Goal: Transaction & Acquisition: Purchase product/service

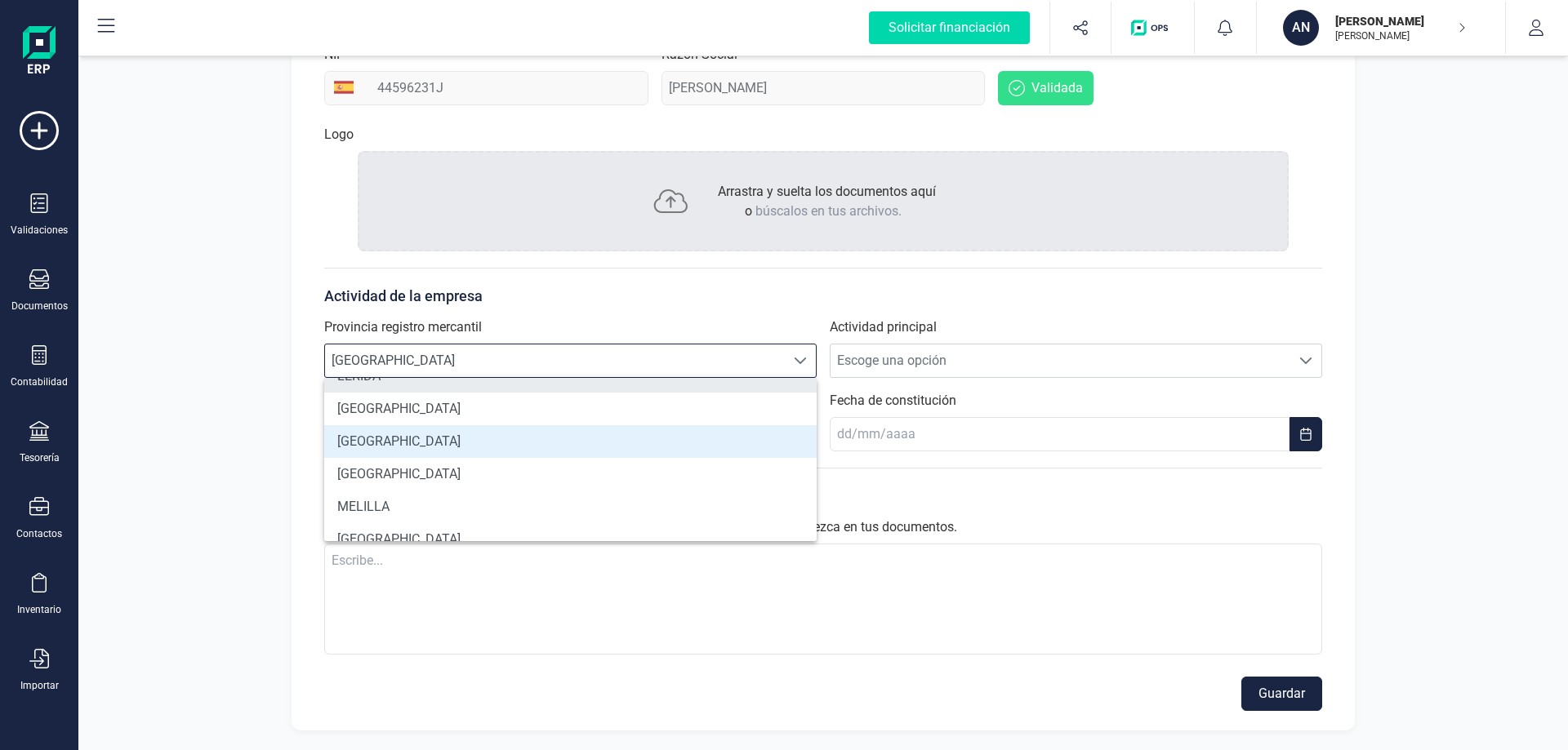
scroll to position [1051, 0]
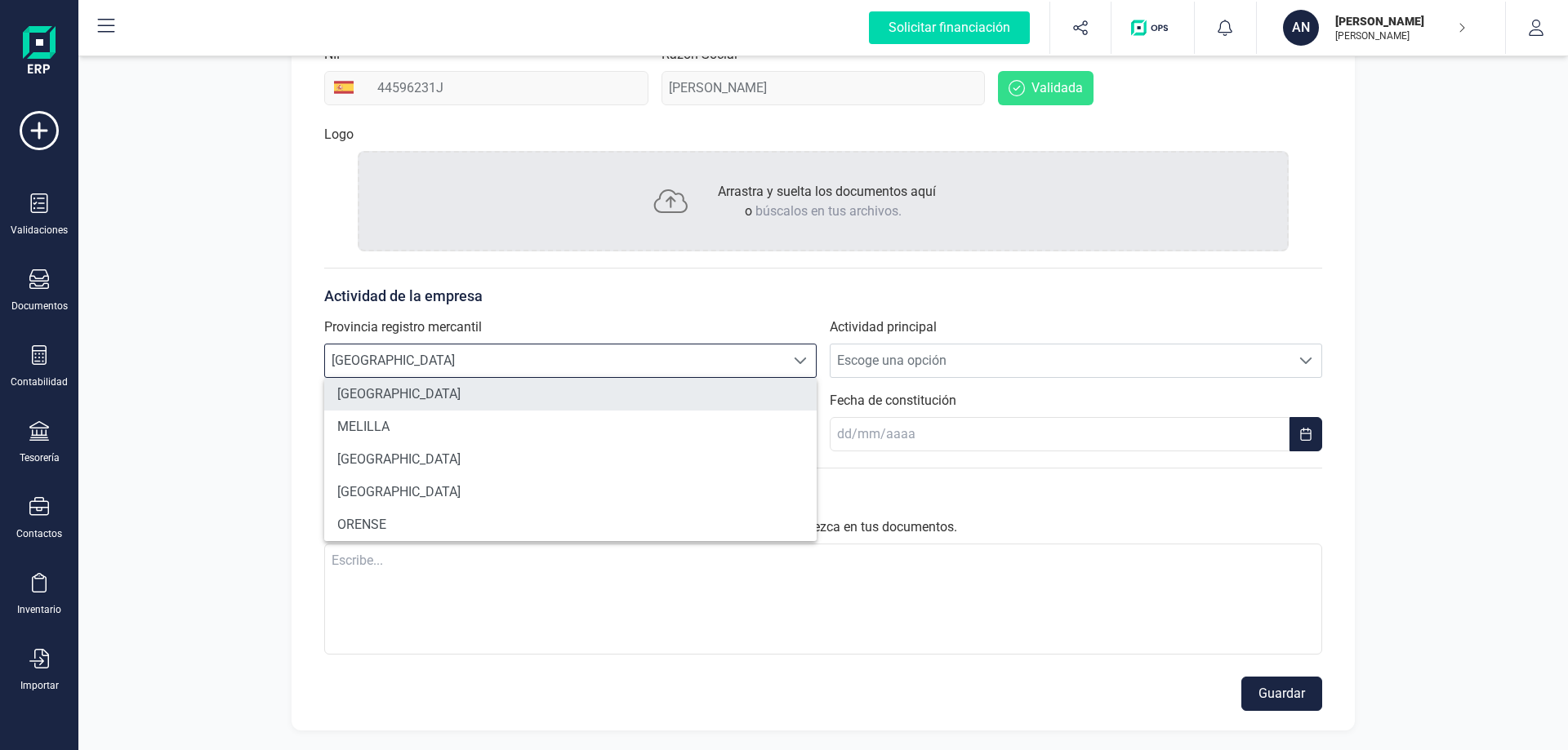
click at [461, 399] on li "MÁLAGA" at bounding box center [570, 394] width 493 height 32
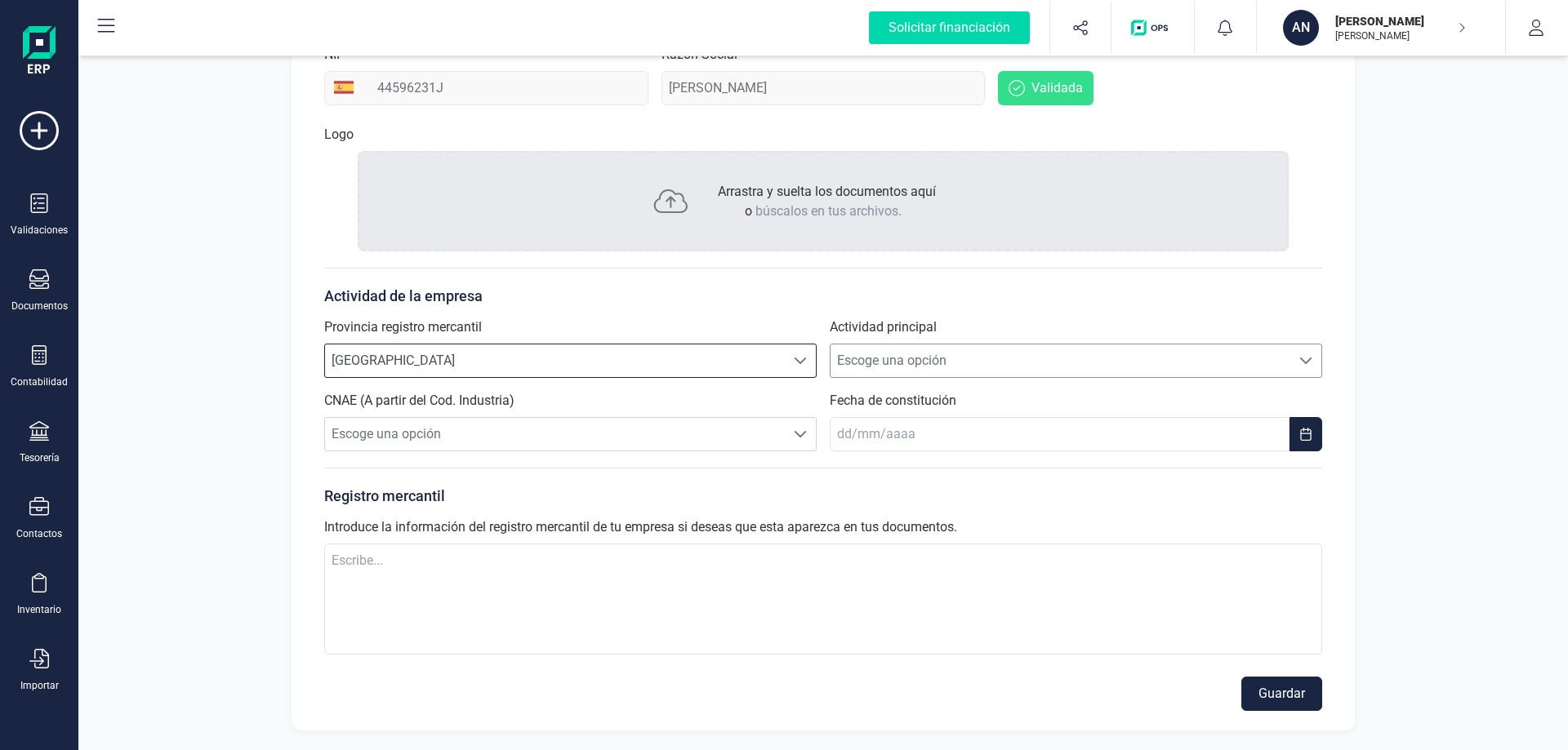
click at [899, 360] on span "Escoge una opción" at bounding box center [1060, 361] width 460 height 32
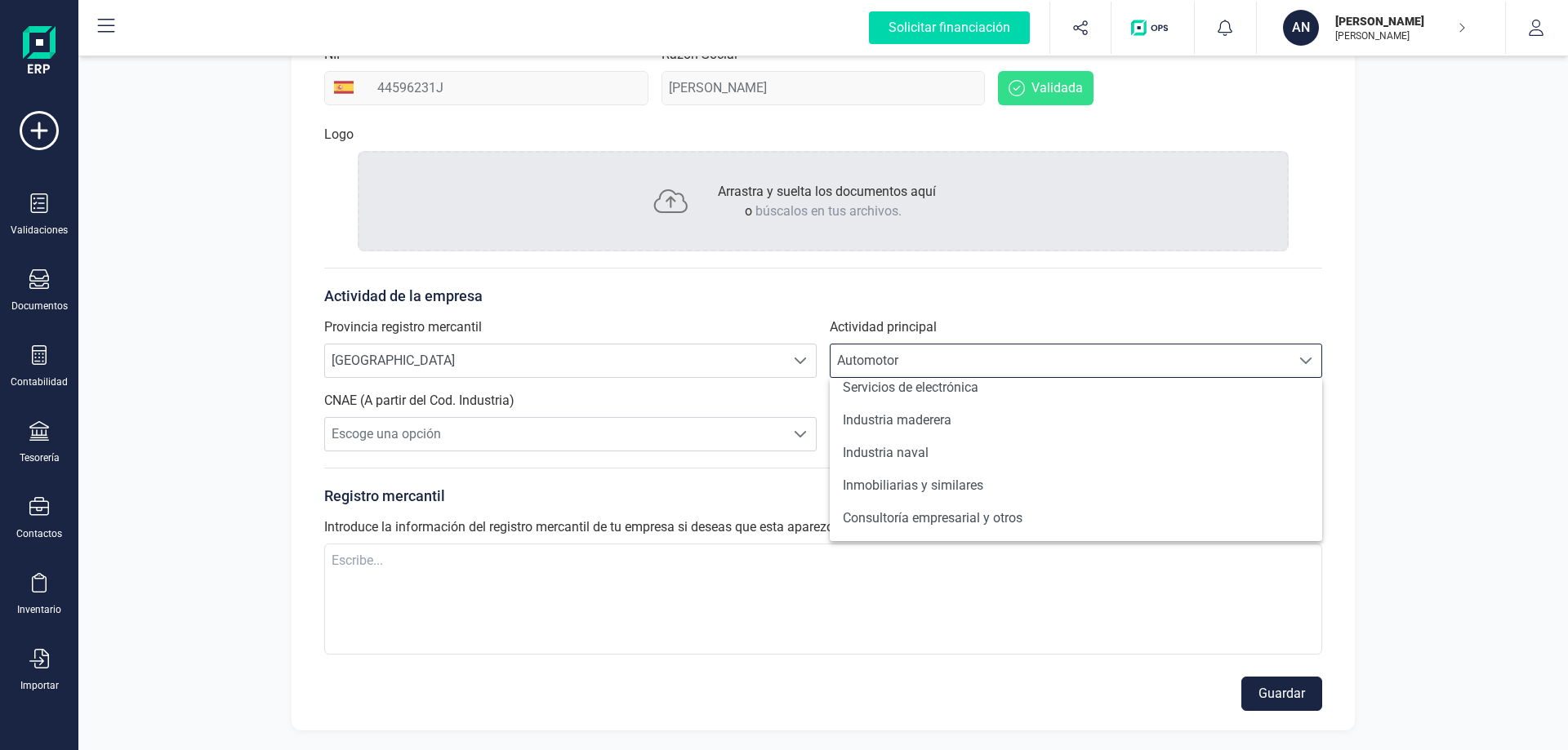
scroll to position [202, 0]
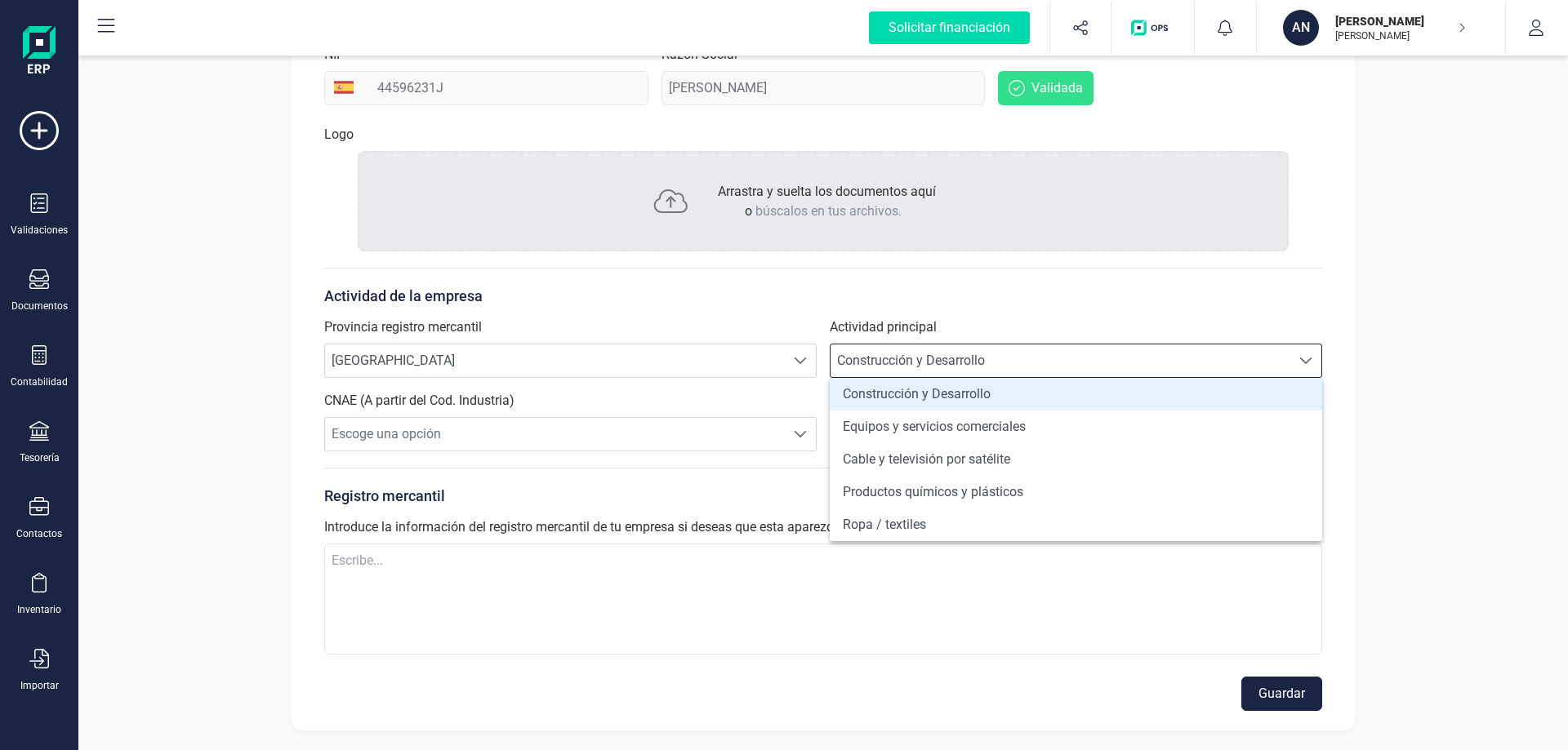
click at [1097, 401] on li "Construcción y Desarrollo" at bounding box center [1077, 394] width 493 height 32
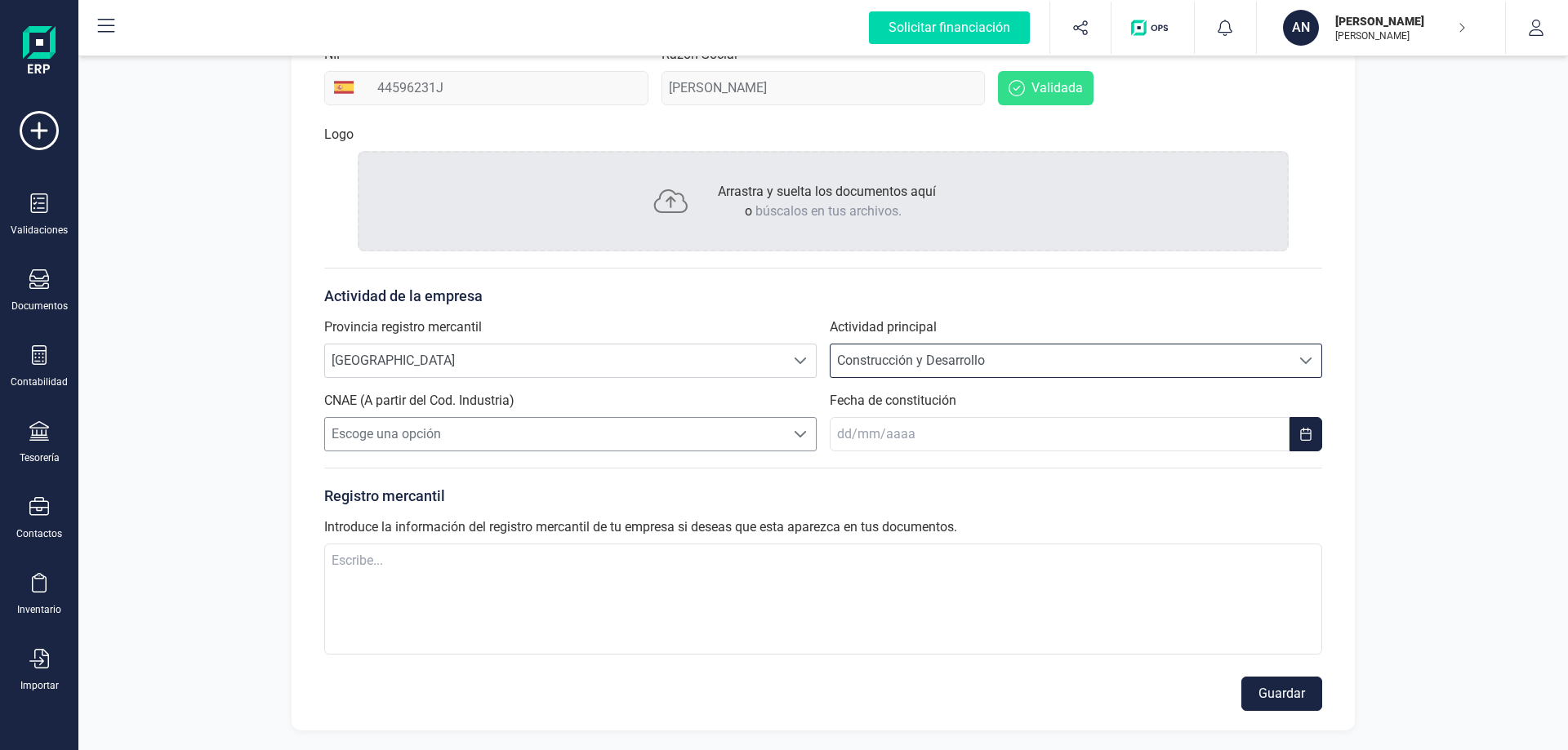
click at [759, 442] on span "Escoge una opción" at bounding box center [554, 434] width 460 height 32
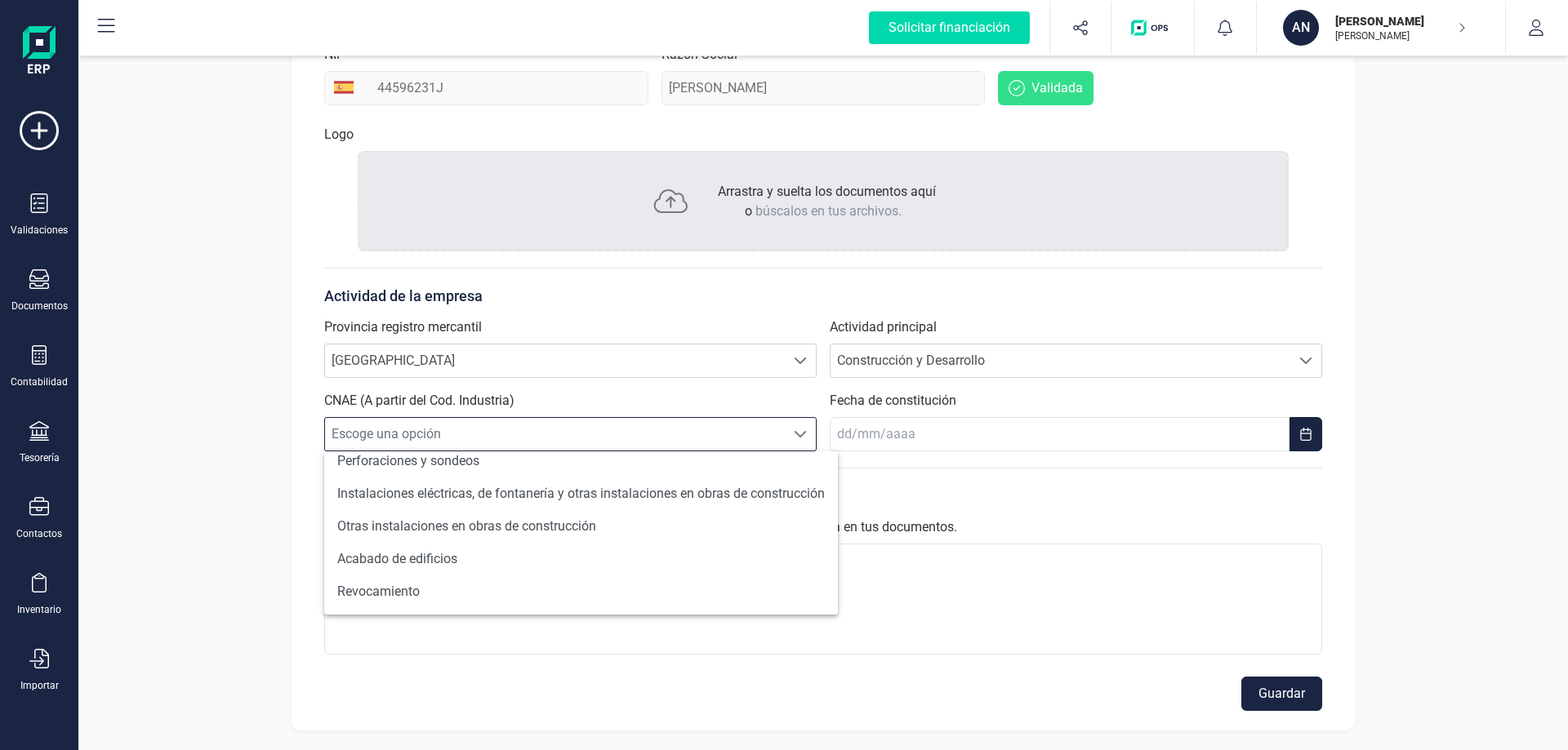
scroll to position [1058, 0]
click at [815, 334] on div "Provincia registro mercantil Escoge una opción MÁLAGA MÁLAGA" at bounding box center [570, 347] width 493 height 60
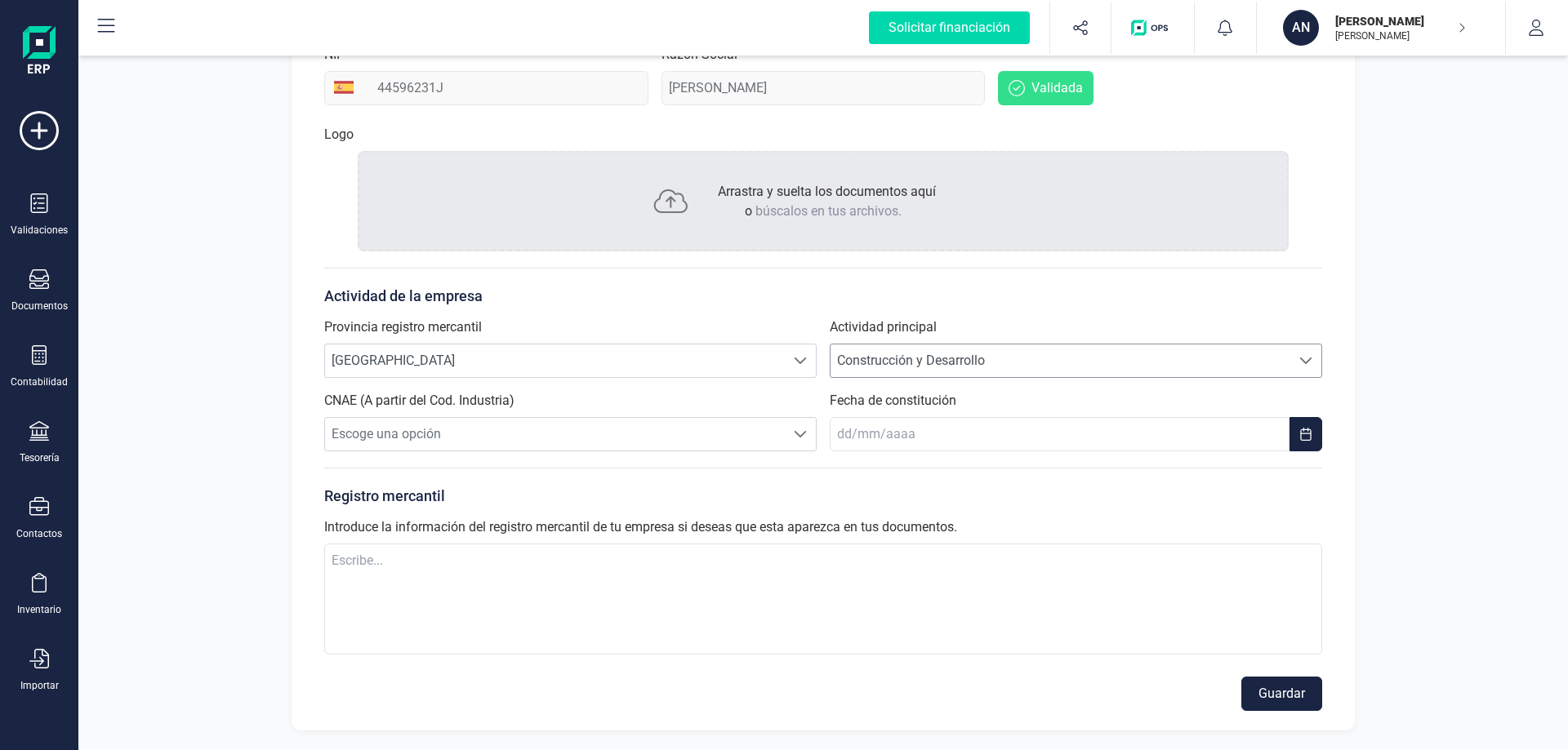
click at [905, 363] on span "Construcción y Desarrollo" at bounding box center [1060, 361] width 460 height 32
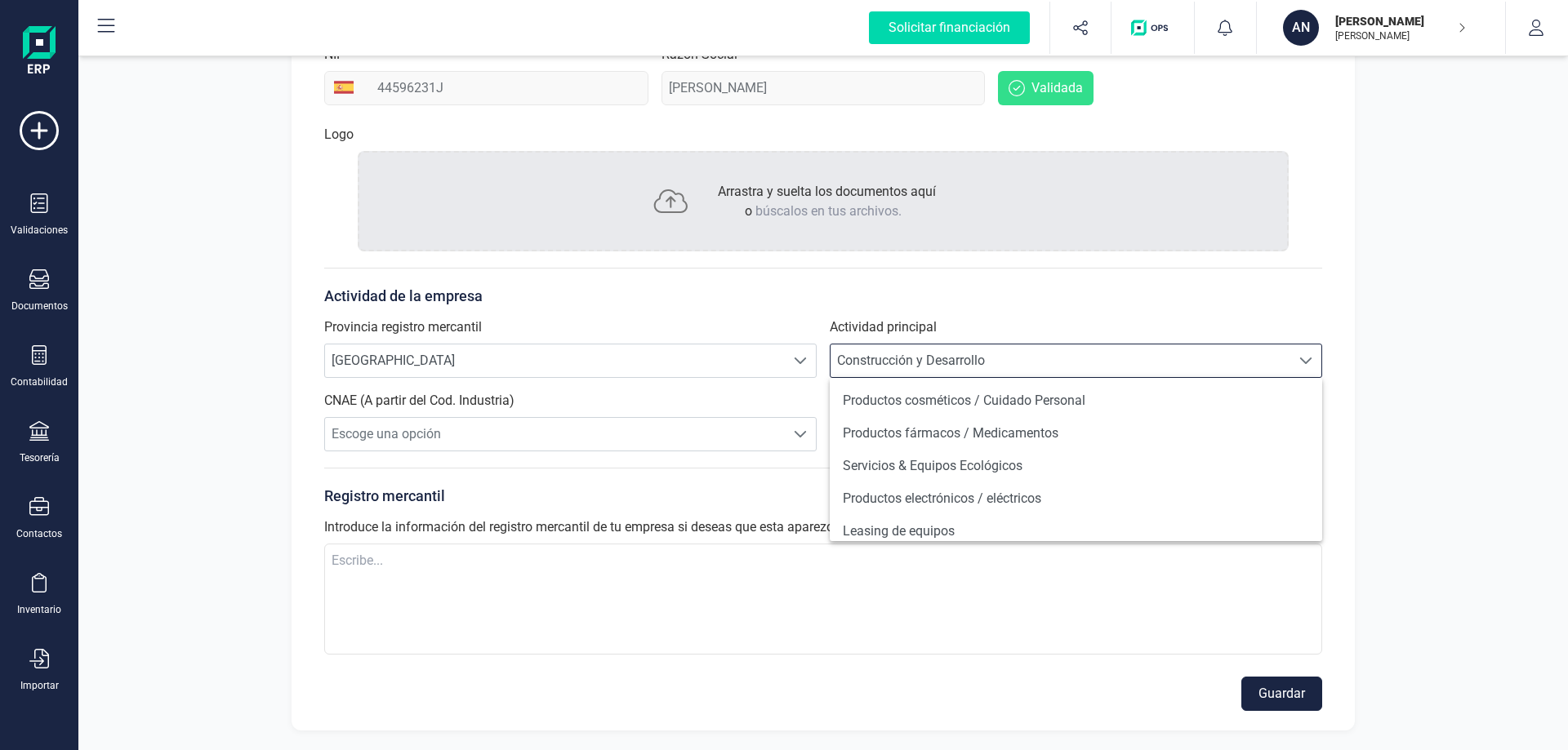
scroll to position [443, 0]
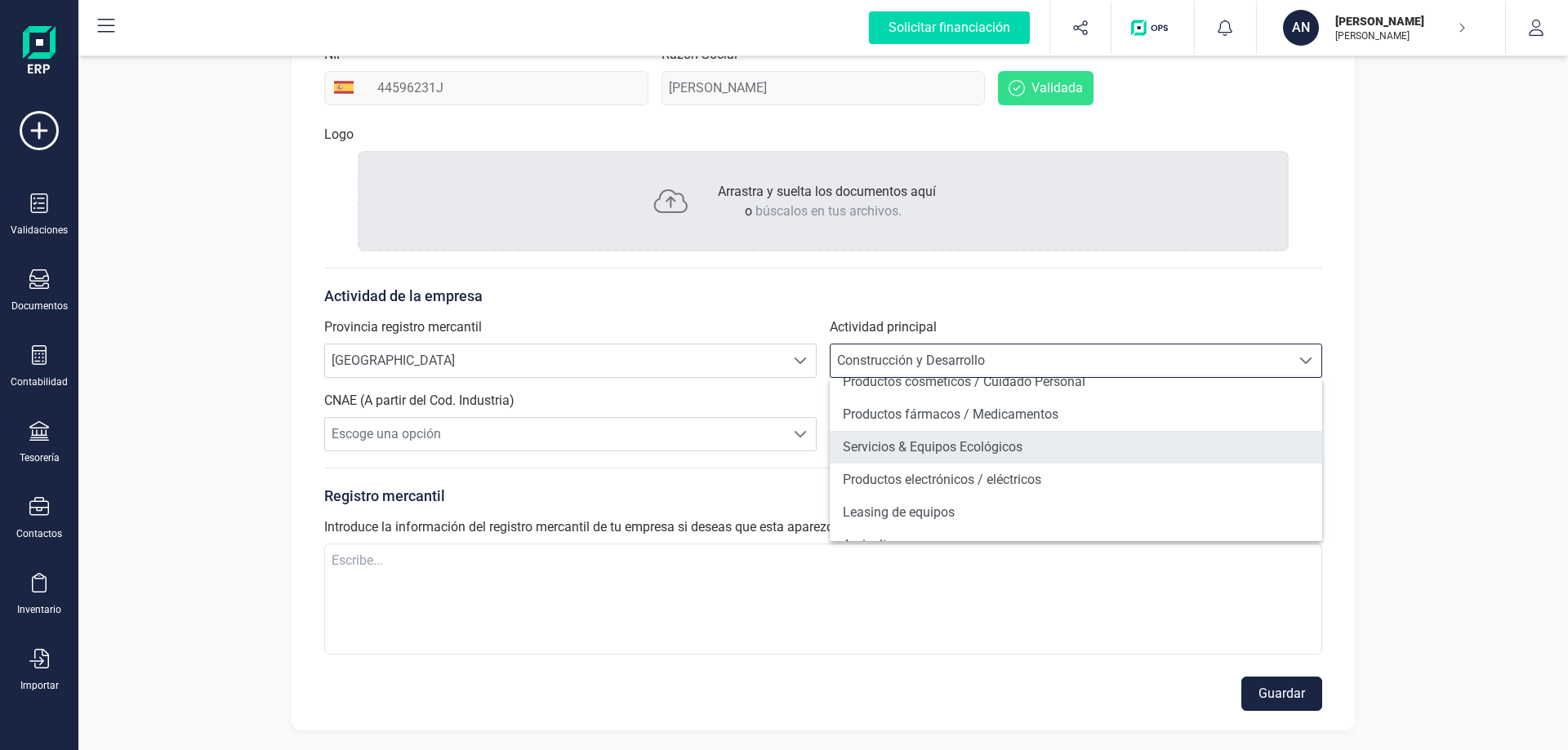
click at [1195, 453] on li "Servicios & Equipos Ecológicos" at bounding box center [1077, 447] width 493 height 32
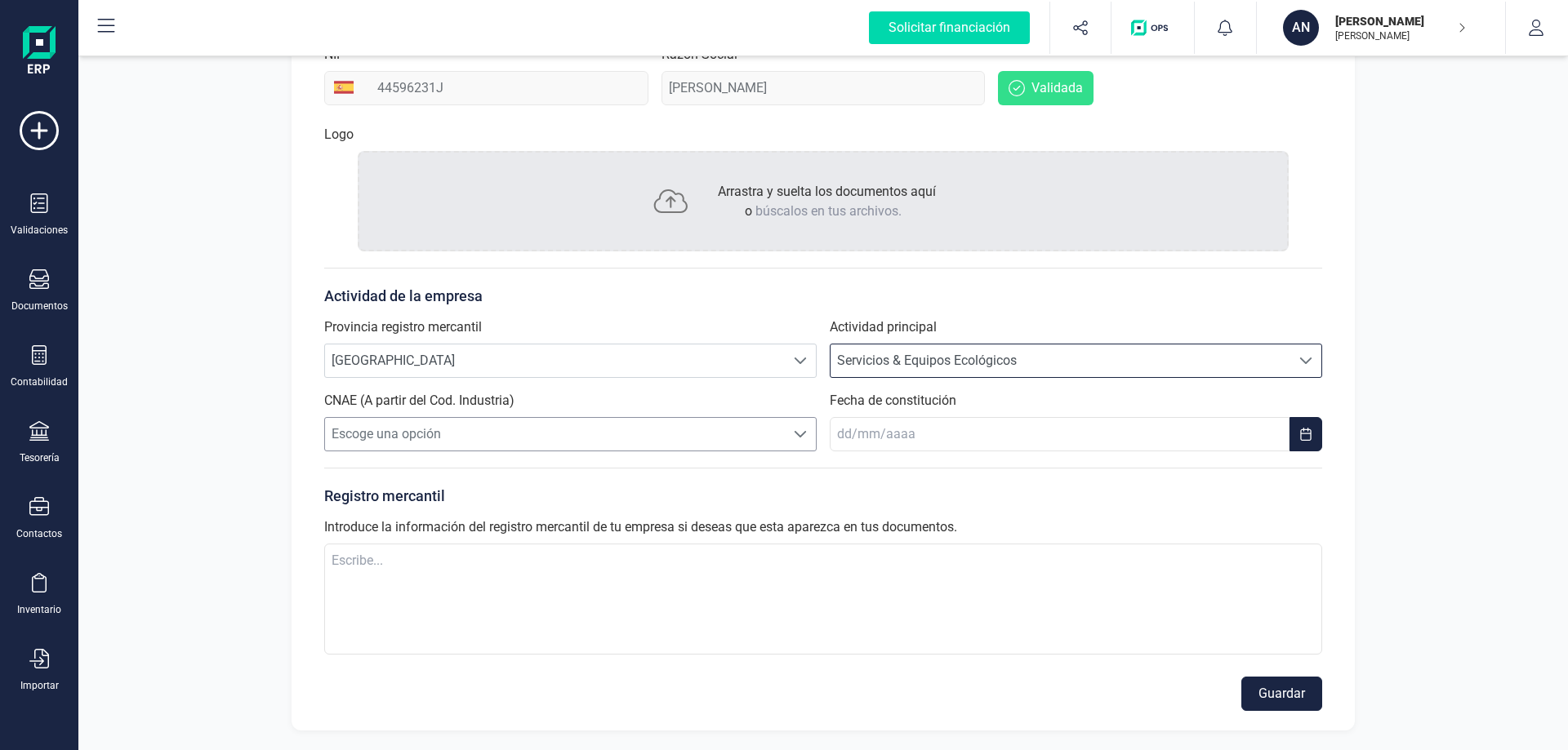
click at [715, 445] on span "Escoge una opción" at bounding box center [554, 434] width 460 height 32
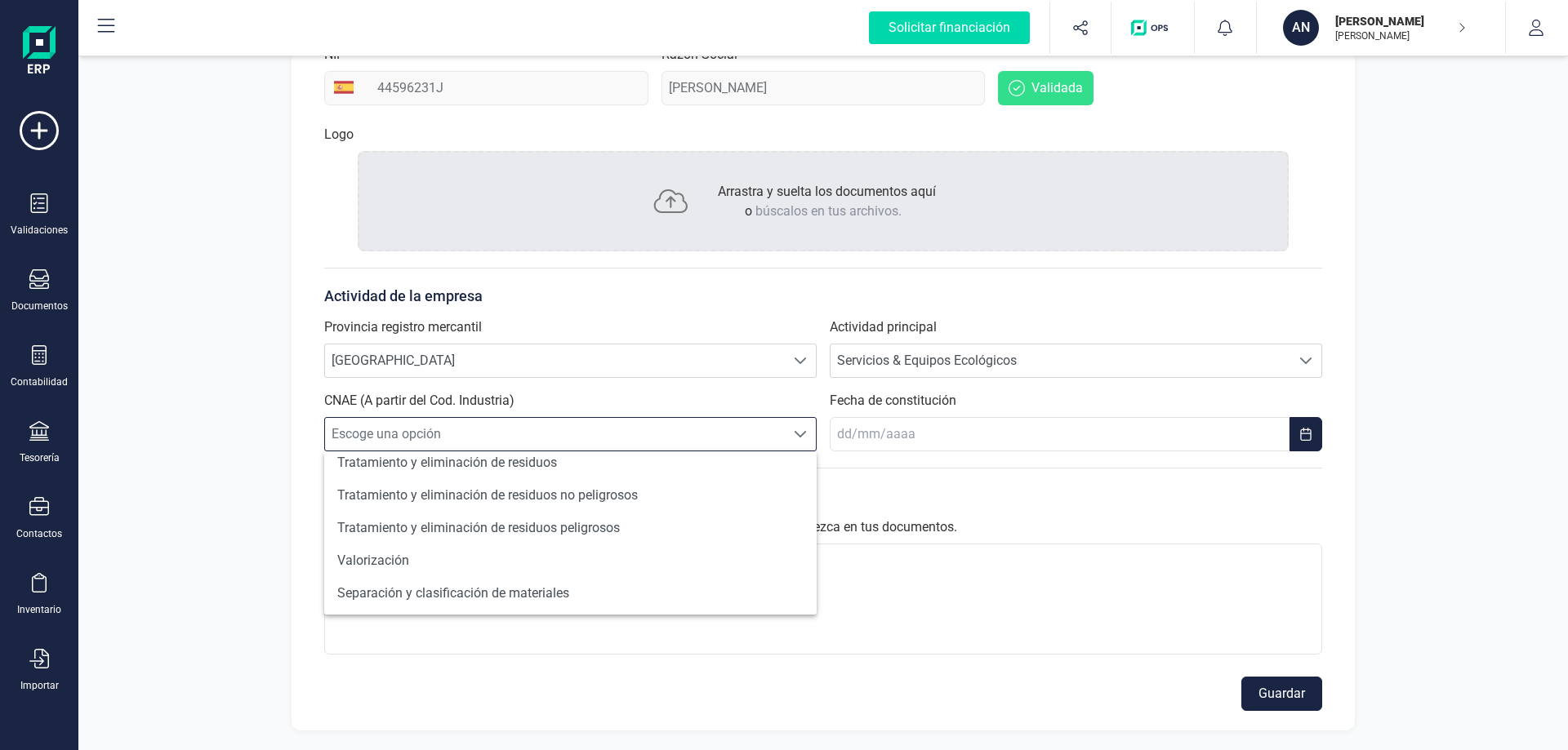
scroll to position [0, 0]
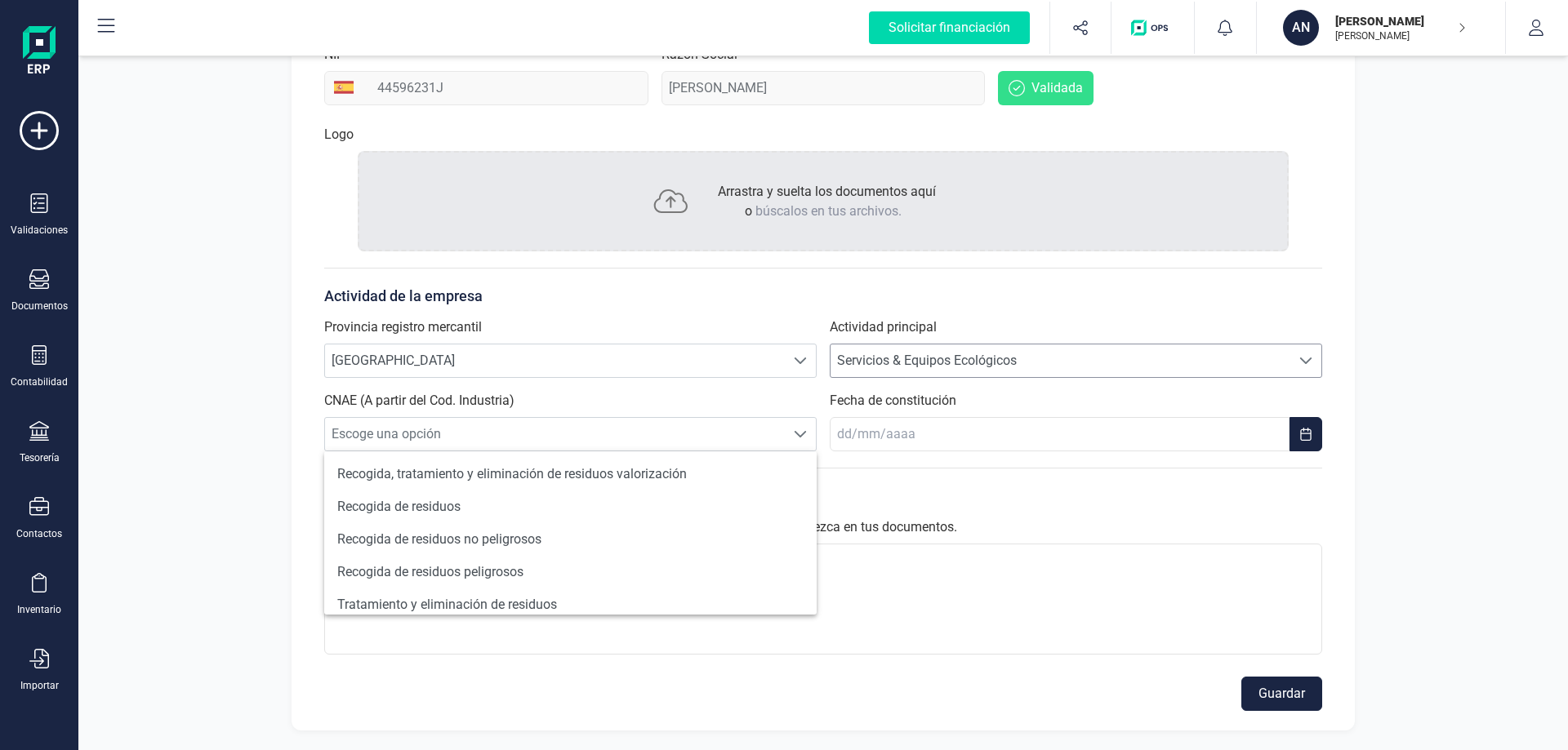
click at [948, 363] on span "Servicios & Equipos Ecológicos" at bounding box center [1060, 361] width 460 height 32
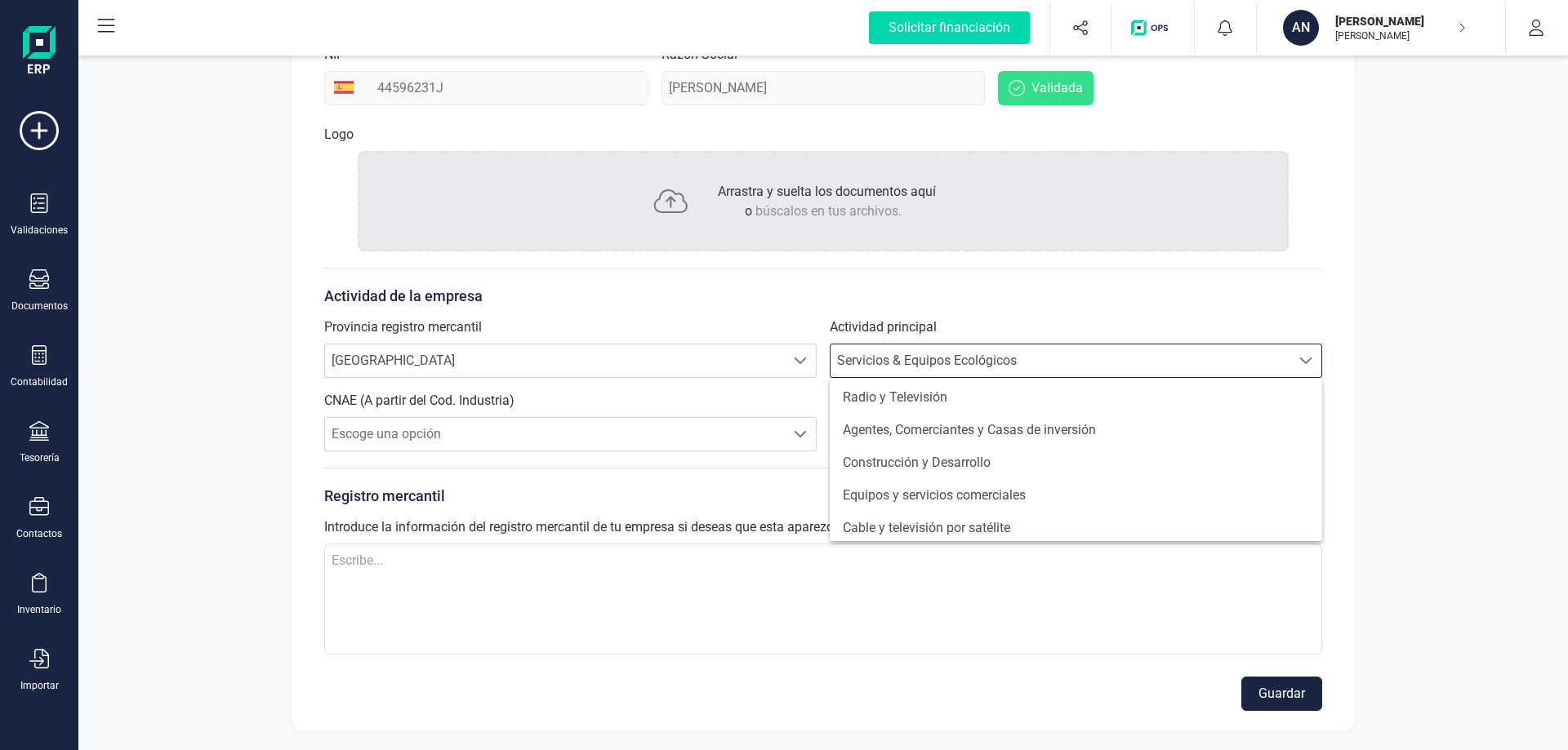
scroll to position [163, 0]
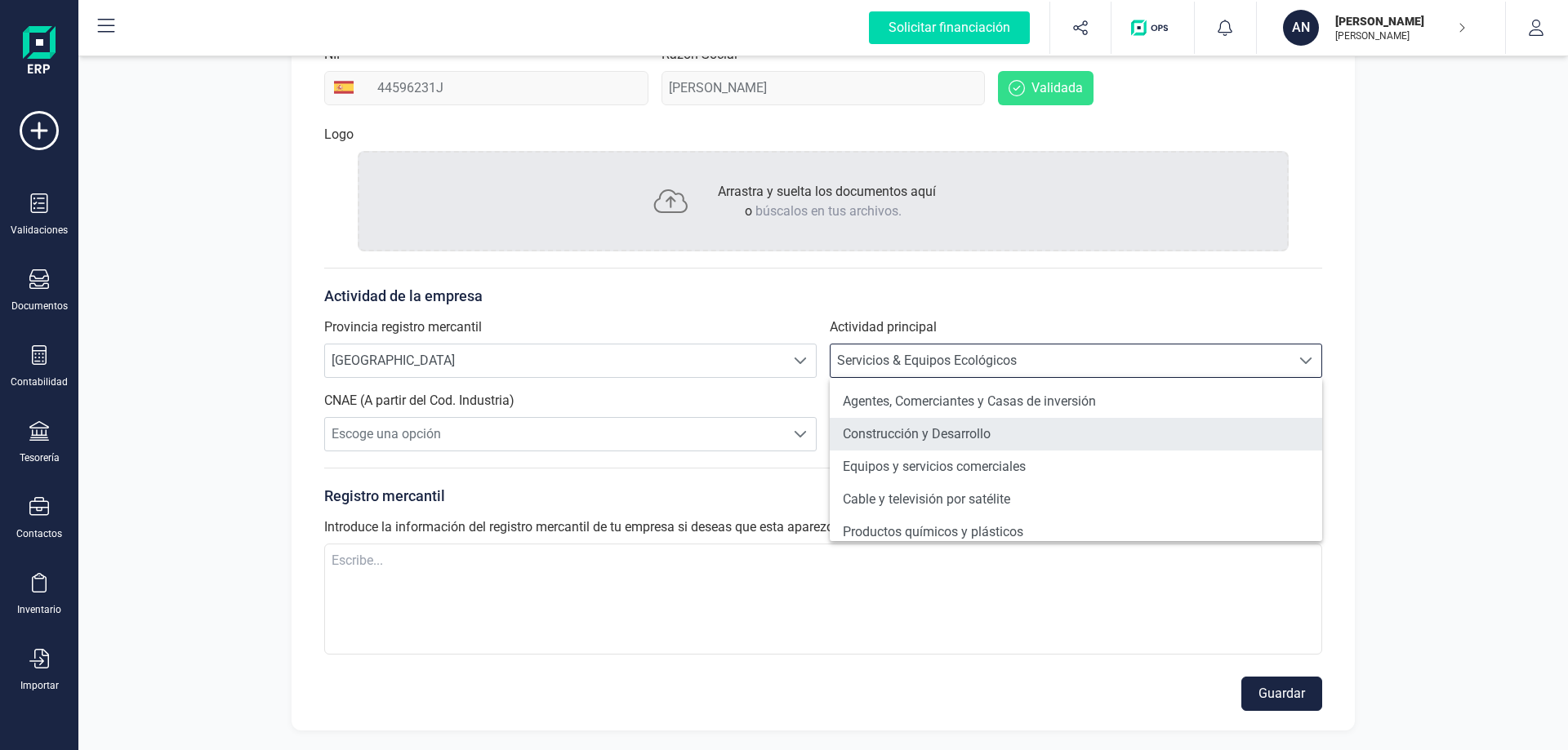
click at [1189, 424] on li "Construcción y Desarrollo" at bounding box center [1077, 434] width 493 height 32
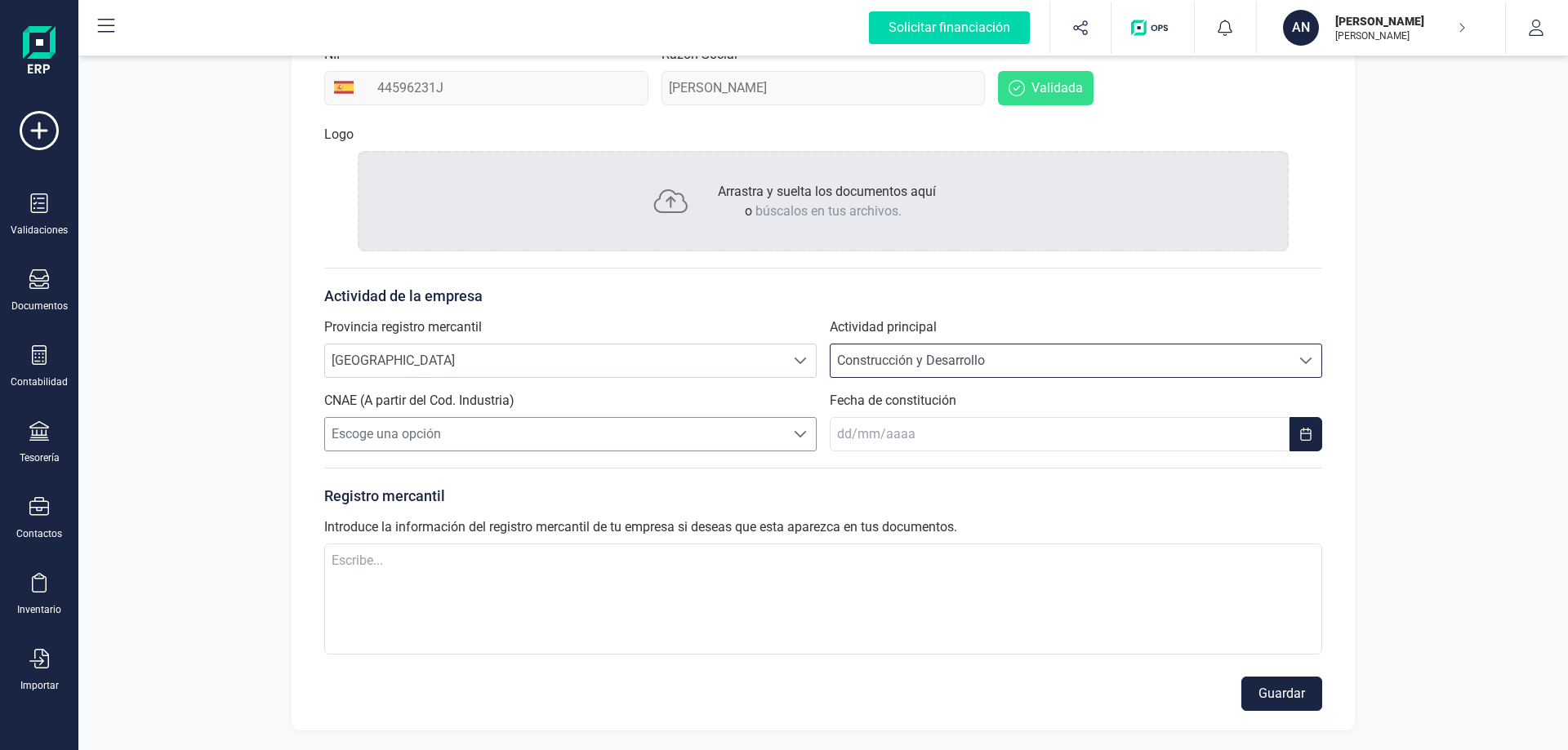
click at [719, 431] on span "Escoge una opción" at bounding box center [554, 434] width 460 height 32
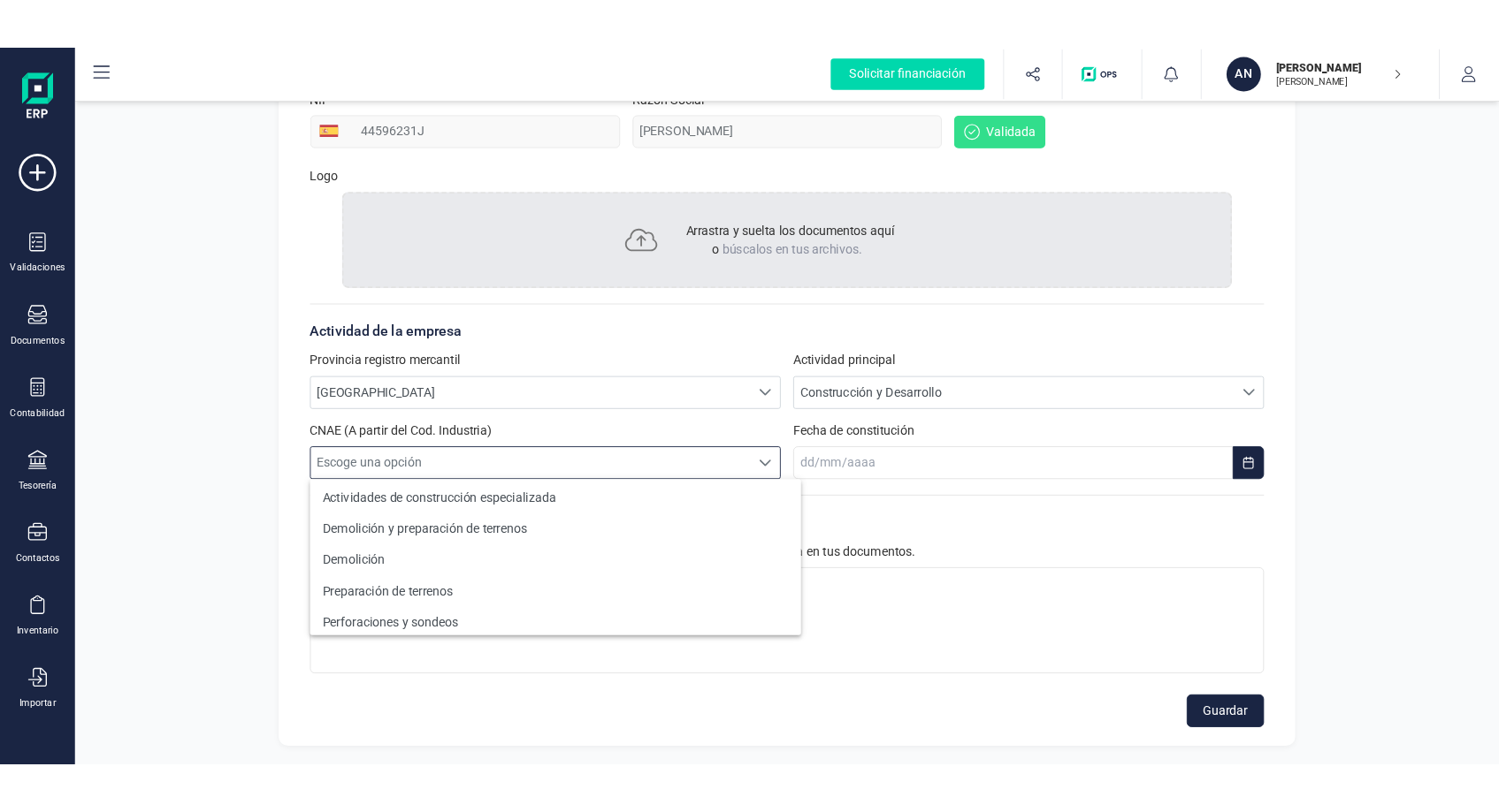
scroll to position [793, 0]
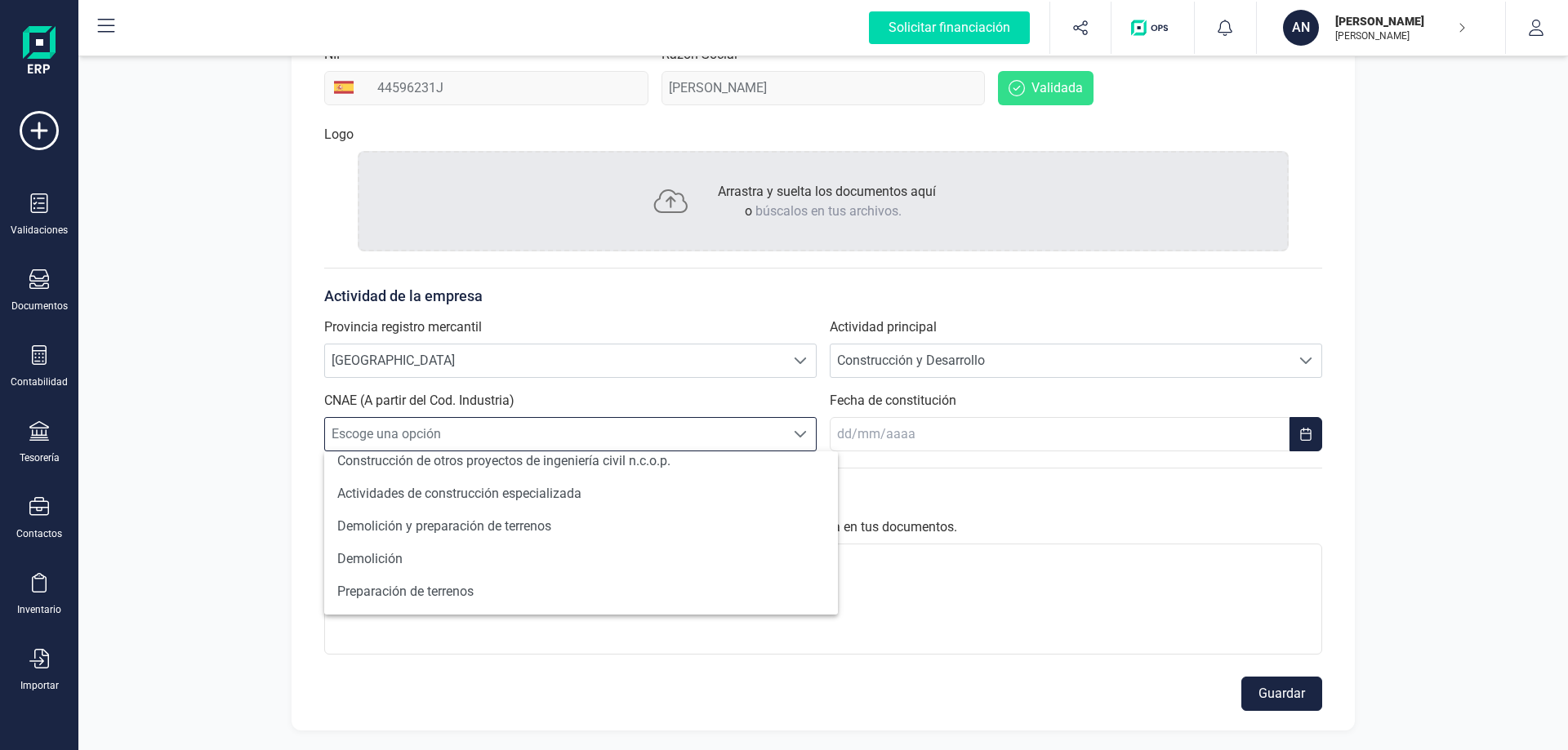
click at [1368, 338] on div "Perfil empresa Integraciones Importa los datos de tu antiguo ERP a FinanEDI de …" at bounding box center [823, 270] width 1490 height 961
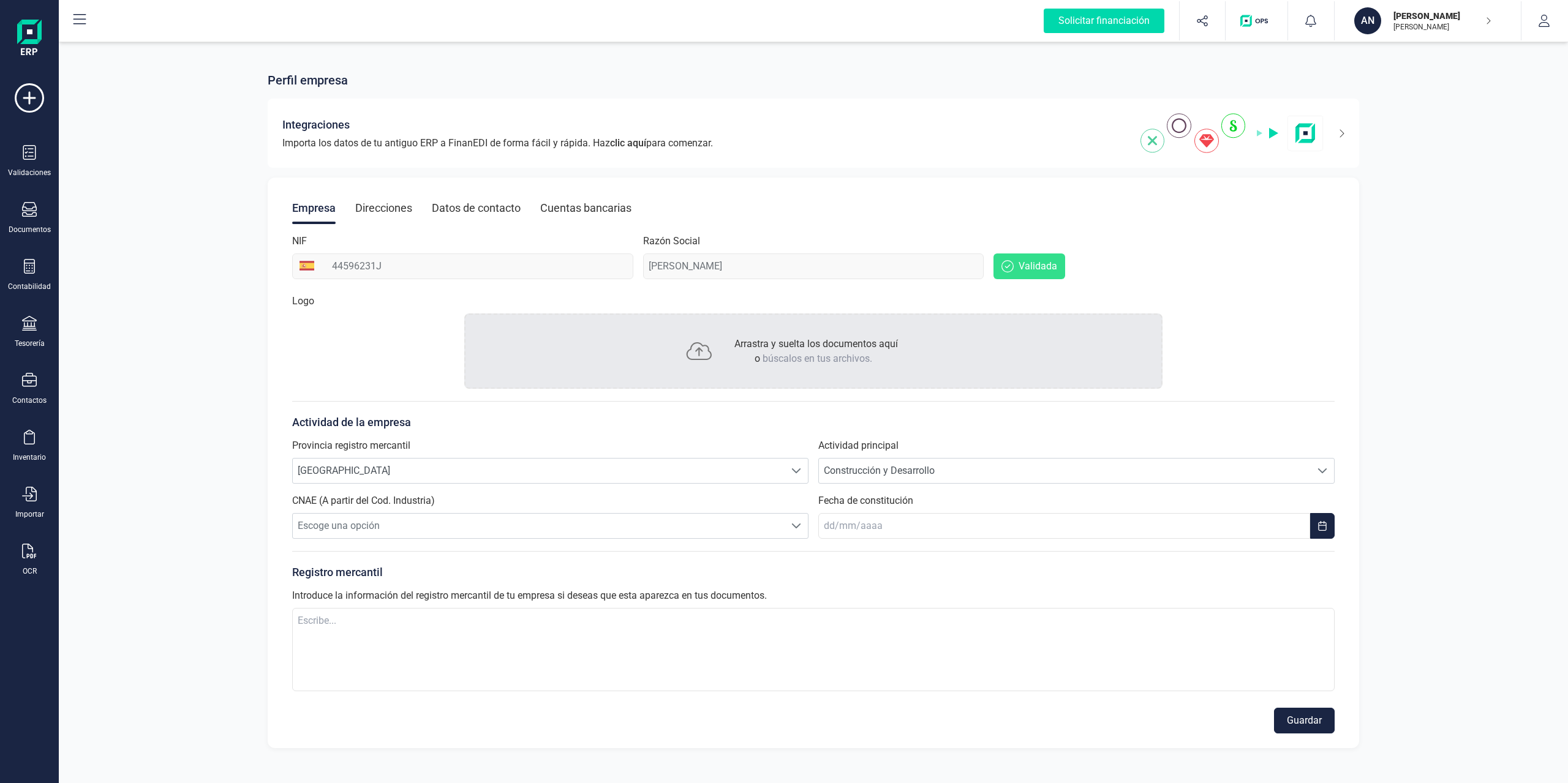
scroll to position [0, 0]
click at [1015, 469] on span "Construcción y Desarrollo" at bounding box center [1065, 471] width 492 height 24
click at [992, 562] on li "Inmobiliarias y similares" at bounding box center [1076, 563] width 516 height 24
click at [669, 469] on span "MÁLAGA" at bounding box center [538, 471] width 492 height 24
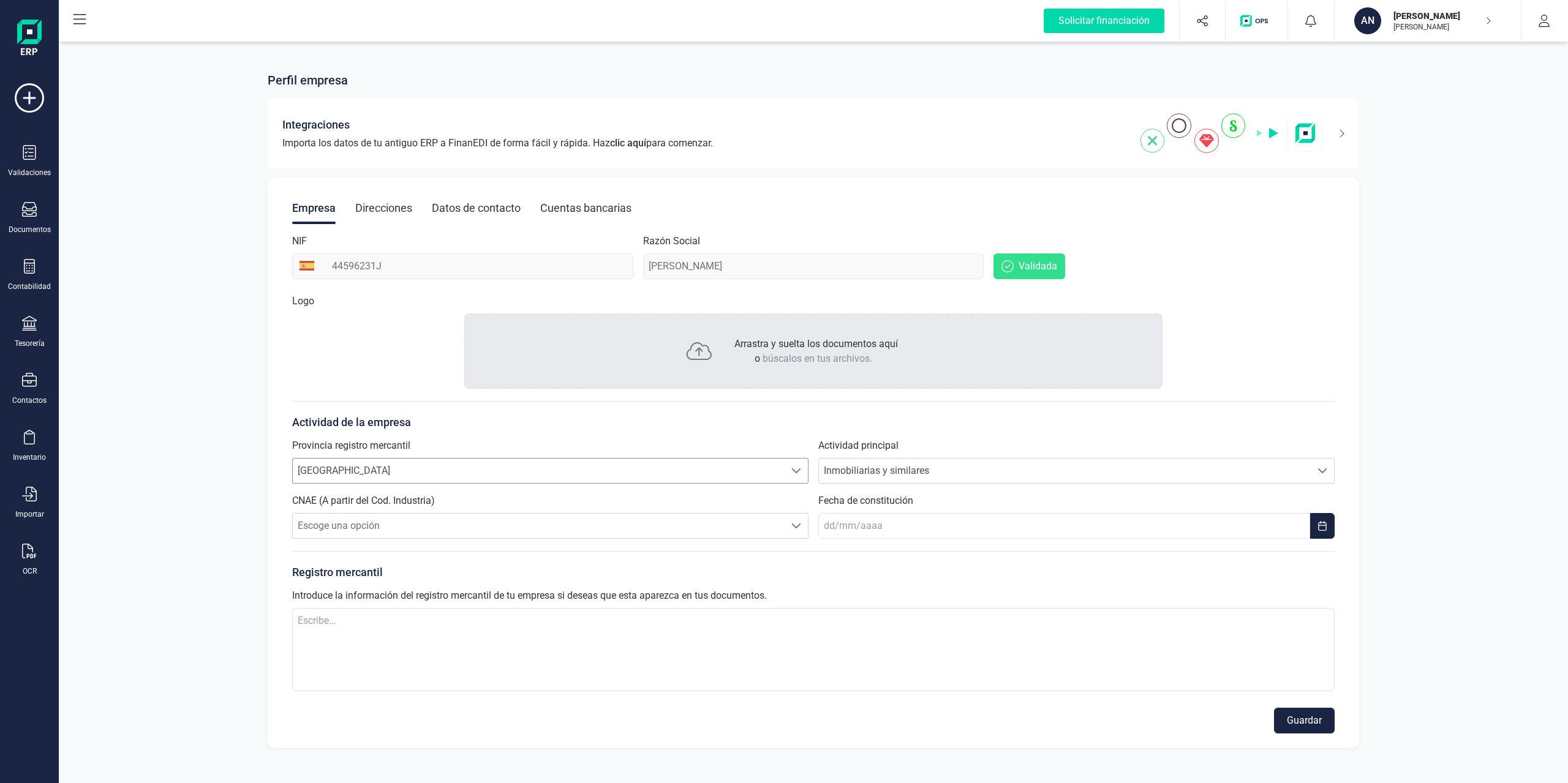
scroll to position [7, 53]
click at [669, 469] on span "MÁLAGA" at bounding box center [538, 471] width 492 height 24
click at [650, 519] on span "Escoge una opción" at bounding box center [538, 526] width 492 height 24
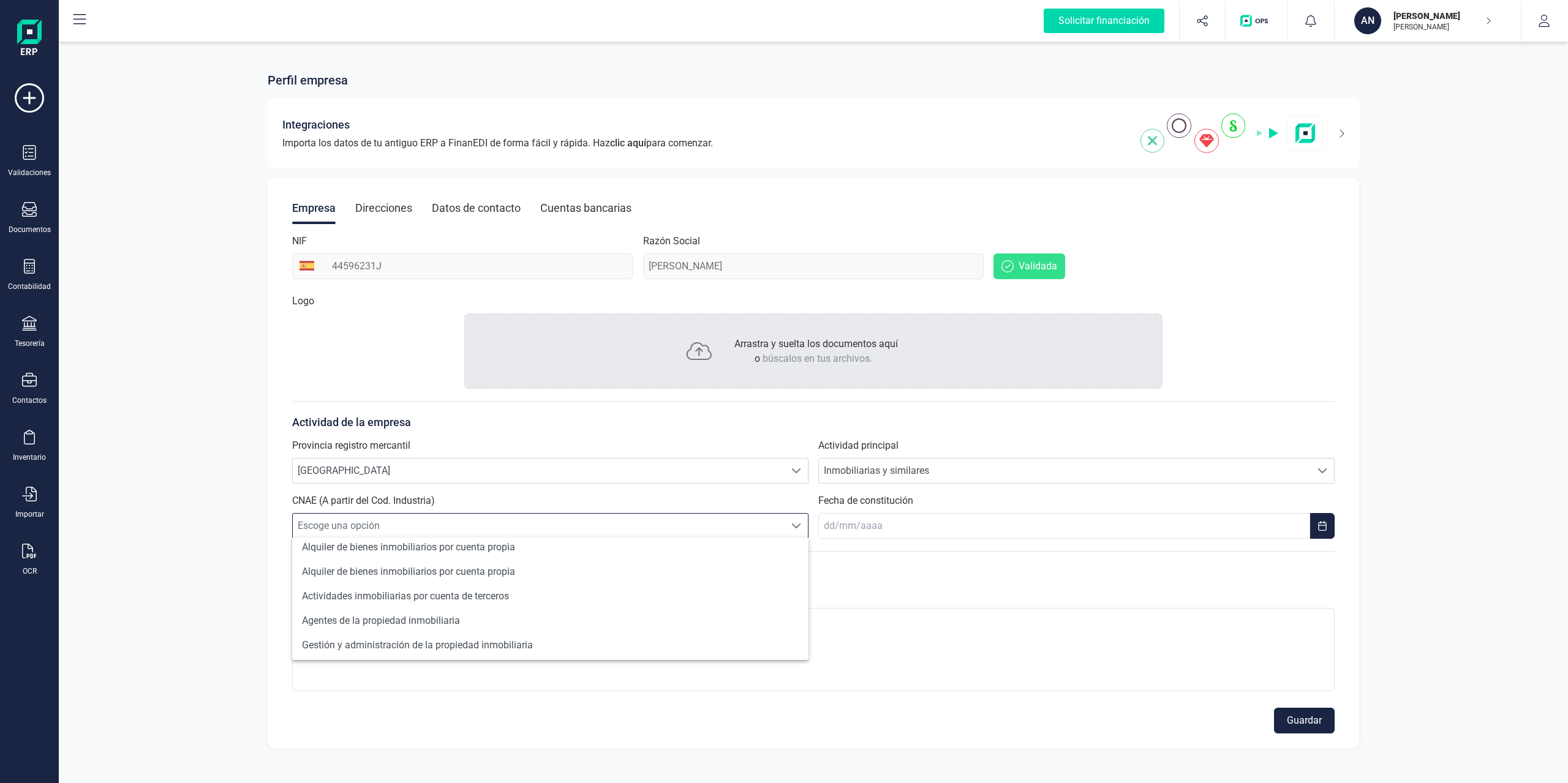
scroll to position [132, 0]
click at [727, 453] on div "Provincia registro mercantil Escoge una opción MÁLAGA MÁLAGA" at bounding box center [550, 461] width 516 height 45
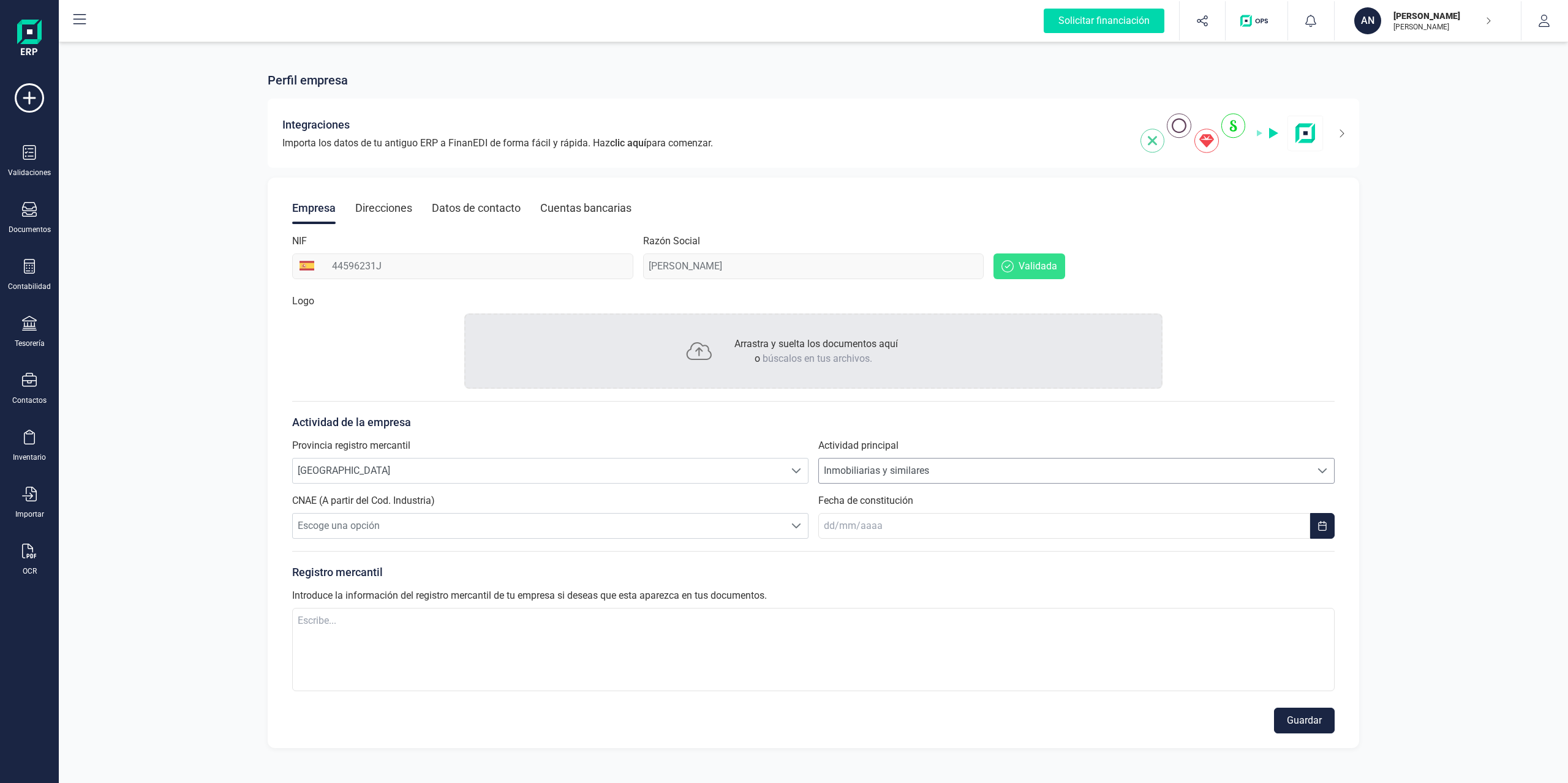
click at [878, 473] on span "Inmobiliarias y similares" at bounding box center [1065, 471] width 492 height 24
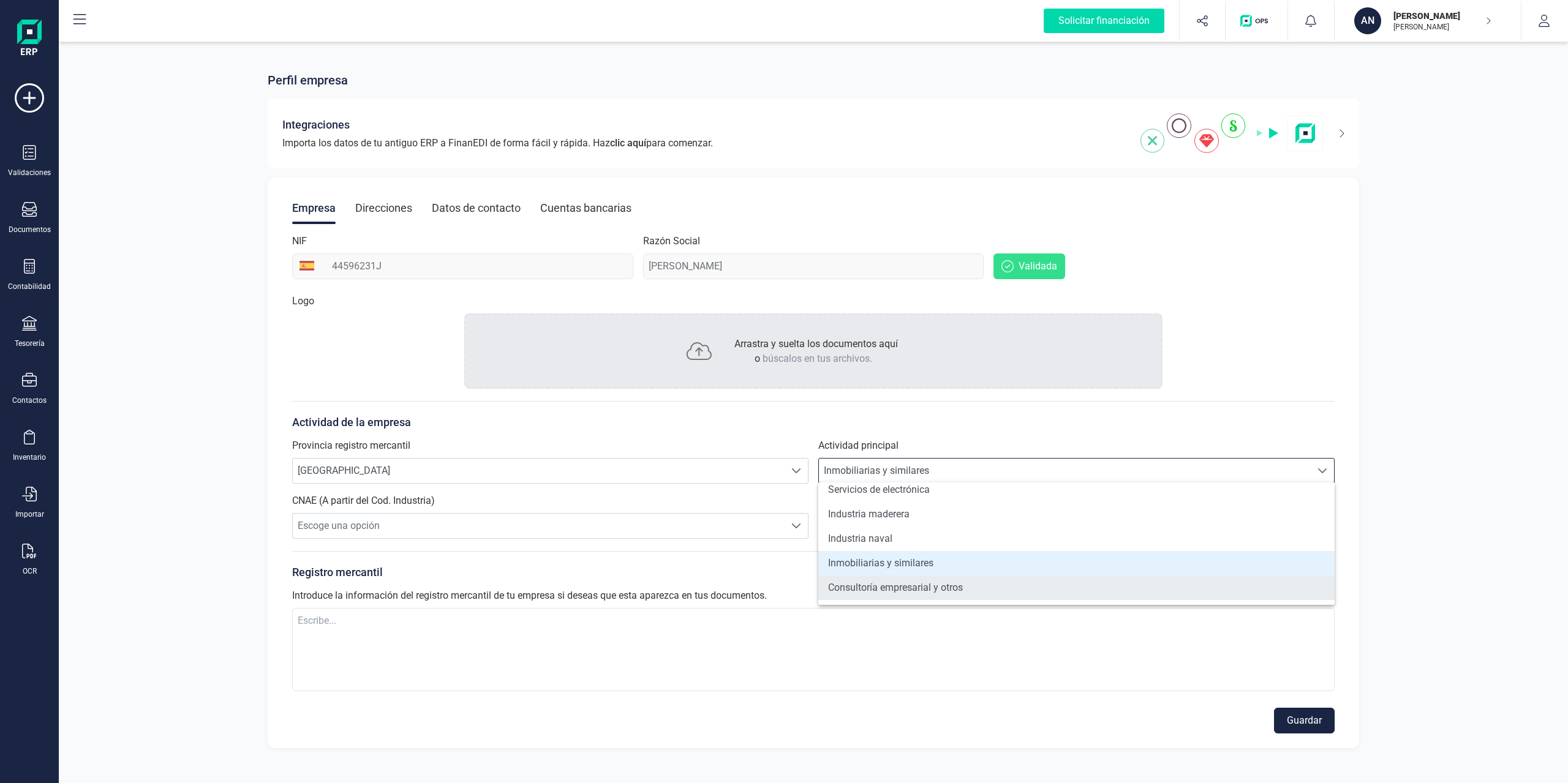
click at [937, 562] on li "Consultoría empresarial y otros" at bounding box center [1076, 588] width 516 height 24
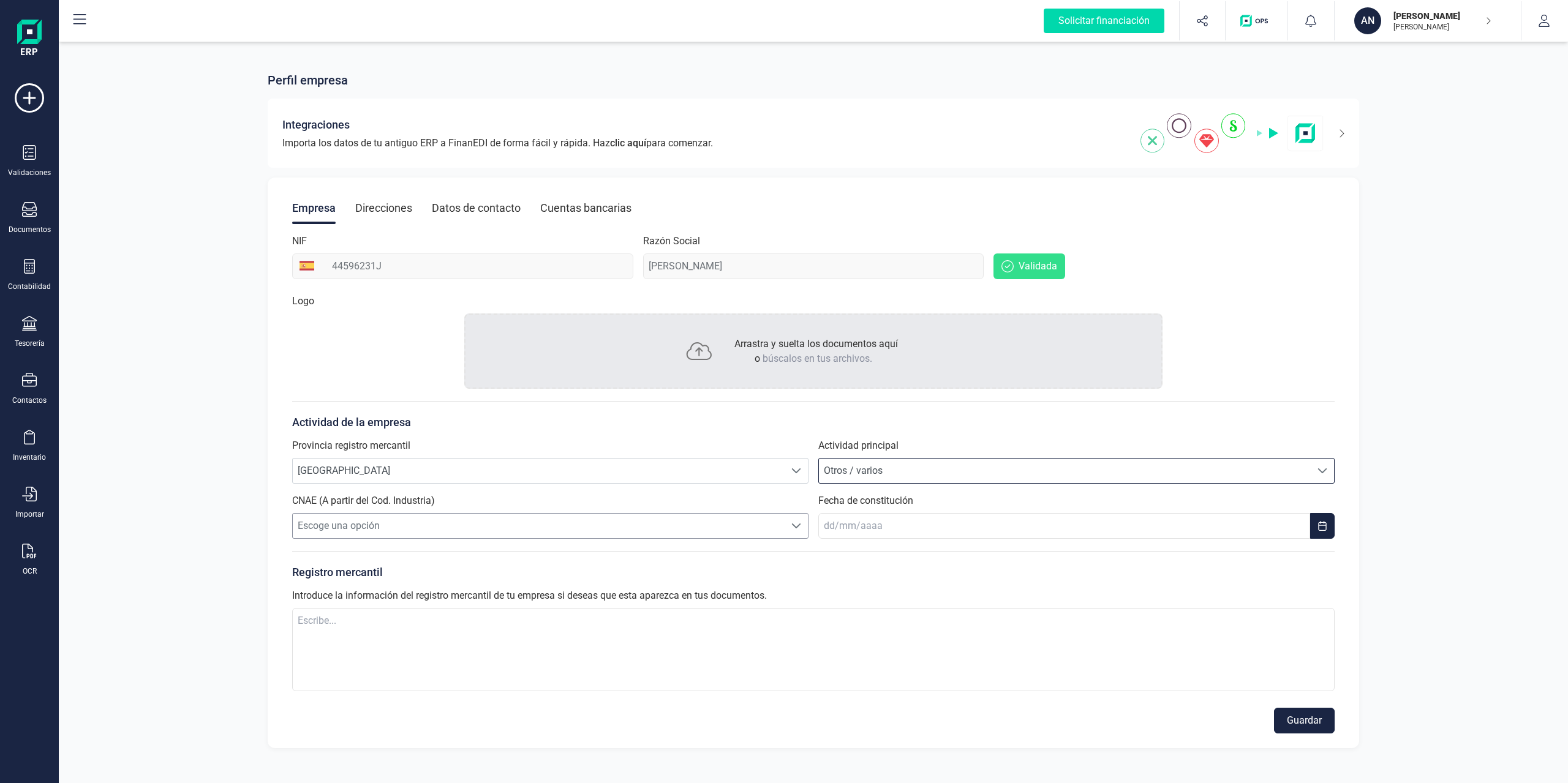
click at [757, 529] on span "Escoge una opción" at bounding box center [538, 526] width 492 height 24
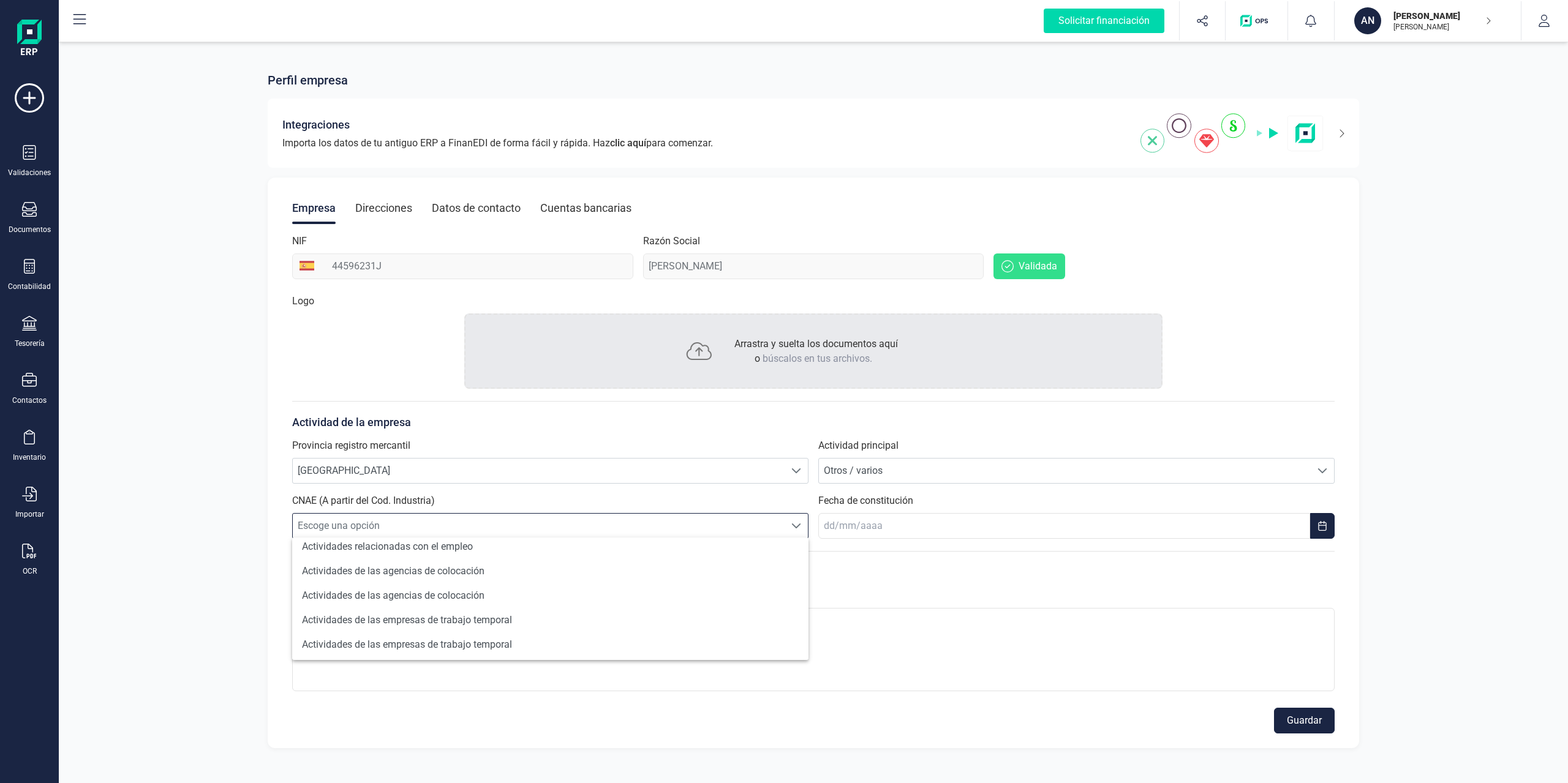
scroll to position [0, 0]
click at [787, 440] on div "Provincia registro mercantil Escoge una opción MÁLAGA MÁLAGA" at bounding box center [550, 461] width 516 height 45
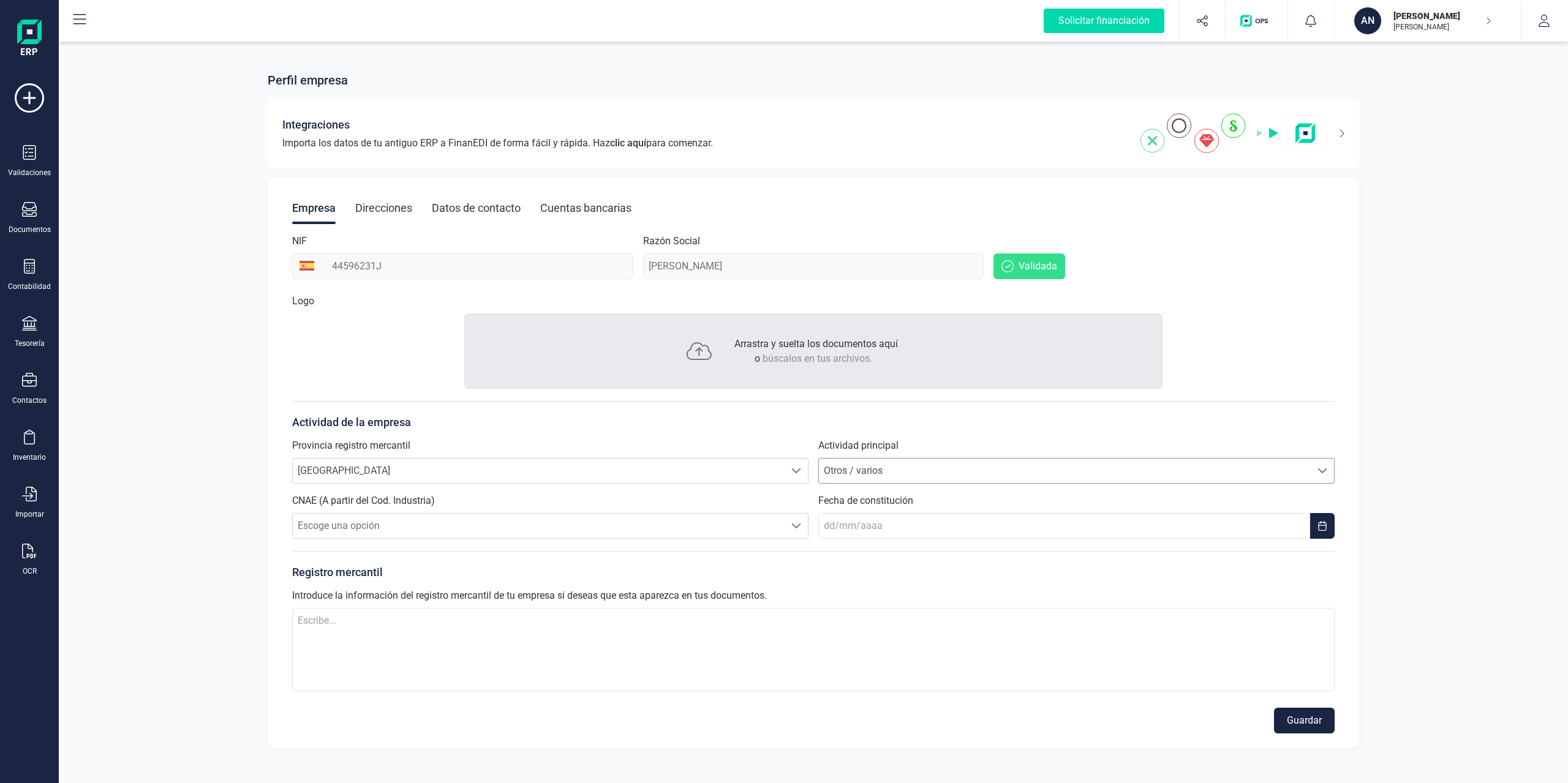
click at [856, 466] on span "Otros / varios" at bounding box center [1065, 471] width 492 height 24
click at [774, 536] on span "Escoge una opción" at bounding box center [538, 526] width 492 height 24
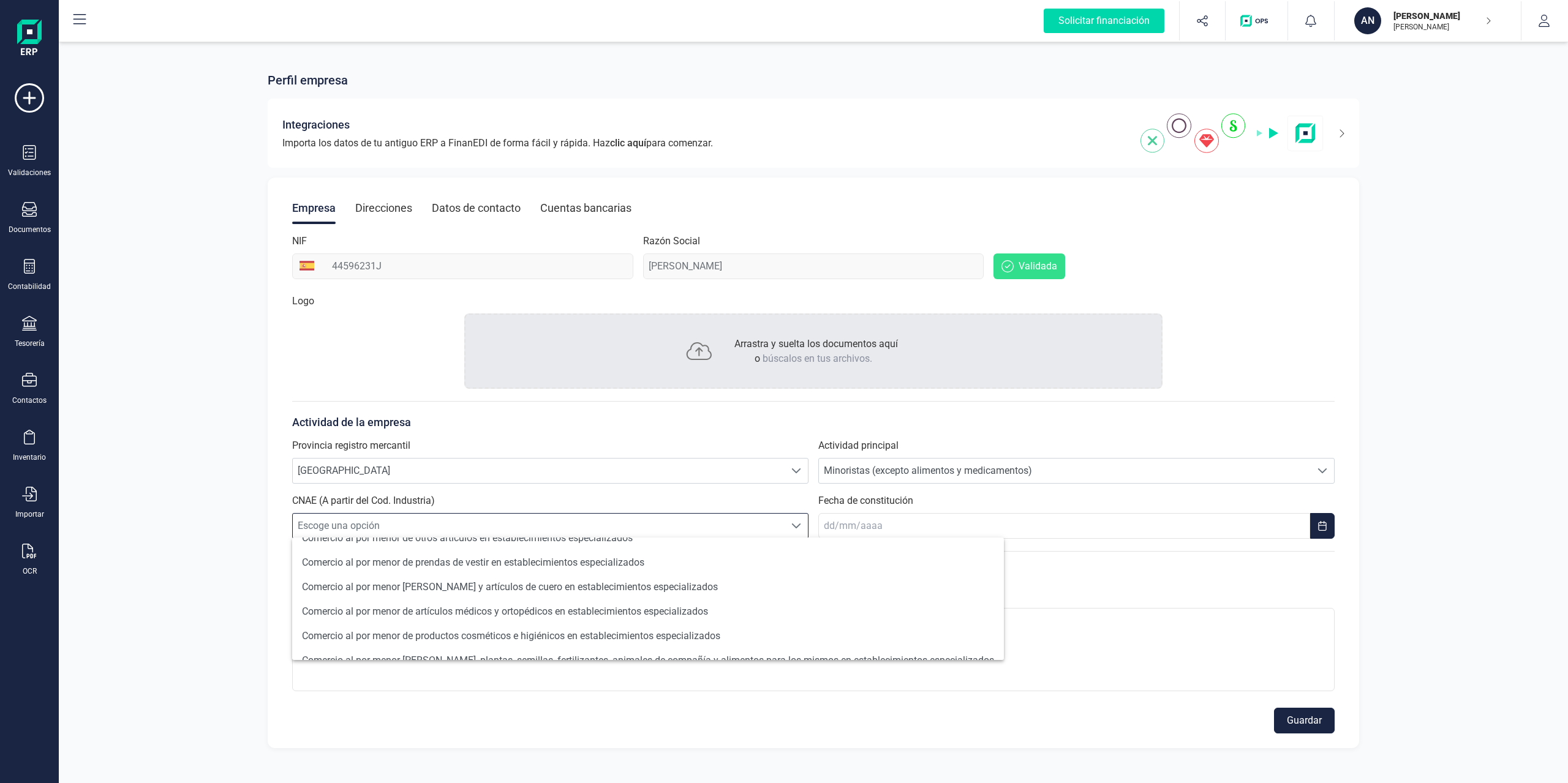
scroll to position [1235, 0]
click at [954, 471] on span "Minoristas (excepto alimentos y medicamentos)" at bounding box center [1065, 471] width 492 height 24
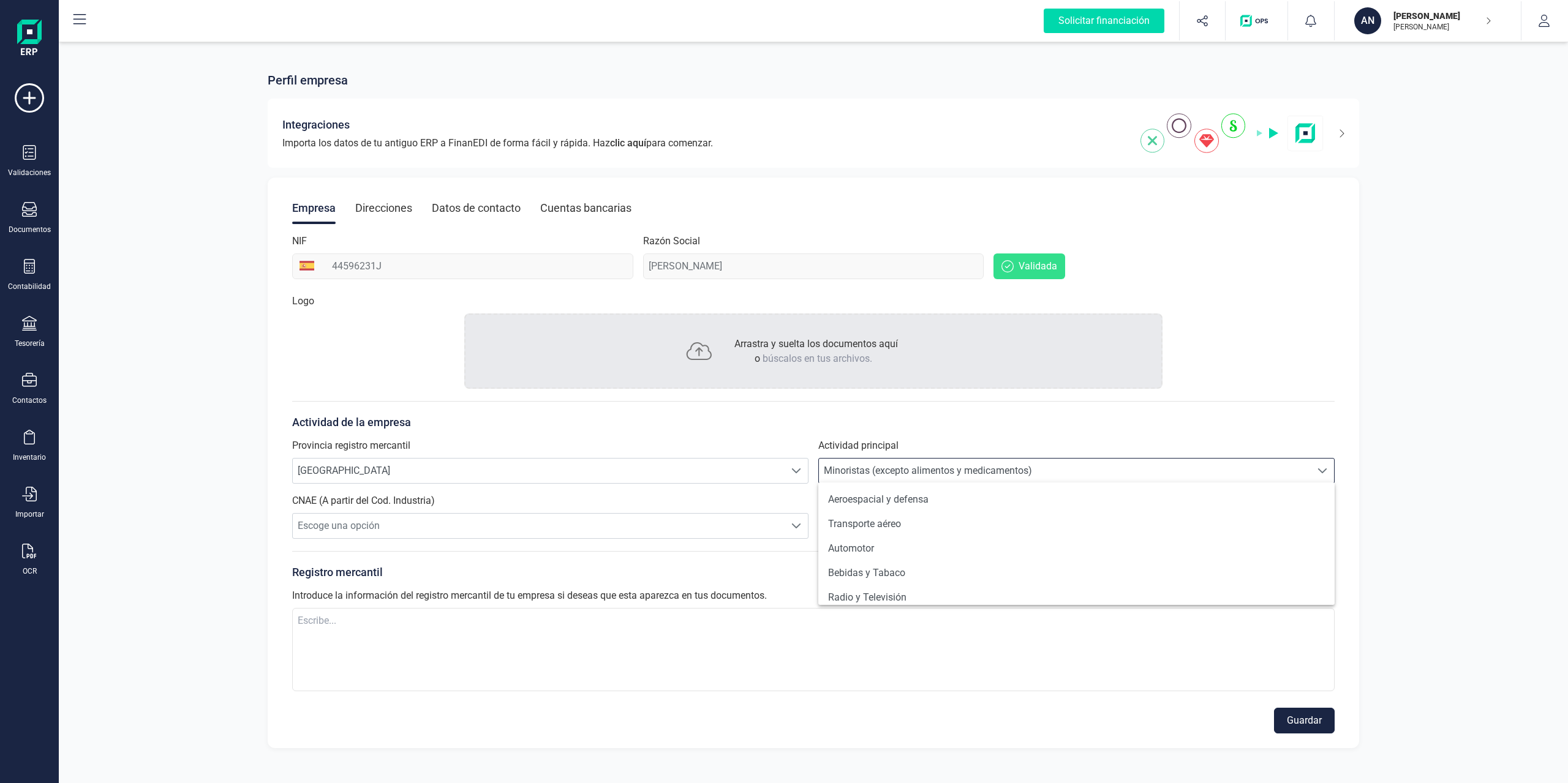
click at [954, 471] on span "Minoristas (excepto alimentos y medicamentos)" at bounding box center [1065, 471] width 492 height 24
click at [761, 524] on span "Escoge una opción" at bounding box center [538, 526] width 492 height 24
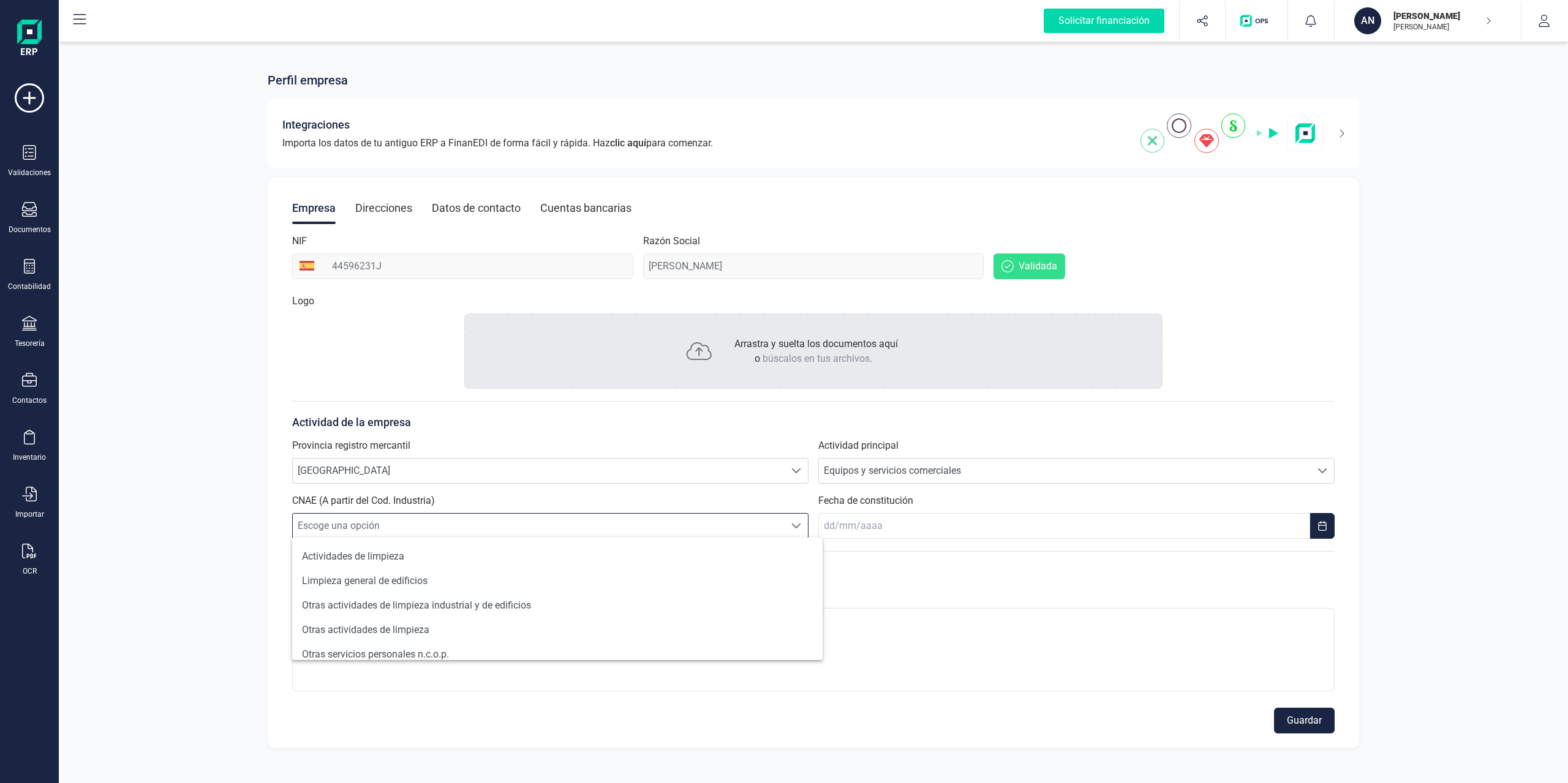
scroll to position [475, 0]
click at [936, 433] on div "Actividad de la empresa Provincia registro mercantil Escoge una opción MÁLAGA M…" at bounding box center [813, 470] width 1042 height 138
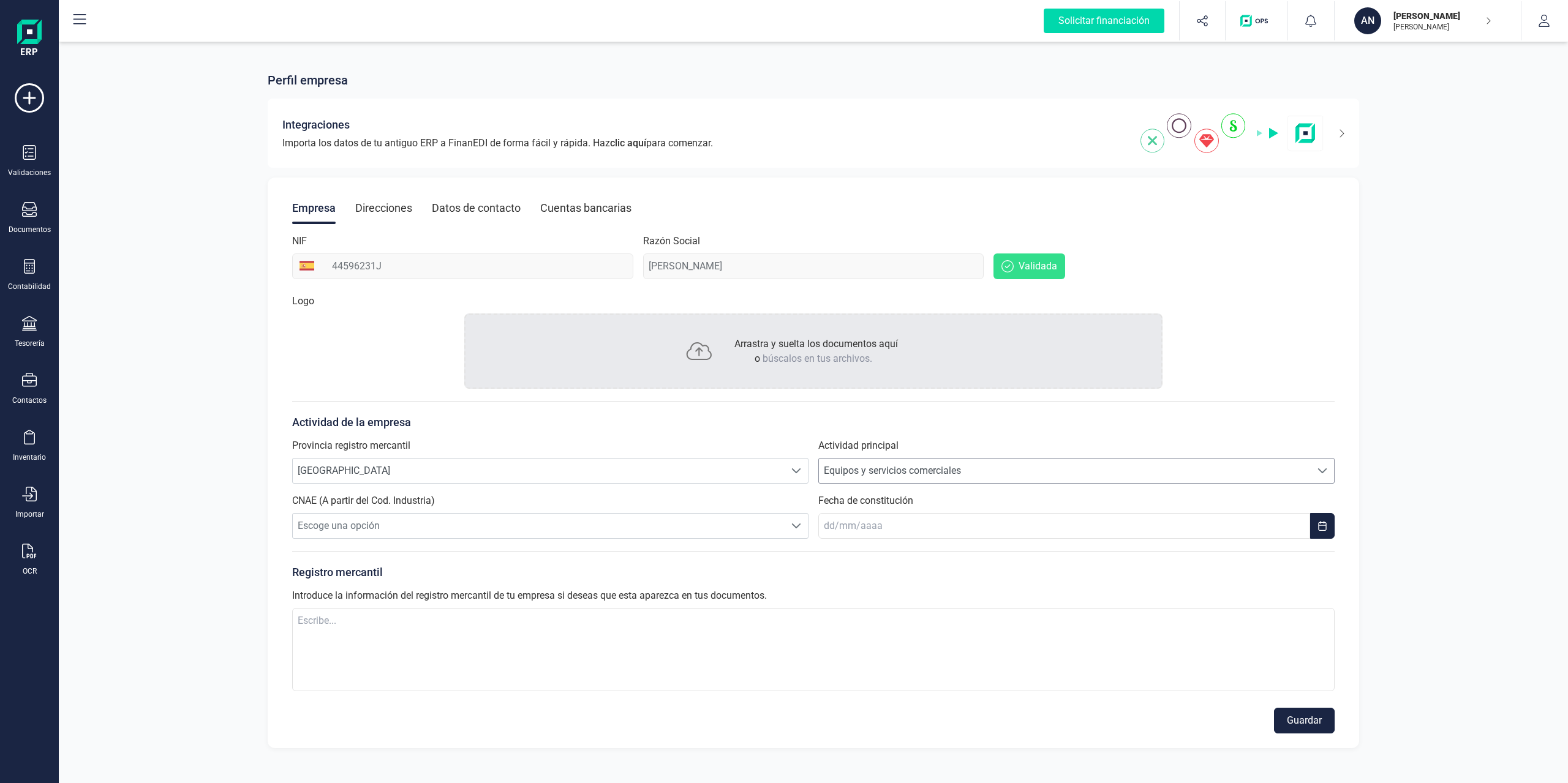
click at [926, 467] on span "Equipos y servicios comerciales" at bounding box center [1065, 471] width 492 height 24
click at [620, 533] on span "Escoge una opción" at bounding box center [538, 526] width 492 height 24
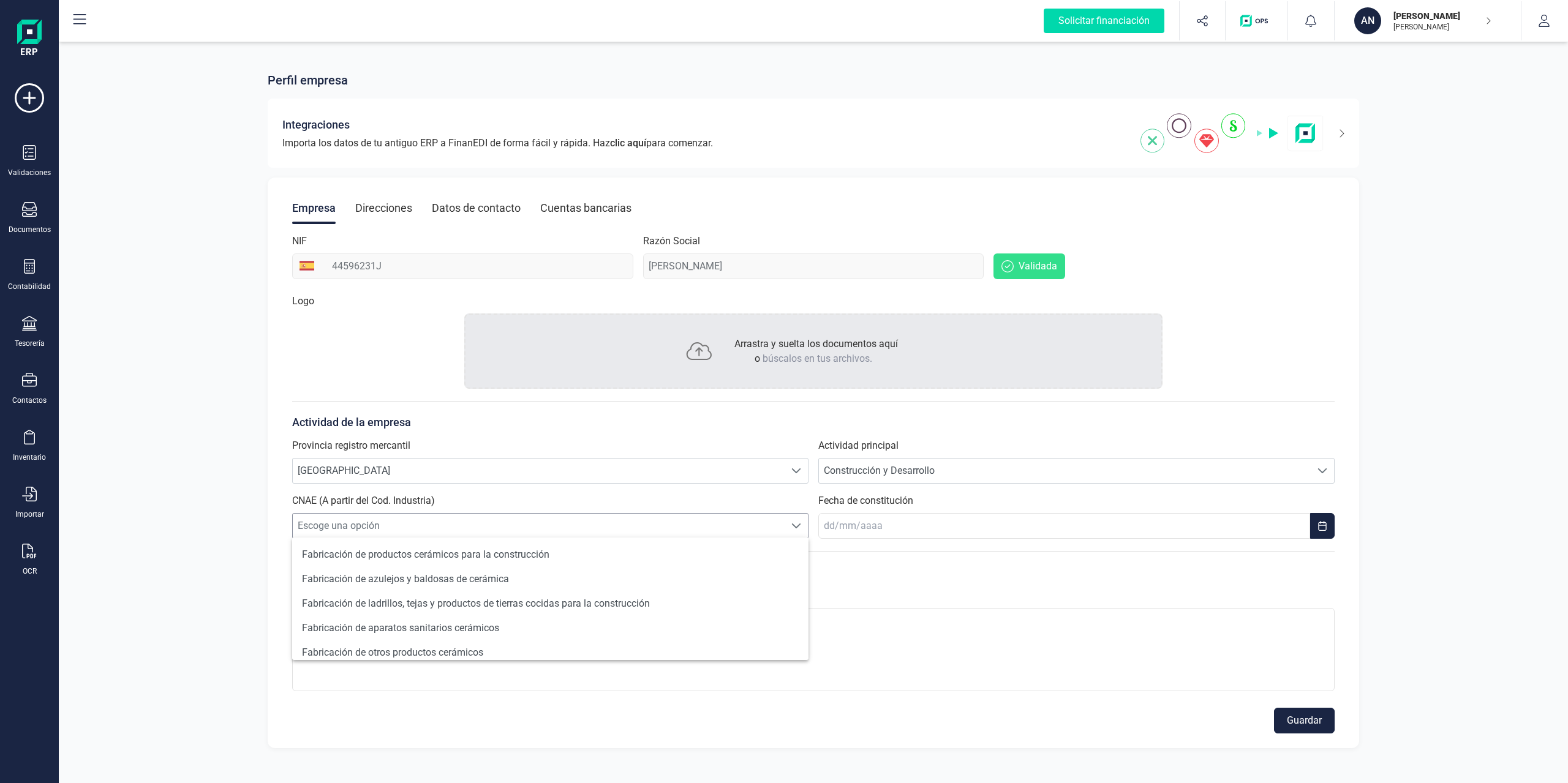
click at [621, 530] on span "Escoge una opción" at bounding box center [538, 526] width 492 height 24
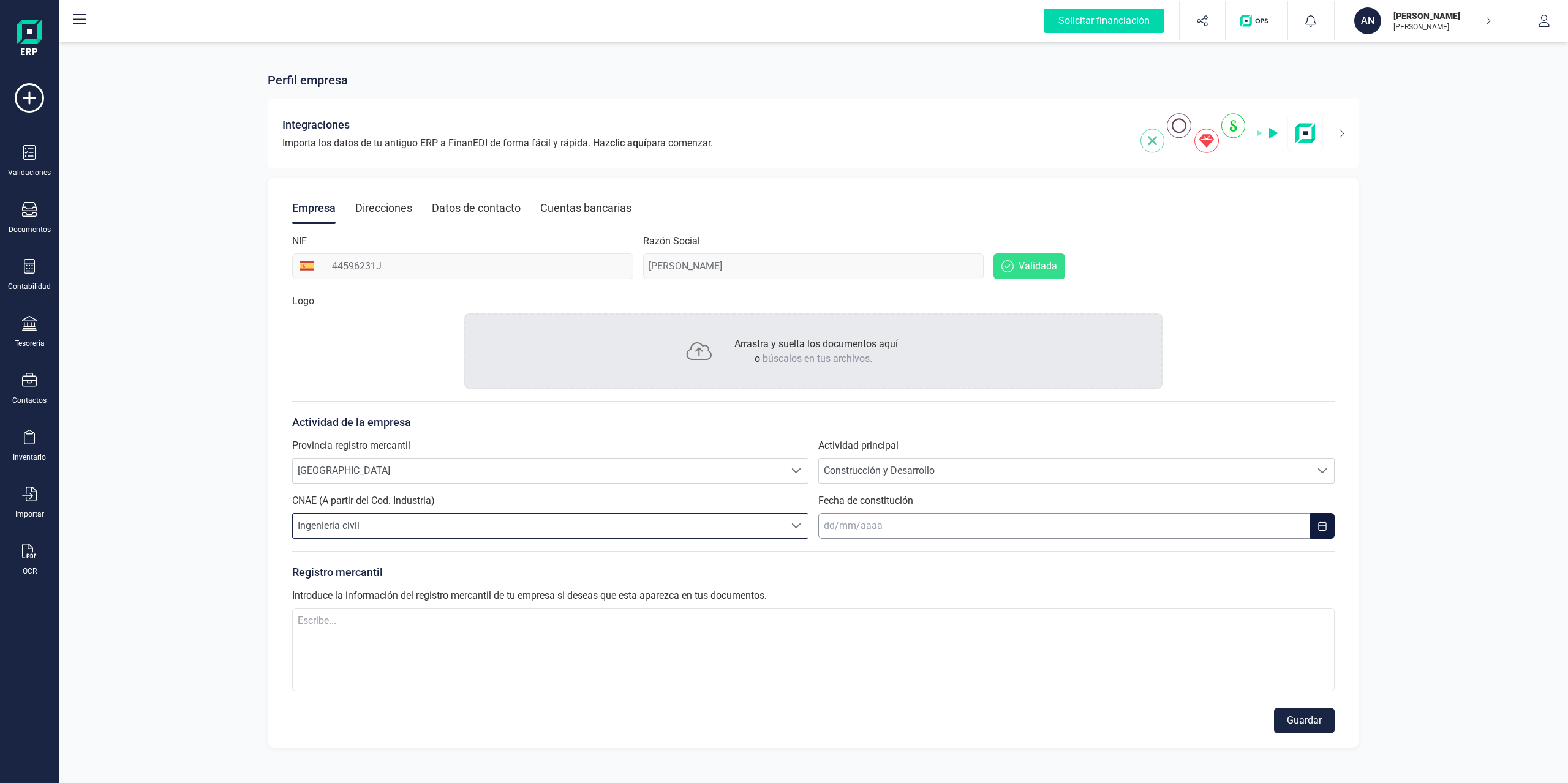
click at [830, 529] on input "text" at bounding box center [1064, 526] width 492 height 26
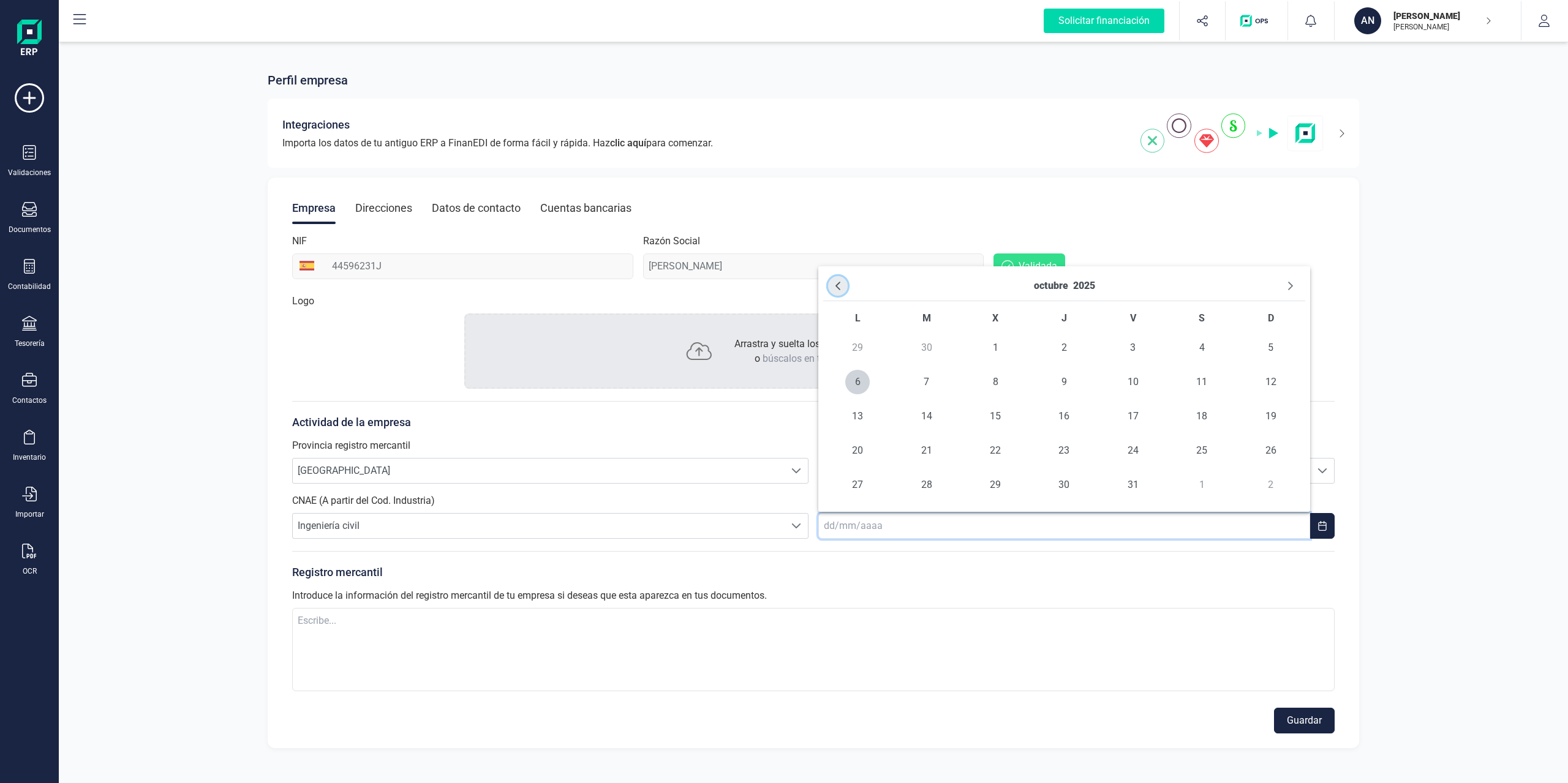
click at [836, 283] on icon "Previous Month" at bounding box center [838, 286] width 10 height 10
click at [1102, 280] on button "2025" at bounding box center [1092, 286] width 22 height 20
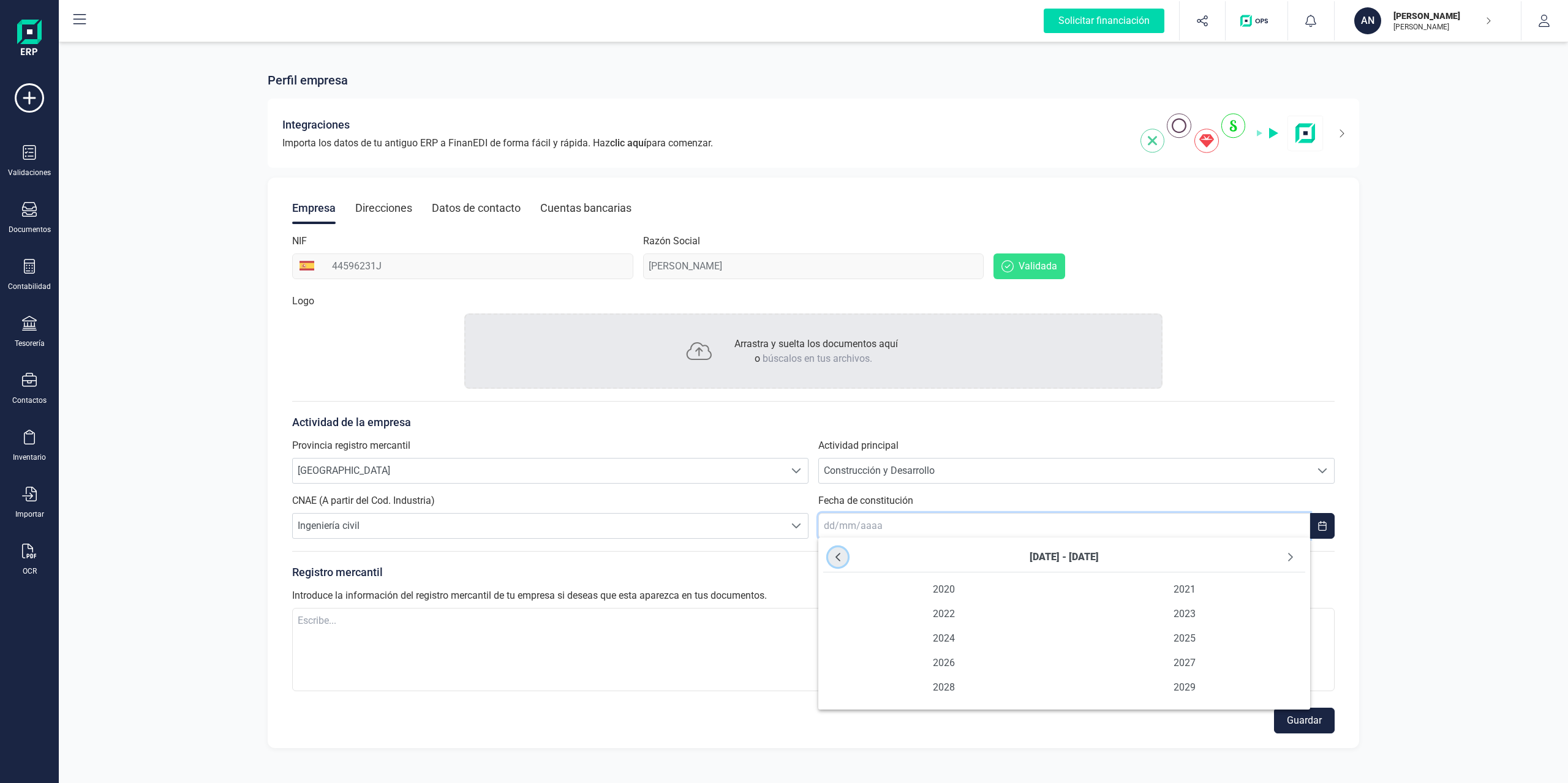
click at [843, 560] on button "Previous Decade" at bounding box center [838, 557] width 20 height 20
click at [1175, 555] on icon "Next Decade" at bounding box center [1291, 557] width 5 height 9
click at [1175, 562] on span "2023" at bounding box center [1185, 614] width 242 height 24
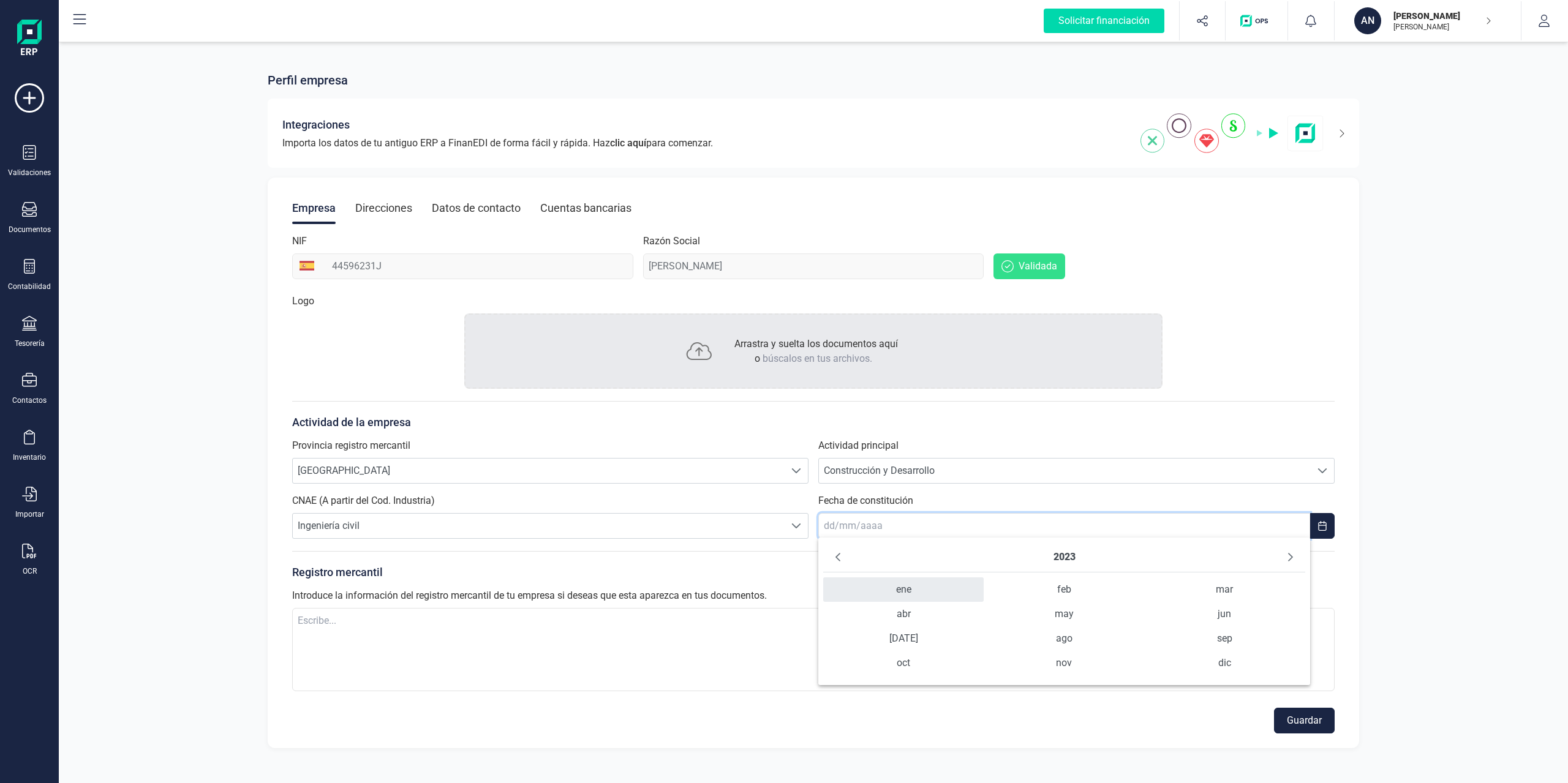
click at [929, 562] on span "ene" at bounding box center [903, 589] width 161 height 24
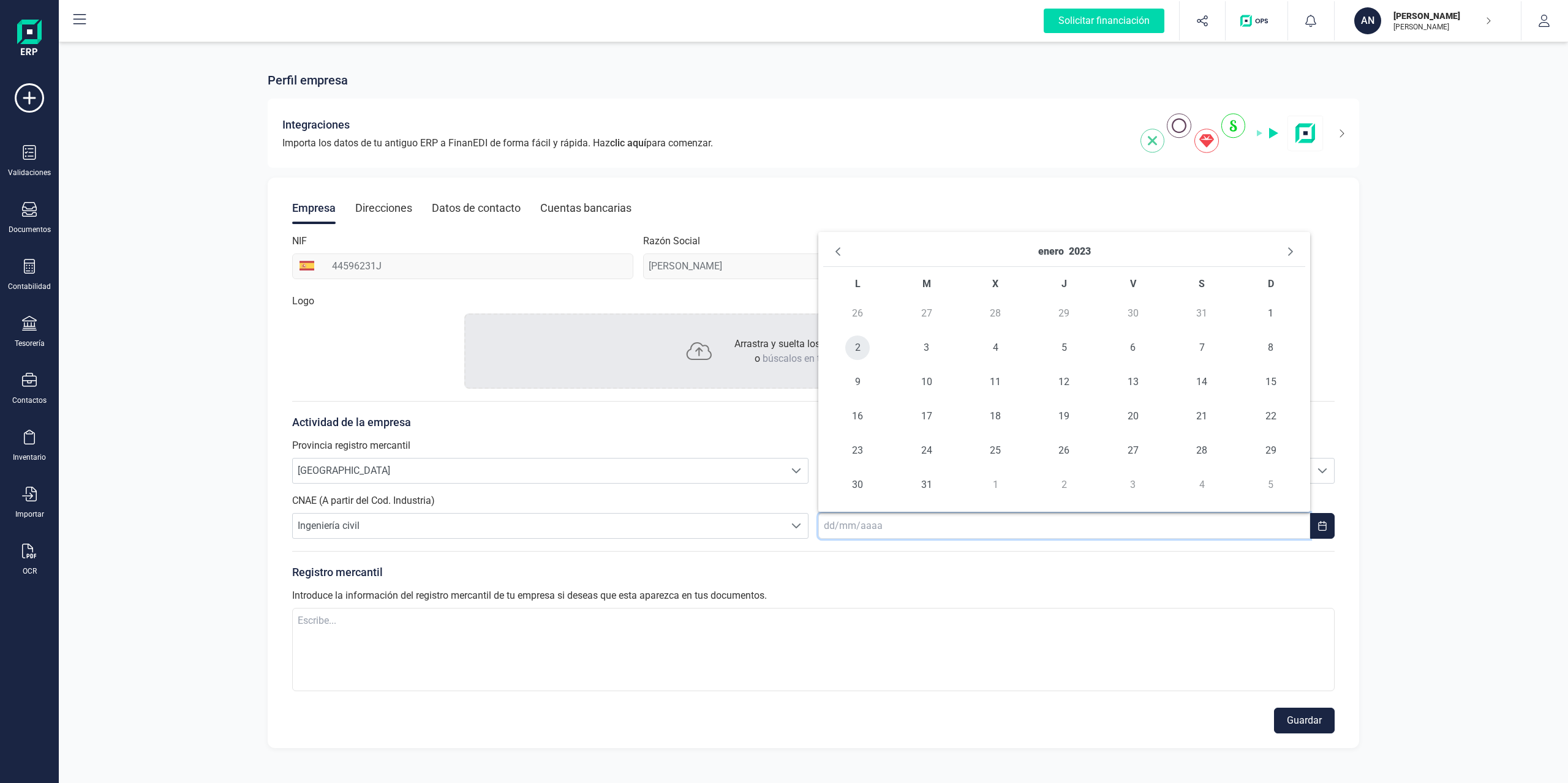
click at [863, 345] on span "2" at bounding box center [858, 348] width 24 height 24
type input "02/01/2023"
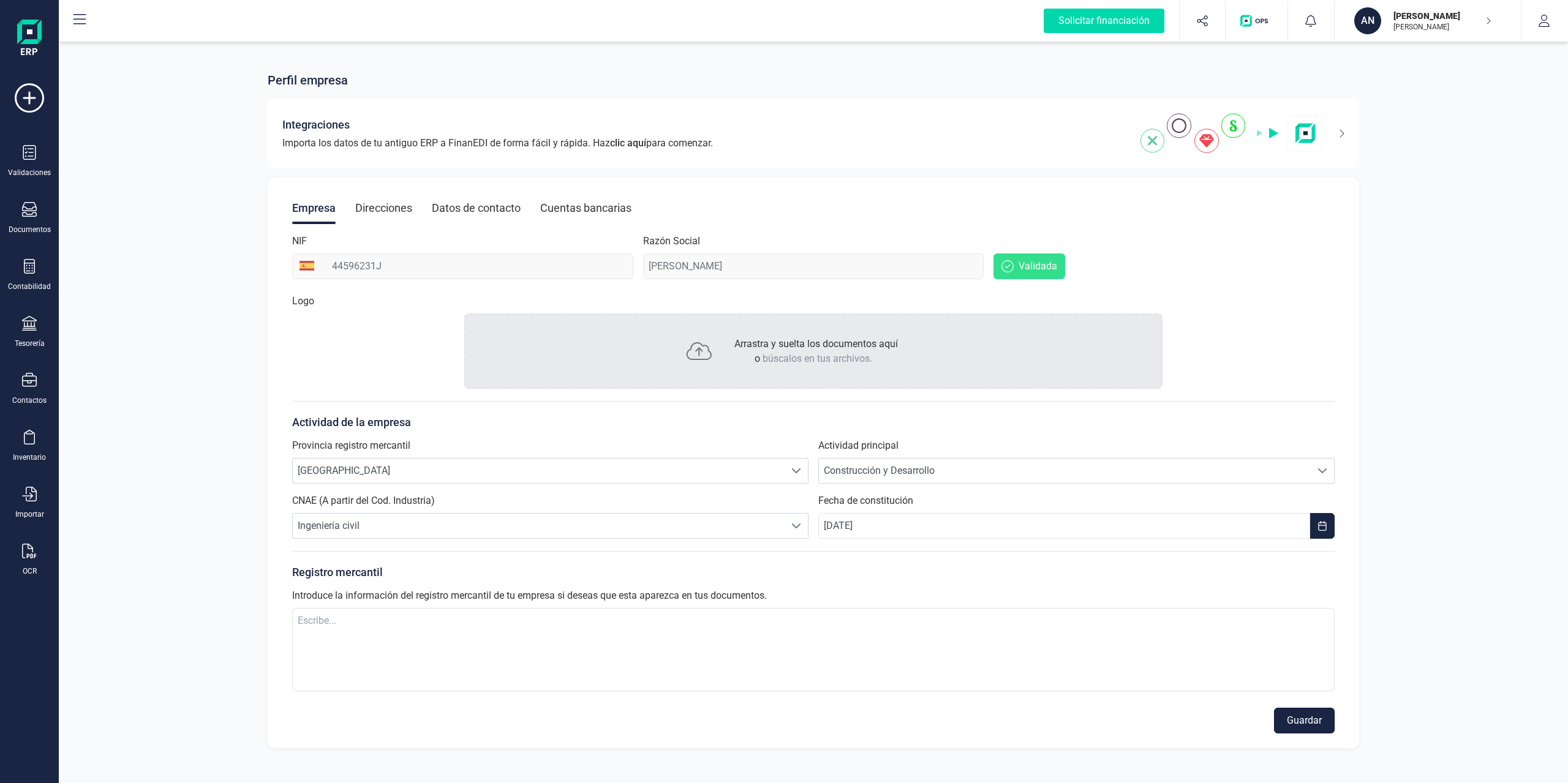
click at [1175, 562] on button "Guardar" at bounding box center [1305, 721] width 61 height 26
click at [1175, 113] on div "Perfil empresa Integraciones Importa los datos de tu antiguo ERP a FinanEDI de …" at bounding box center [813, 403] width 1509 height 721
click at [30, 220] on div "Documentos" at bounding box center [29, 219] width 49 height 32
click at [143, 93] on span "Presupuestos" at bounding box center [138, 95] width 86 height 15
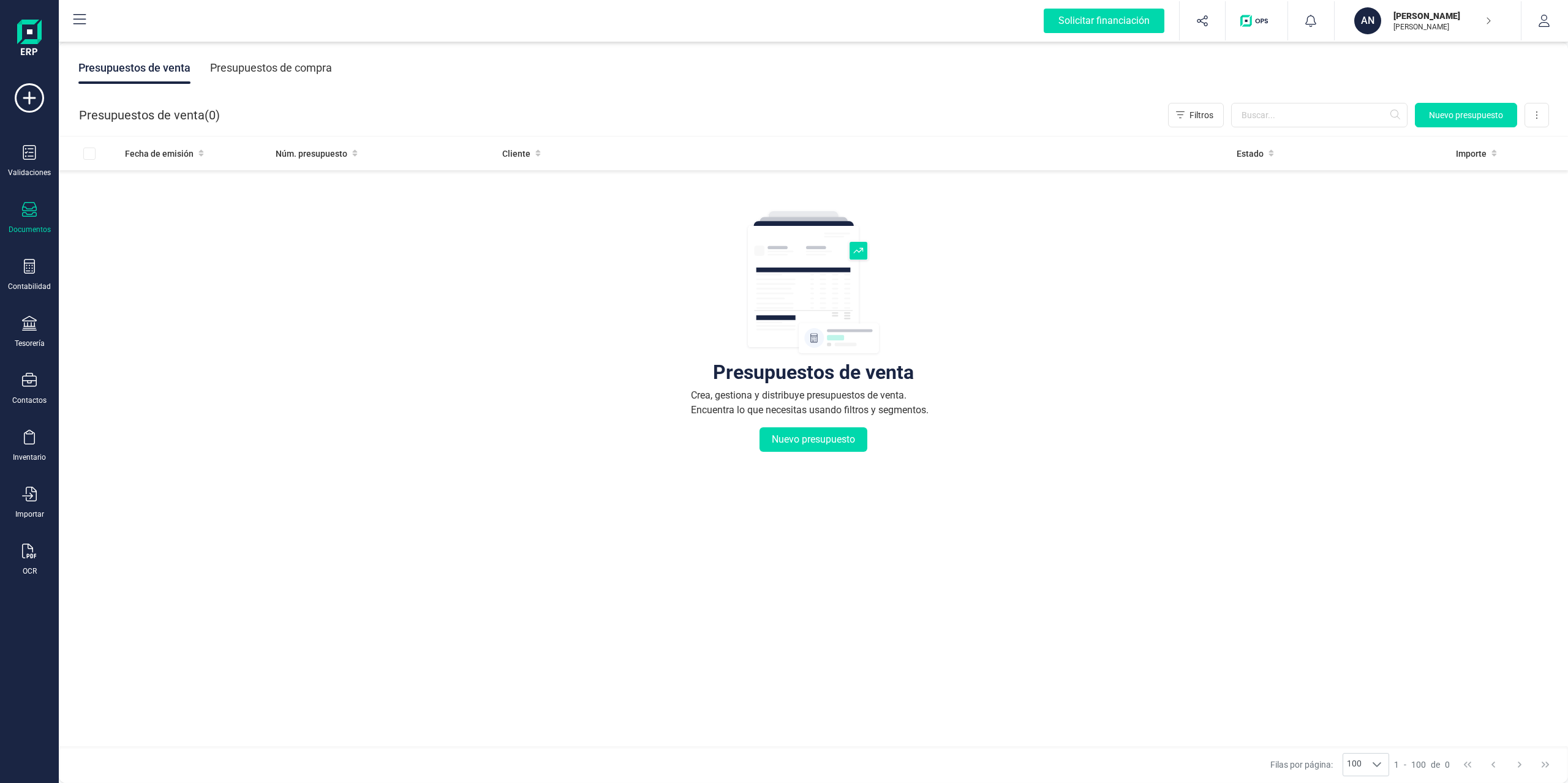
click at [30, 200] on div "Validaciones Documentos Documentos Presupuestos Pedidos Albaranes Facturas Fact…" at bounding box center [29, 334] width 49 height 502
click at [30, 210] on icon at bounding box center [30, 210] width 15 height 15
click at [461, 279] on div "Presupuestos de venta Crea, gestiona y distribuye presupuestos de venta. Encuen…" at bounding box center [813, 405] width 1461 height 460
click at [267, 51] on div "Presupuestos de venta Presupuestos de compra" at bounding box center [813, 68] width 1509 height 51
click at [266, 70] on div "Presupuestos de compra" at bounding box center [271, 67] width 122 height 32
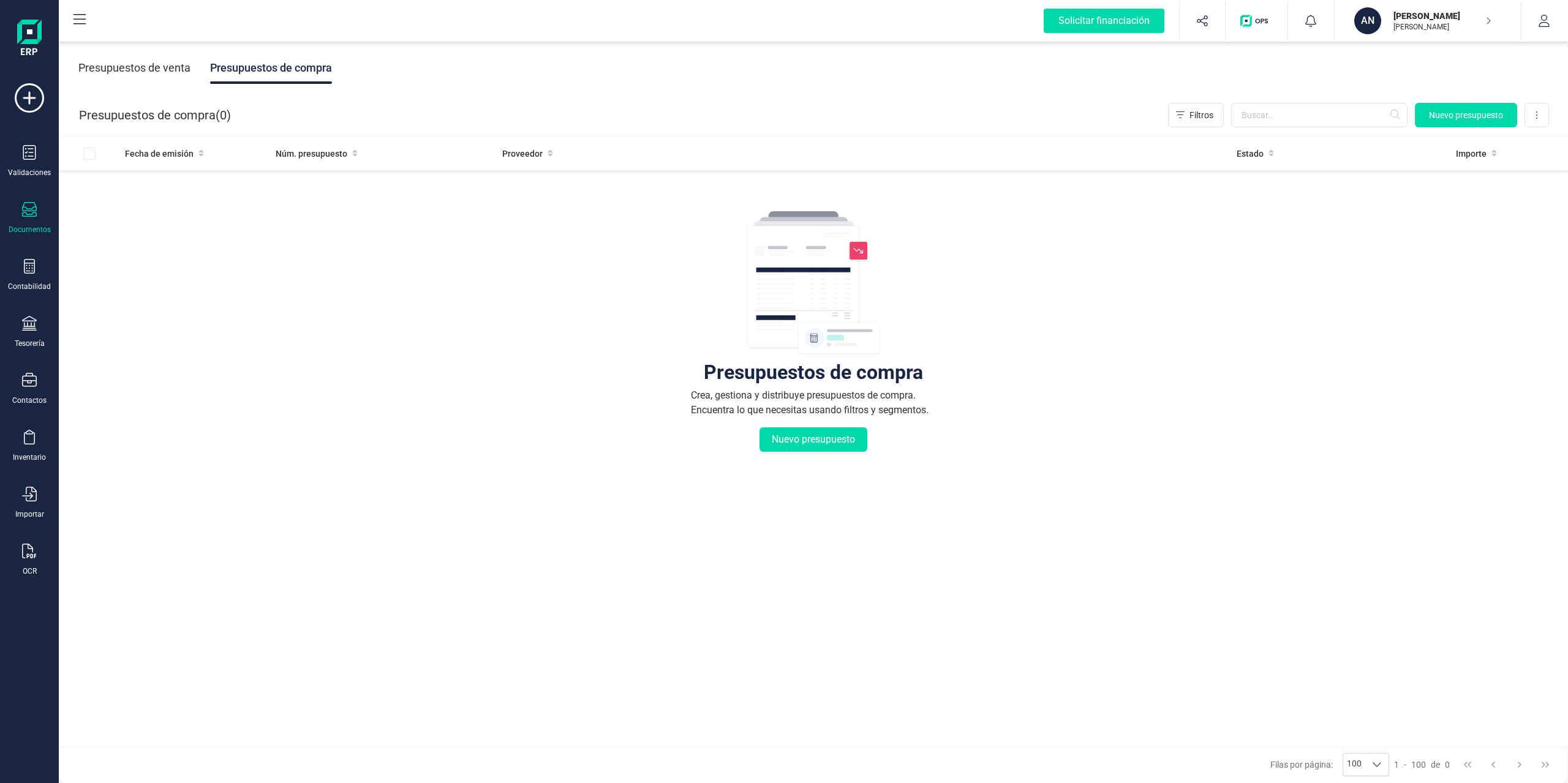
click at [163, 73] on div "Presupuestos de venta" at bounding box center [134, 67] width 112 height 32
click at [305, 75] on div "Presupuestos de compra" at bounding box center [271, 67] width 122 height 32
click at [225, 78] on div "Presupuestos de compra" at bounding box center [271, 67] width 122 height 32
click at [186, 96] on div "Presupuestos de compra ( 0 ) Filtros Nuevo presupuesto Exportar" at bounding box center [814, 115] width 1509 height 42
click at [183, 76] on div "Presupuestos de venta" at bounding box center [134, 67] width 112 height 32
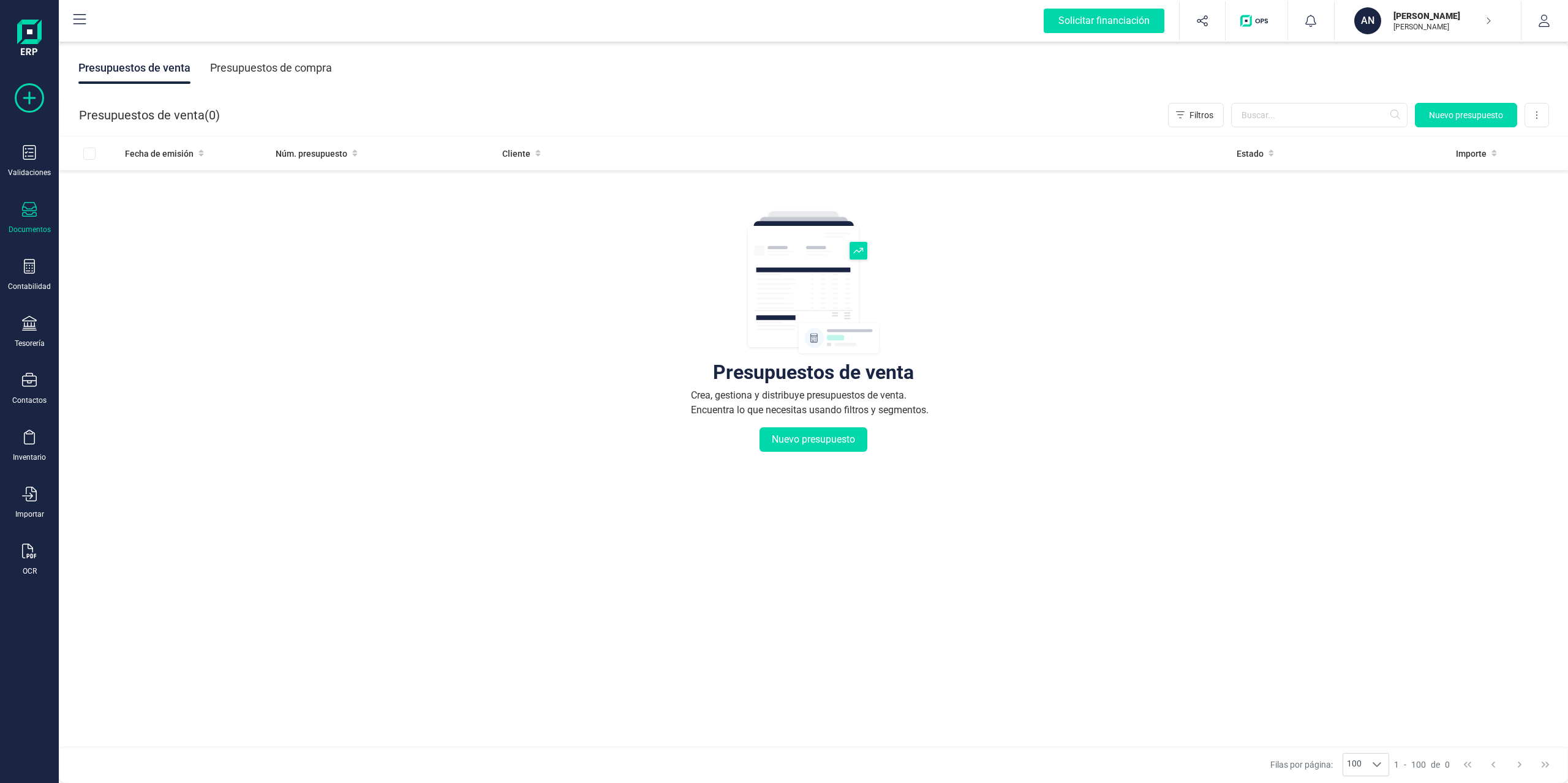
click at [17, 109] on icon at bounding box center [30, 98] width 30 height 30
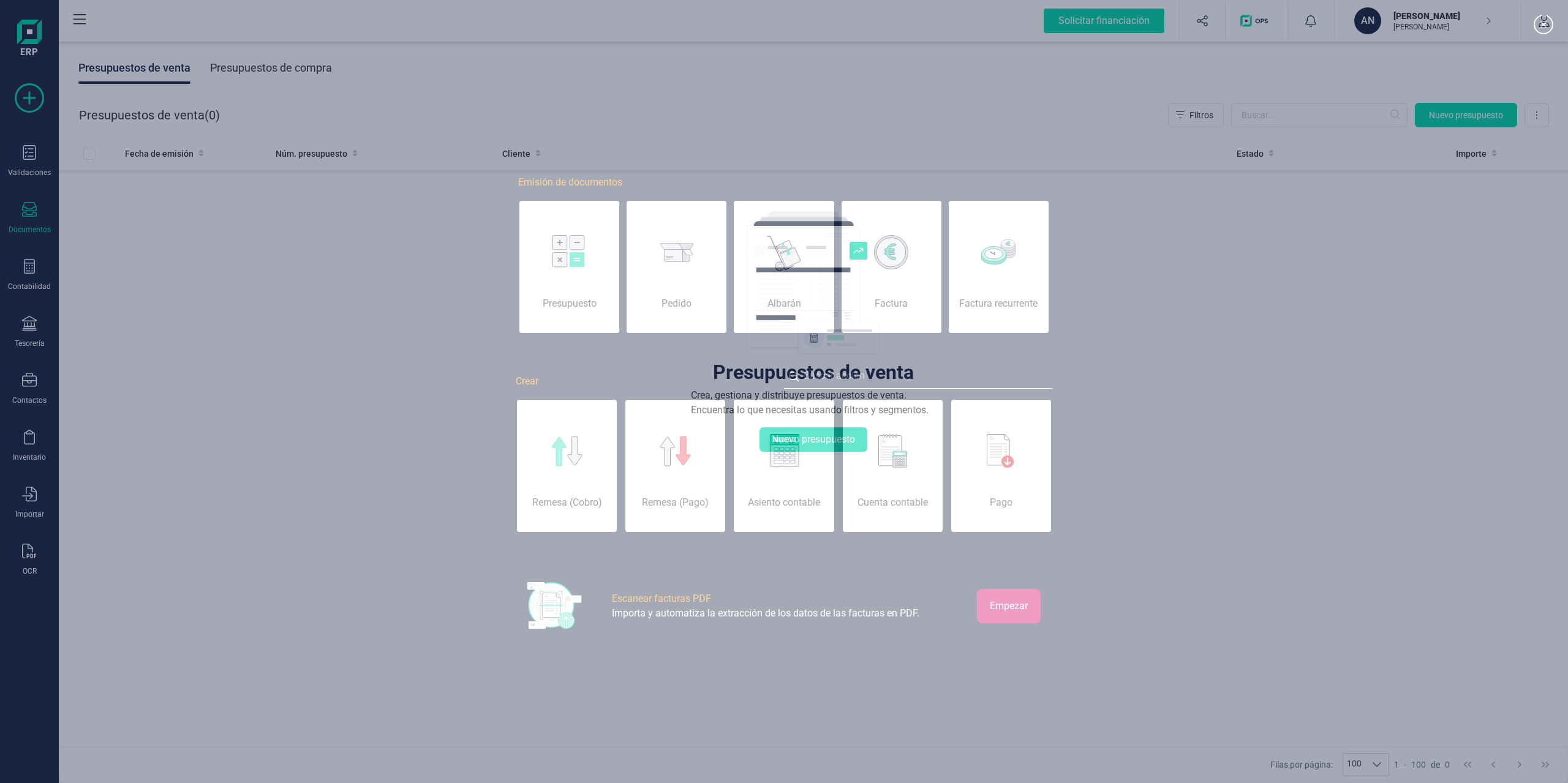
scroll to position [0, 61]
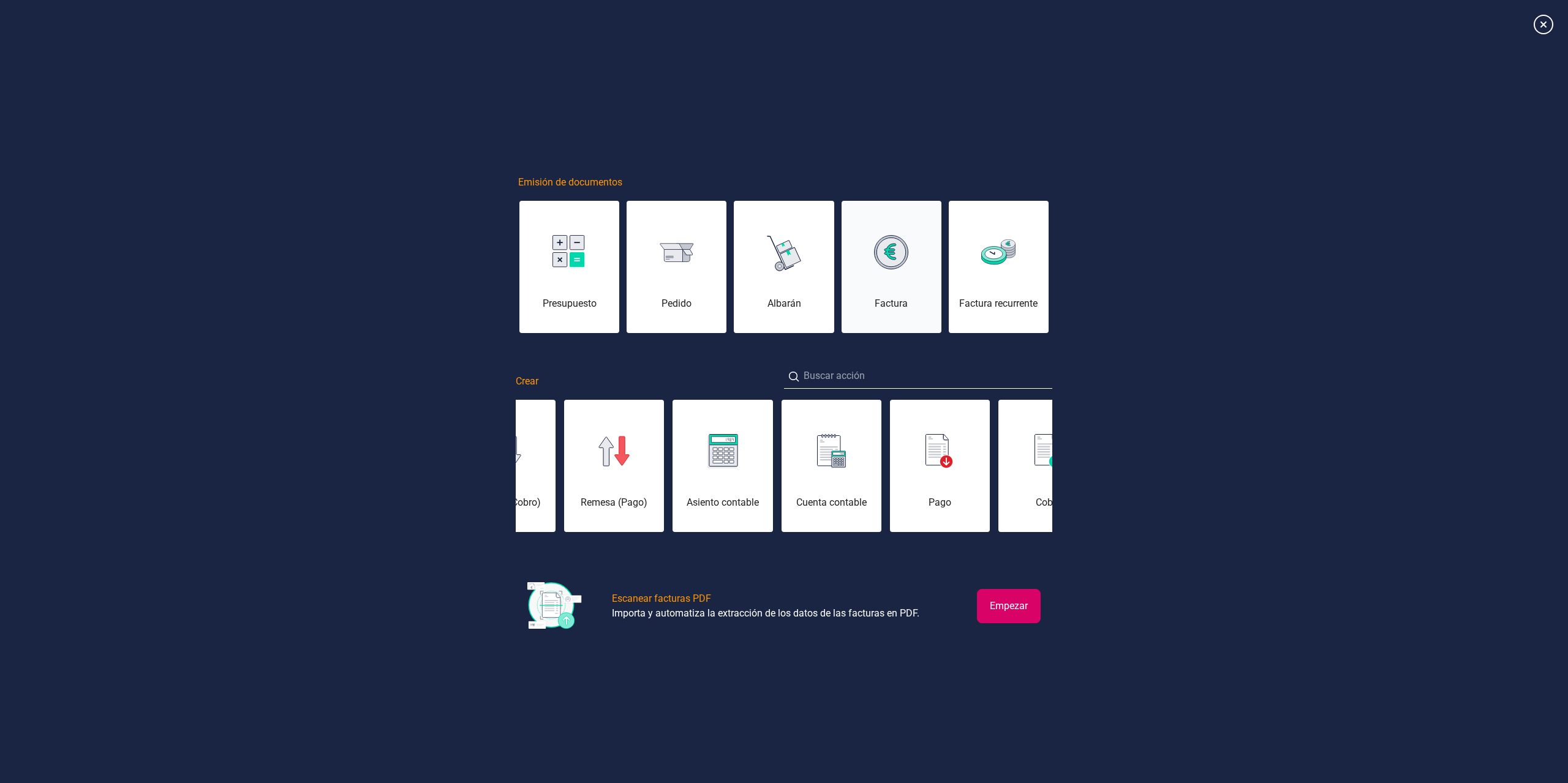
click at [909, 283] on div "Factura" at bounding box center [892, 274] width 100 height 74
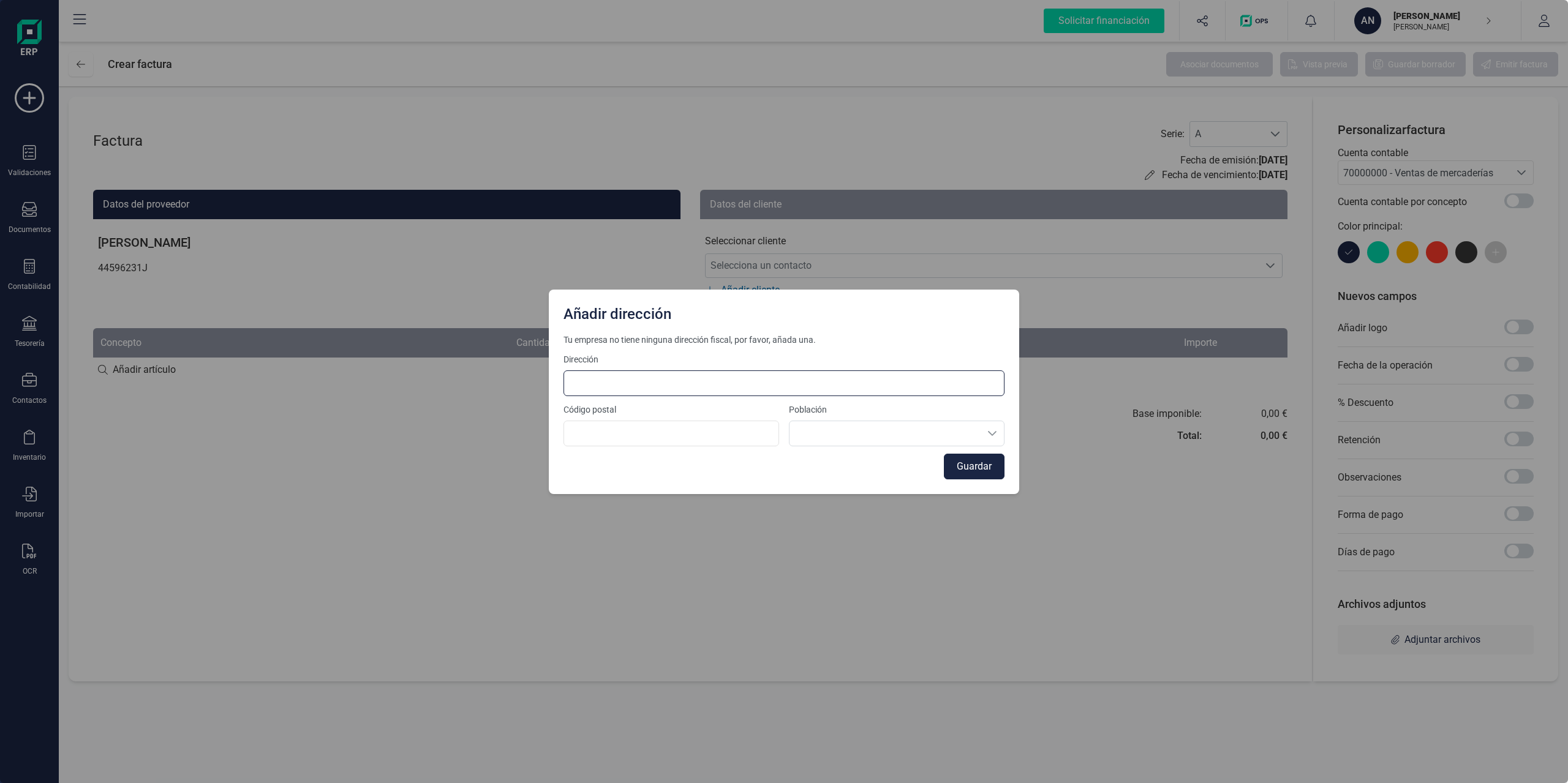
click at [626, 382] on input at bounding box center [784, 383] width 441 height 26
type input "Plaza Río Trabancos 4, 2F"
type input "29006"
click at [971, 465] on button "Guardar" at bounding box center [974, 467] width 61 height 26
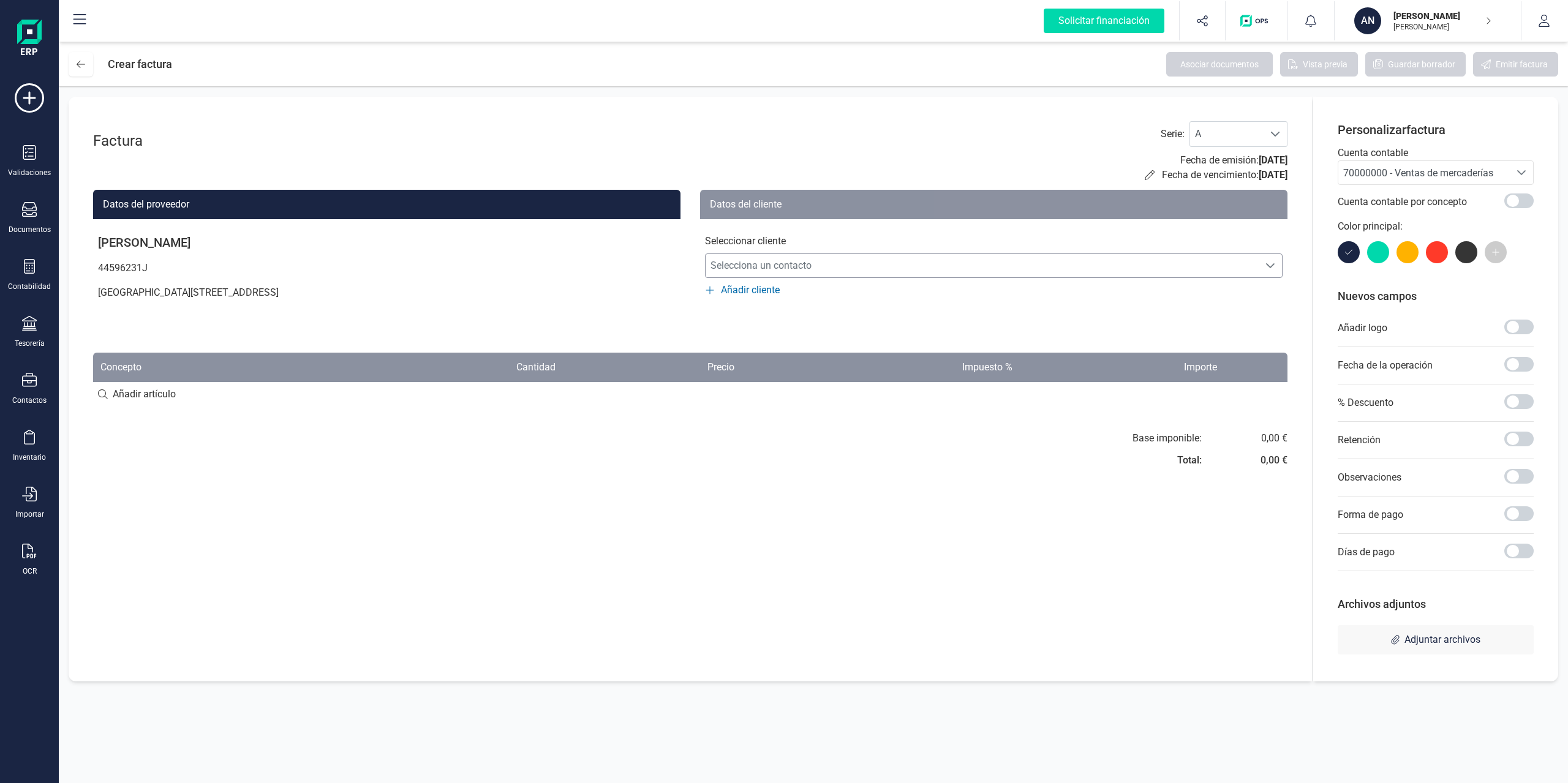
click at [812, 262] on span "Selecciona un contacto" at bounding box center [982, 266] width 553 height 24
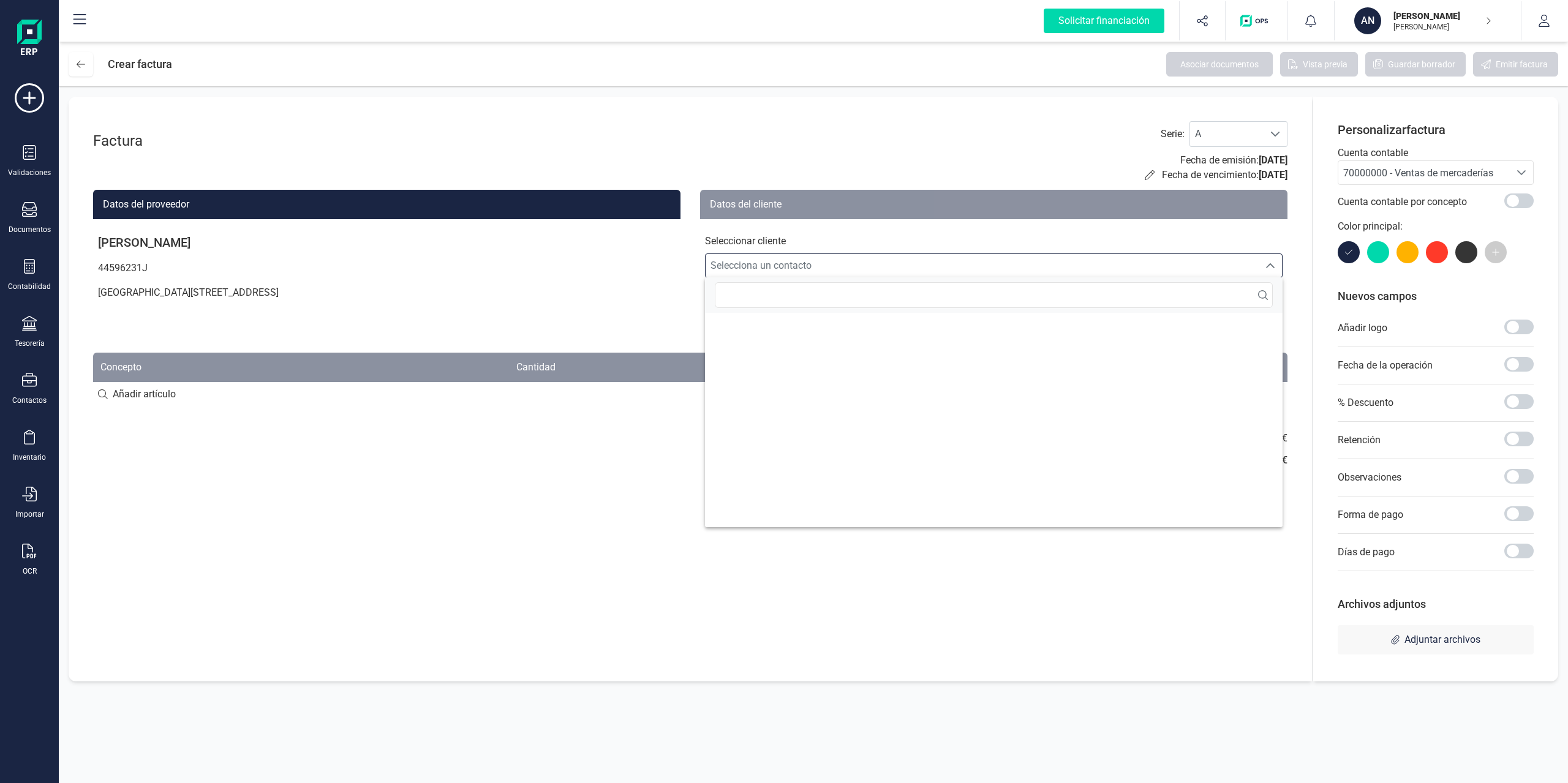
click at [807, 266] on span "Selecciona un contacto" at bounding box center [982, 266] width 553 height 24
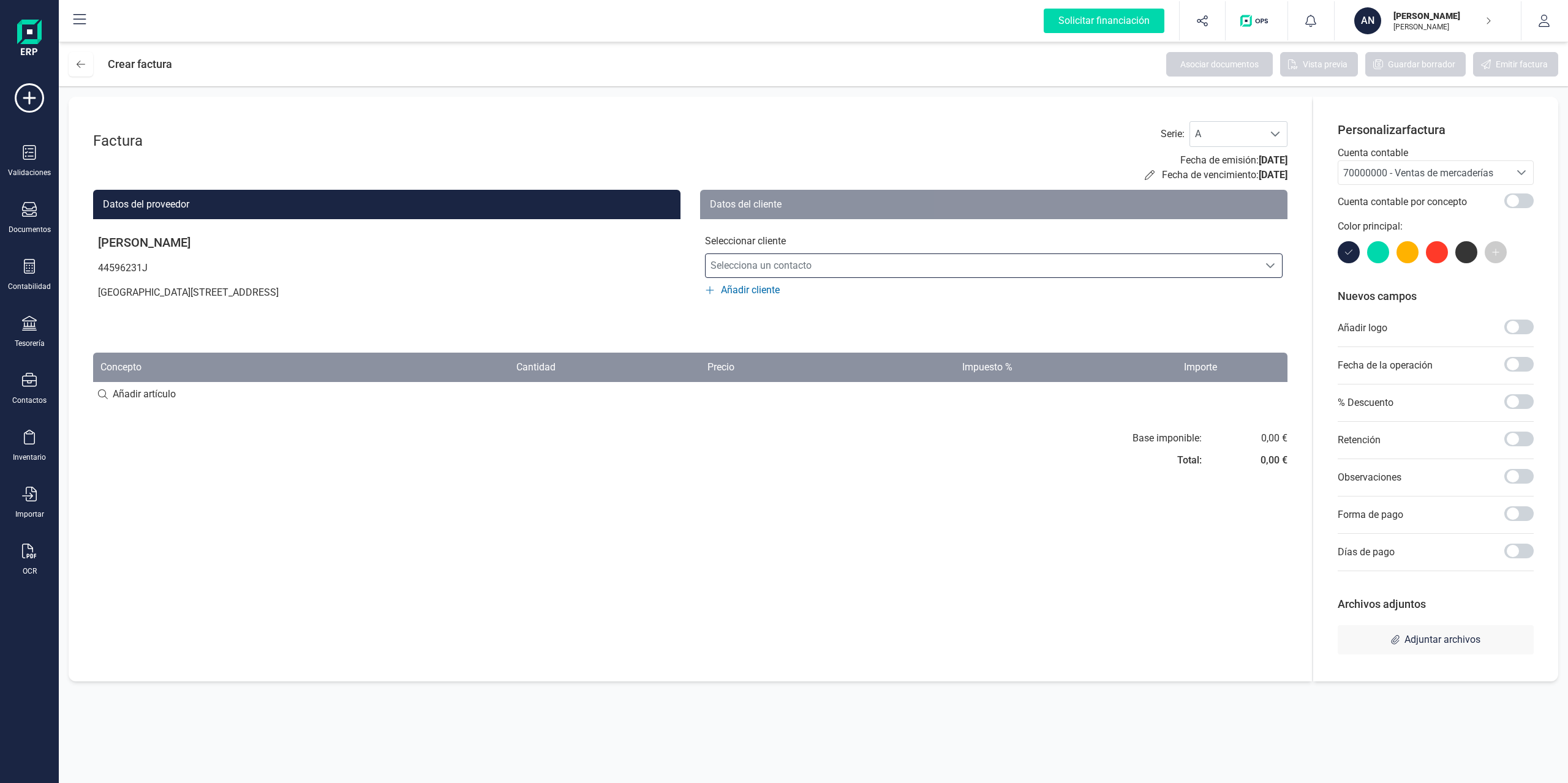
click at [756, 287] on span "Añadir cliente" at bounding box center [750, 290] width 59 height 15
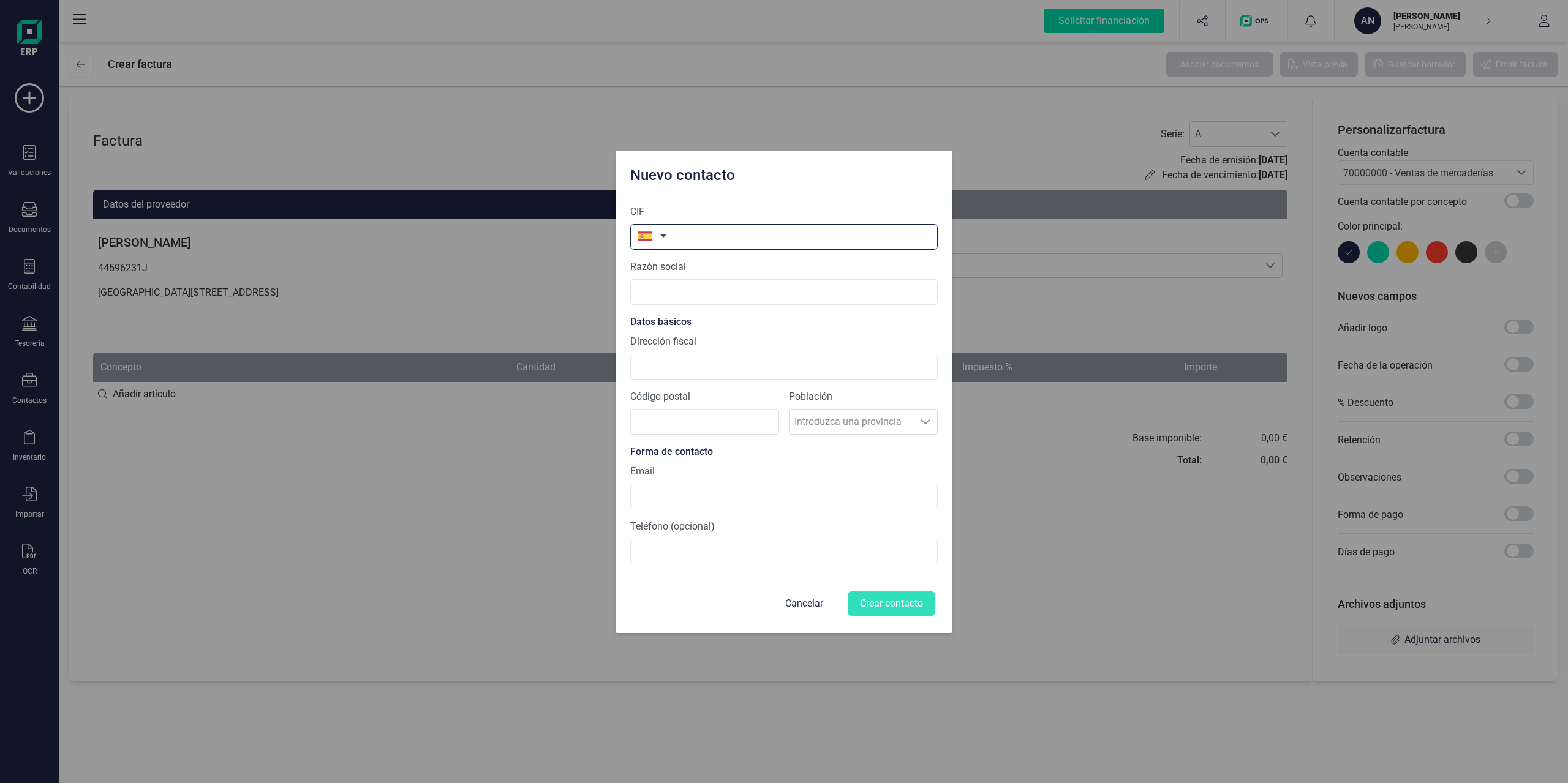
click at [752, 236] on input "text" at bounding box center [784, 237] width 308 height 26
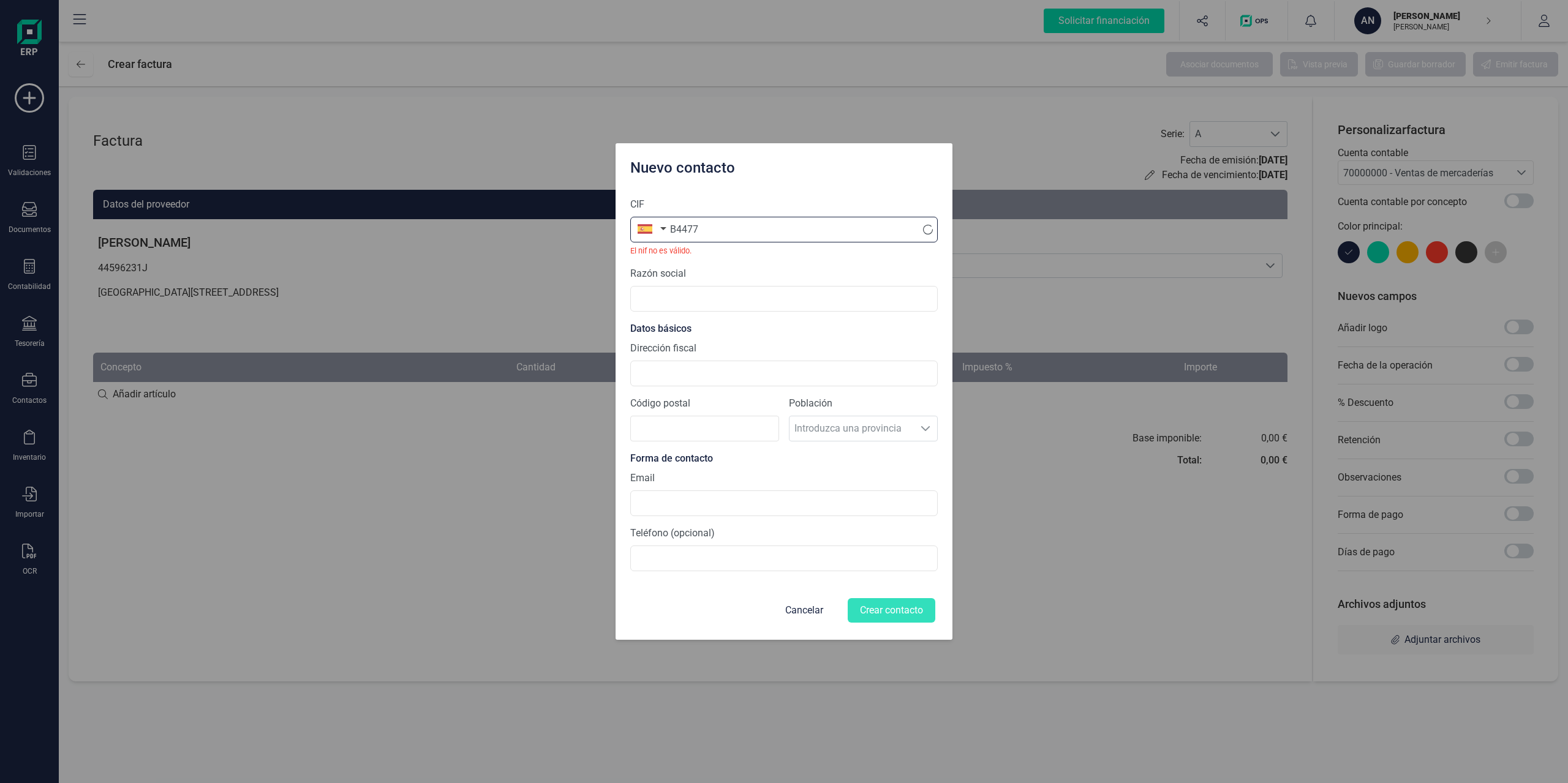
scroll to position [0, 0]
click at [762, 229] on input "B4477" at bounding box center [784, 229] width 308 height 26
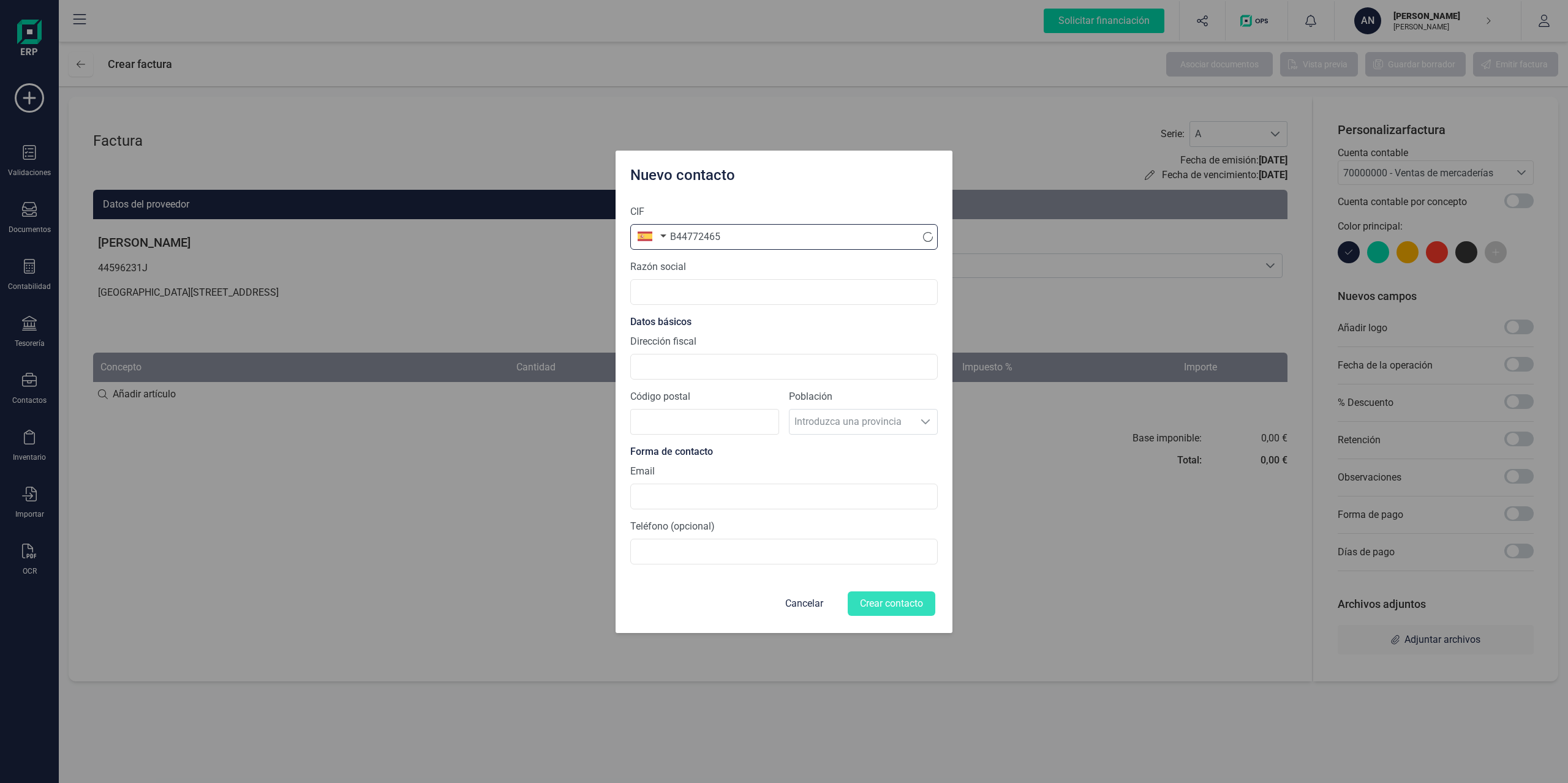
type input "B44772465"
type input "k"
type input "KOALA ARCHITECTURE & ENGINEERING, S.L."
click at [721, 363] on input "Dirección fiscal" at bounding box center [784, 367] width 308 height 26
click at [687, 364] on input "Dirección fiscal" at bounding box center [784, 367] width 308 height 26
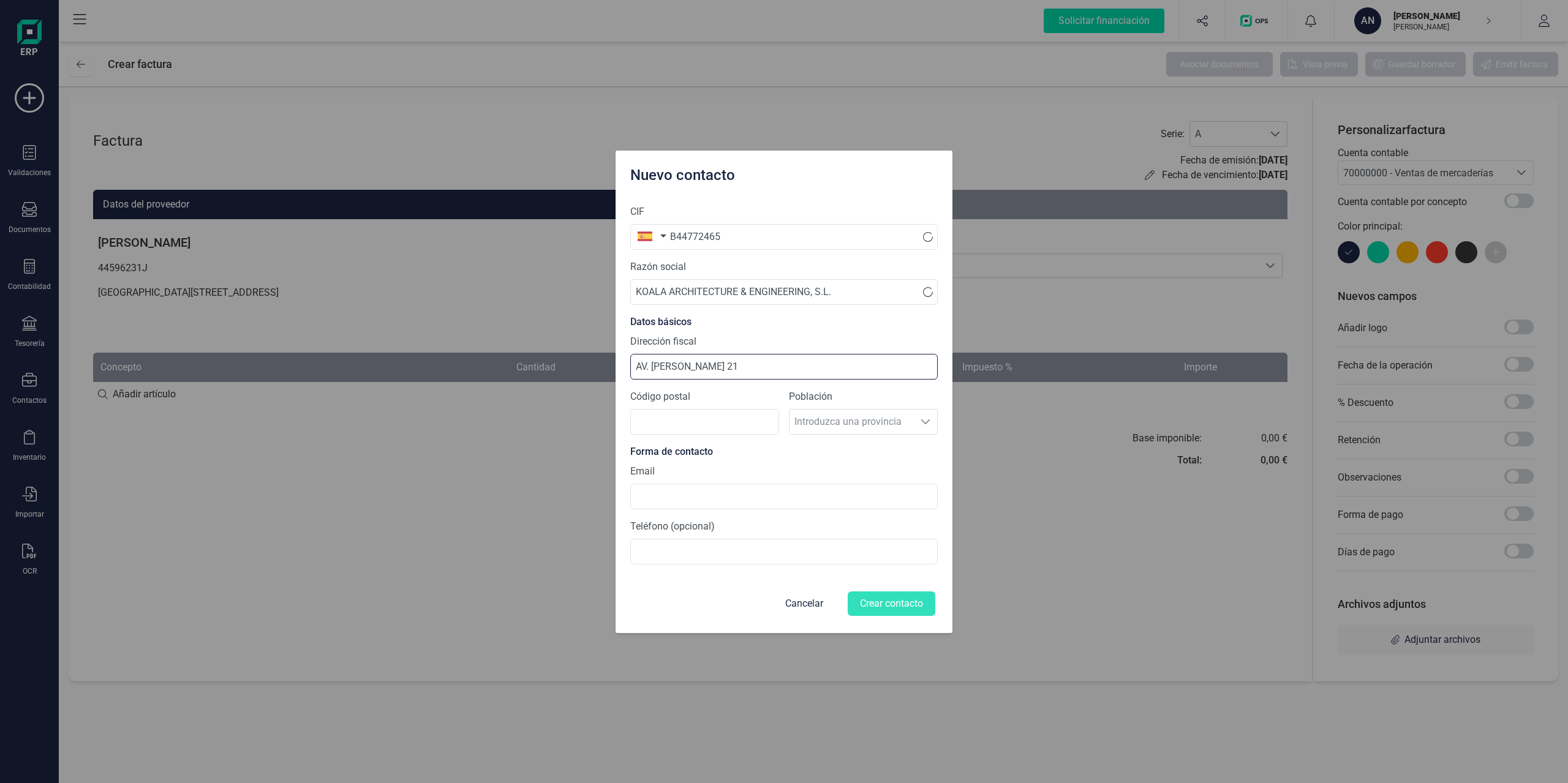
type input "AV. Manuel Rodríguez 21"
type input "29190"
type input "info@koalaarchitecture.com"
click at [870, 562] on button "Crear contacto" at bounding box center [892, 604] width 88 height 24
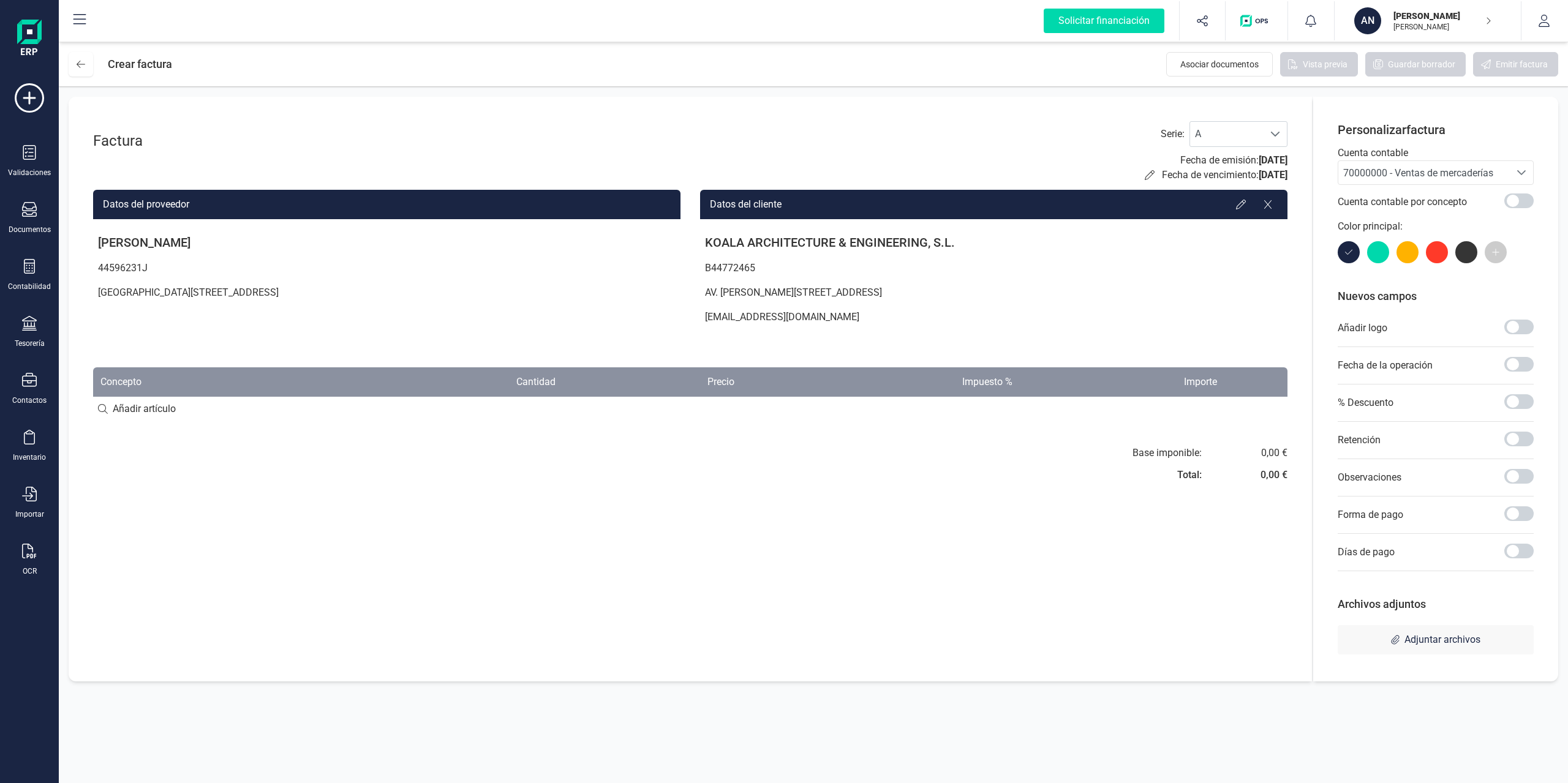
click at [184, 417] on input at bounding box center [690, 409] width 1195 height 24
type input "Trabajo del mes de Septiembre"
click at [541, 423] on div "Factura Serie : A A Fecha de emisión: 06/10/2025 Fecha de vencimiento: 06/10/20…" at bounding box center [690, 388] width 1243 height 585
click at [544, 418] on div "+ Añadir artículo : Trabajo del mes de Septiembre" at bounding box center [690, 409] width 1195 height 26
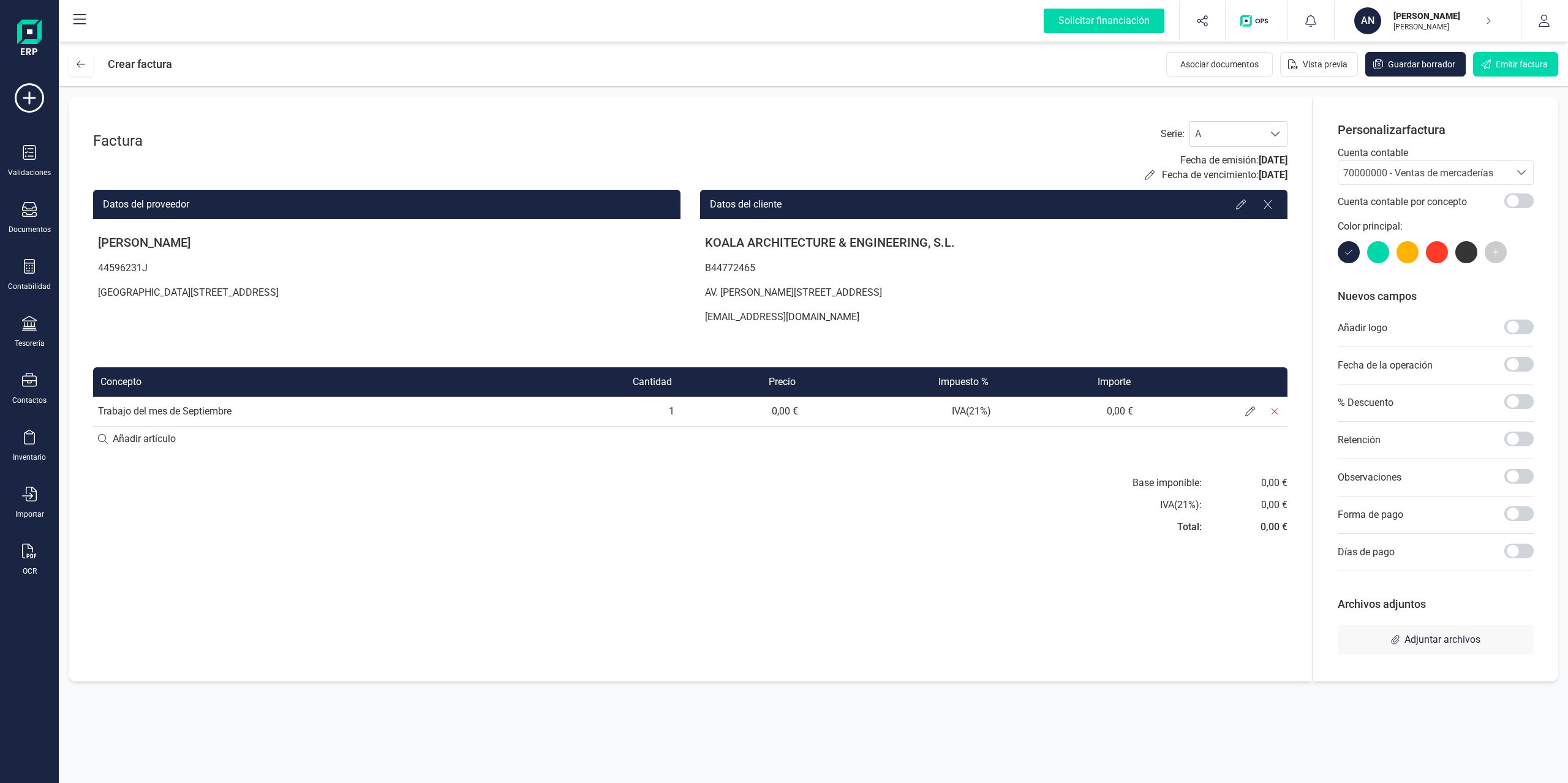
click at [783, 417] on td "0,00 €" at bounding box center [741, 411] width 123 height 30
click at [783, 406] on td "0,00 €" at bounding box center [741, 411] width 123 height 30
drag, startPoint x: 801, startPoint y: 483, endPoint x: 1039, endPoint y: 440, distance: 241.9
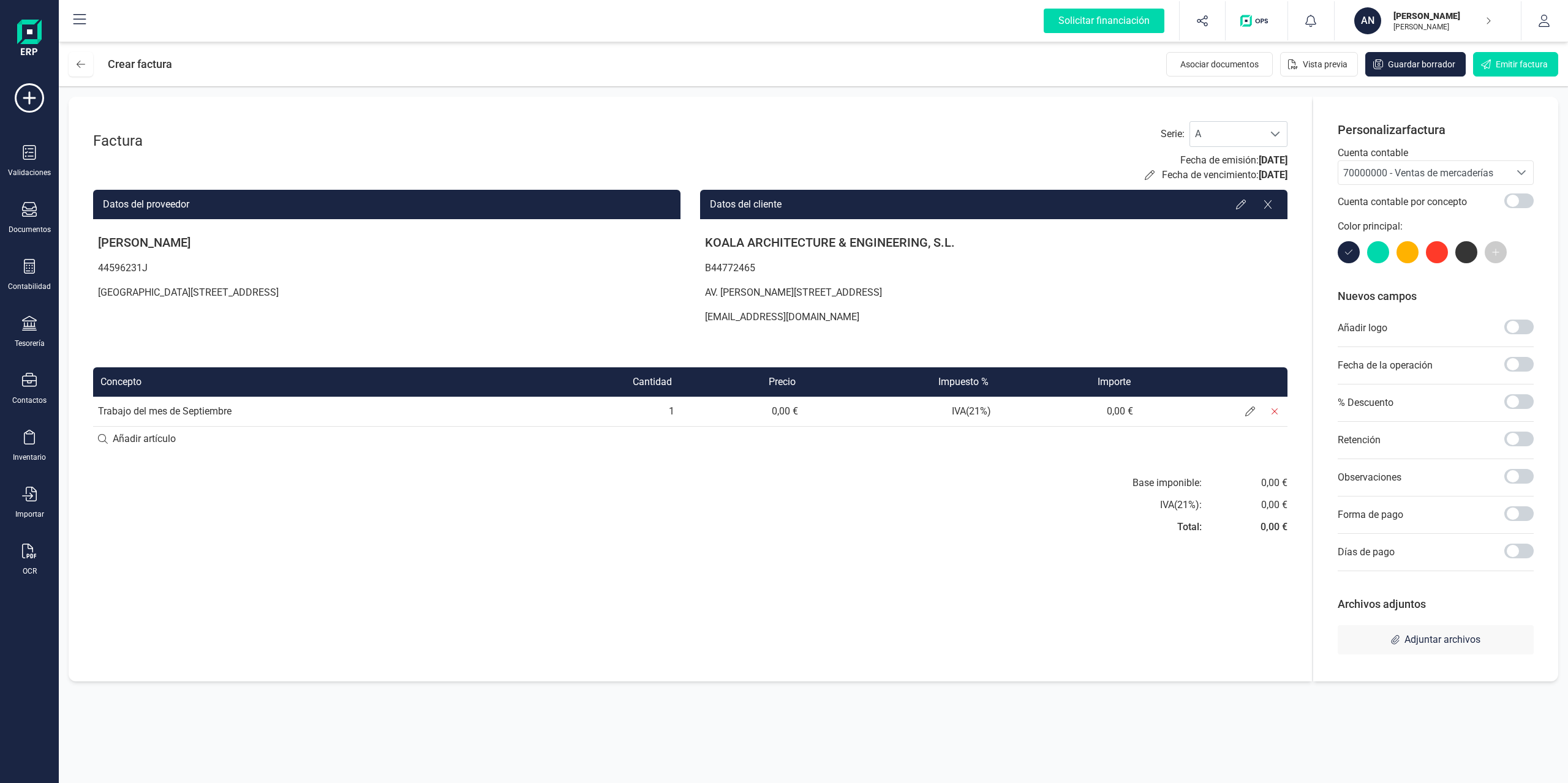
click at [802, 483] on div "Base imponible: IVA ( 21 %): Total: 0,00 € 0,00 € 0,00 €" at bounding box center [994, 509] width 588 height 66
click at [1175, 413] on icon at bounding box center [1250, 411] width 10 height 10
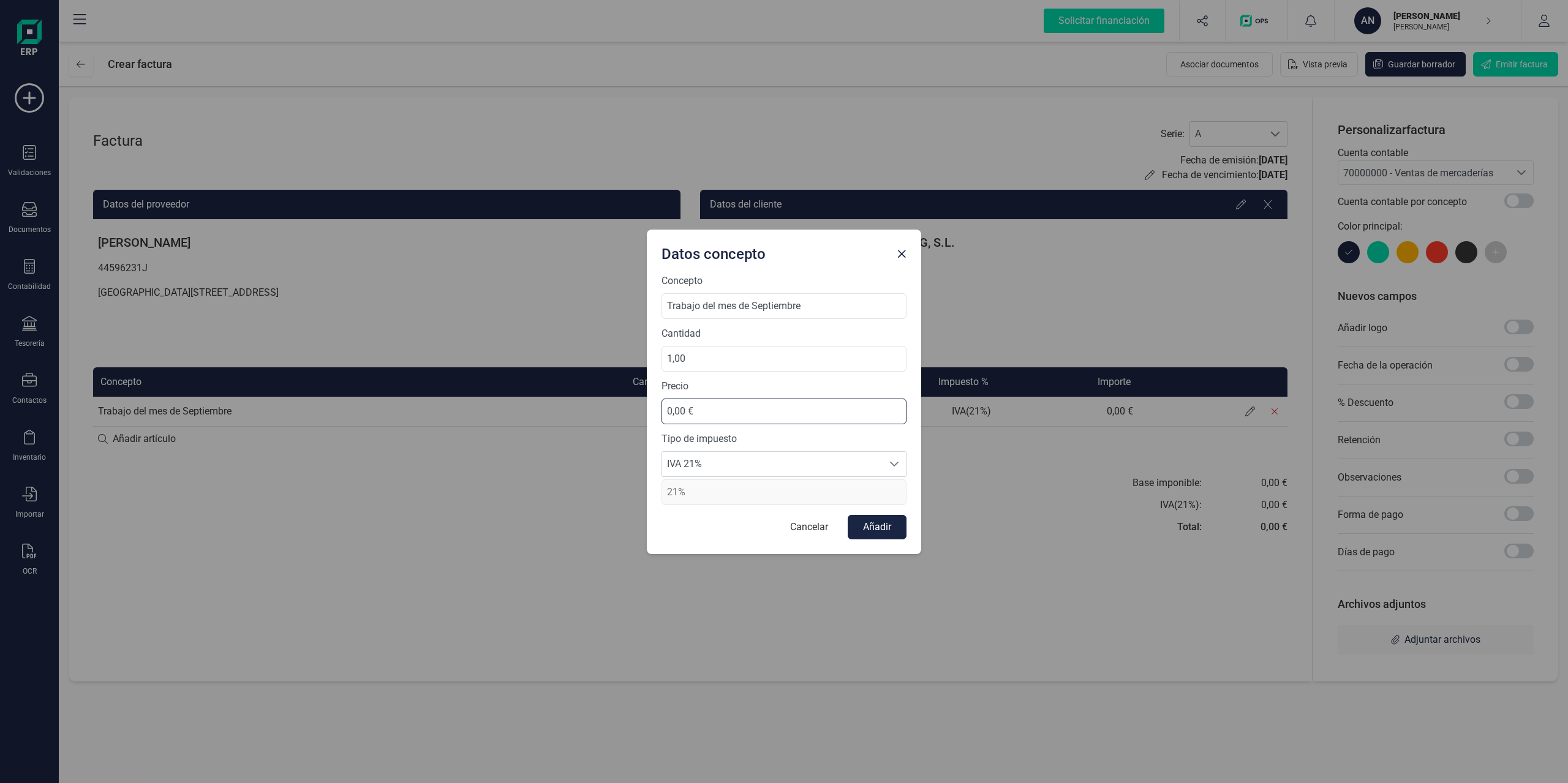
click at [713, 416] on input "0,00 €" at bounding box center [784, 411] width 245 height 26
drag, startPoint x: 713, startPoint y: 416, endPoint x: 621, endPoint y: 416, distance: 92.0
click at [621, 416] on div "Datos concepto Concepto Trabajo del mes de Septiembre Cantidad 1,00 Precio 0,00…" at bounding box center [784, 391] width 1568 height 783
type input "2.000,00 €"
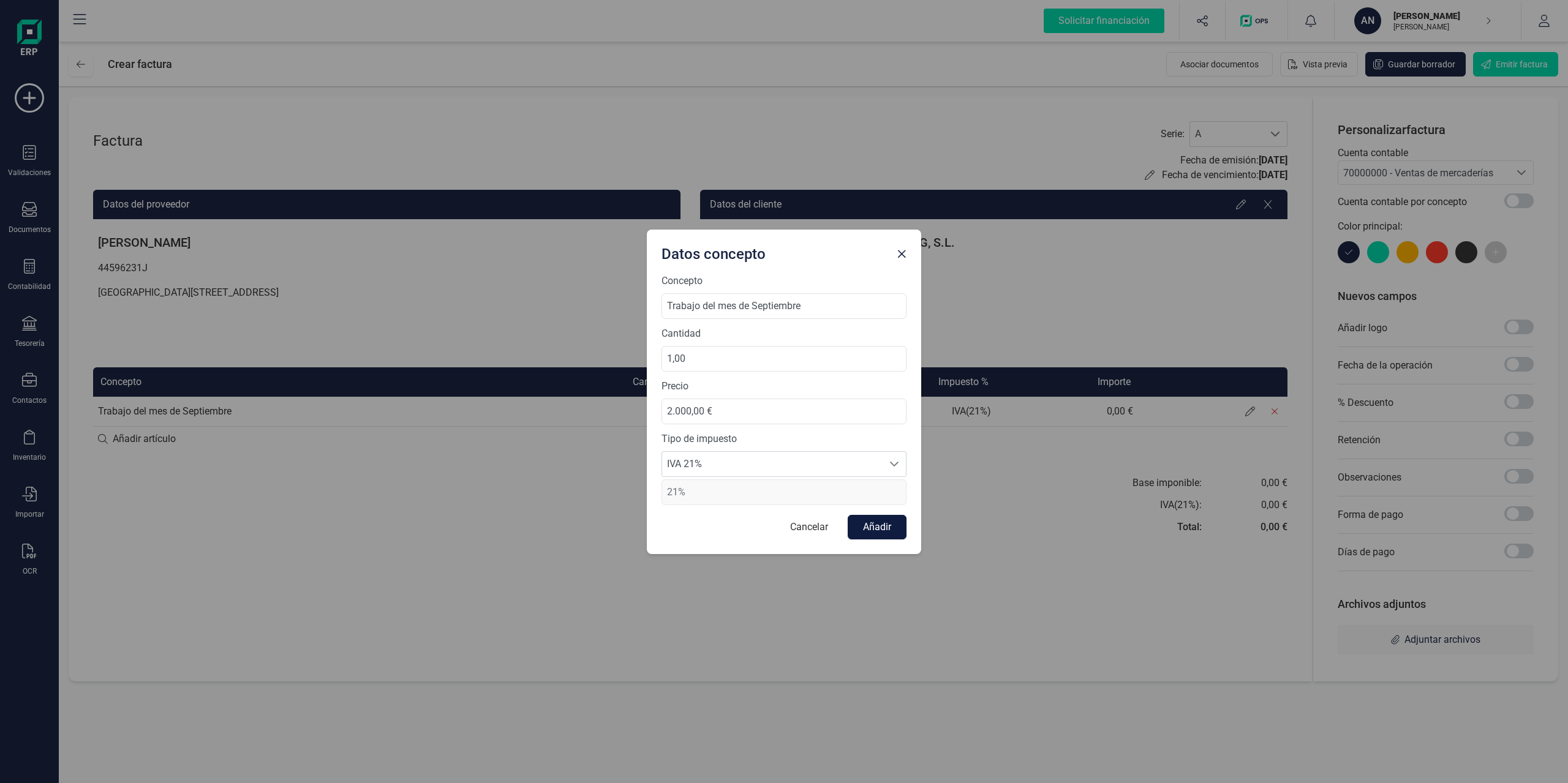
click at [862, 529] on button "Añadir" at bounding box center [877, 527] width 59 height 24
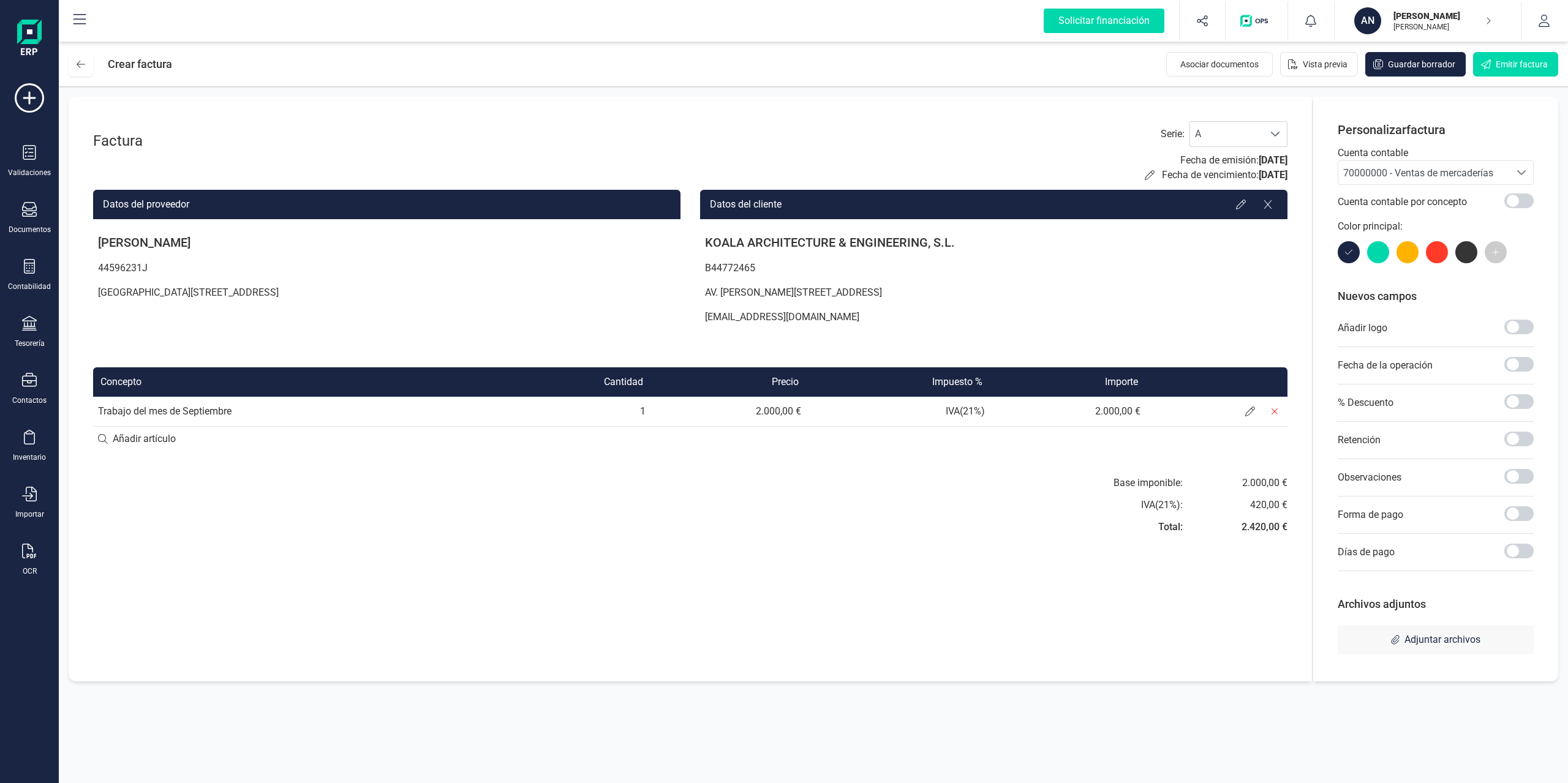
click at [972, 407] on td "IVA ( 21 %)" at bounding box center [898, 411] width 184 height 30
click at [1175, 405] on div at bounding box center [1216, 411] width 141 height 24
click at [1175, 409] on span at bounding box center [1250, 411] width 24 height 24
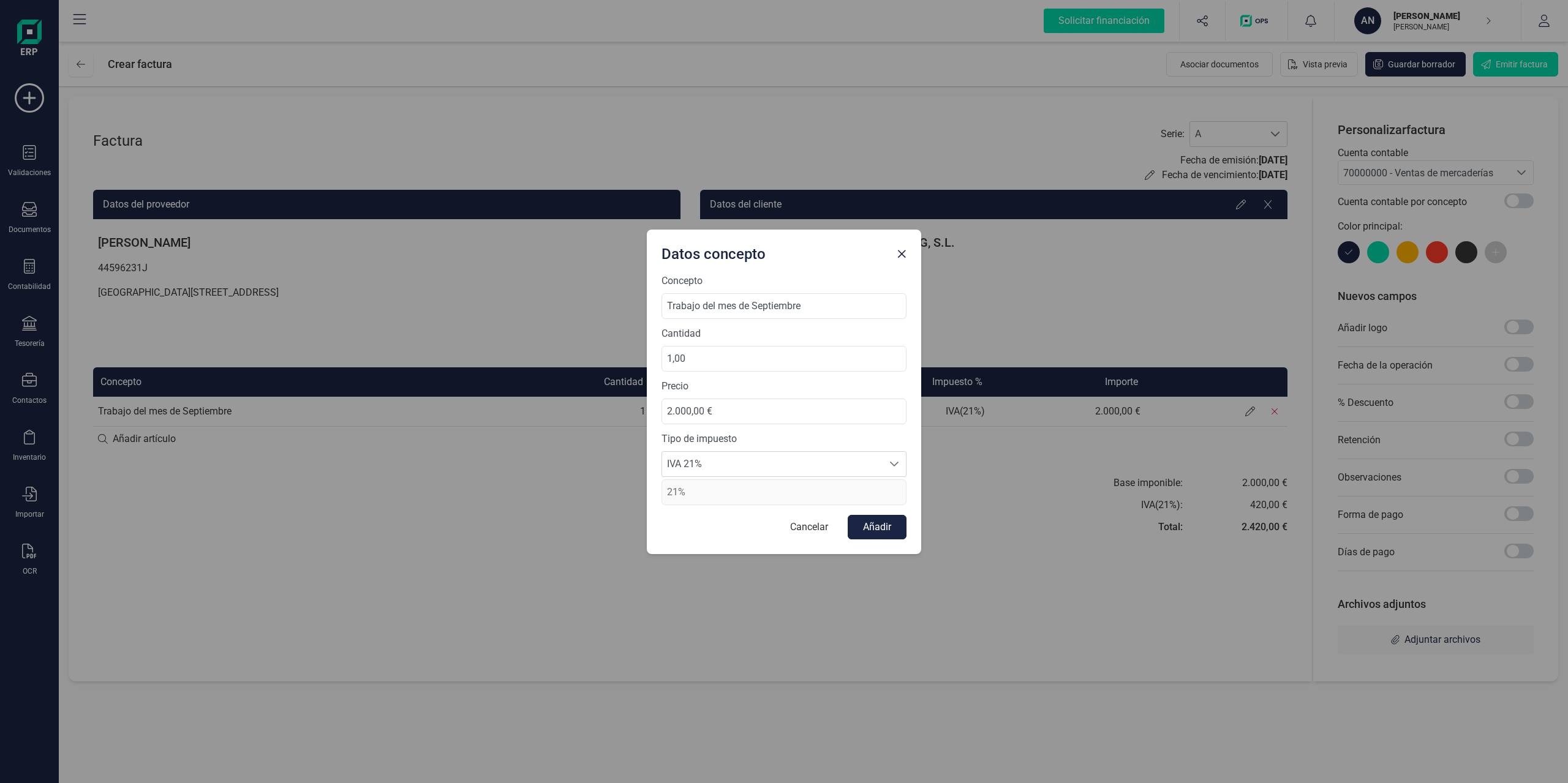
click at [770, 487] on span "21%" at bounding box center [784, 492] width 245 height 26
click at [779, 463] on span "IVA 21%" at bounding box center [773, 464] width 221 height 24
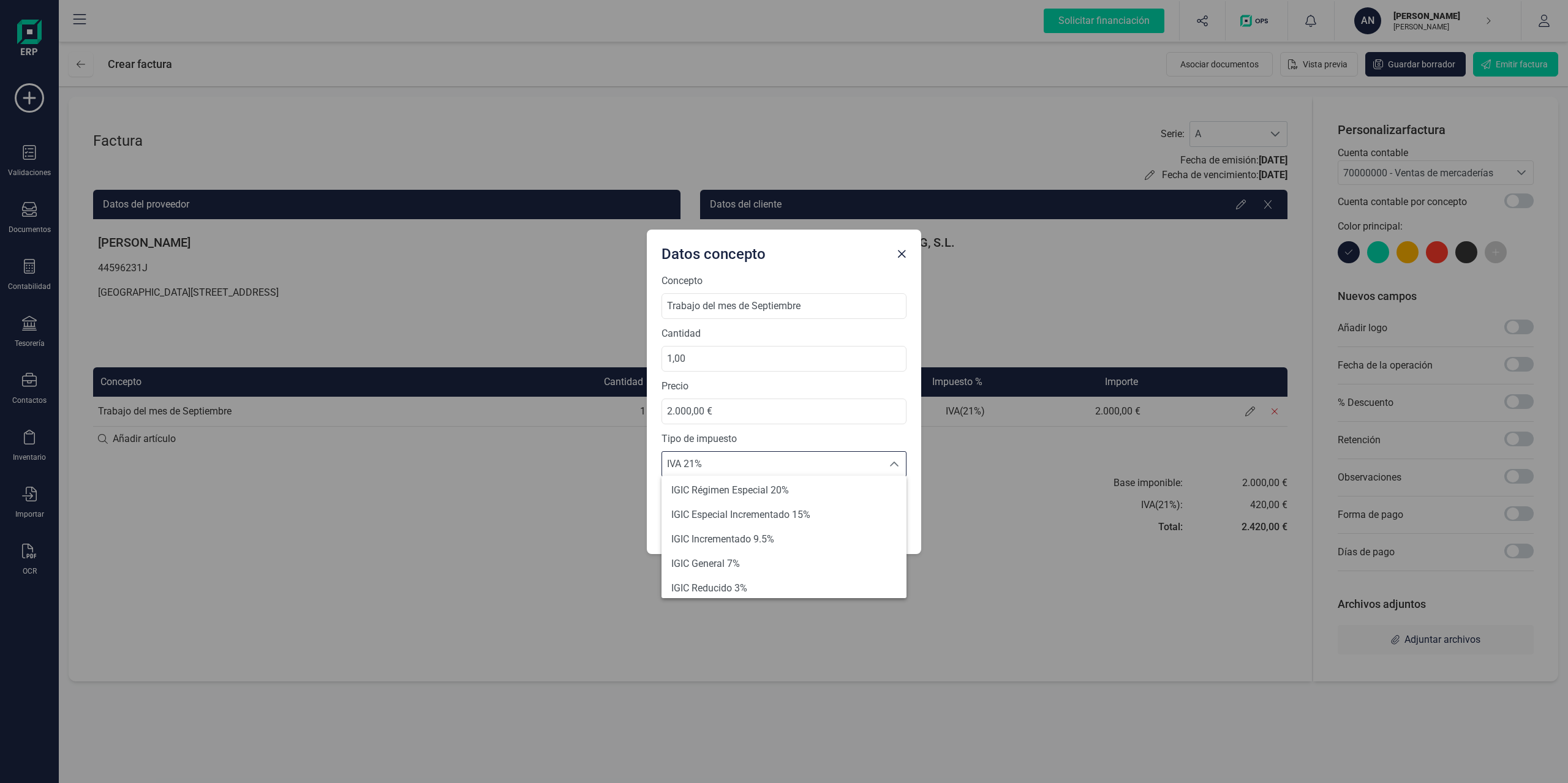
scroll to position [255, 0]
click at [950, 498] on div "Datos concepto Concepto Trabajo del mes de Septiembre Cantidad 1,00 Precio 2.00…" at bounding box center [784, 391] width 1568 height 783
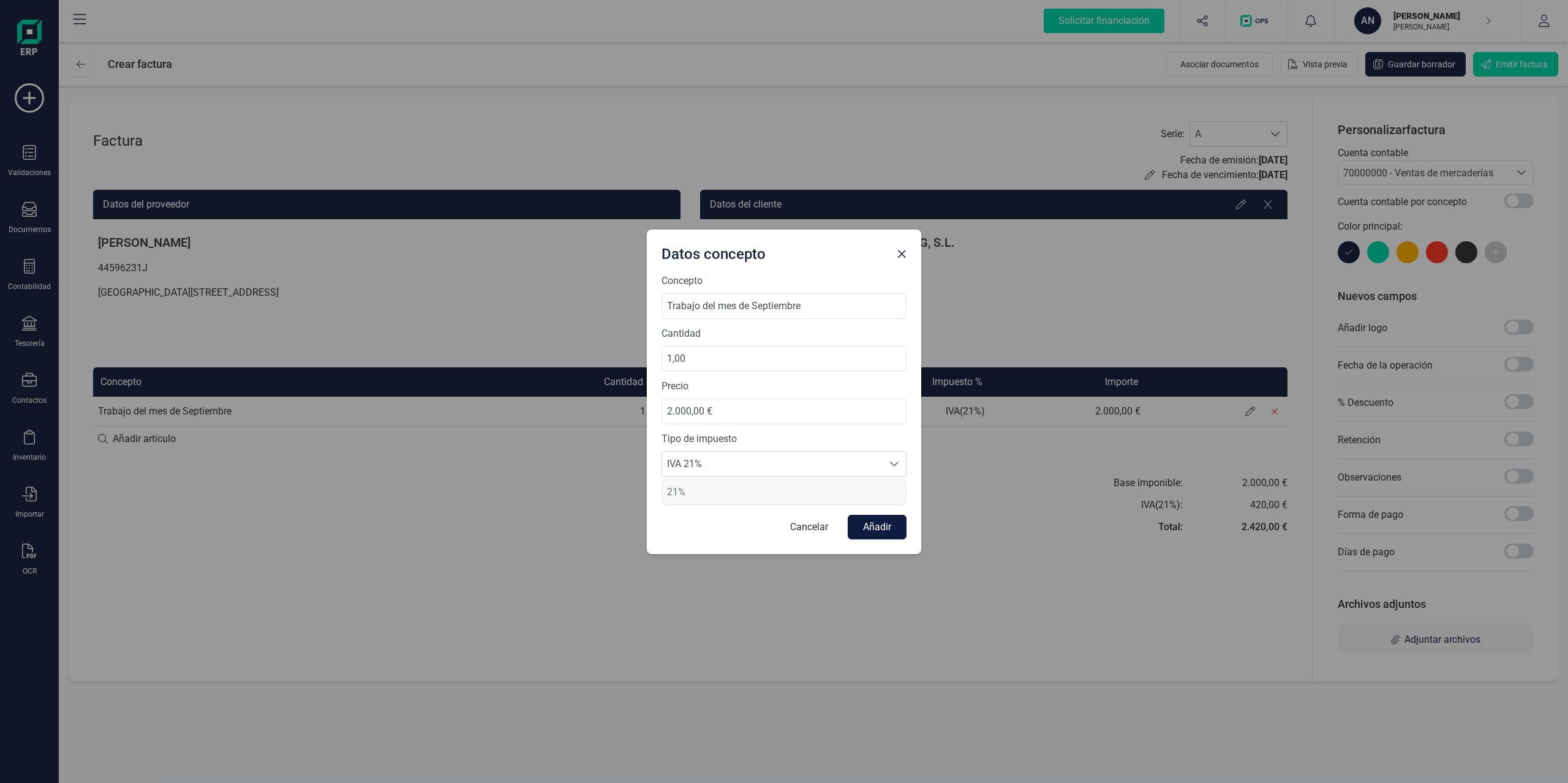
click at [862, 525] on button "Añadir" at bounding box center [877, 527] width 59 height 24
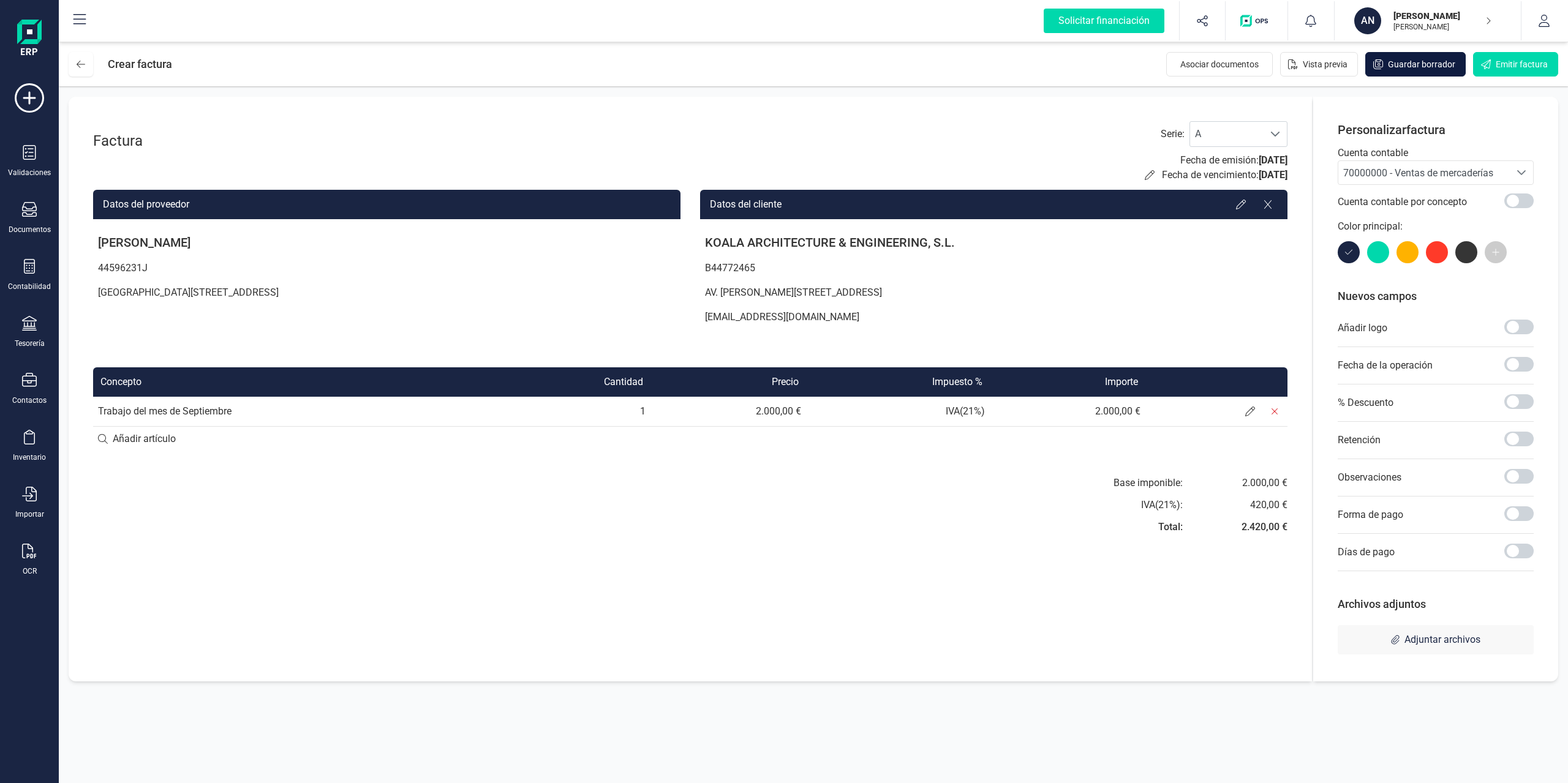
click at [1175, 70] on button "Guardar borrador" at bounding box center [1416, 64] width 101 height 24
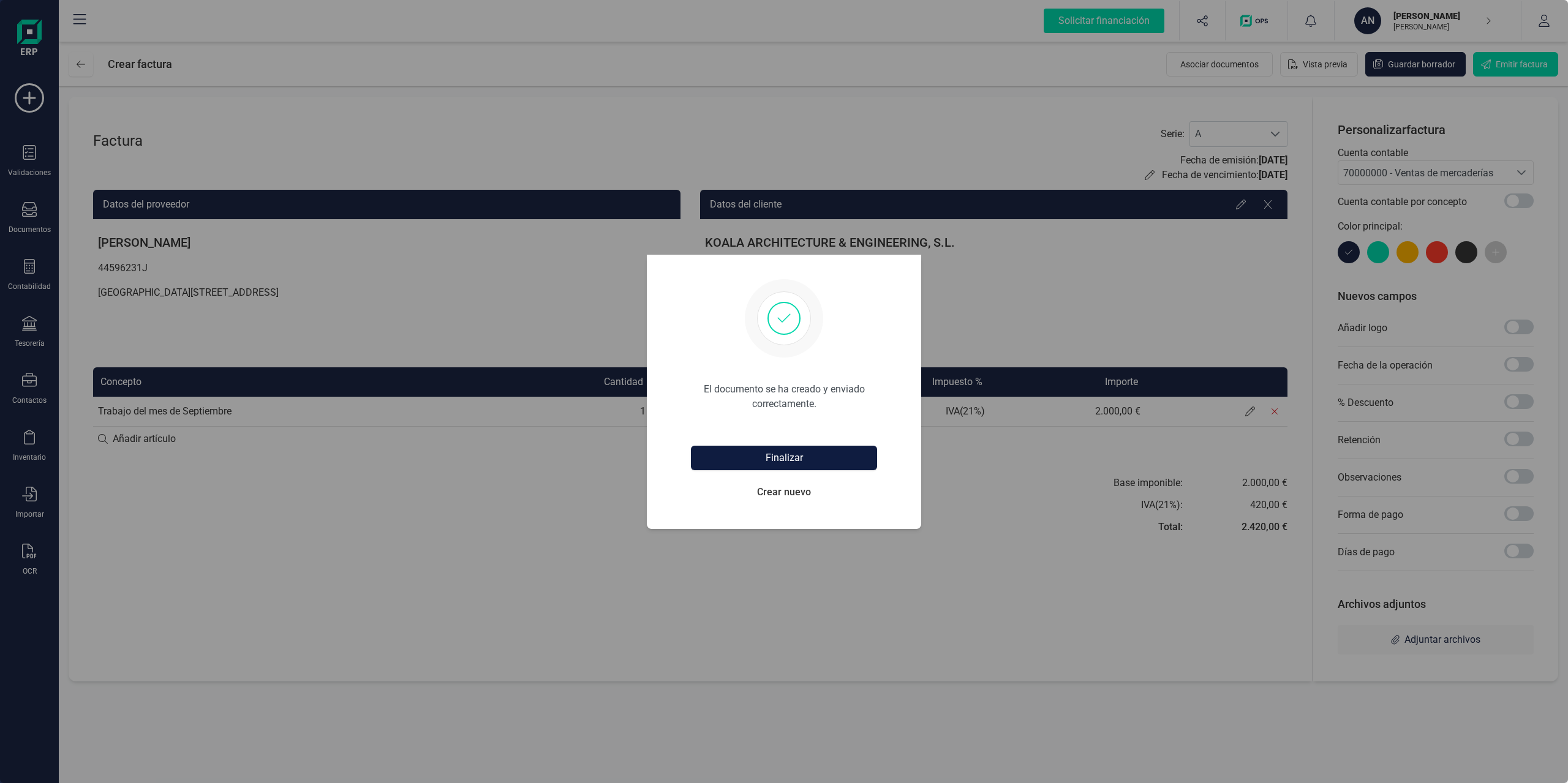
click at [826, 457] on button "Finalizar" at bounding box center [784, 458] width 186 height 24
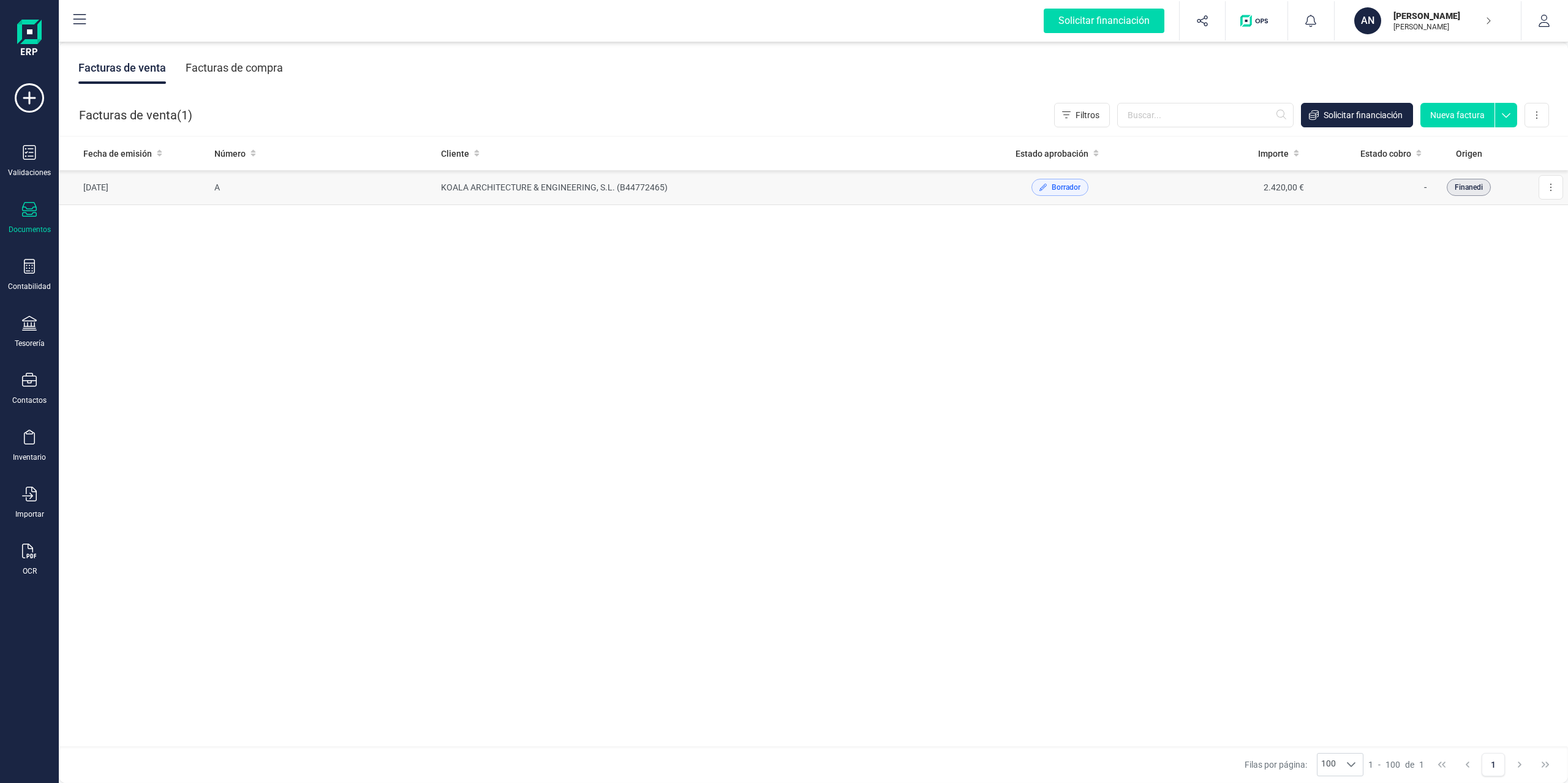
click at [968, 203] on td "KOALA ARCHITECTURE & ENGINEERING, S.L. (B44772465)" at bounding box center [706, 187] width 541 height 35
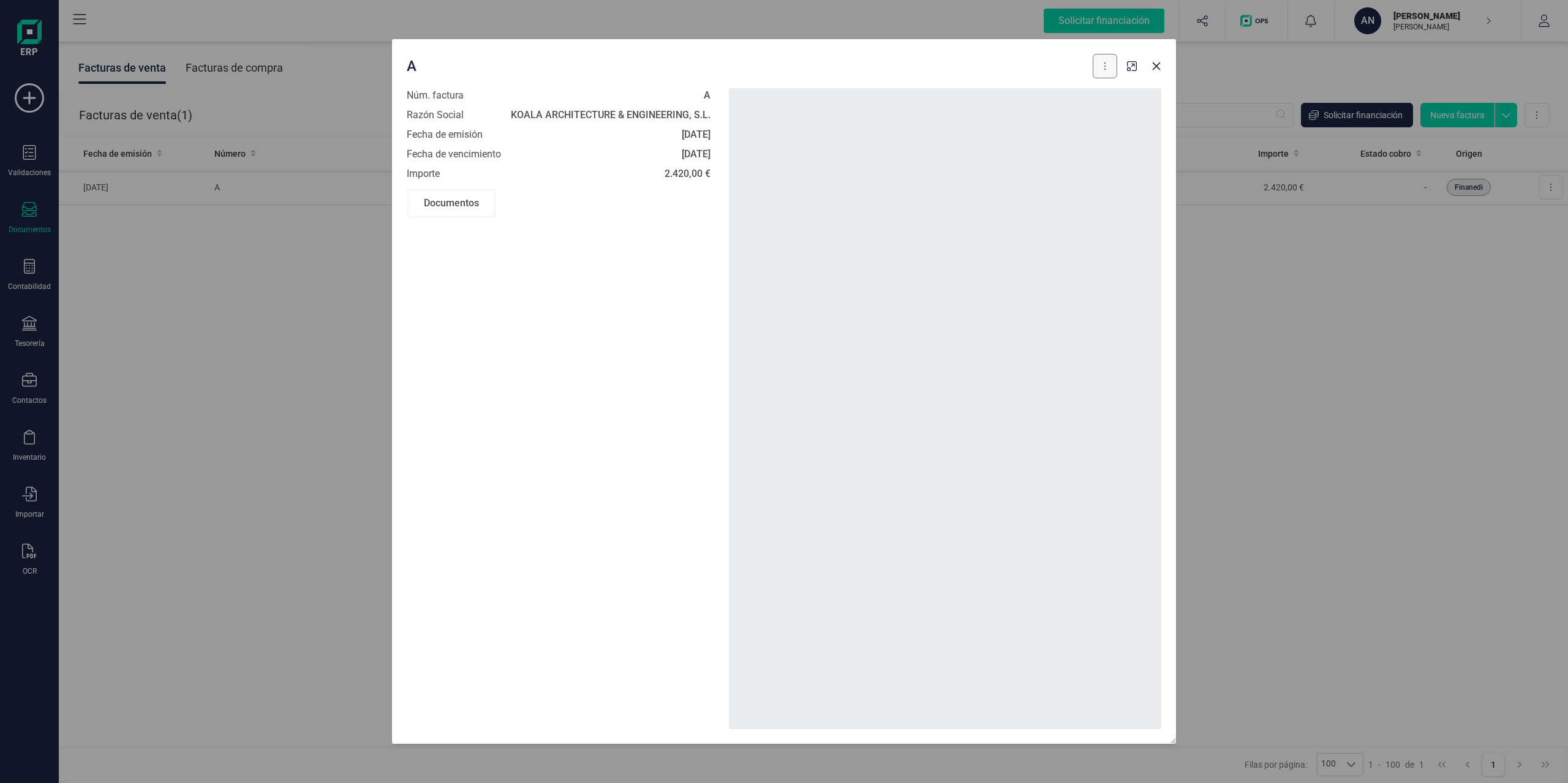
click at [1095, 67] on button at bounding box center [1105, 66] width 24 height 24
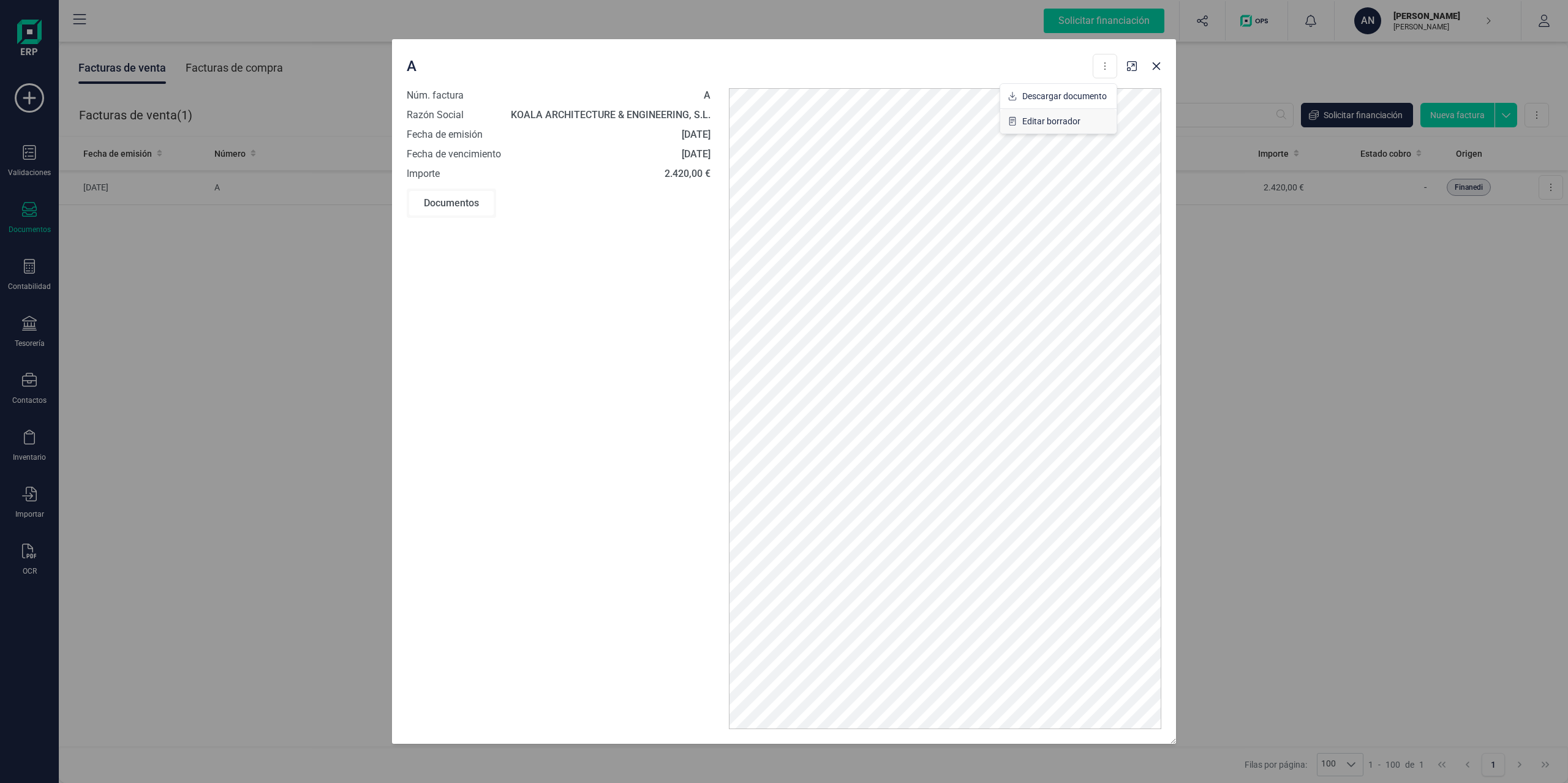
click at [1073, 121] on span "Editar borrador" at bounding box center [1051, 121] width 58 height 12
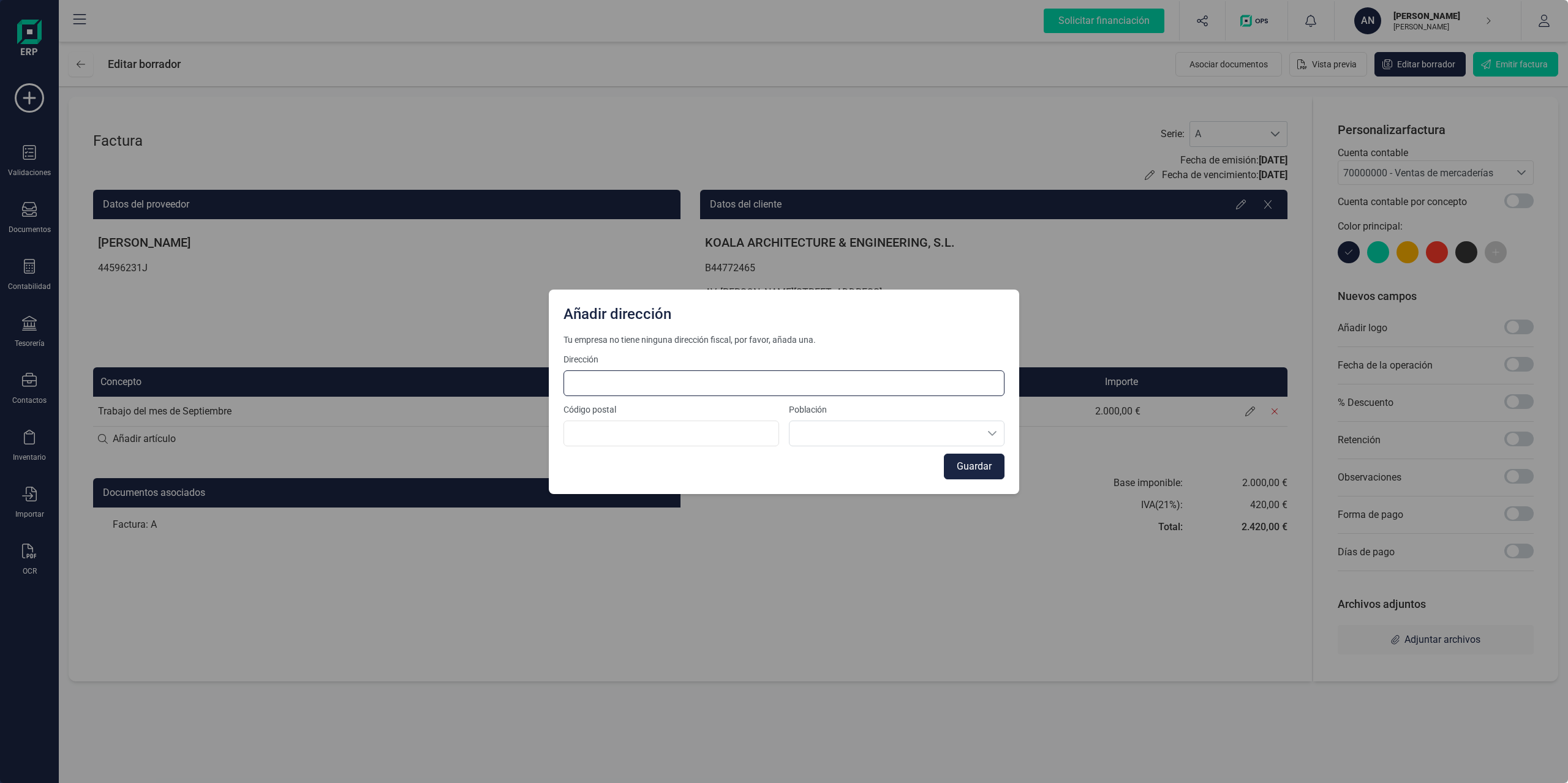
click at [592, 385] on input at bounding box center [784, 383] width 441 height 26
type input "Plaza Río Trabancos, 4, 2F"
type input "29006"
click at [959, 456] on button "Guardar" at bounding box center [974, 467] width 61 height 26
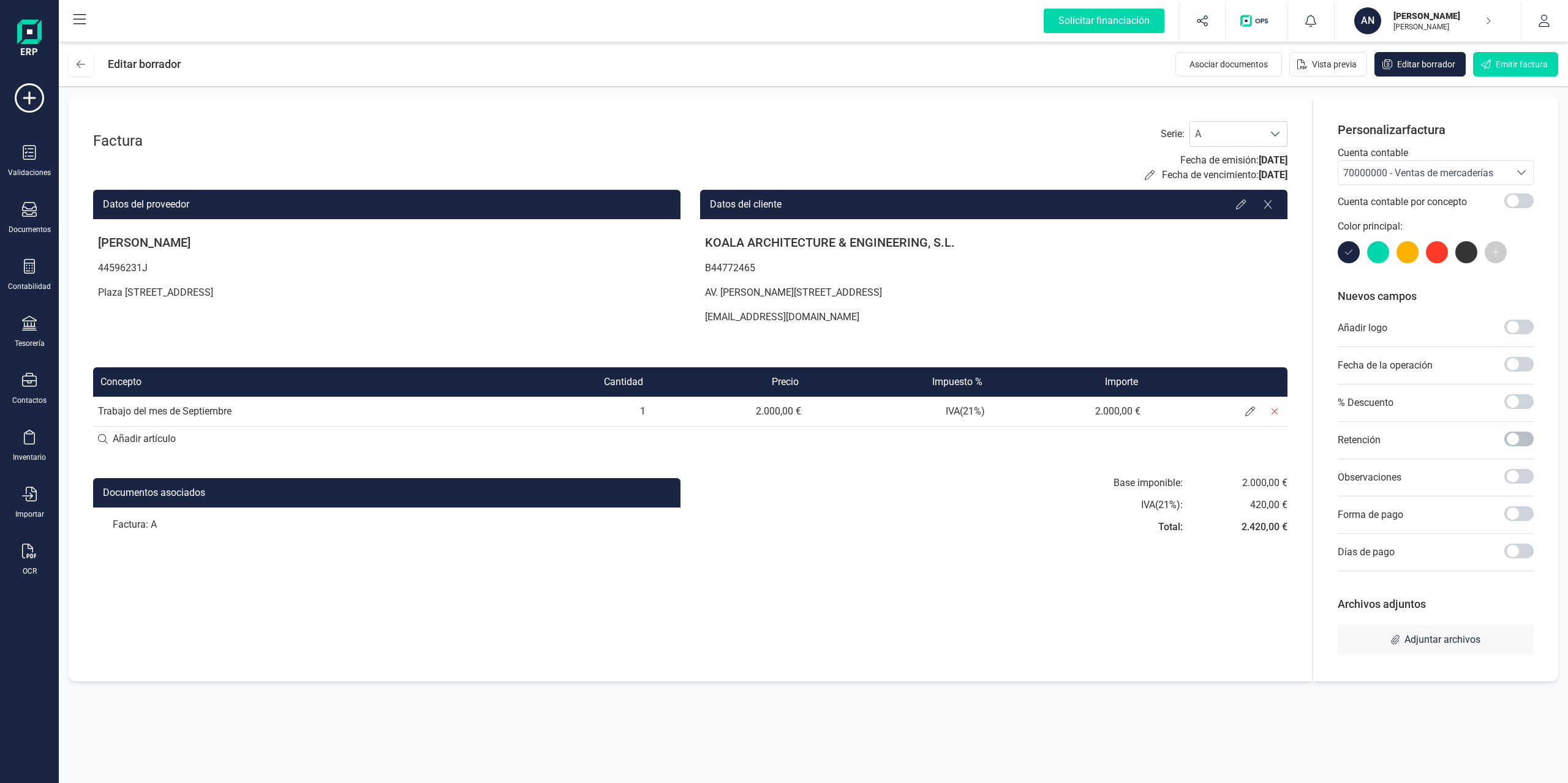
click at [1175, 438] on span at bounding box center [1519, 439] width 30 height 15
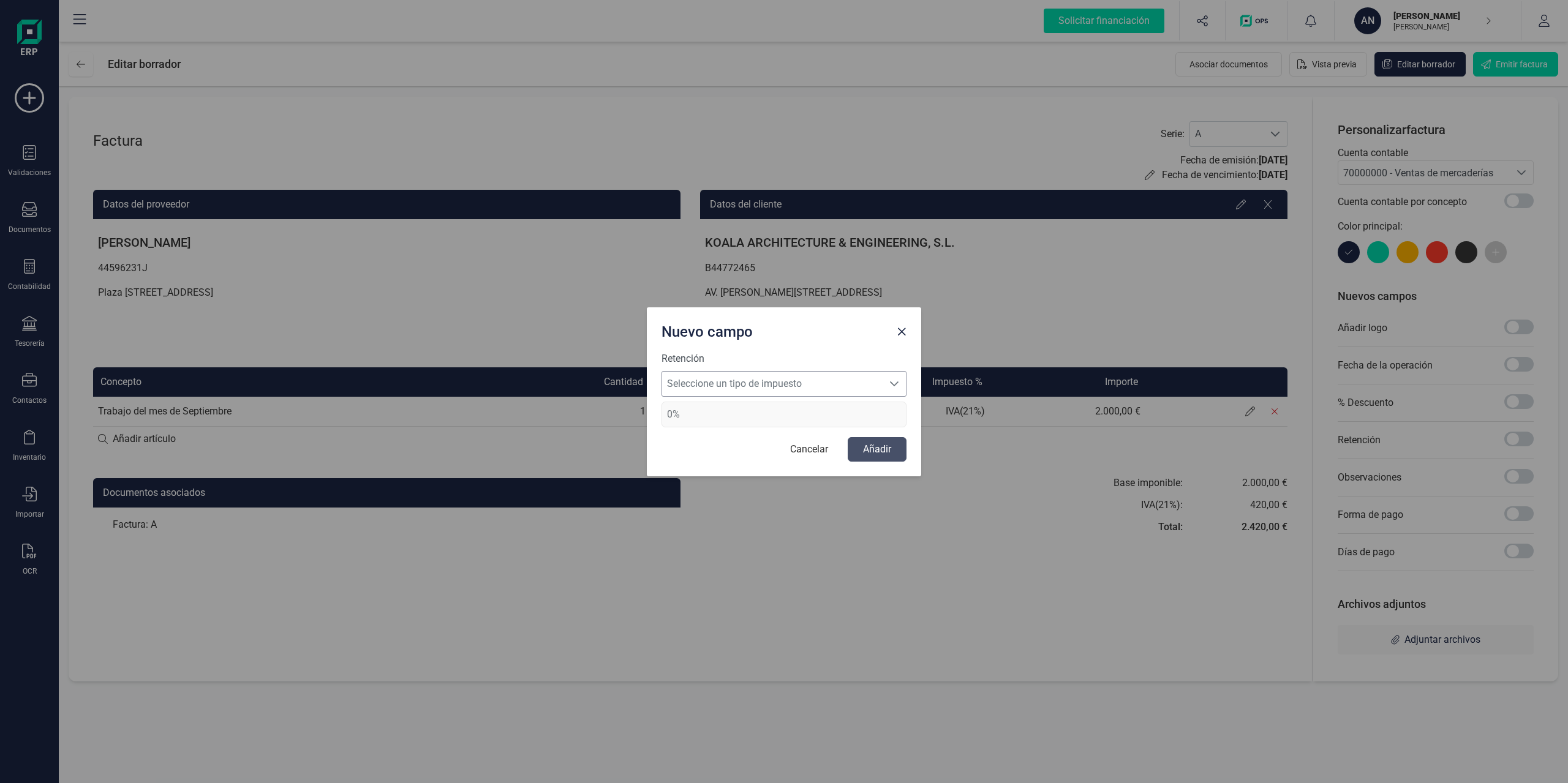
click at [776, 373] on span "Seleccione un tipo de impuesto" at bounding box center [773, 384] width 221 height 24
drag, startPoint x: 760, startPoint y: 413, endPoint x: 749, endPoint y: 436, distance: 25.5
click at [749, 436] on ul "Retención 19% Retención 15% Retención 7%" at bounding box center [784, 437] width 245 height 83
click at [749, 436] on li "Retención 15%" at bounding box center [784, 438] width 245 height 24
type input "15%"
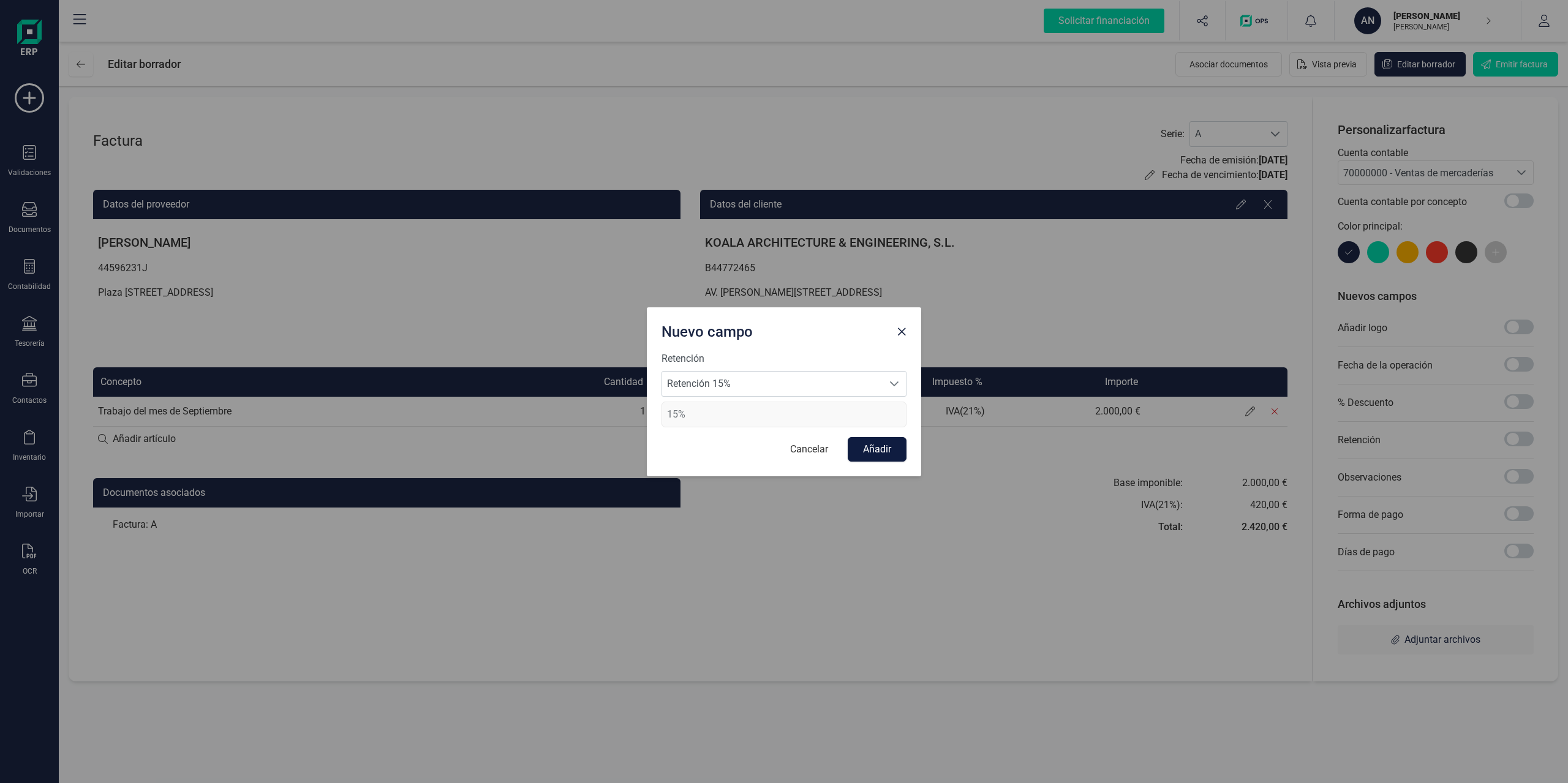
click at [887, 453] on button "Añadir" at bounding box center [877, 449] width 59 height 24
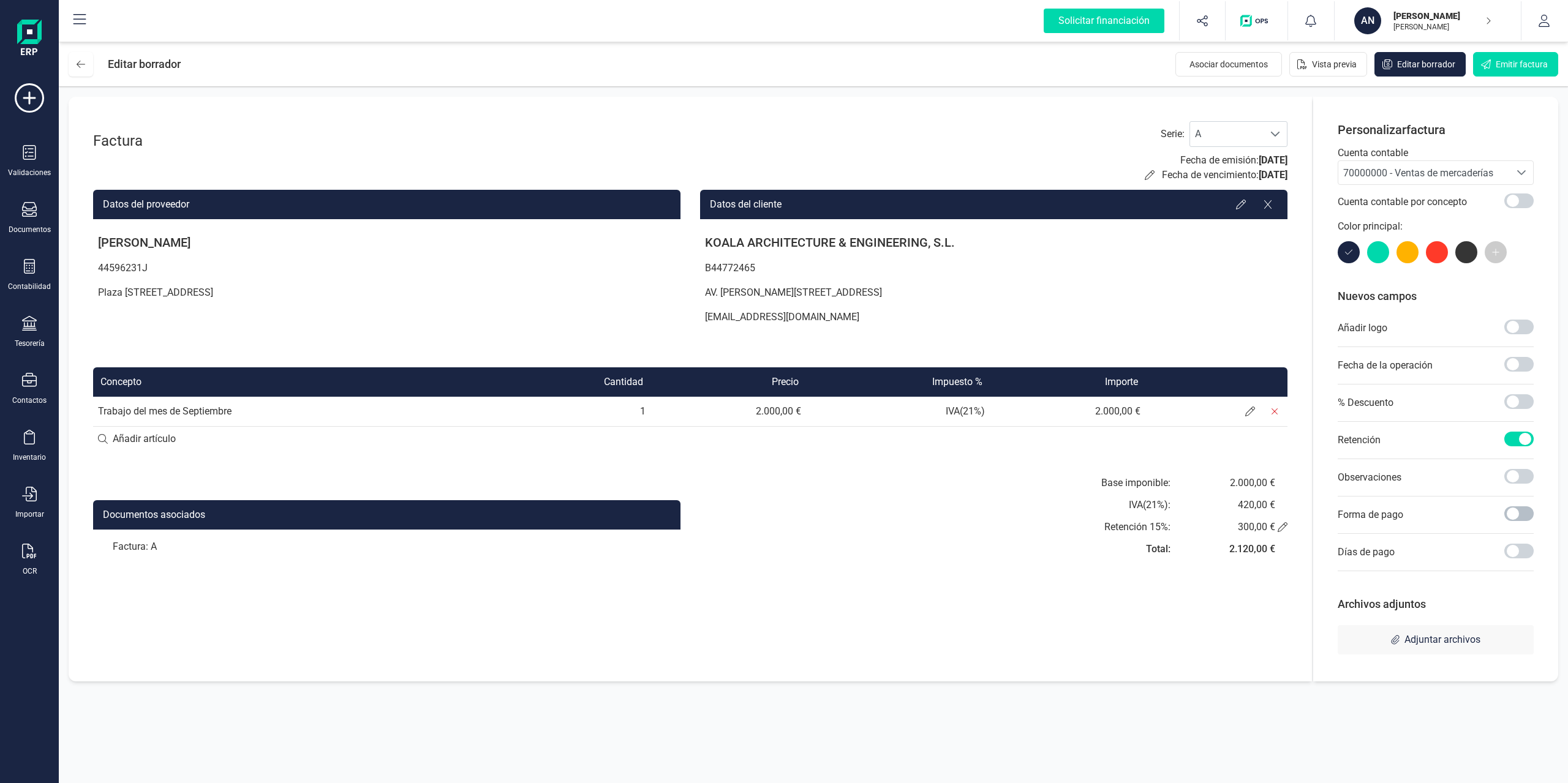
click at [1175, 513] on span at bounding box center [1519, 514] width 30 height 15
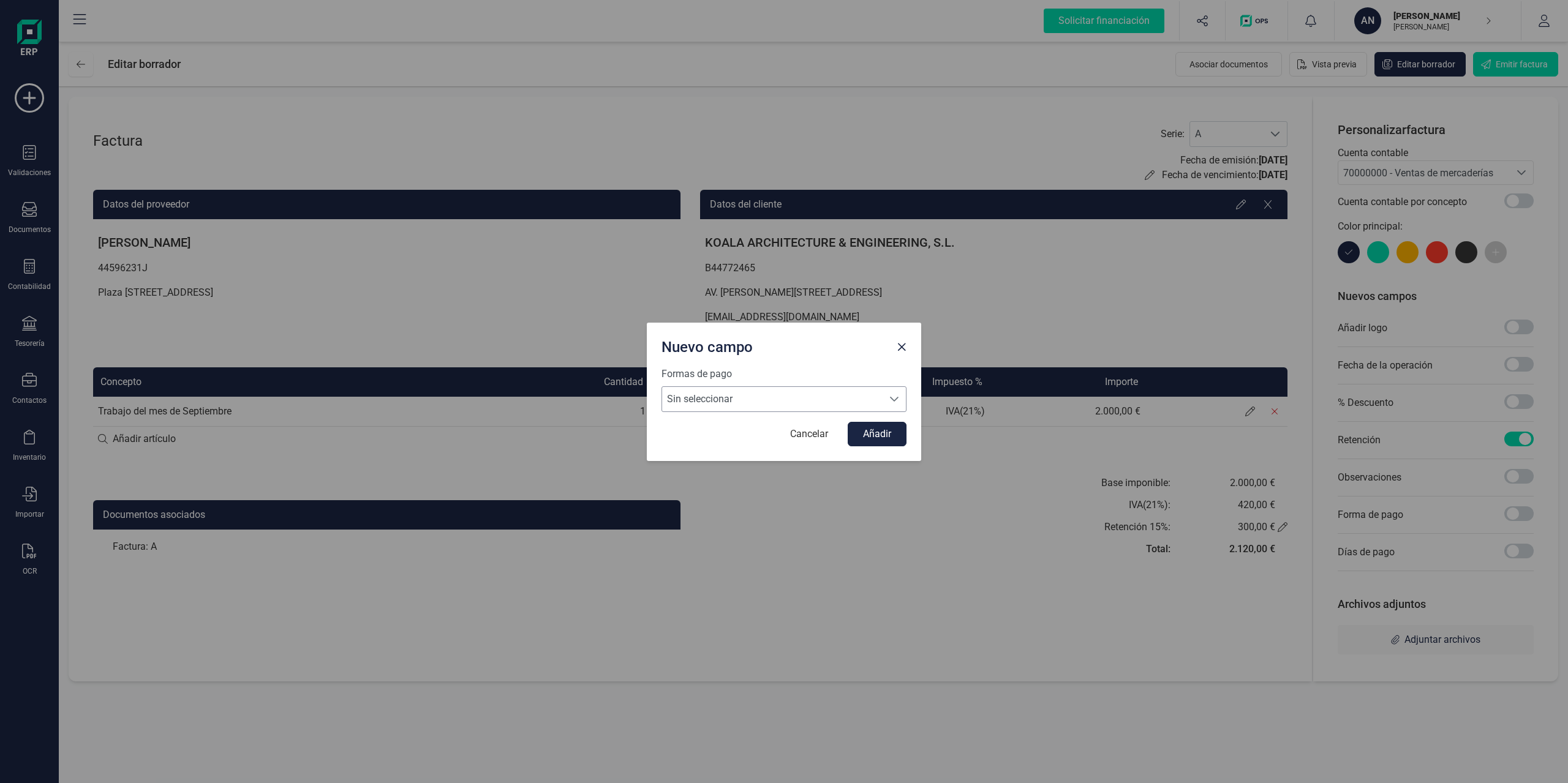
click at [806, 397] on span "Sin seleccionar" at bounding box center [773, 399] width 221 height 24
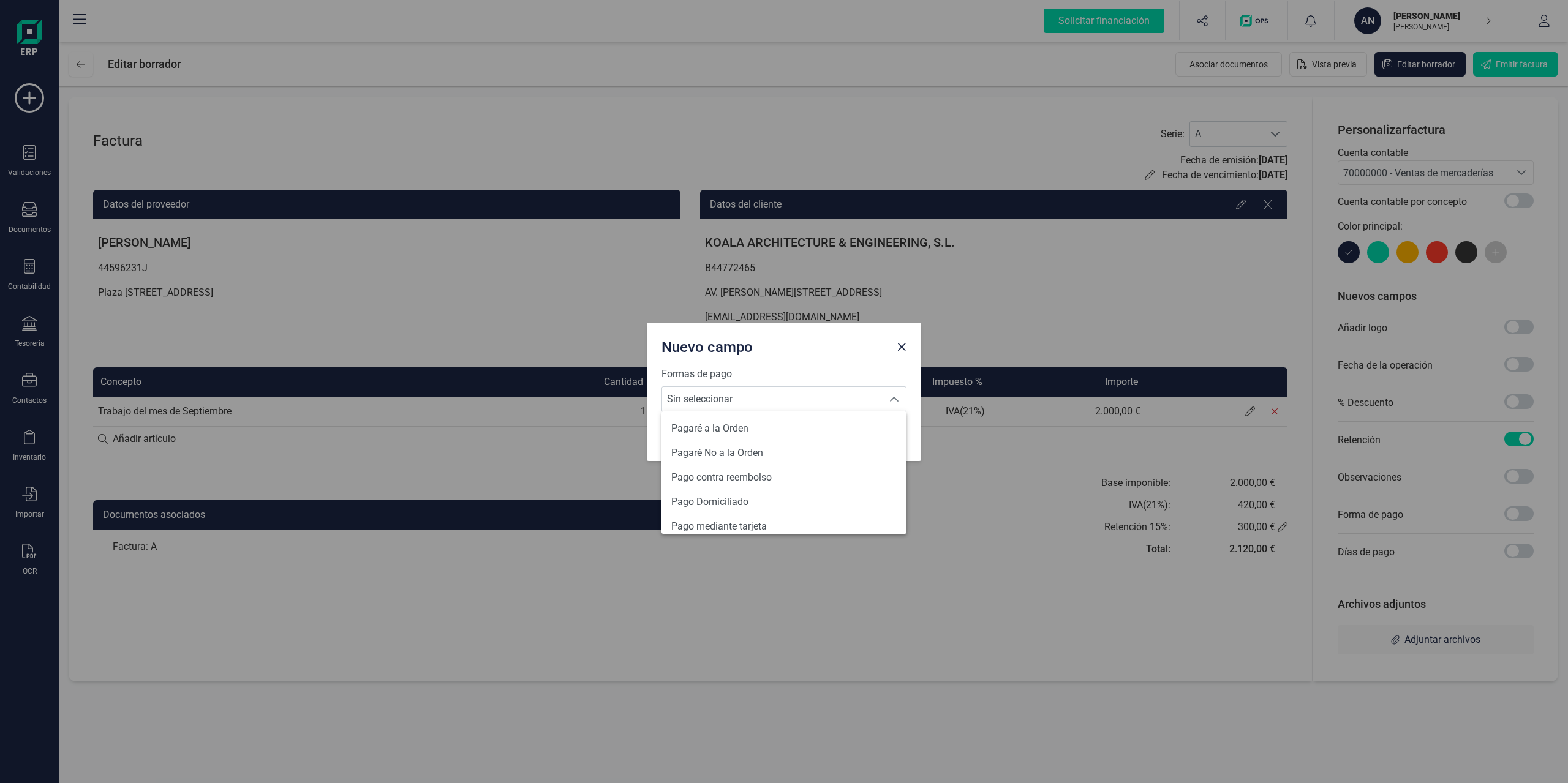
scroll to position [451, 0]
click at [761, 506] on li "Transferencia" at bounding box center [784, 517] width 245 height 24
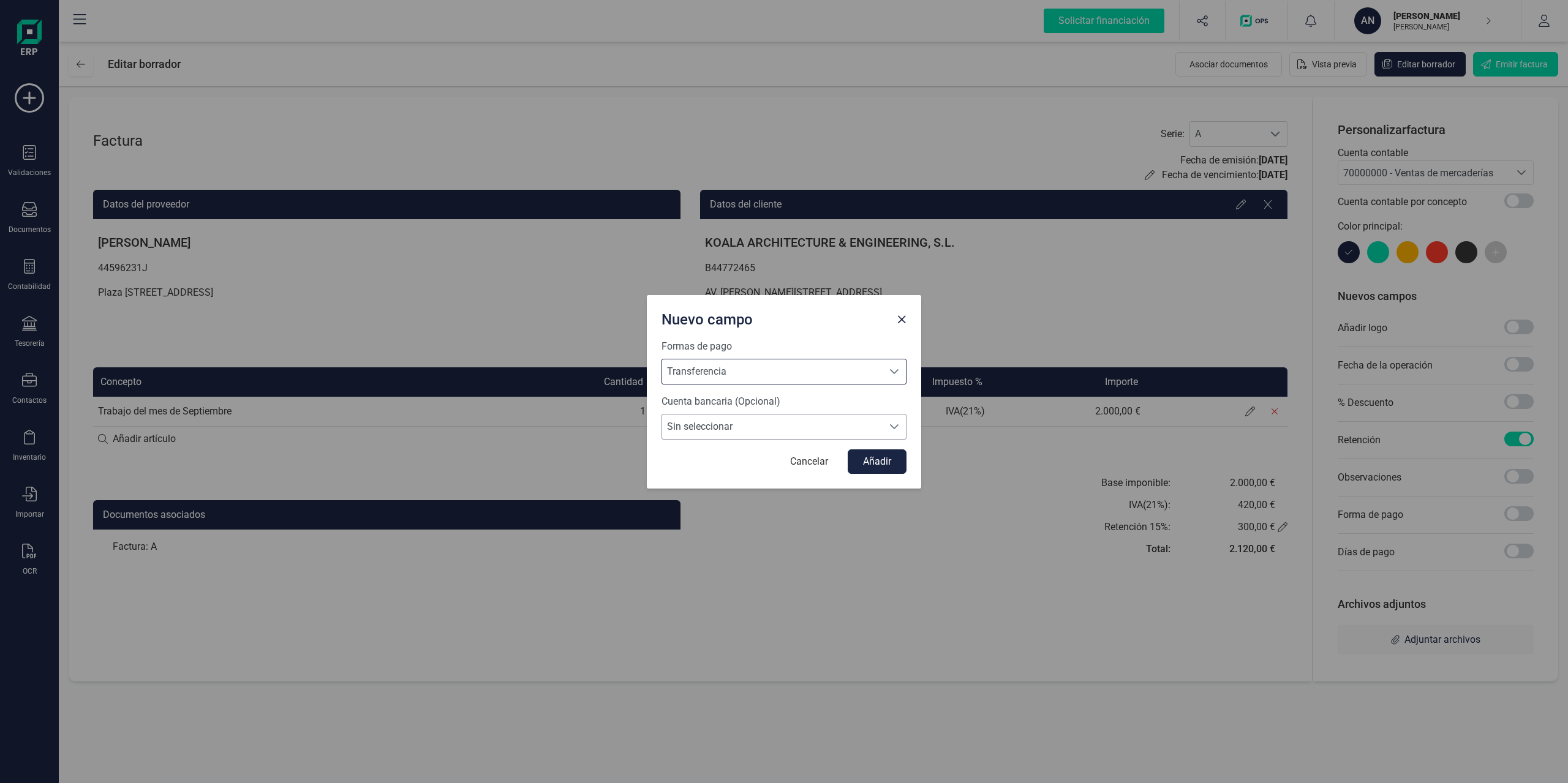
click at [831, 430] on span "Sin seleccionar" at bounding box center [773, 427] width 221 height 24
click at [875, 463] on button "Añadir" at bounding box center [877, 461] width 59 height 24
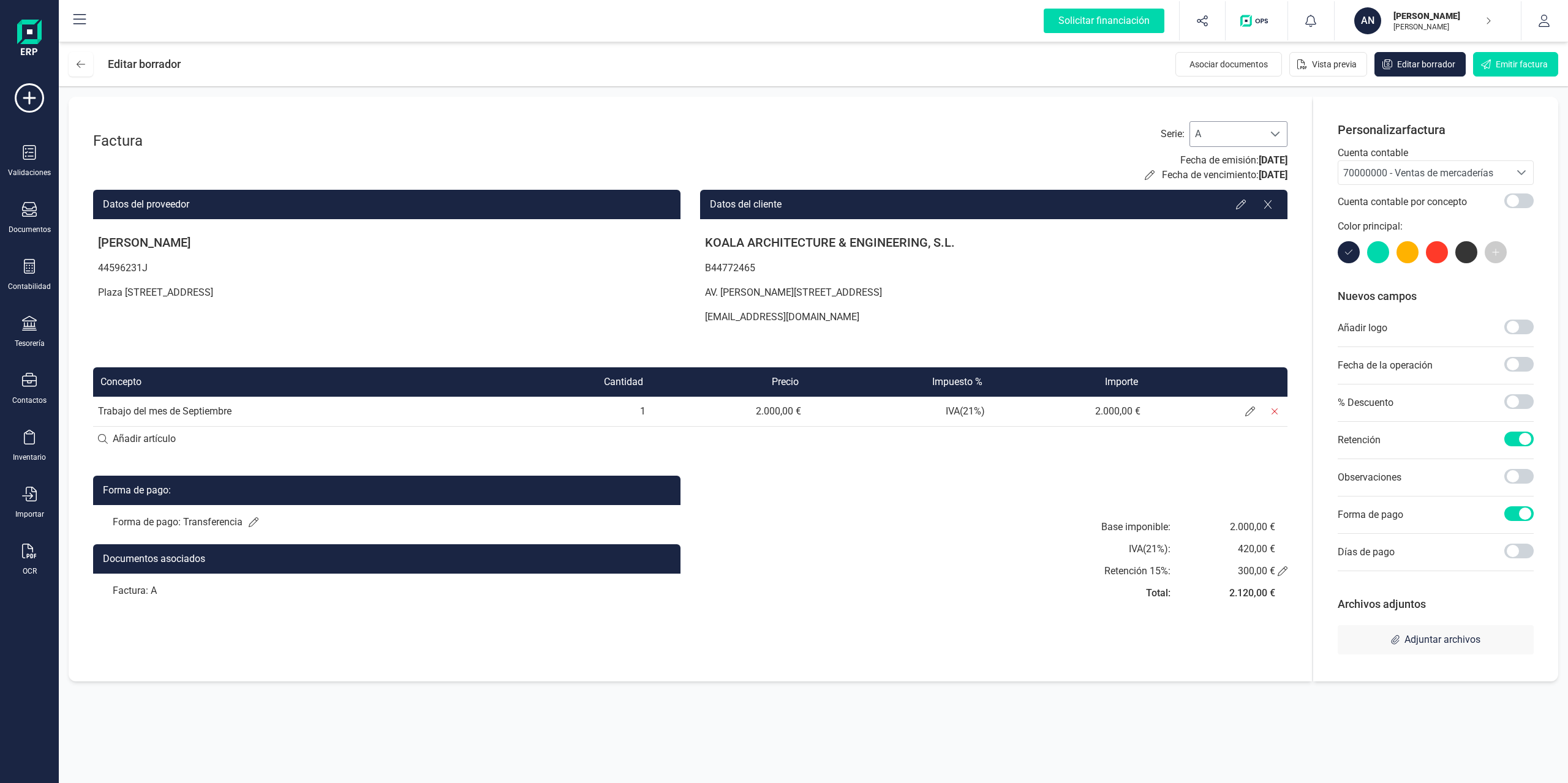
click at [1175, 134] on span "A" at bounding box center [1227, 134] width 74 height 24
click at [879, 142] on div "Factura Serie : A A Fecha de emisión: 06/10/2025 Fecha de vencimiento: 06/10/20…" at bounding box center [690, 152] width 1195 height 61
click at [1175, 65] on span "Vista previa" at bounding box center [1335, 64] width 45 height 12
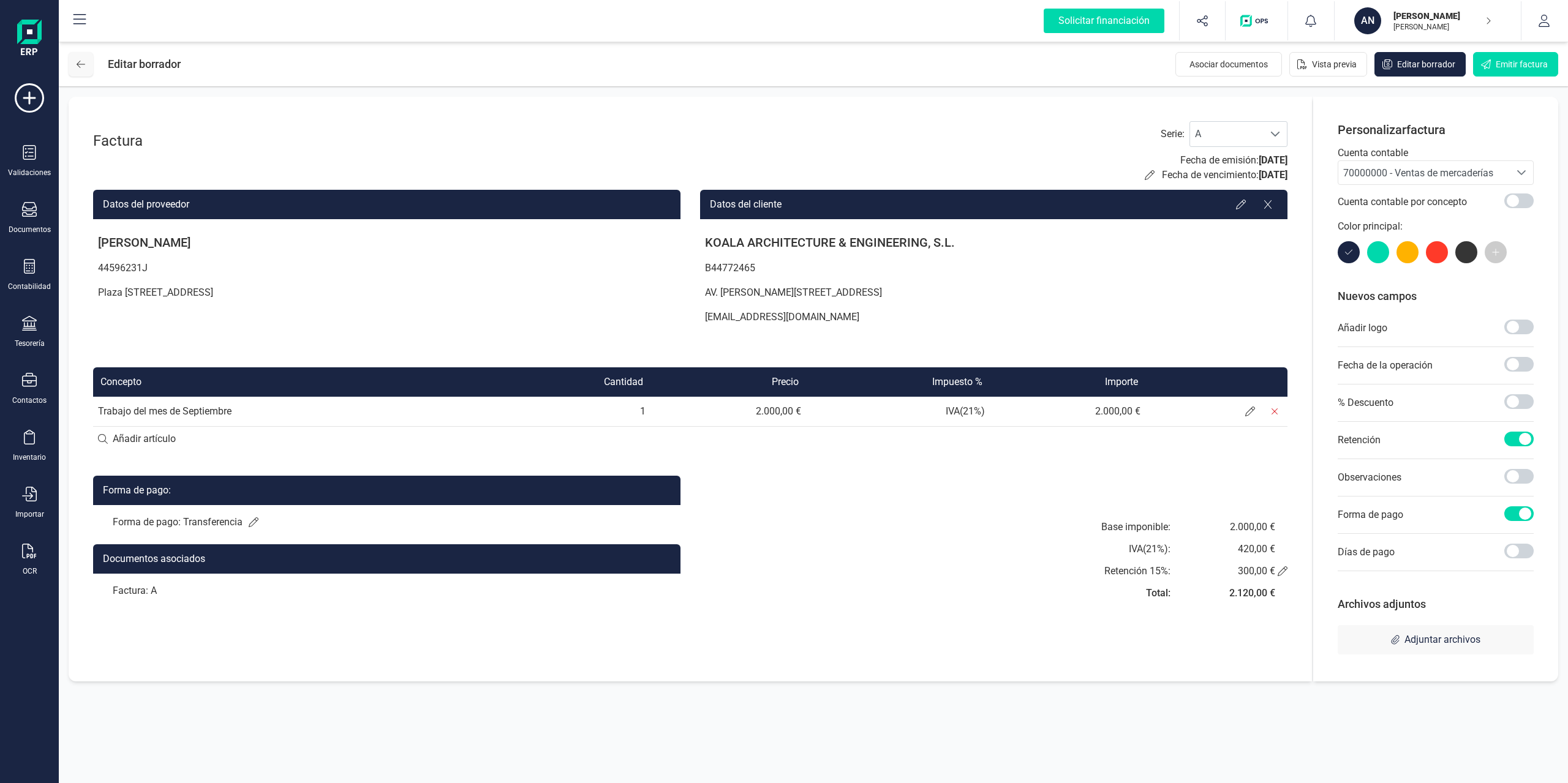
click at [82, 71] on button at bounding box center [81, 64] width 24 height 24
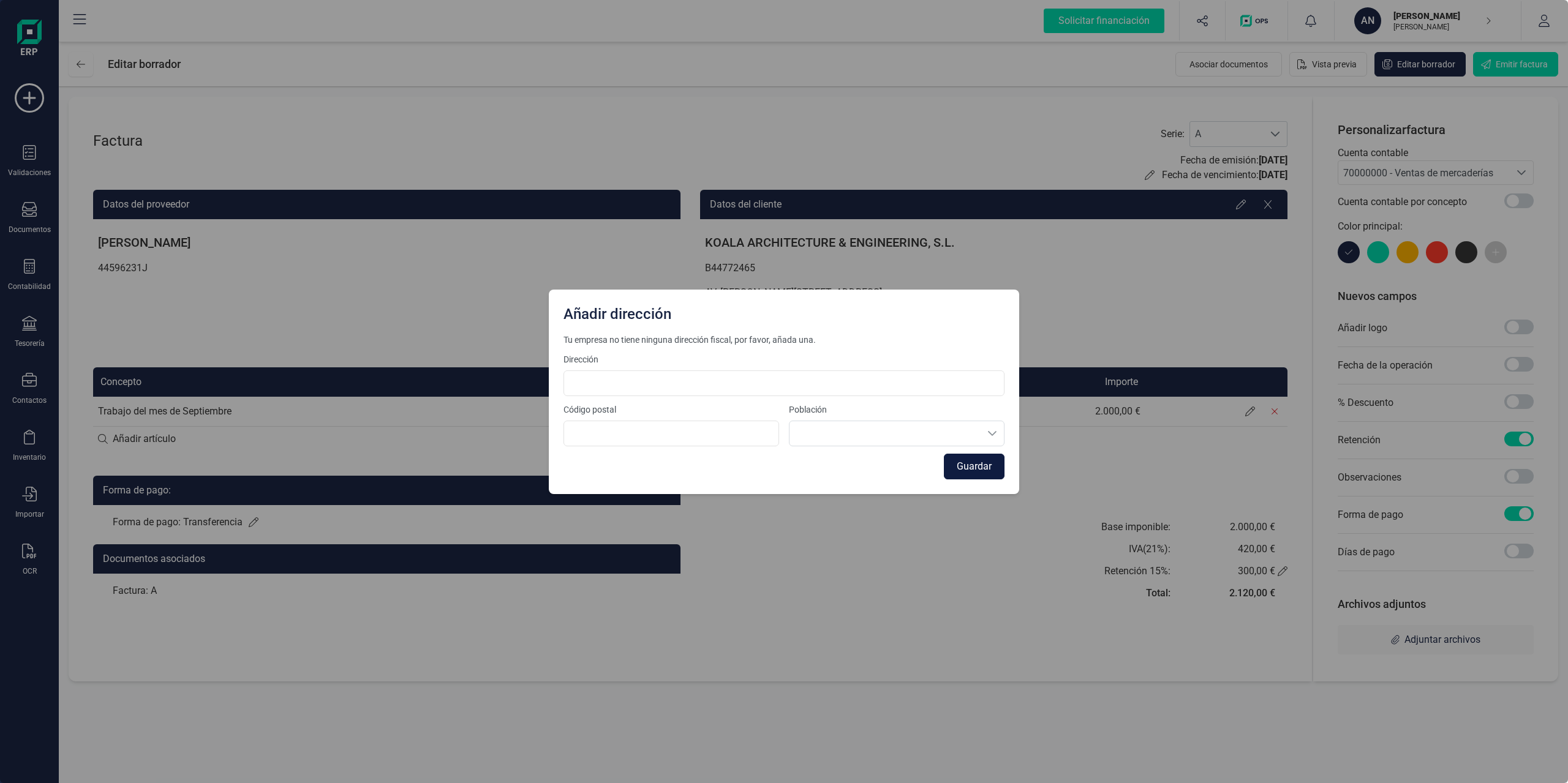
click at [970, 457] on button "Guardar" at bounding box center [974, 467] width 61 height 26
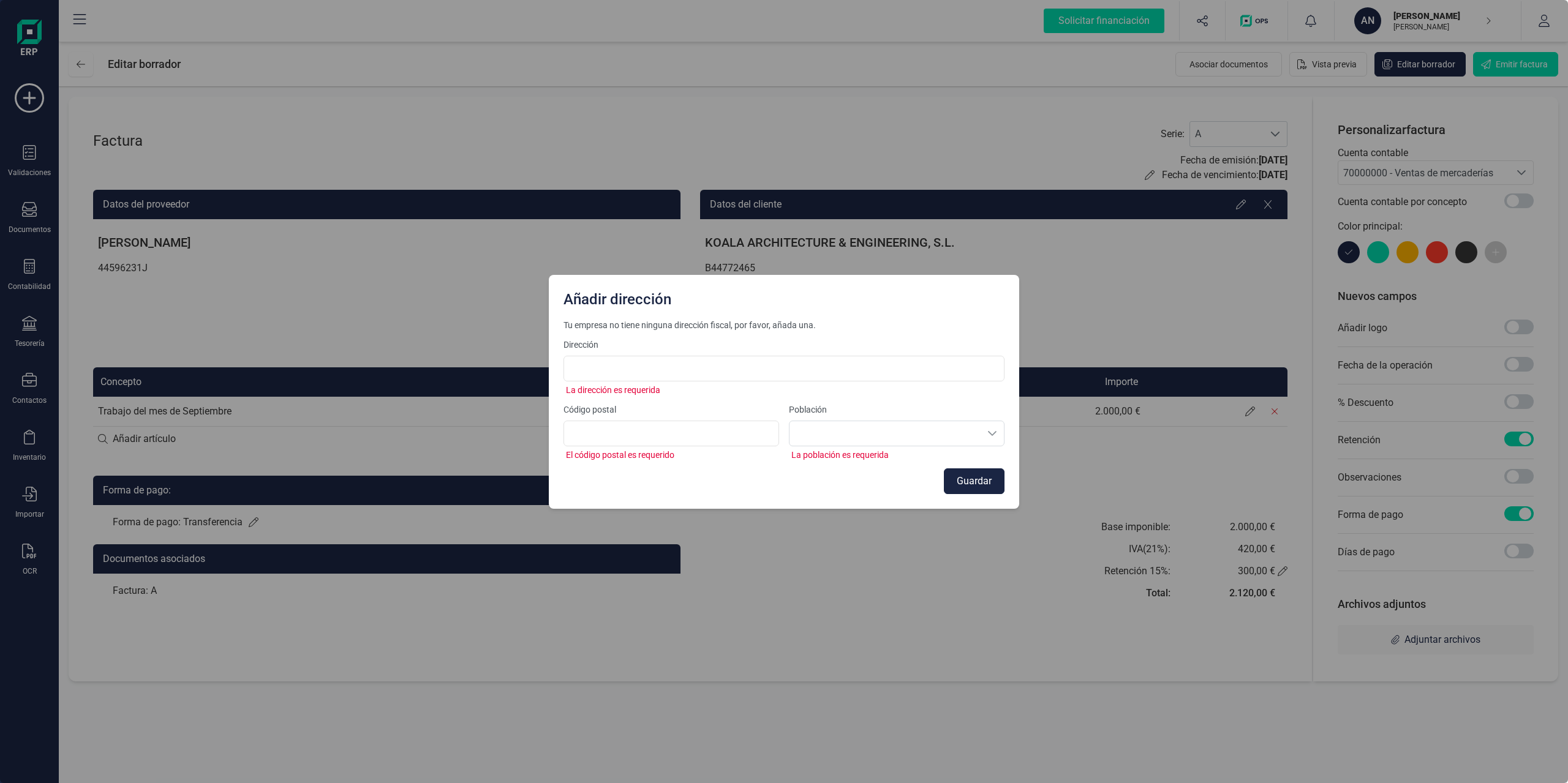
click at [773, 352] on div "Dirección La dirección es requerida" at bounding box center [784, 367] width 441 height 57
click at [748, 372] on input at bounding box center [784, 369] width 441 height 26
type input "PLAZA RIO TRABANCOS, 4, 2F"
type input "29006"
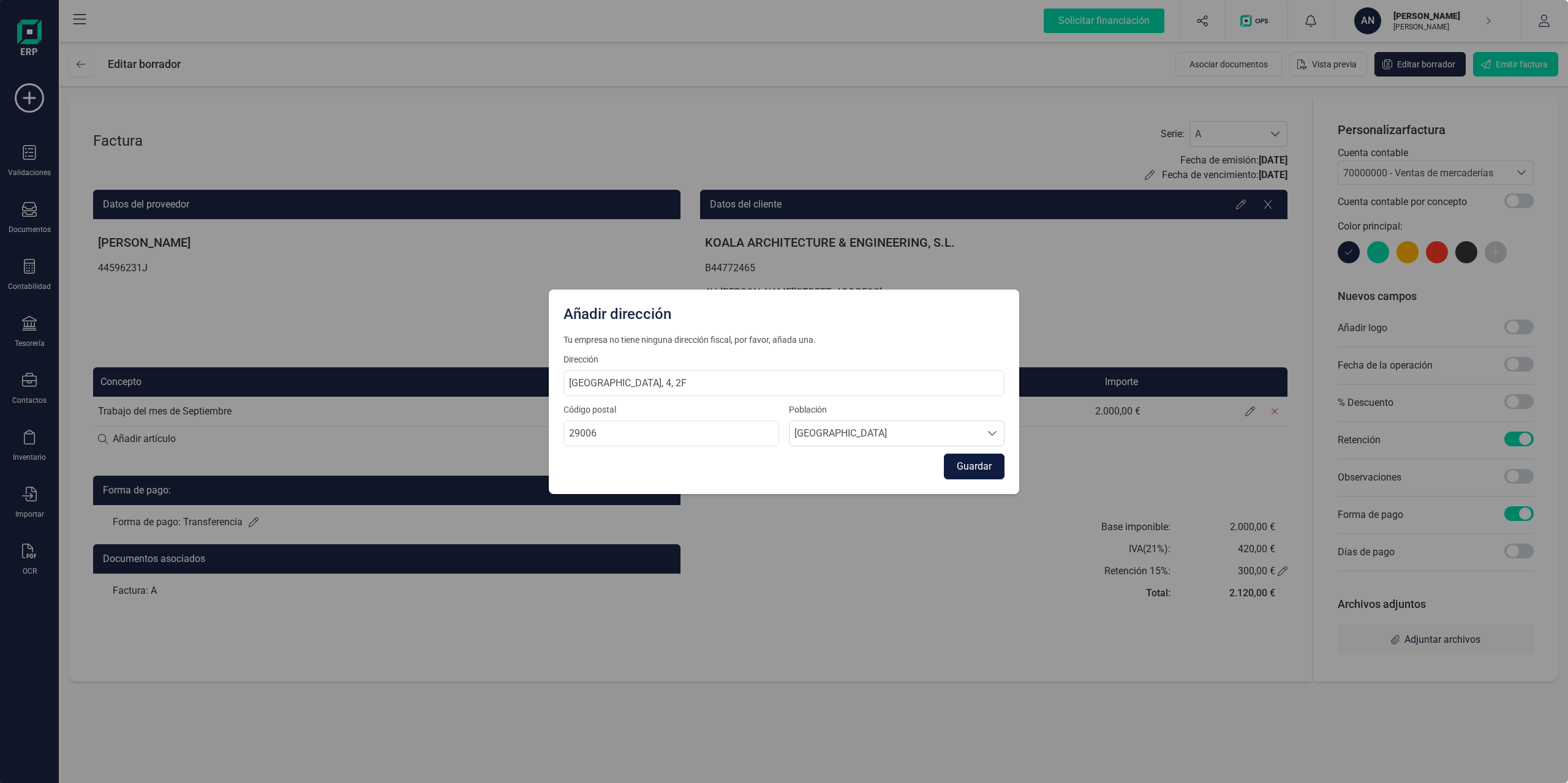
click at [991, 465] on button "Guardar" at bounding box center [974, 467] width 61 height 26
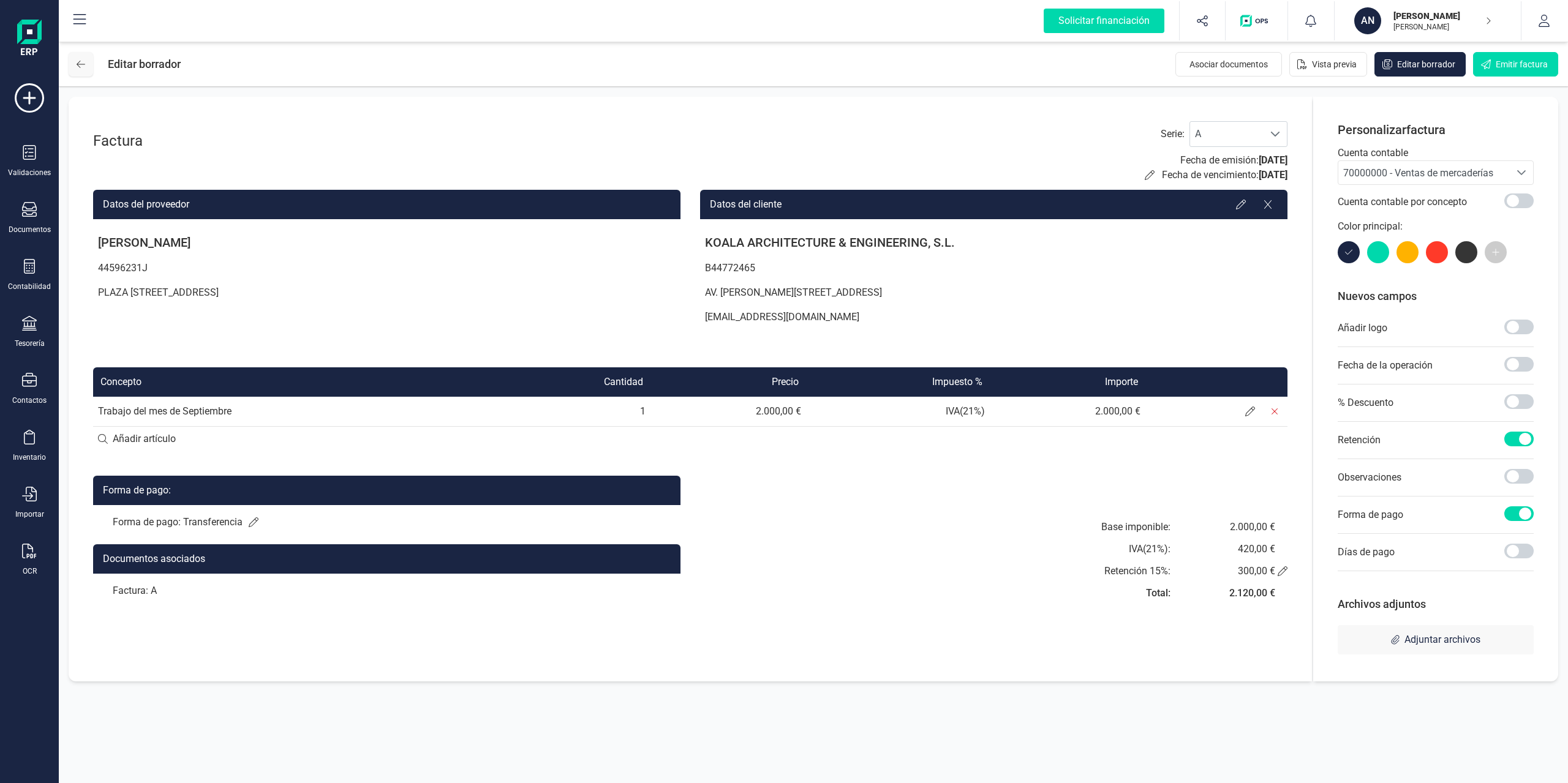
click at [80, 62] on icon at bounding box center [80, 64] width 9 height 10
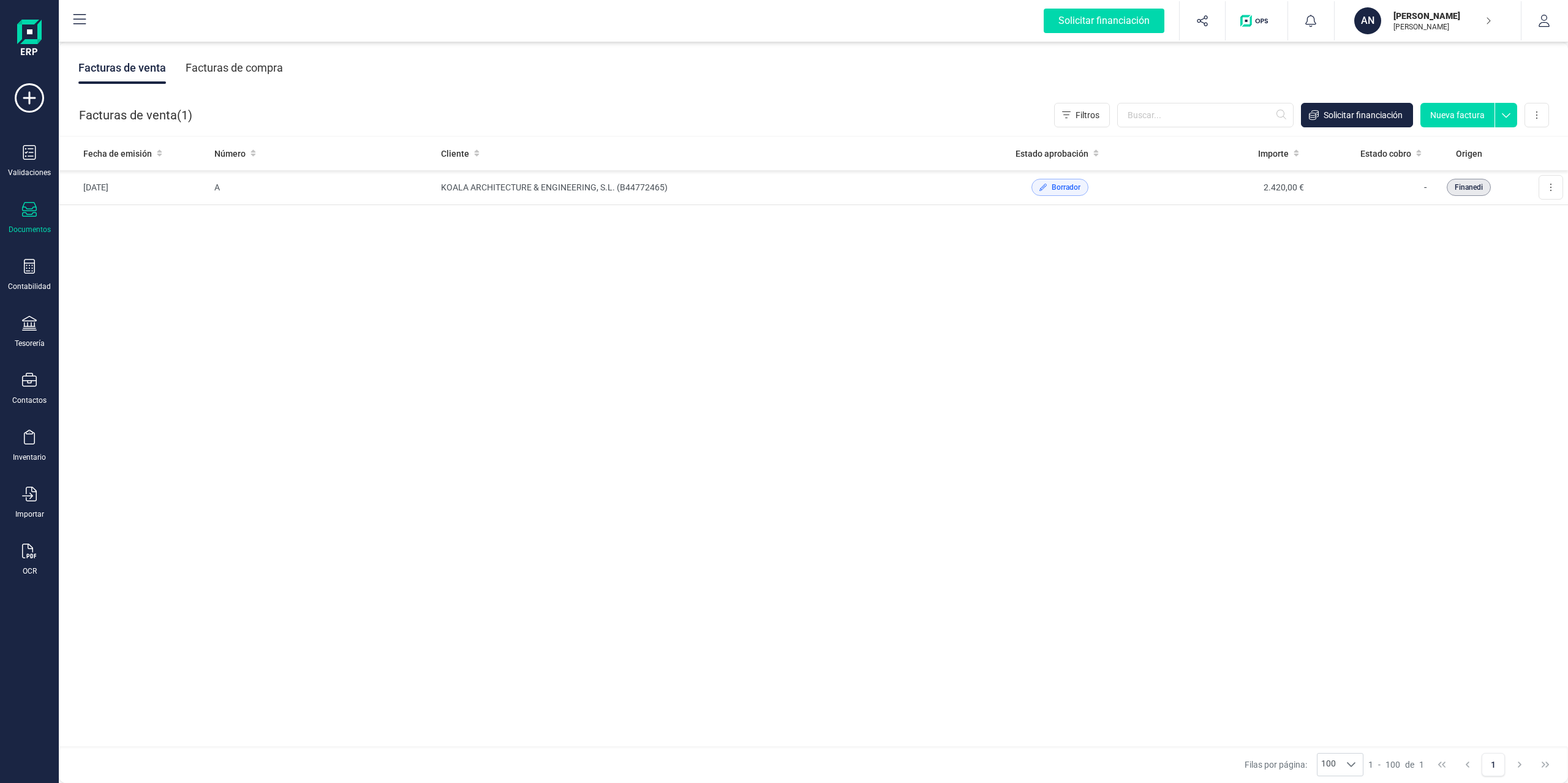
click at [1175, 16] on p "[PERSON_NAME]" at bounding box center [1443, 16] width 98 height 12
click at [1175, 150] on div "[PERSON_NAME]" at bounding box center [1416, 151] width 179 height 15
click at [1175, 18] on div "AN" at bounding box center [1368, 21] width 27 height 27
click at [1175, 16] on button "button" at bounding box center [1544, 21] width 46 height 39
click at [1060, 352] on div "Fecha de emisión Número Cliente Estado aprobación Importe Estado cobro Origen 0…" at bounding box center [813, 442] width 1509 height 611
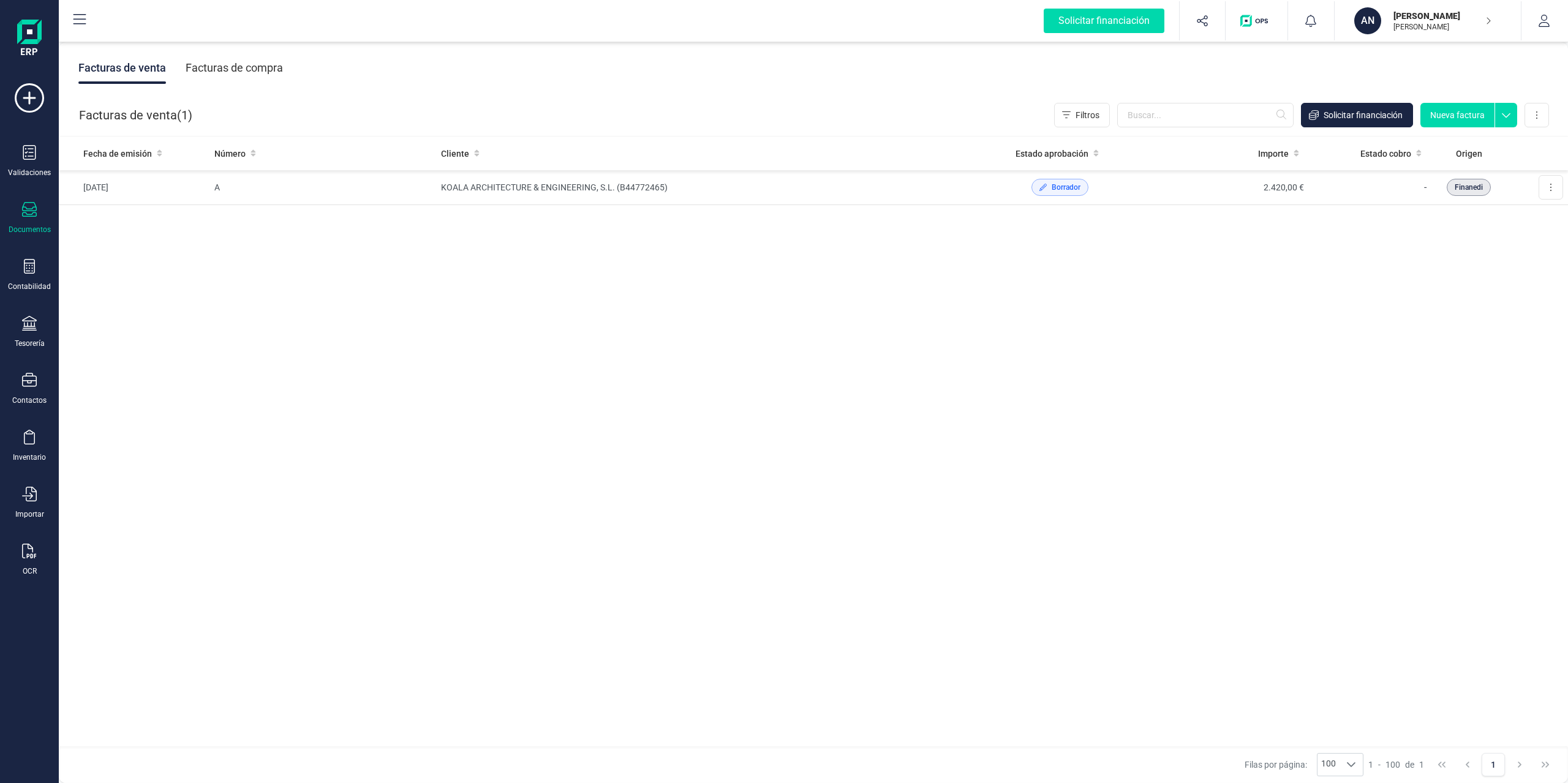
click at [87, 18] on button at bounding box center [80, 21] width 39 height 39
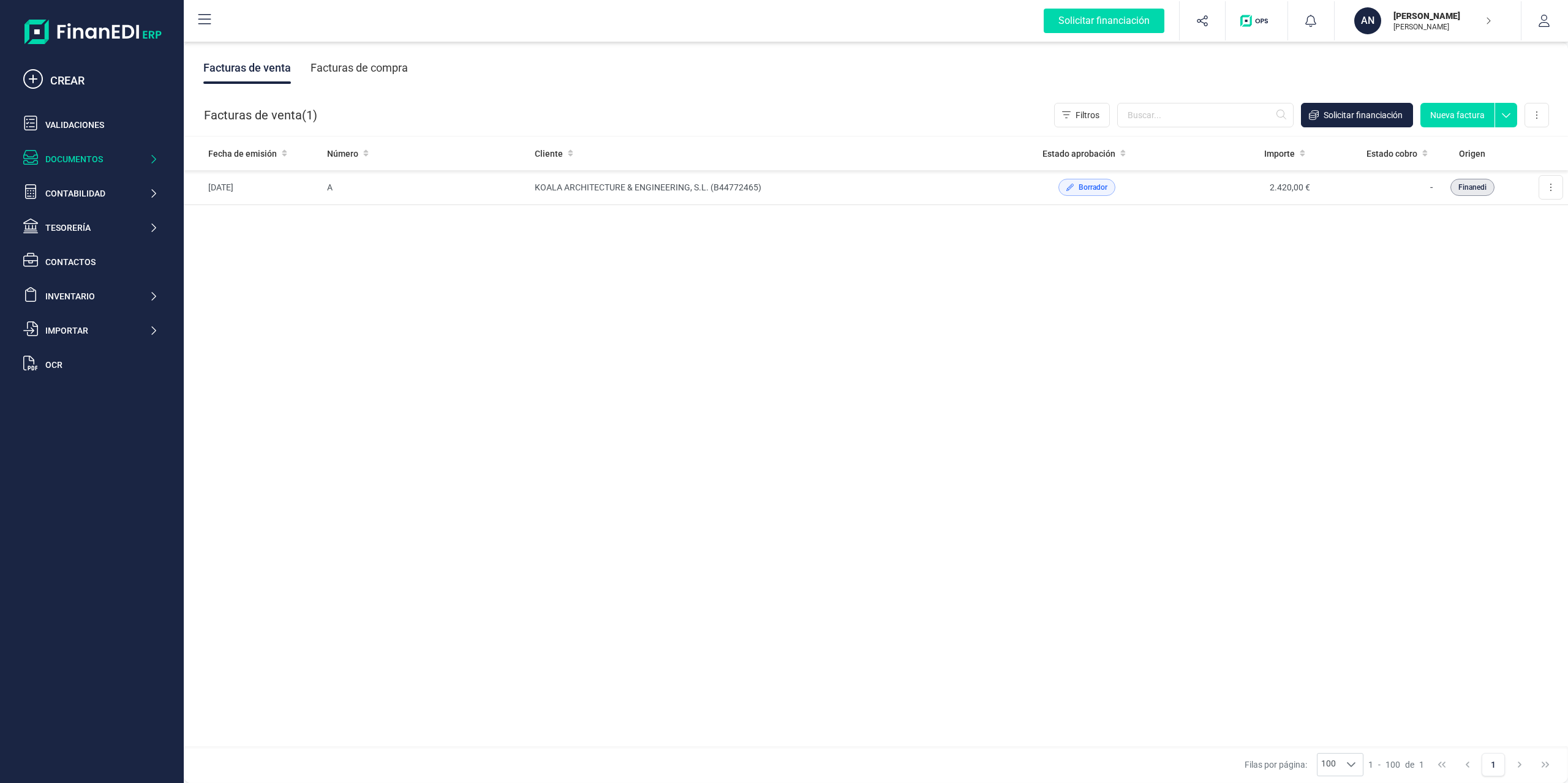
click at [87, 18] on div "Solicitar financiación CREAR Validaciones Documentos Documentos Presupuestos Pe…" at bounding box center [92, 389] width 174 height 778
click at [78, 154] on div "Documentos" at bounding box center [96, 159] width 103 height 12
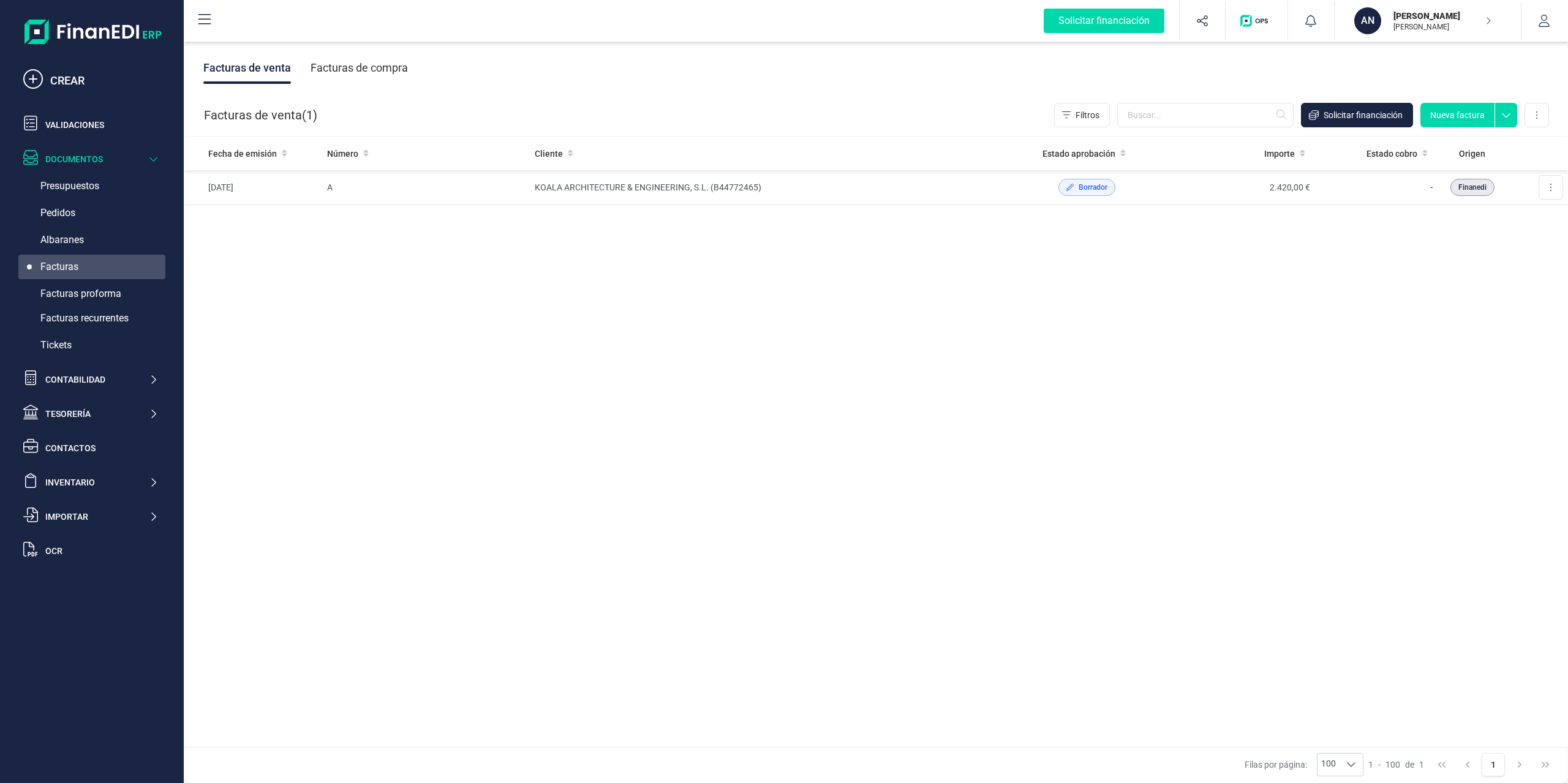
click at [207, 20] on icon at bounding box center [204, 20] width 15 height 15
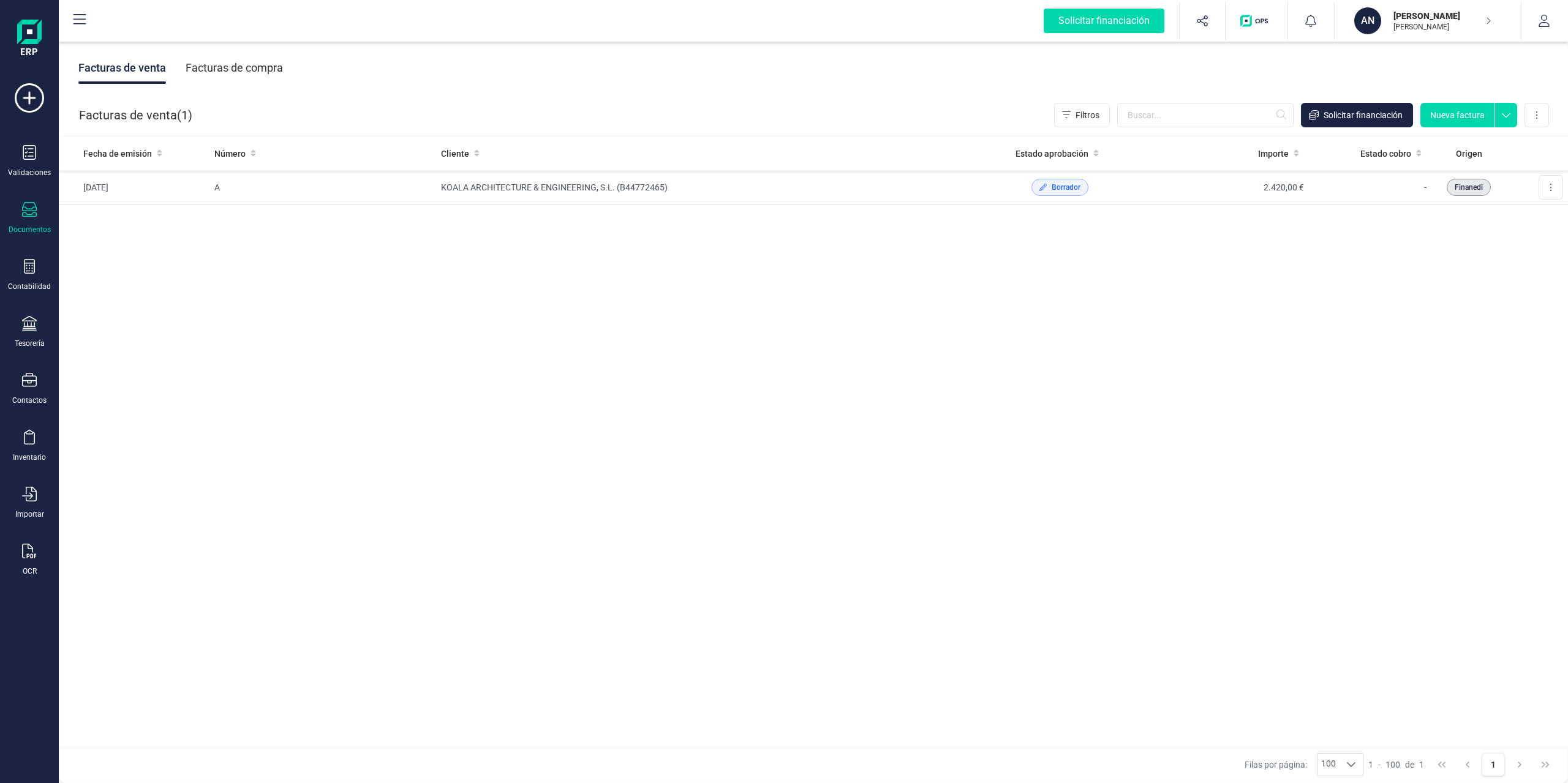
click at [1175, 21] on p "[PERSON_NAME]" at bounding box center [1443, 16] width 98 height 12
click at [1175, 157] on div "[PERSON_NAME]" at bounding box center [1416, 151] width 179 height 15
click at [1175, 20] on div "AN ANÍBAL JIMÉNEZ FERNÁNDEZ ANÍBAL JIMÉNEZ FERNÁNDEZ" at bounding box center [1423, 21] width 147 height 27
click at [1175, 19] on button "button" at bounding box center [1544, 21] width 46 height 39
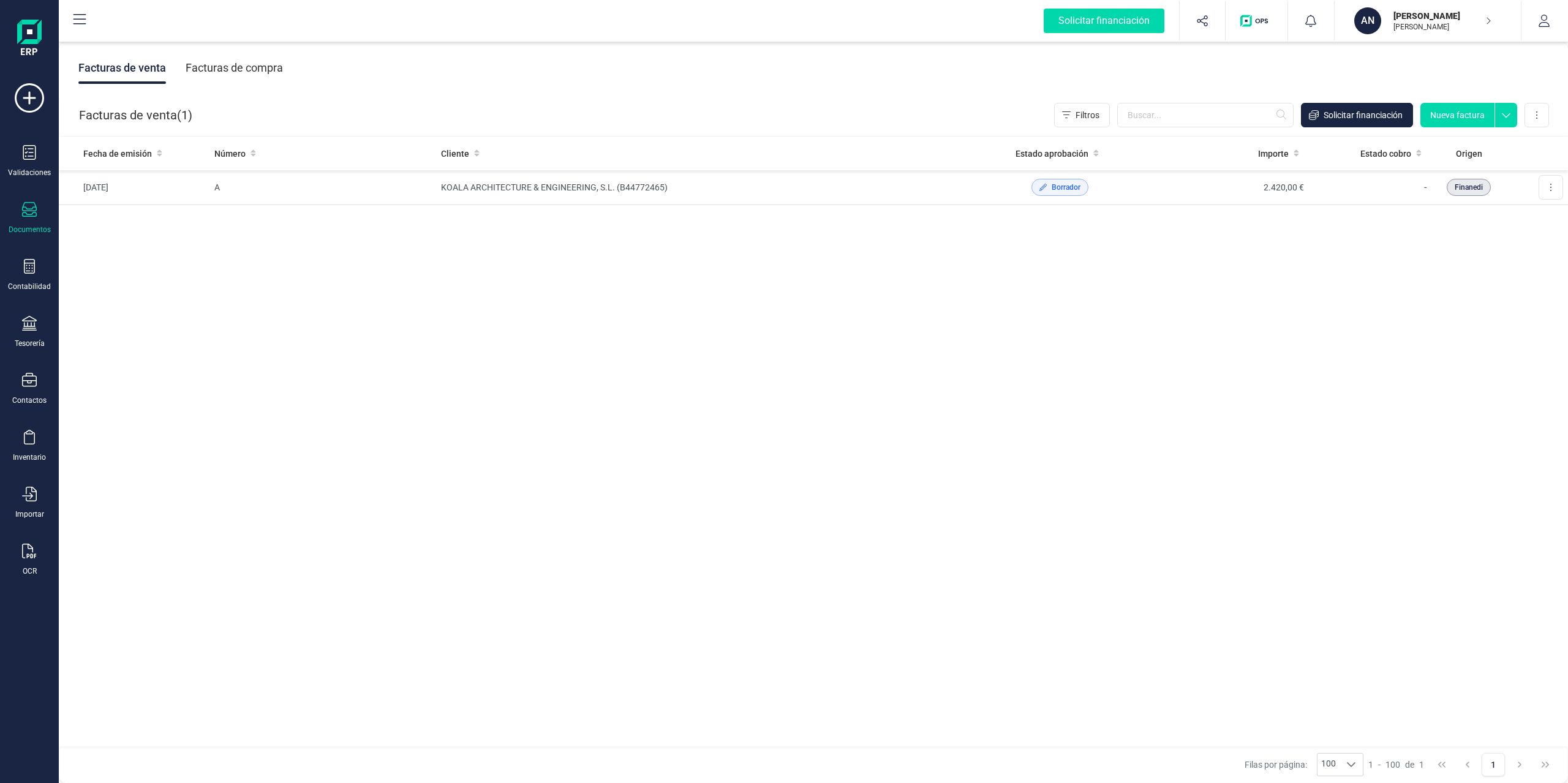
click at [1175, 384] on div "Fecha de emisión Número Cliente Estado aprobación Importe Estado cobro Origen 0…" at bounding box center [813, 442] width 1509 height 611
click at [1175, 196] on button at bounding box center [1551, 187] width 24 height 24
click at [1175, 117] on button at bounding box center [1537, 115] width 24 height 24
click at [829, 358] on div "Fecha de emisión Número Cliente Estado aprobación Importe Estado cobro Origen 0…" at bounding box center [813, 442] width 1509 height 611
click at [39, 103] on icon at bounding box center [30, 98] width 30 height 30
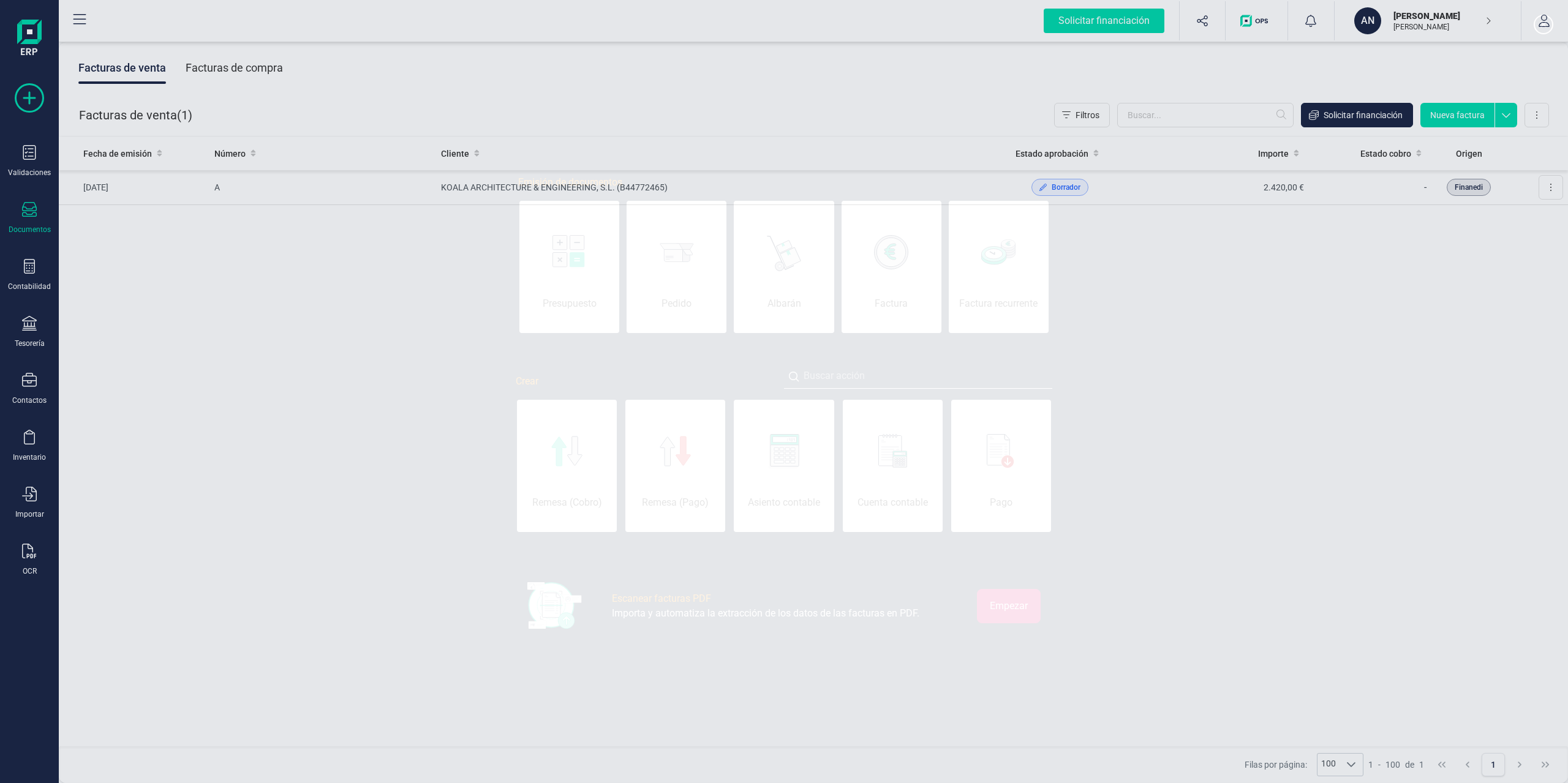
scroll to position [0, 61]
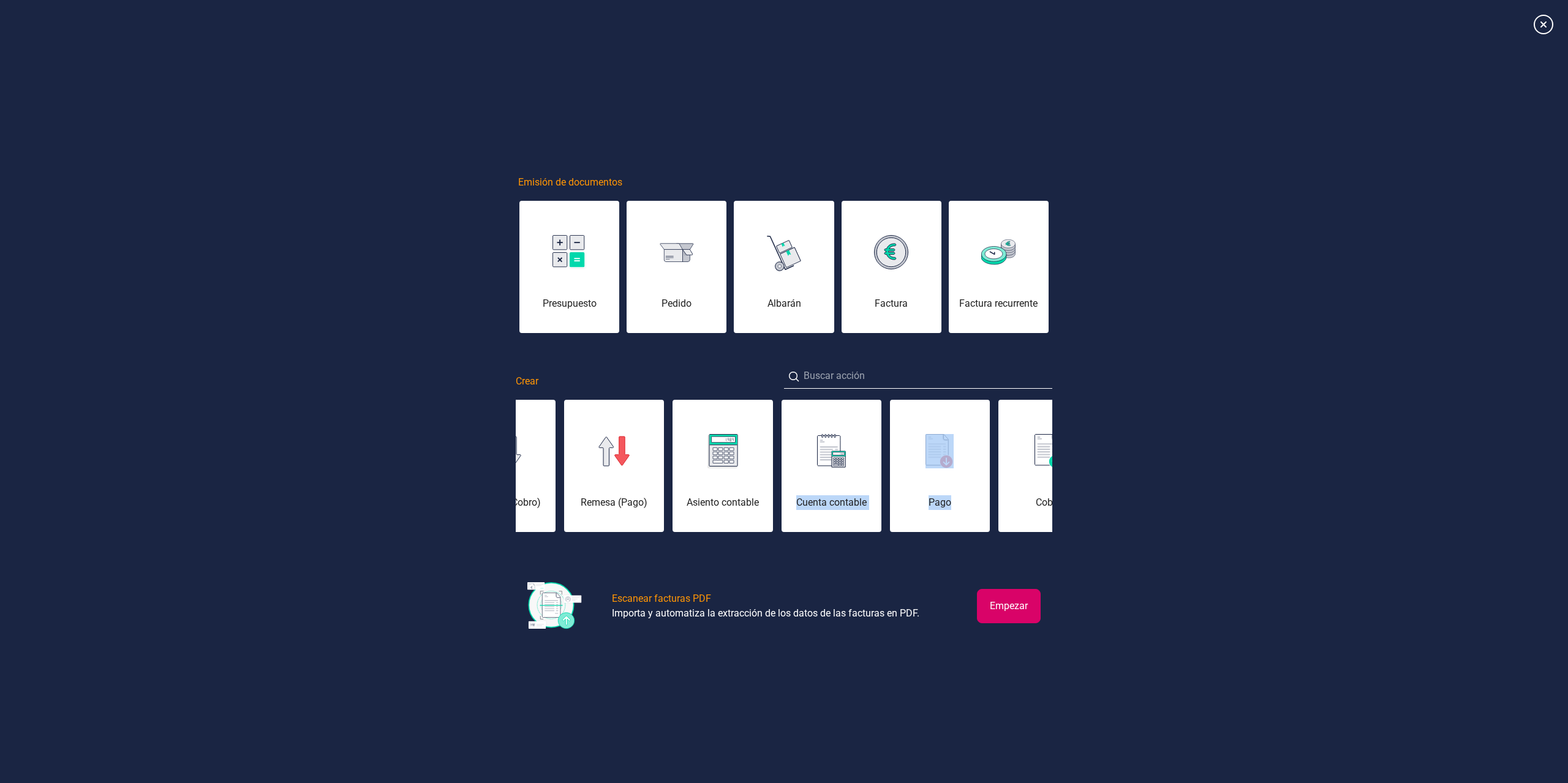
drag, startPoint x: 967, startPoint y: 482, endPoint x: 796, endPoint y: 490, distance: 171.2
click at [796, 490] on div "Remesa (Cobro) Remesa (Pago) Asiento contable Cuenta contable Pago Cobro Contac…" at bounding box center [784, 466] width 536 height 135
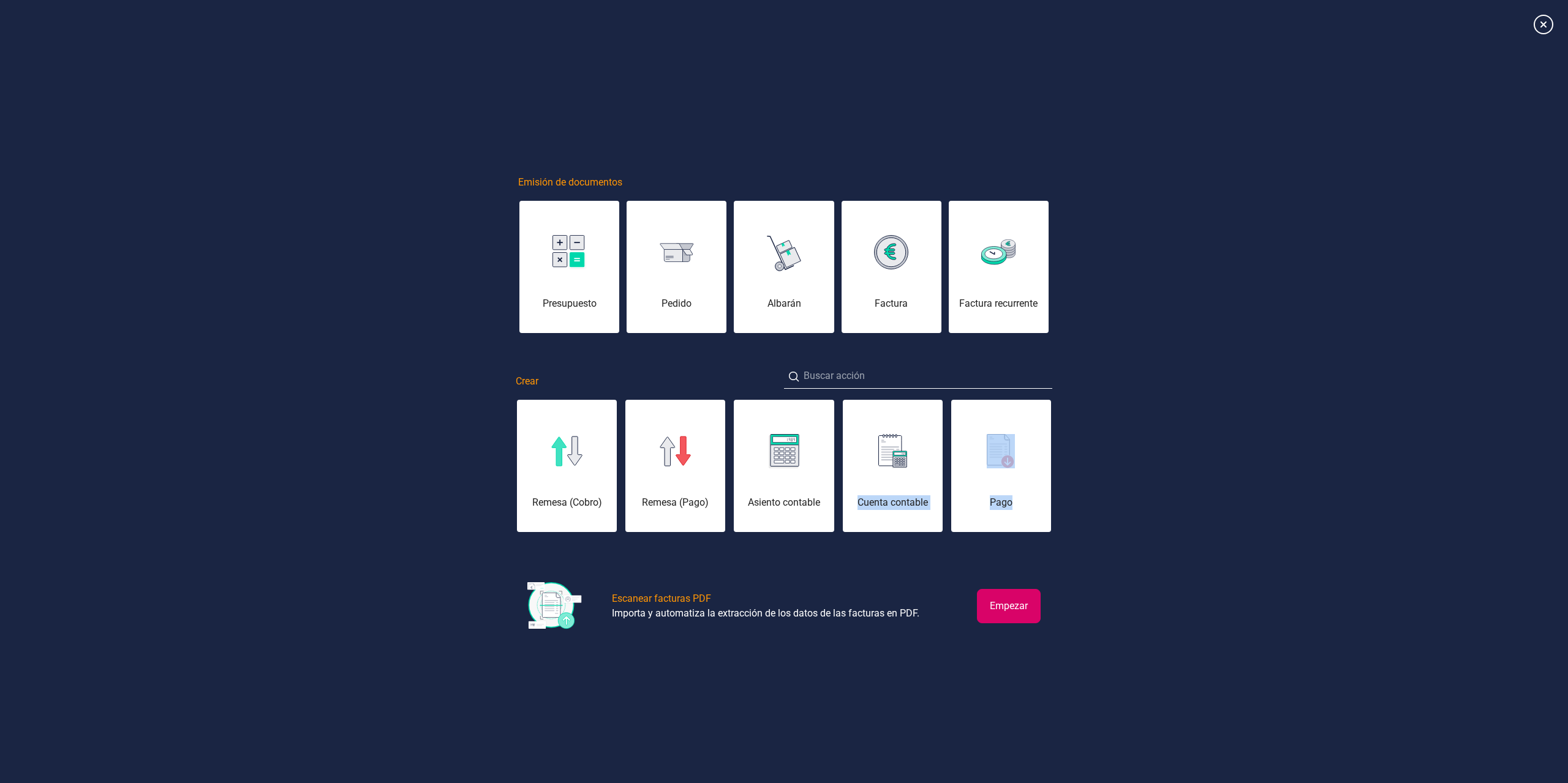
scroll to position [0, 184]
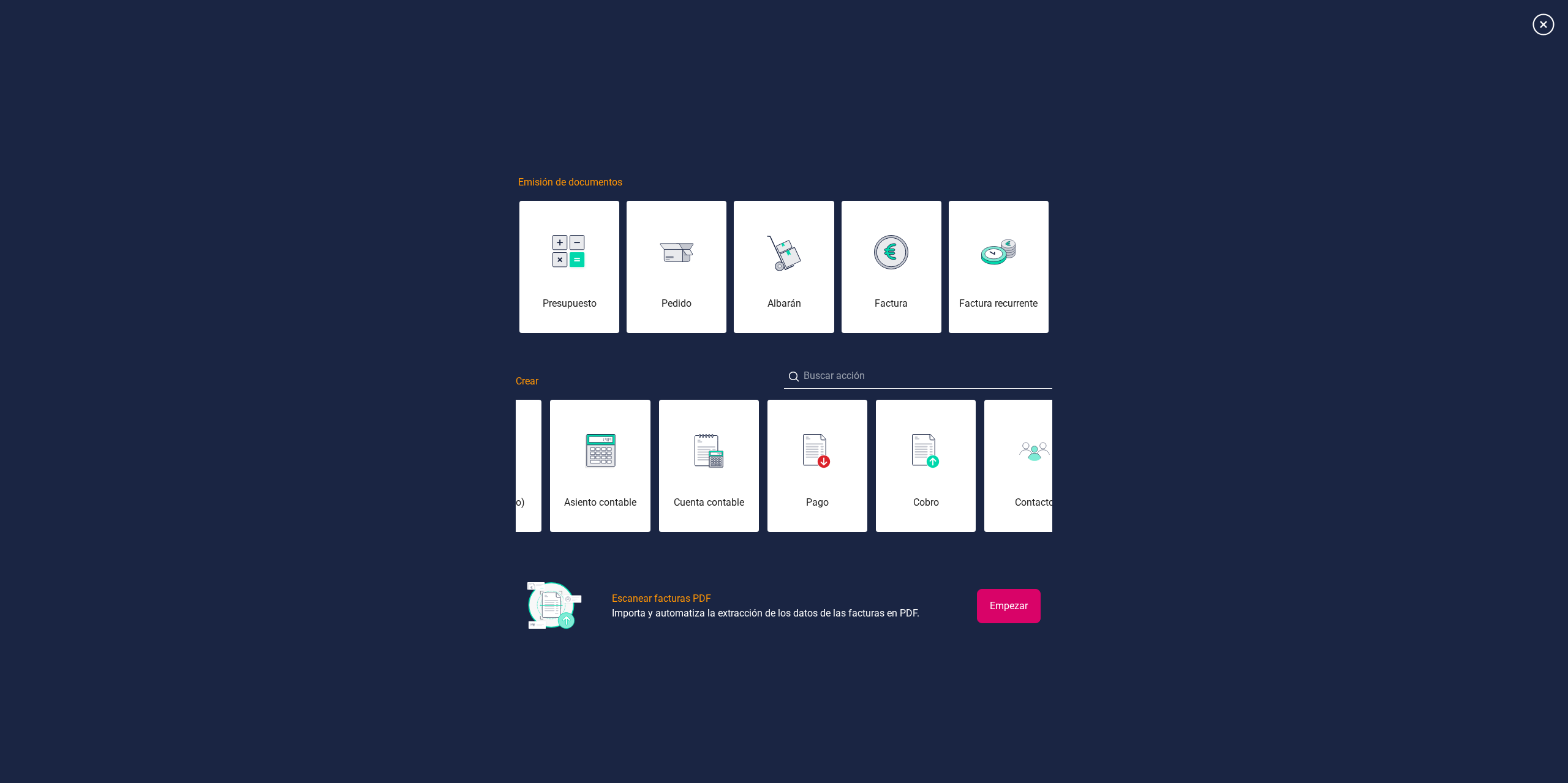
click at [1175, 20] on icon at bounding box center [1544, 24] width 22 height 22
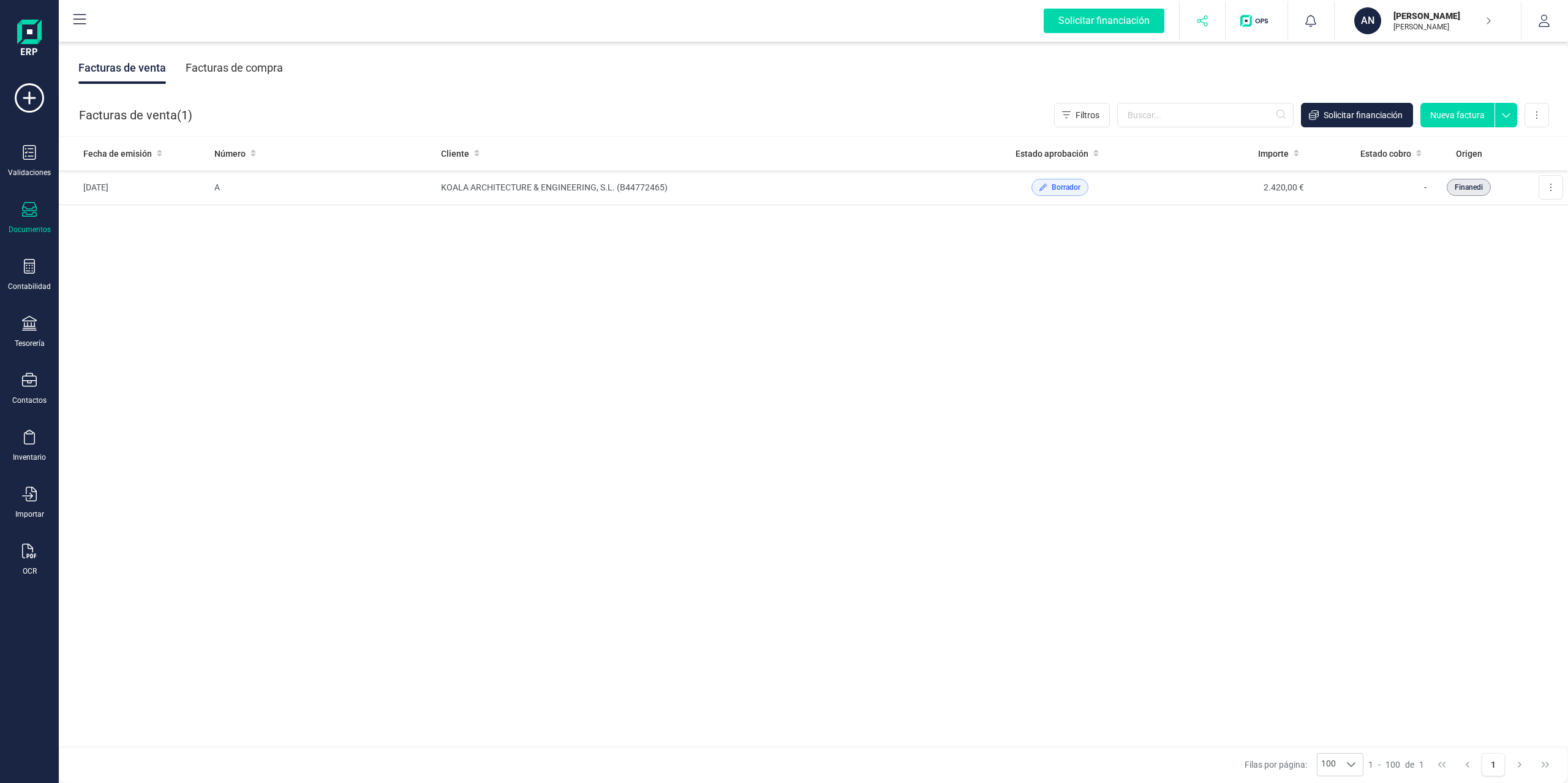
click at [1175, 23] on button "button" at bounding box center [1203, 21] width 46 height 39
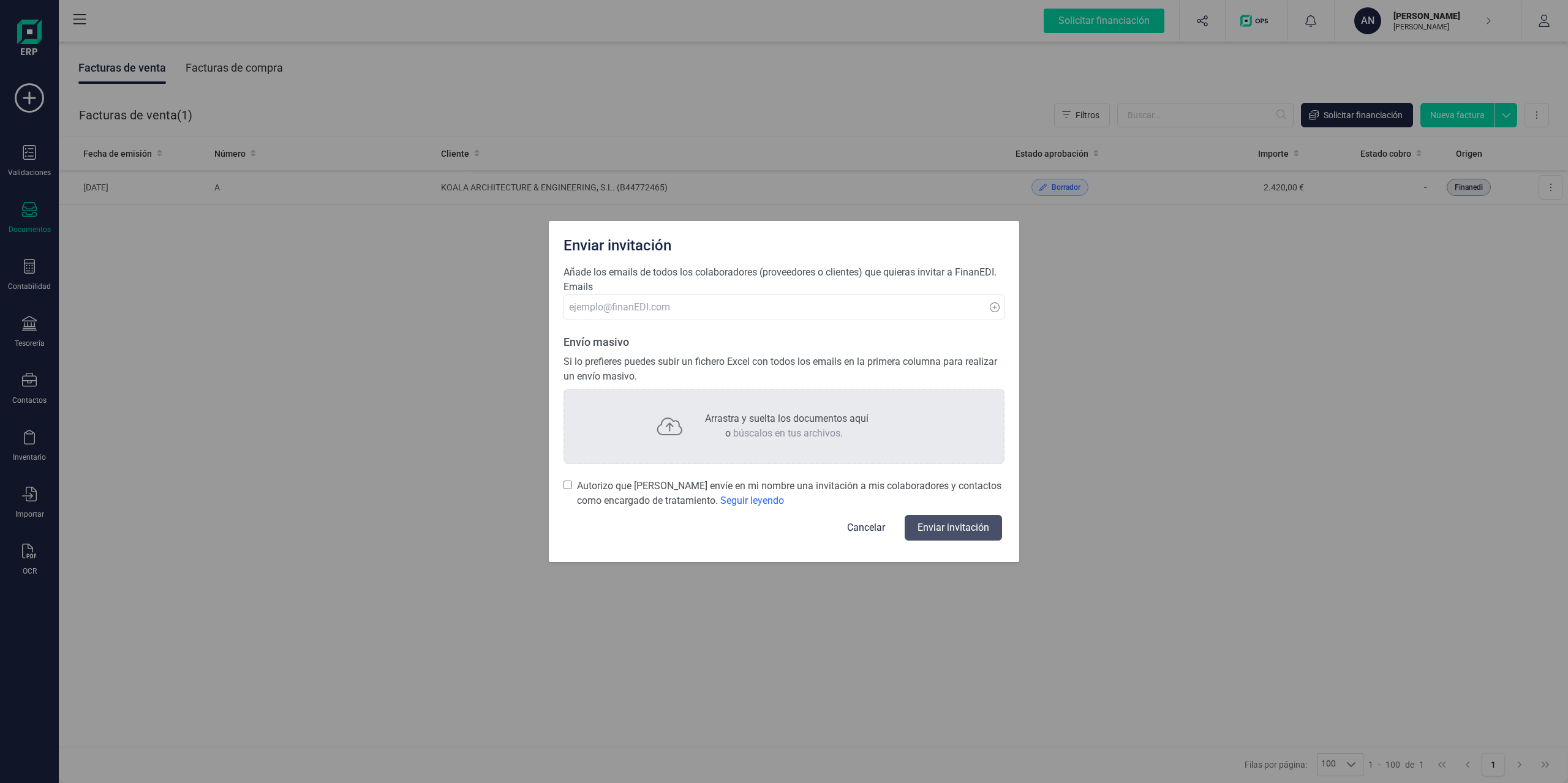
click at [1110, 20] on div "Enviar invitación Añade los emails de todos los colaboradores (proveedores o cl…" at bounding box center [784, 391] width 1568 height 783
click at [424, 242] on div "Enviar invitación Añade los emails de todos los colaboradores (proveedores o cl…" at bounding box center [784, 391] width 1568 height 783
click at [847, 529] on button "Cancelar" at bounding box center [866, 528] width 67 height 30
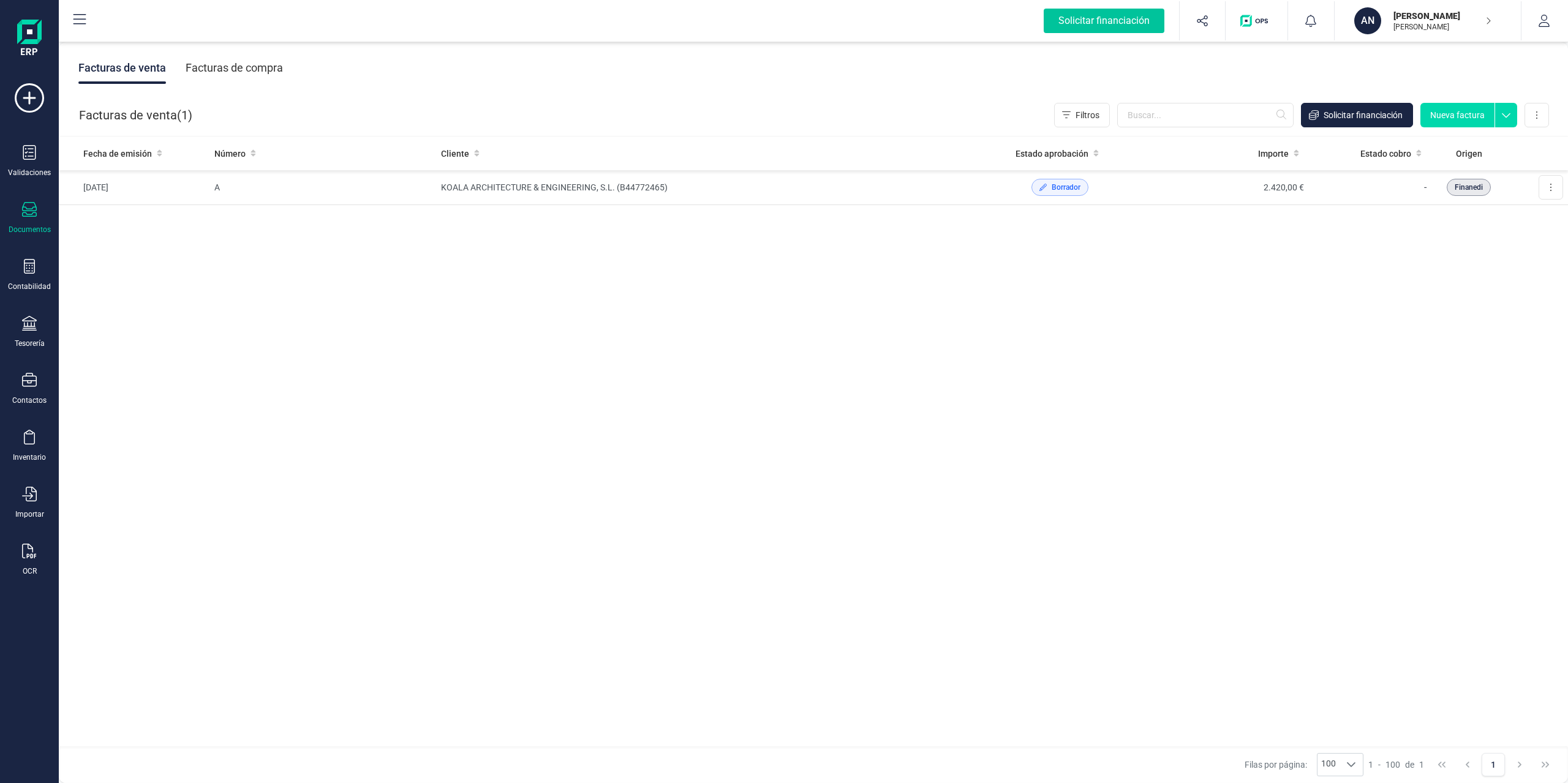
click at [1089, 17] on div "Solicitar financiación" at bounding box center [1104, 21] width 121 height 24
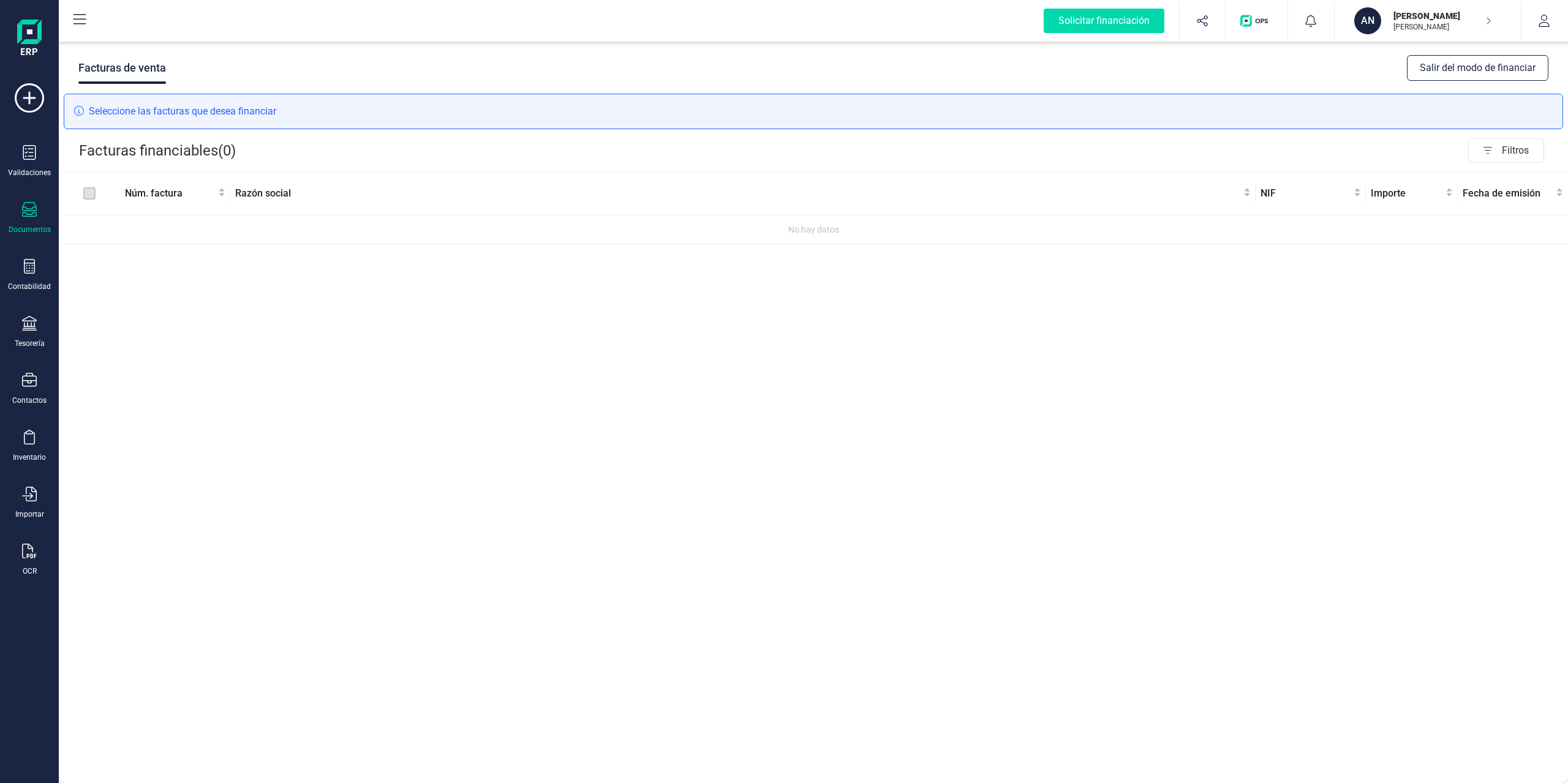
click at [1175, 60] on button "Salir del modo de financiar" at bounding box center [1478, 68] width 142 height 26
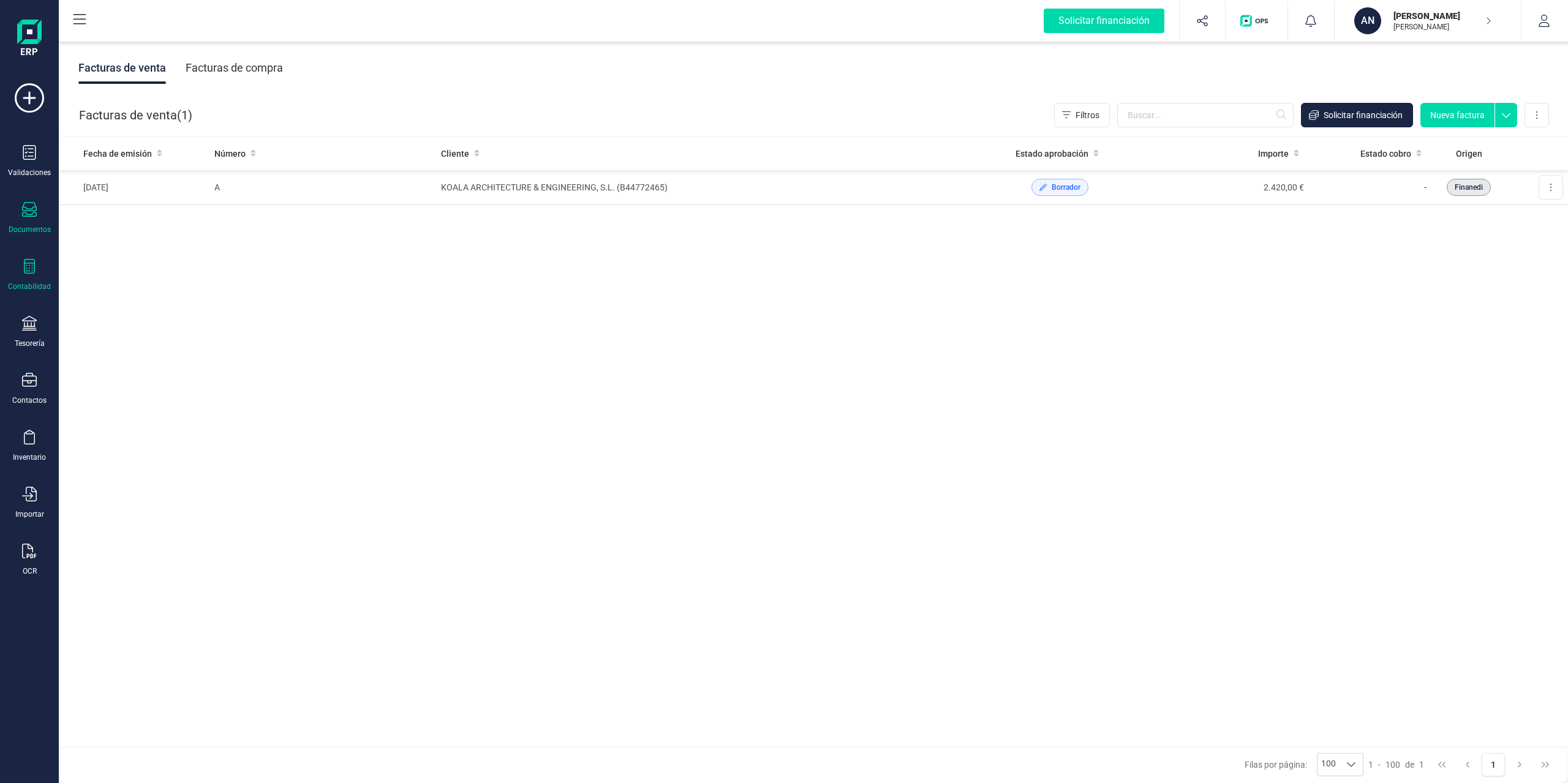
click at [51, 277] on div "Contabilidad" at bounding box center [29, 275] width 49 height 32
click at [41, 219] on div "Documentos" at bounding box center [29, 219] width 49 height 32
click at [109, 177] on span "Facturas" at bounding box center [125, 176] width 65 height 15
click at [24, 216] on div at bounding box center [30, 211] width 15 height 18
click at [142, 94] on span "Presupuestos" at bounding box center [138, 95] width 86 height 15
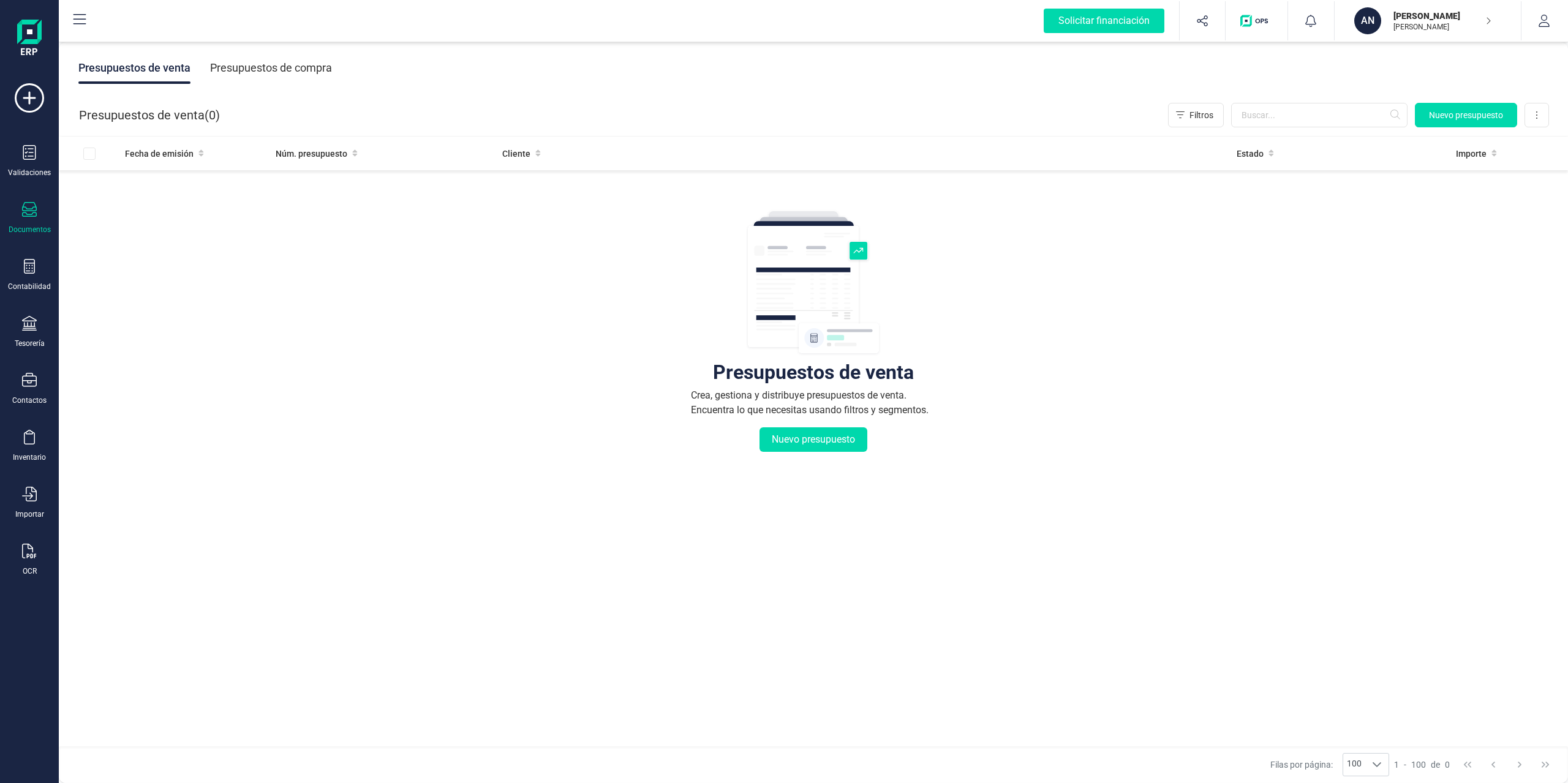
click at [32, 219] on div at bounding box center [30, 211] width 15 height 18
click at [106, 184] on div "Facturas" at bounding box center [142, 175] width 142 height 24
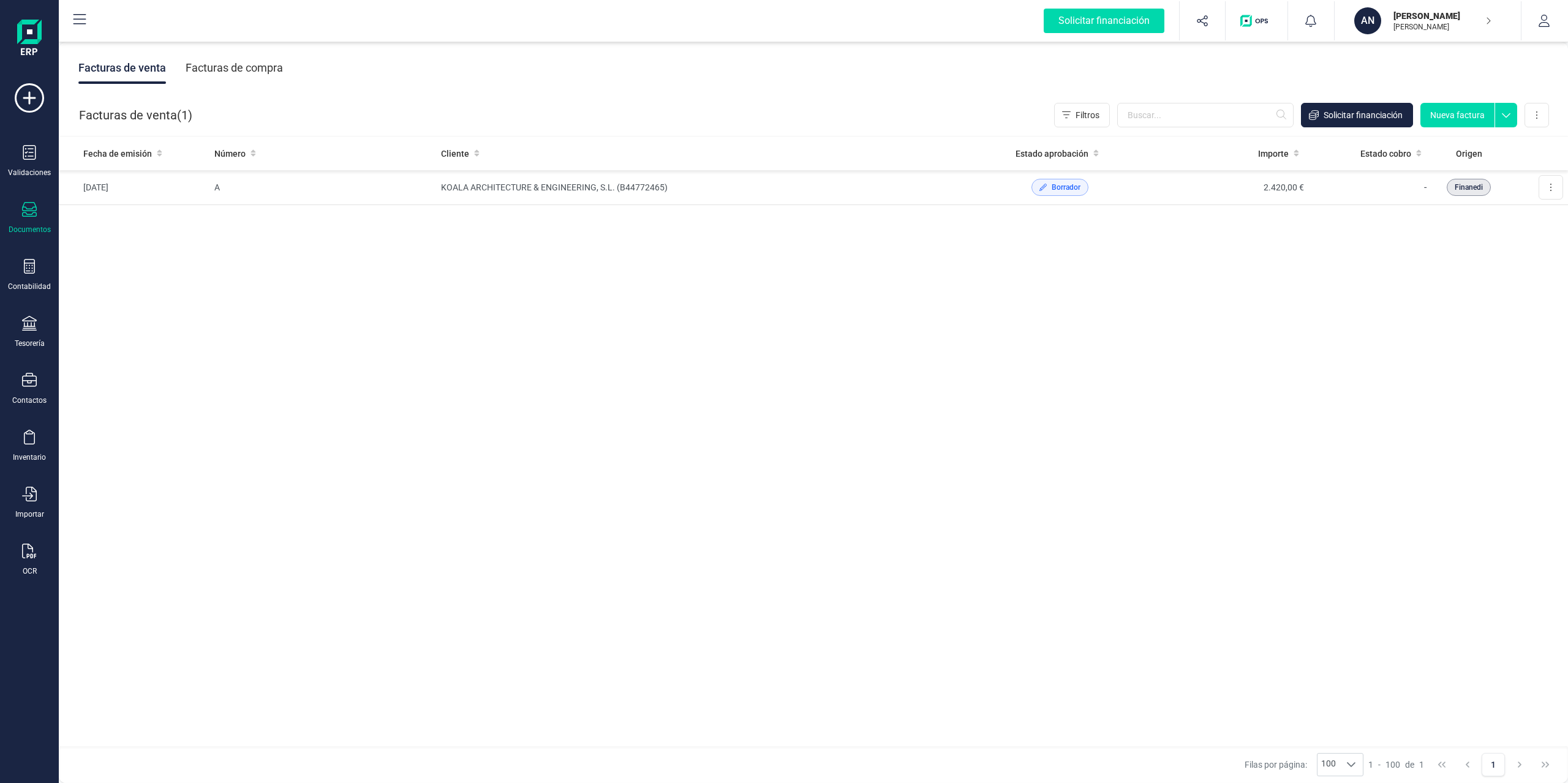
click at [197, 69] on div "Facturas de compra" at bounding box center [234, 67] width 97 height 32
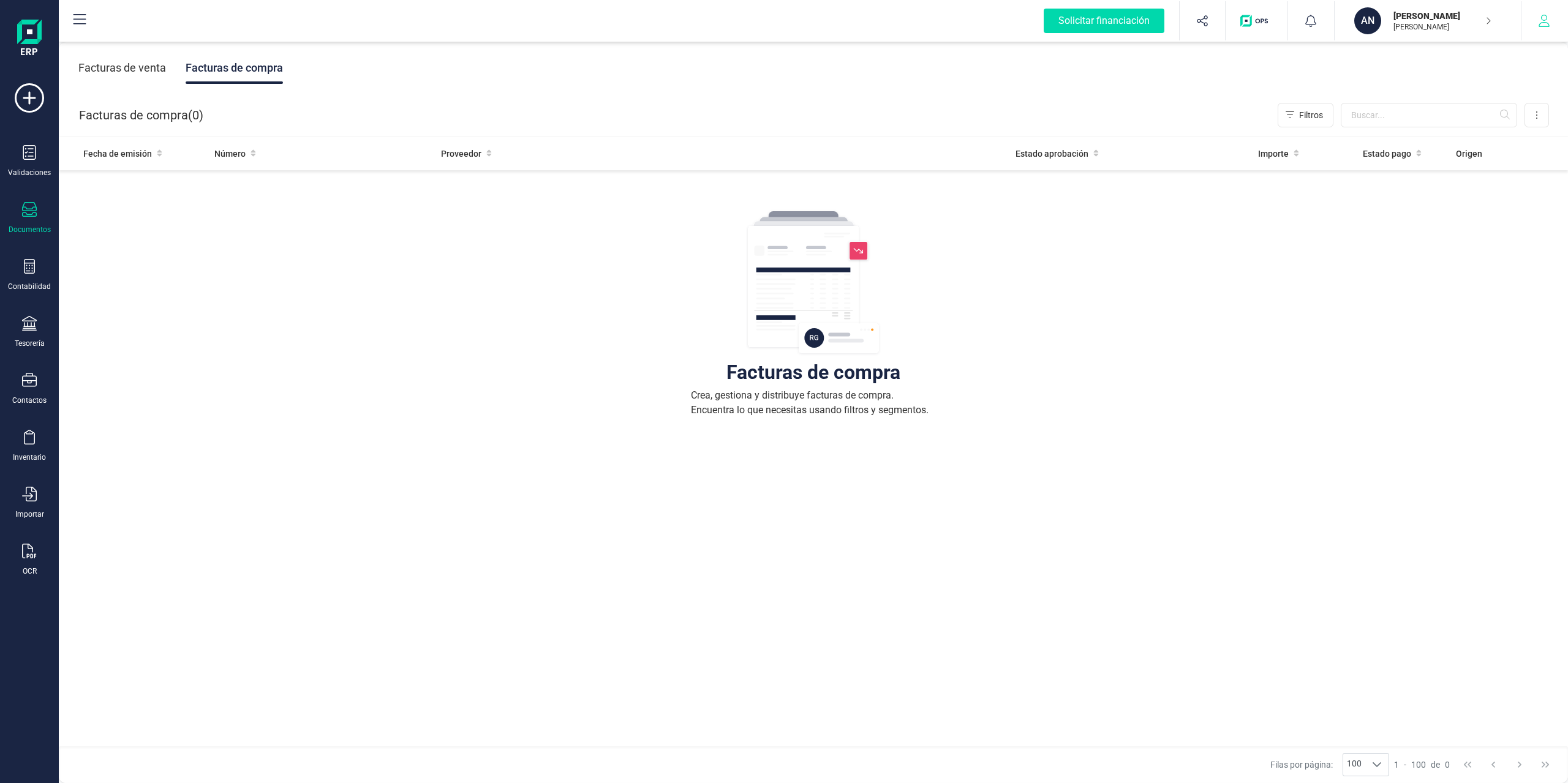
click at [1175, 19] on button "button" at bounding box center [1544, 21] width 46 height 39
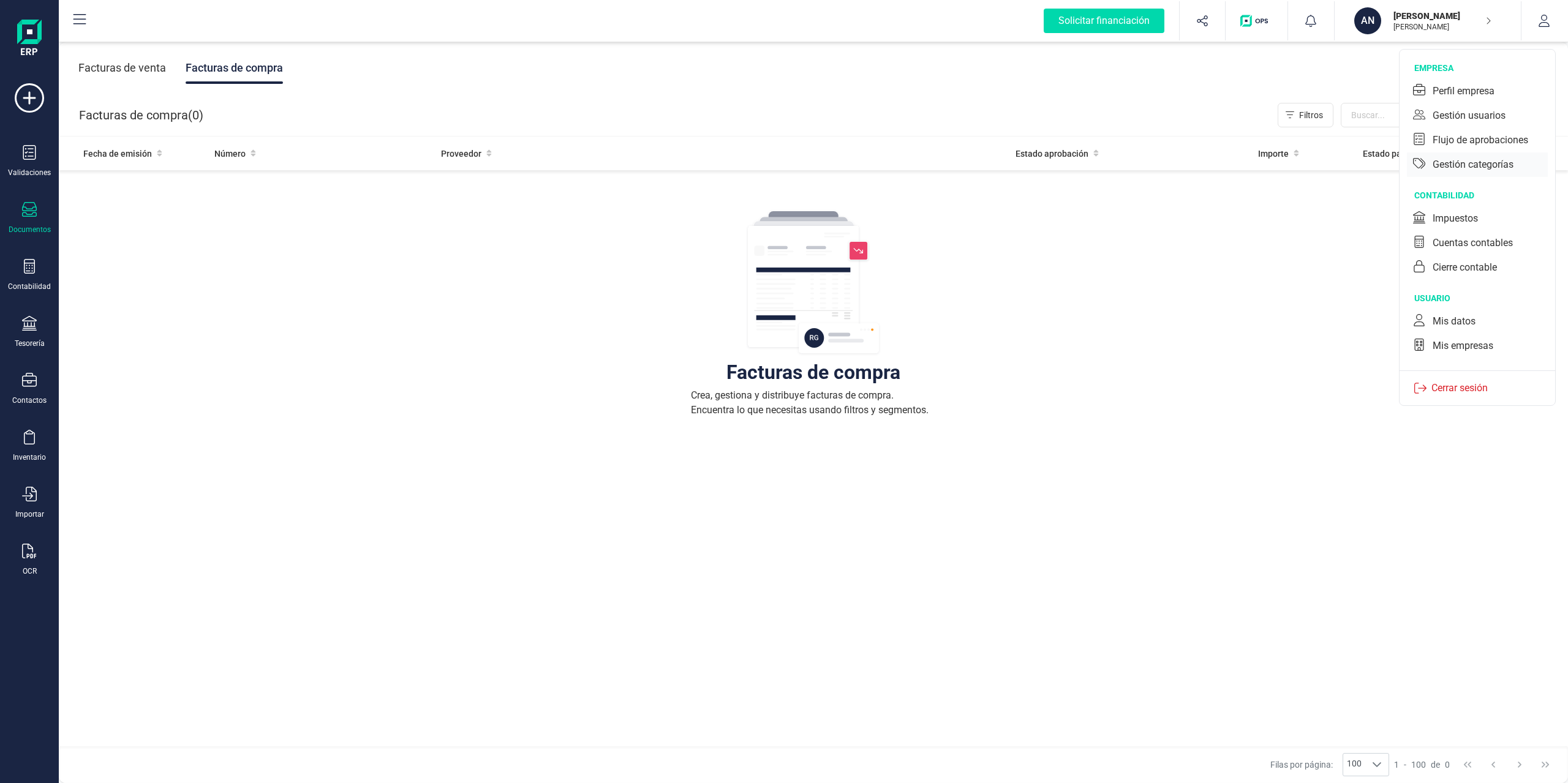
click at [1175, 172] on div "Gestión categorías" at bounding box center [1478, 165] width 141 height 24
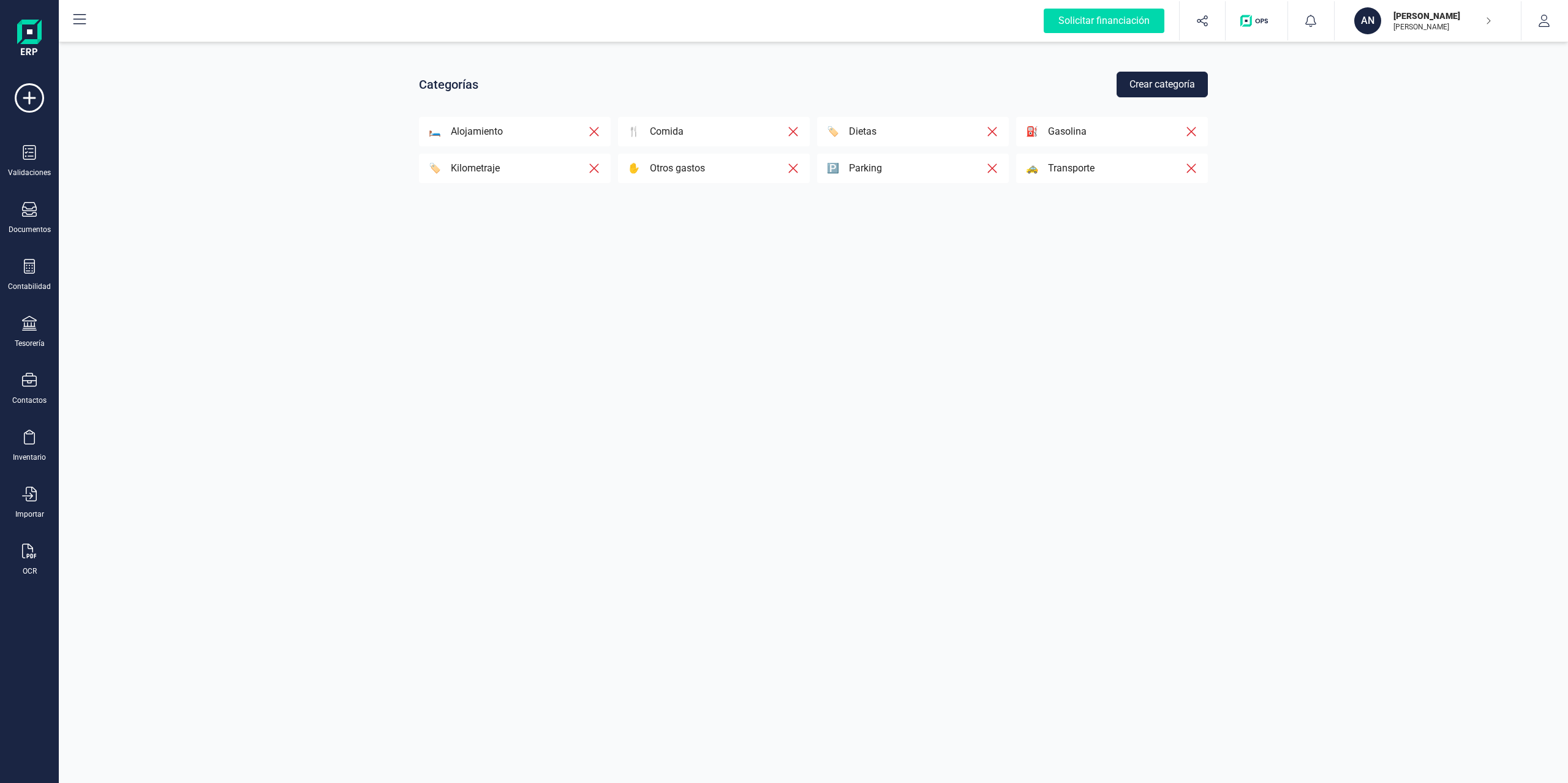
click at [1175, 22] on img "button" at bounding box center [1257, 21] width 32 height 12
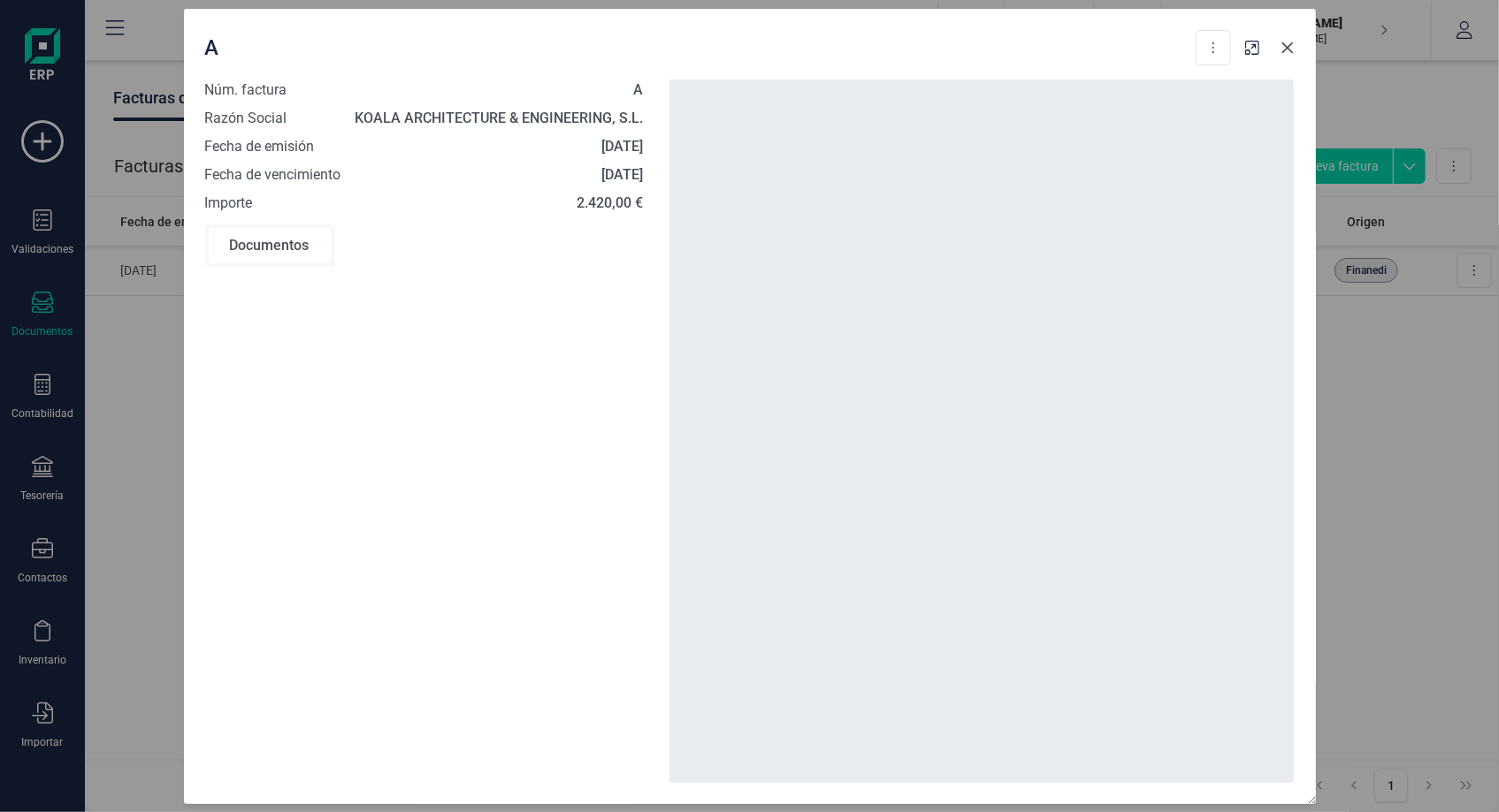
click at [1281, 54] on button "Close" at bounding box center [1288, 48] width 28 height 28
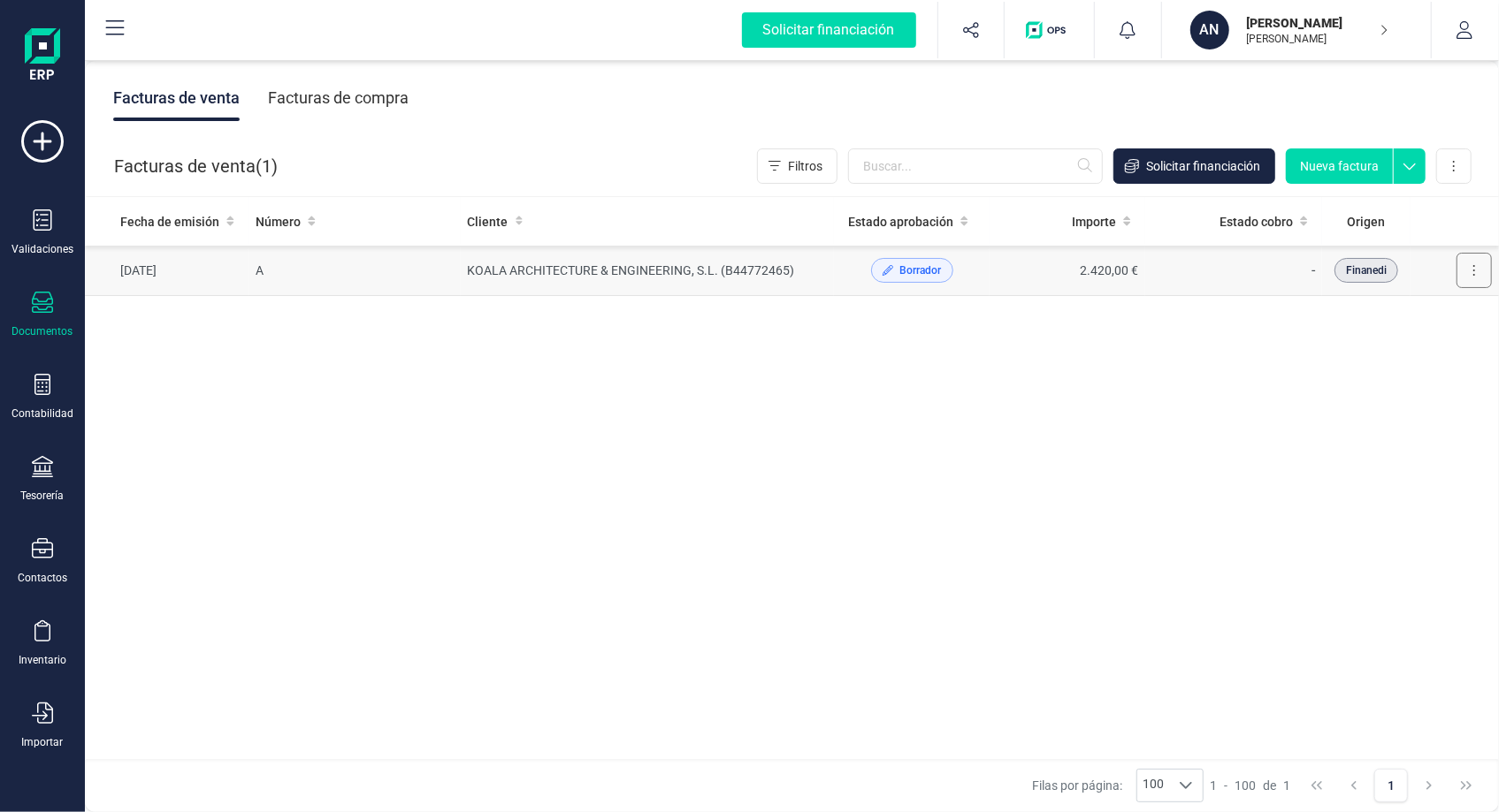
click at [1464, 261] on button at bounding box center [1474, 271] width 35 height 35
click at [1413, 354] on span "Editar borrador" at bounding box center [1397, 350] width 84 height 18
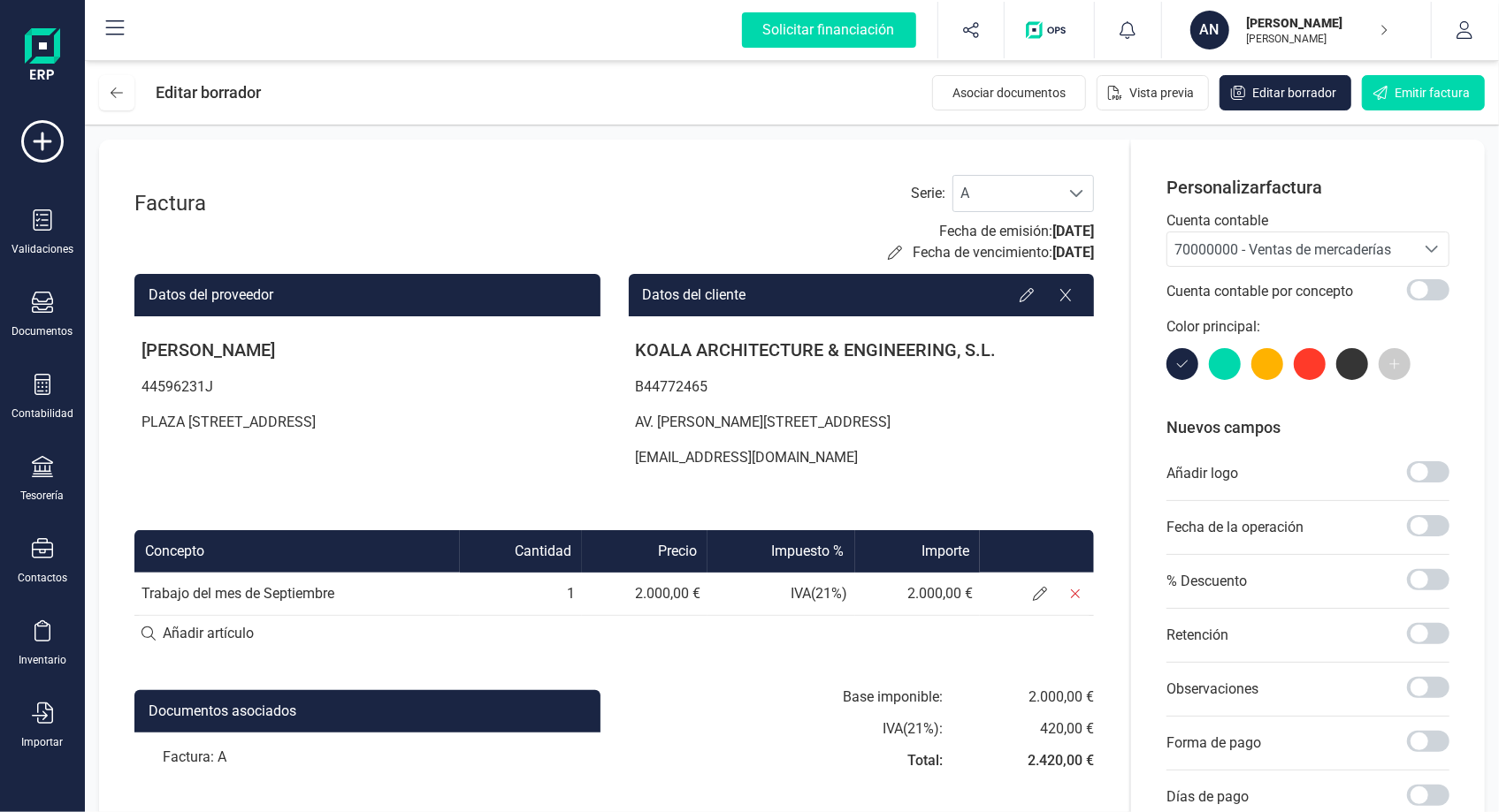
click at [1269, 365] on div at bounding box center [1267, 364] width 32 height 32
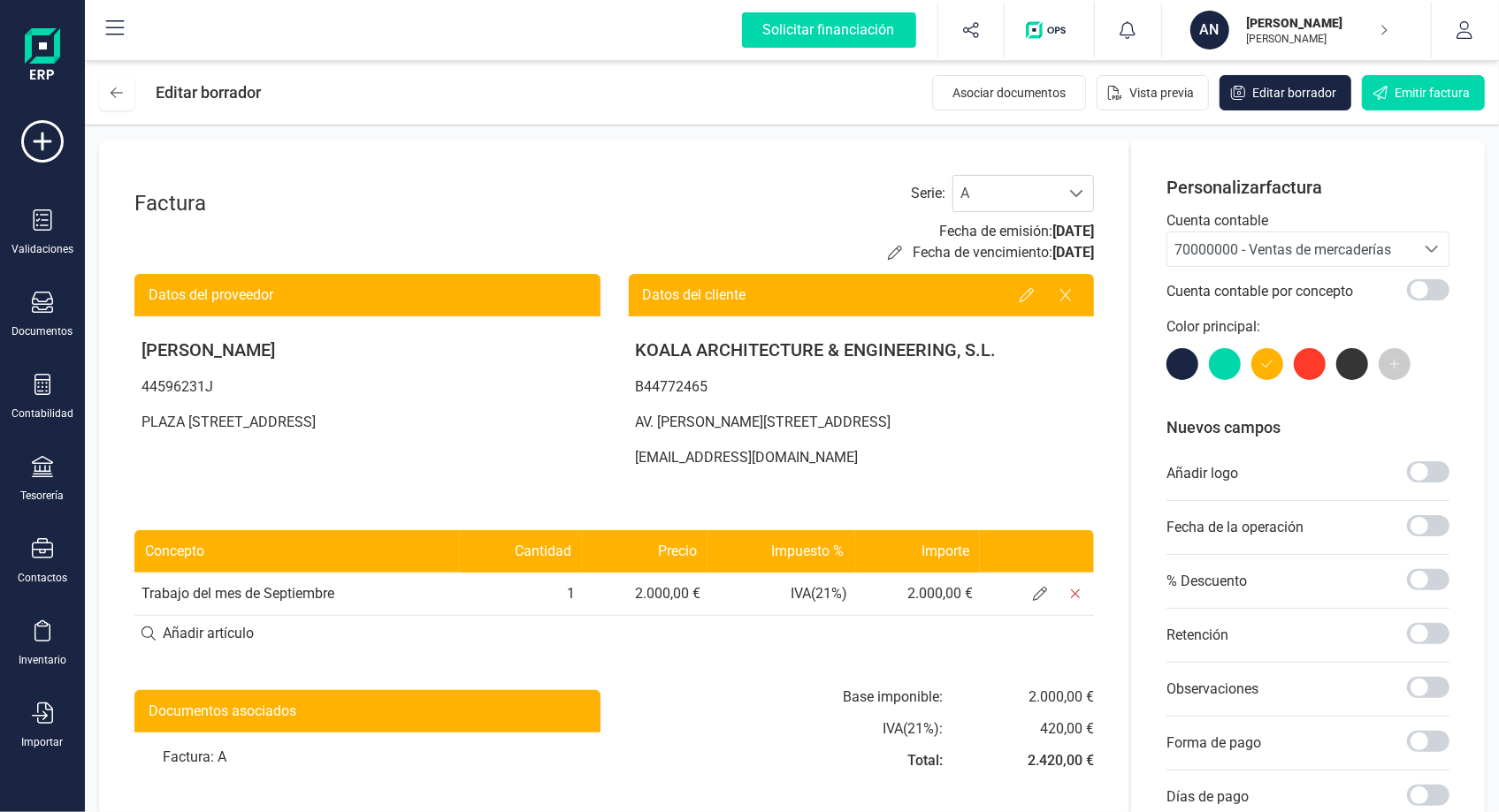
click at [1399, 376] on span at bounding box center [1395, 364] width 32 height 32
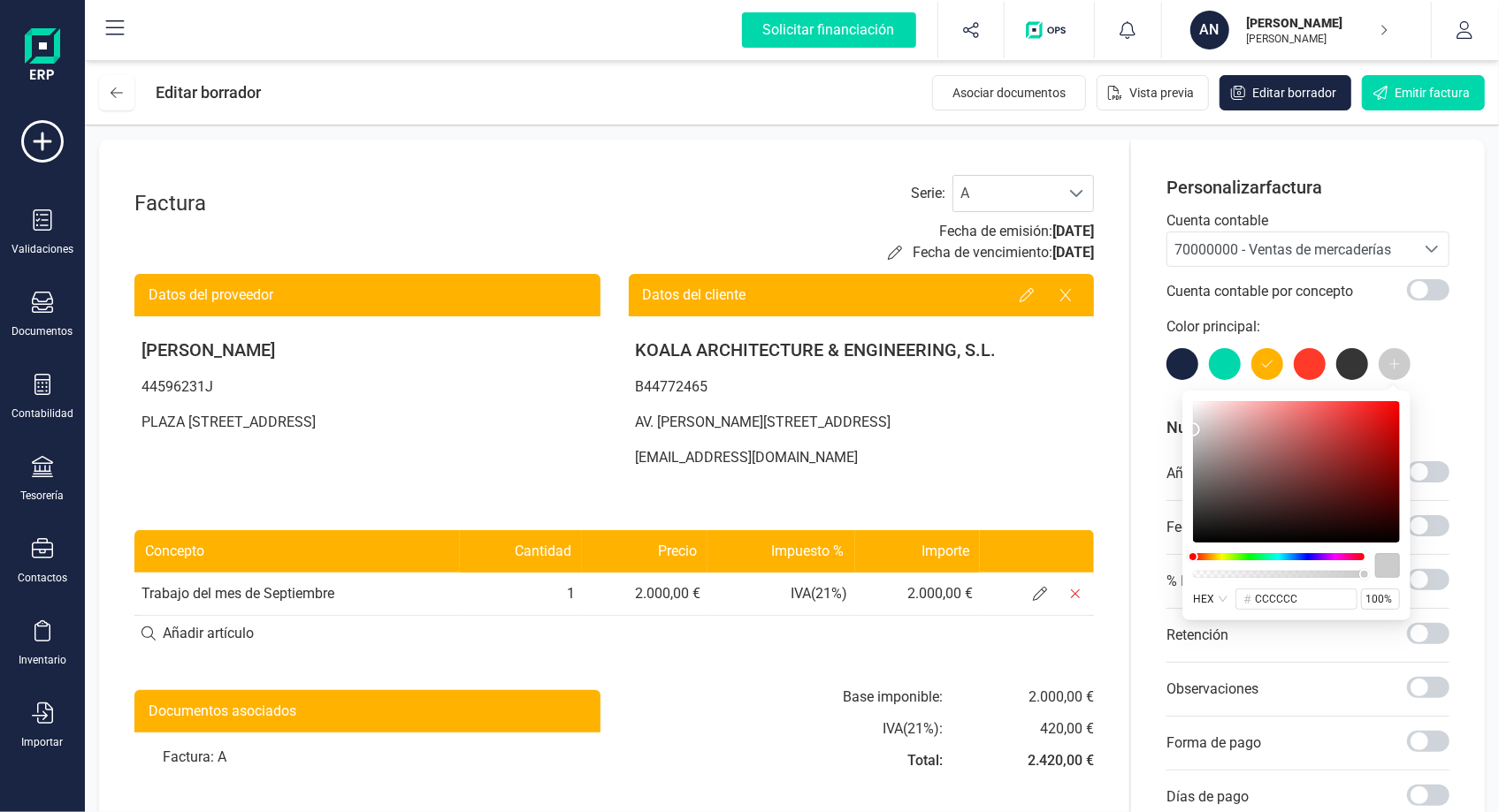
click at [1399, 361] on icon at bounding box center [1395, 364] width 13 height 13
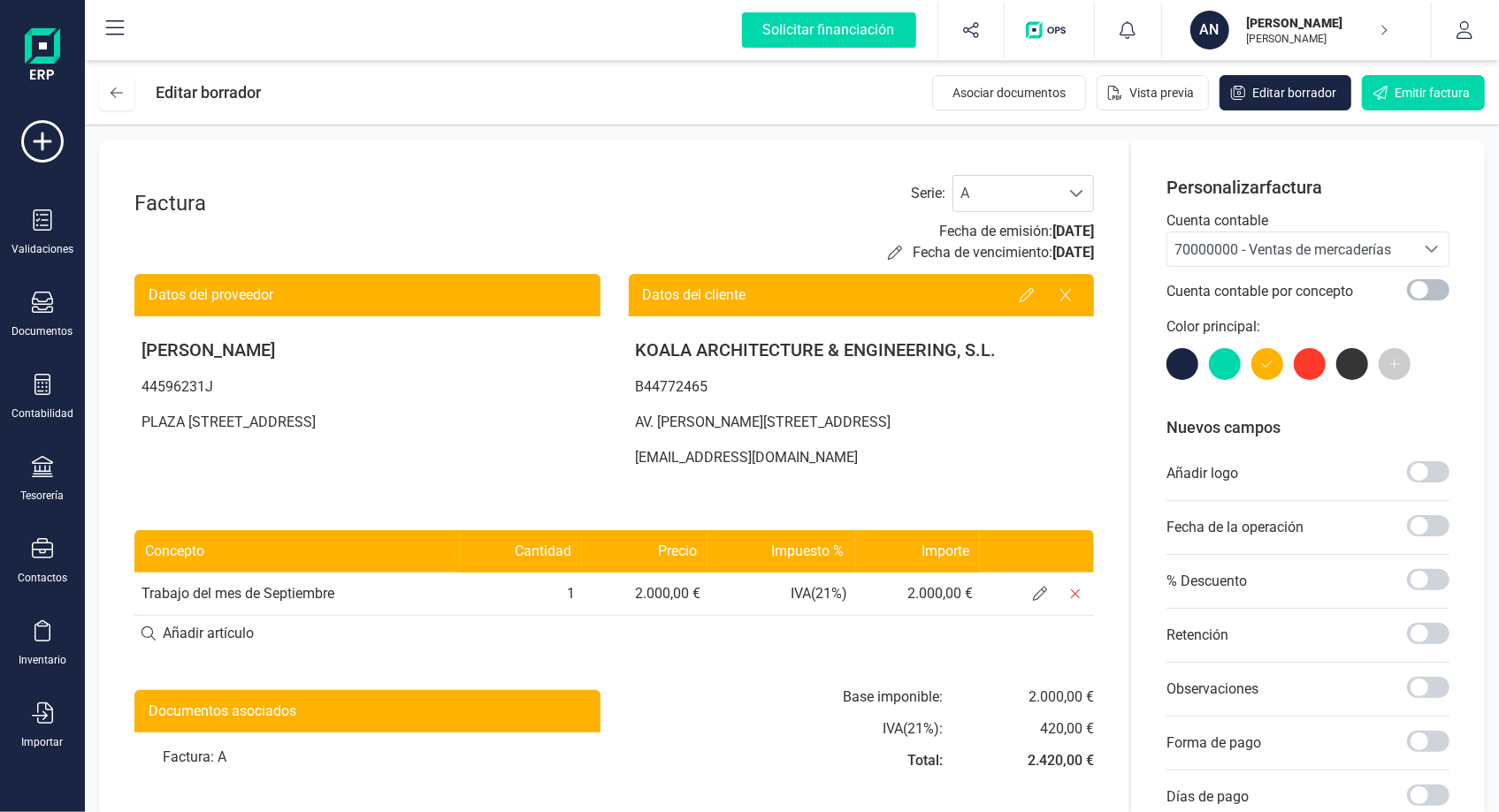
click at [1448, 293] on span at bounding box center [1429, 290] width 43 height 21
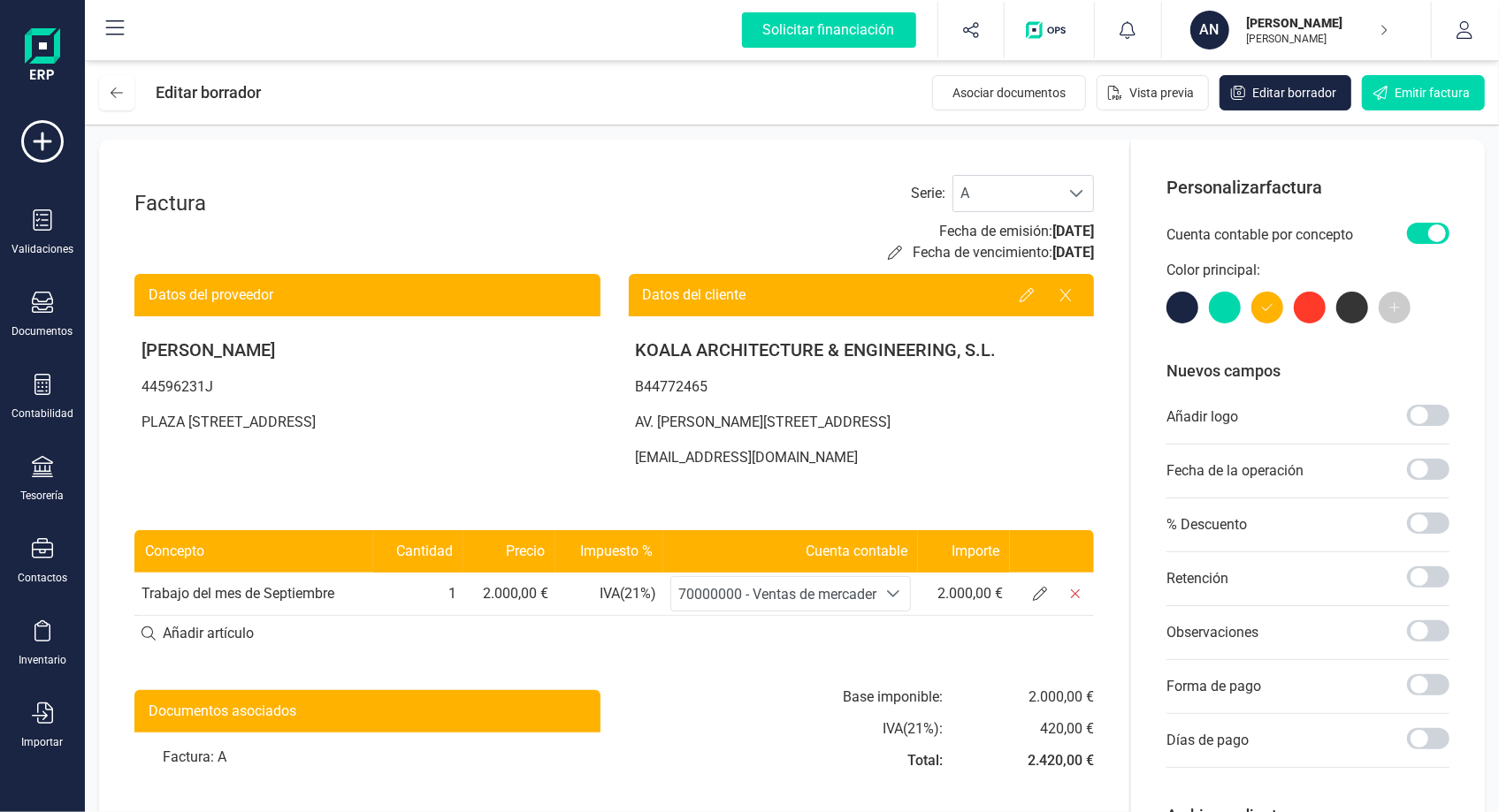
click at [1437, 234] on span at bounding box center [1429, 234] width 43 height 21
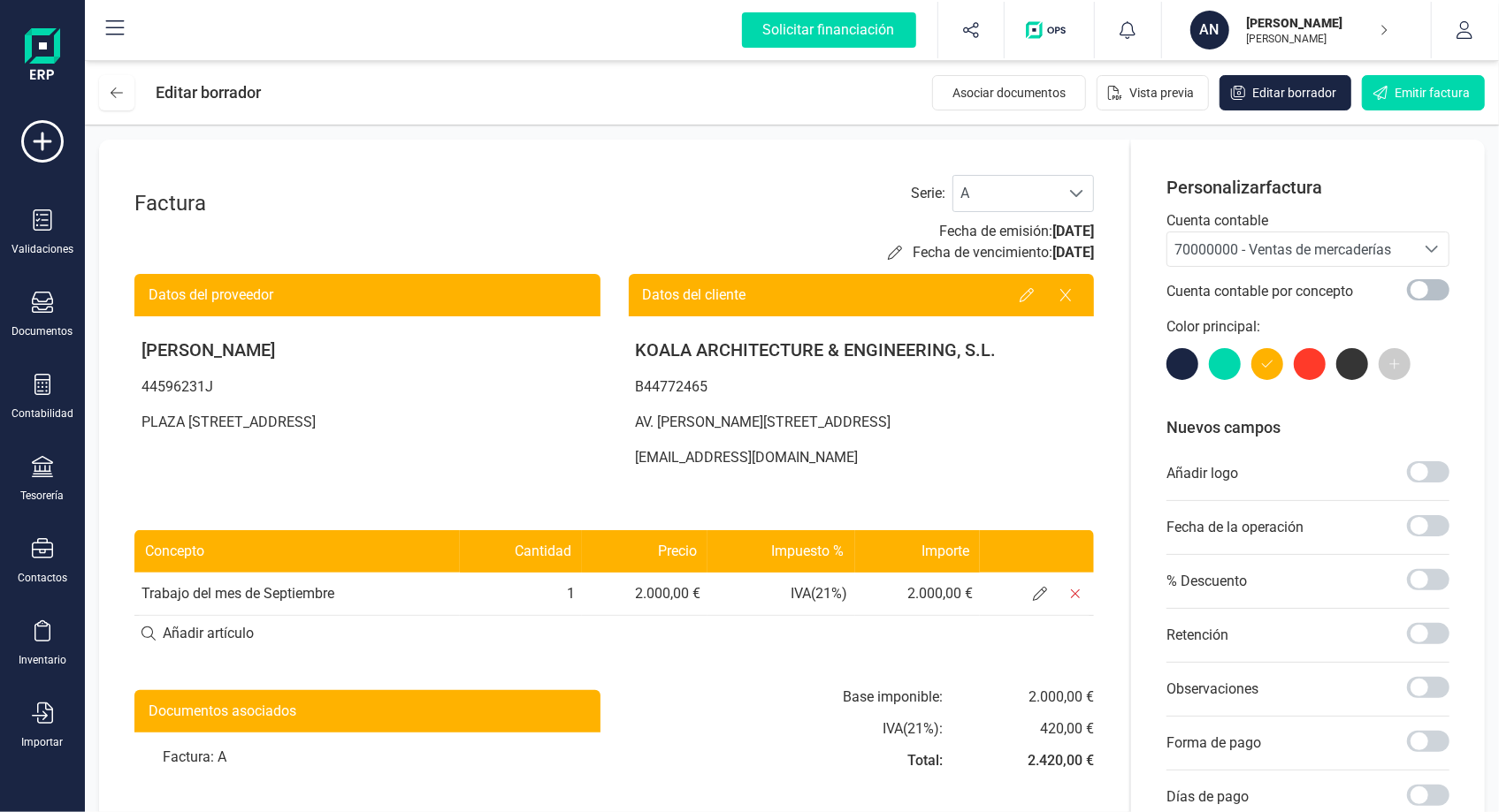
click at [1437, 234] on div "Seleccione una cuenta" at bounding box center [1432, 249] width 34 height 34
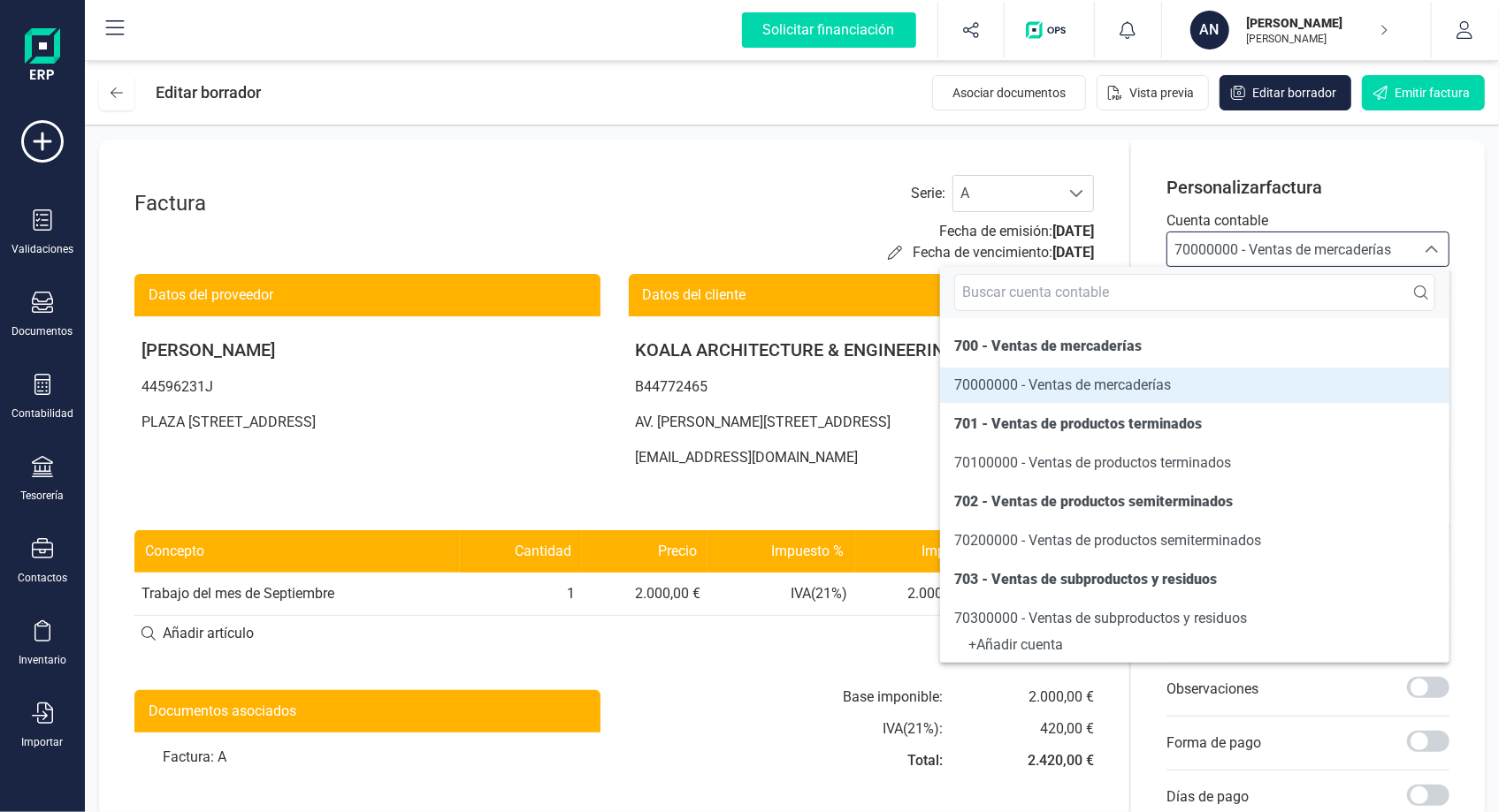
click at [1437, 234] on div "Seleccione una cuenta" at bounding box center [1432, 249] width 34 height 34
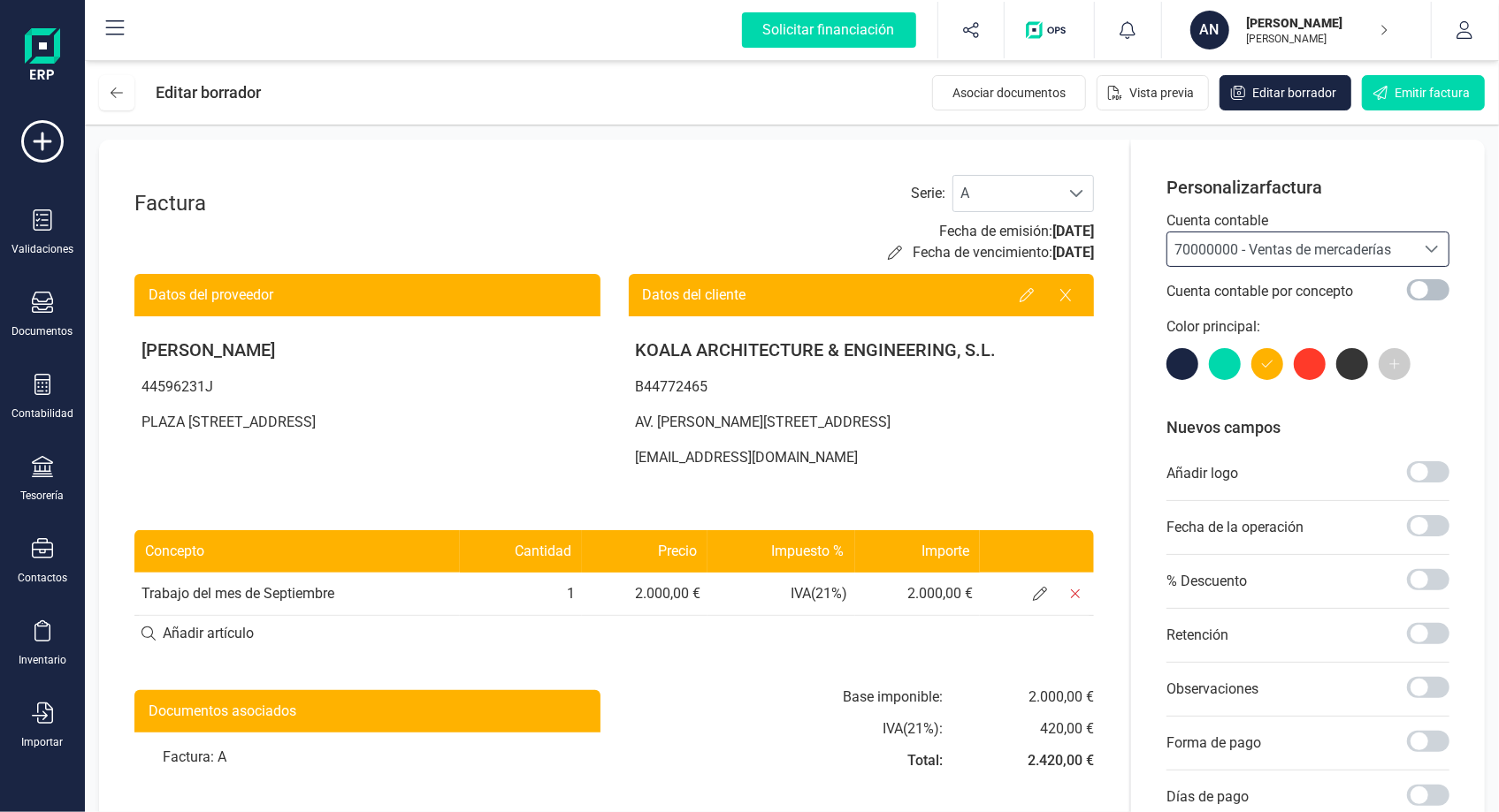
click at [1428, 284] on span at bounding box center [1429, 290] width 43 height 21
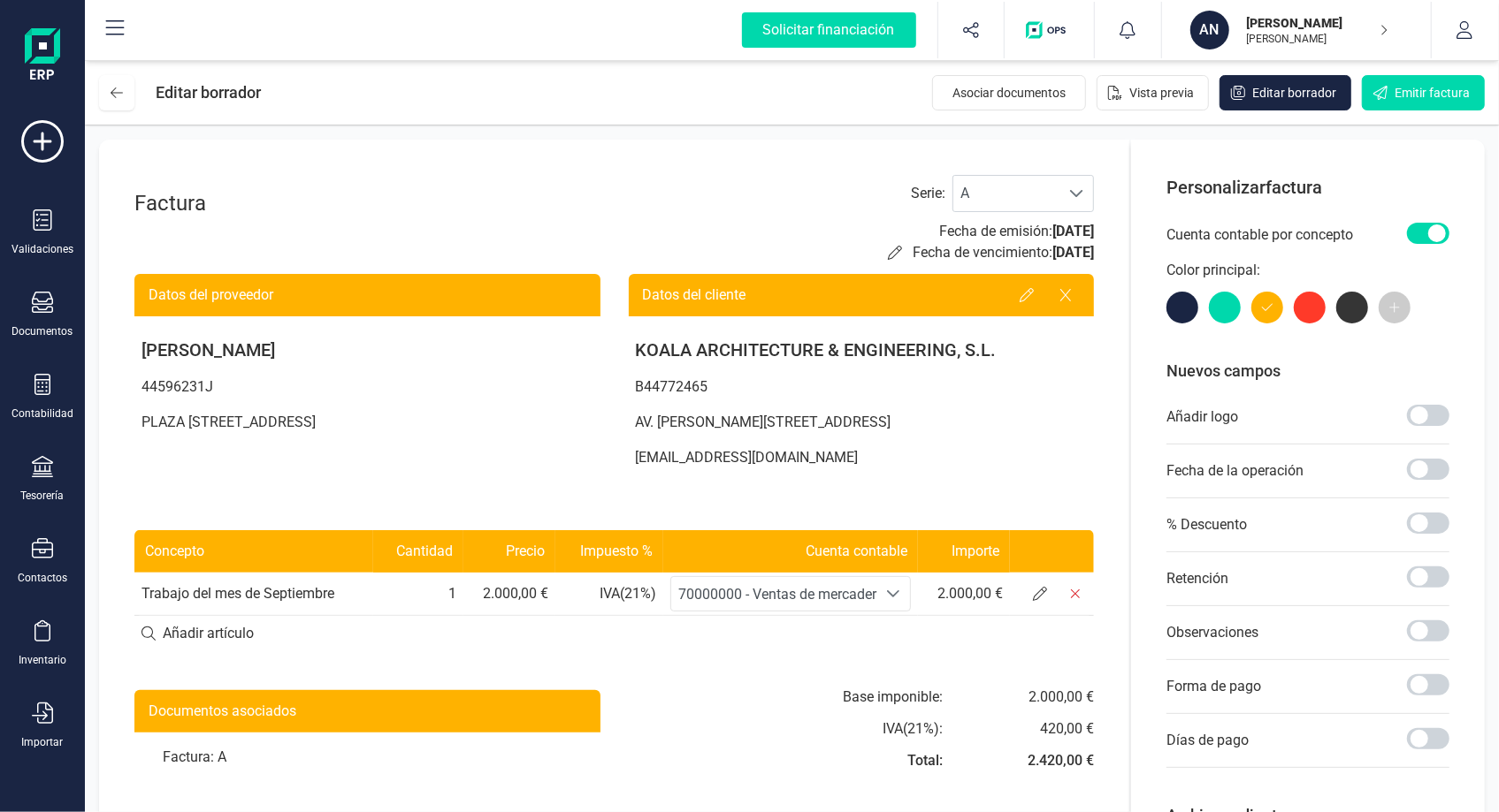
click at [1438, 238] on span at bounding box center [1429, 234] width 43 height 21
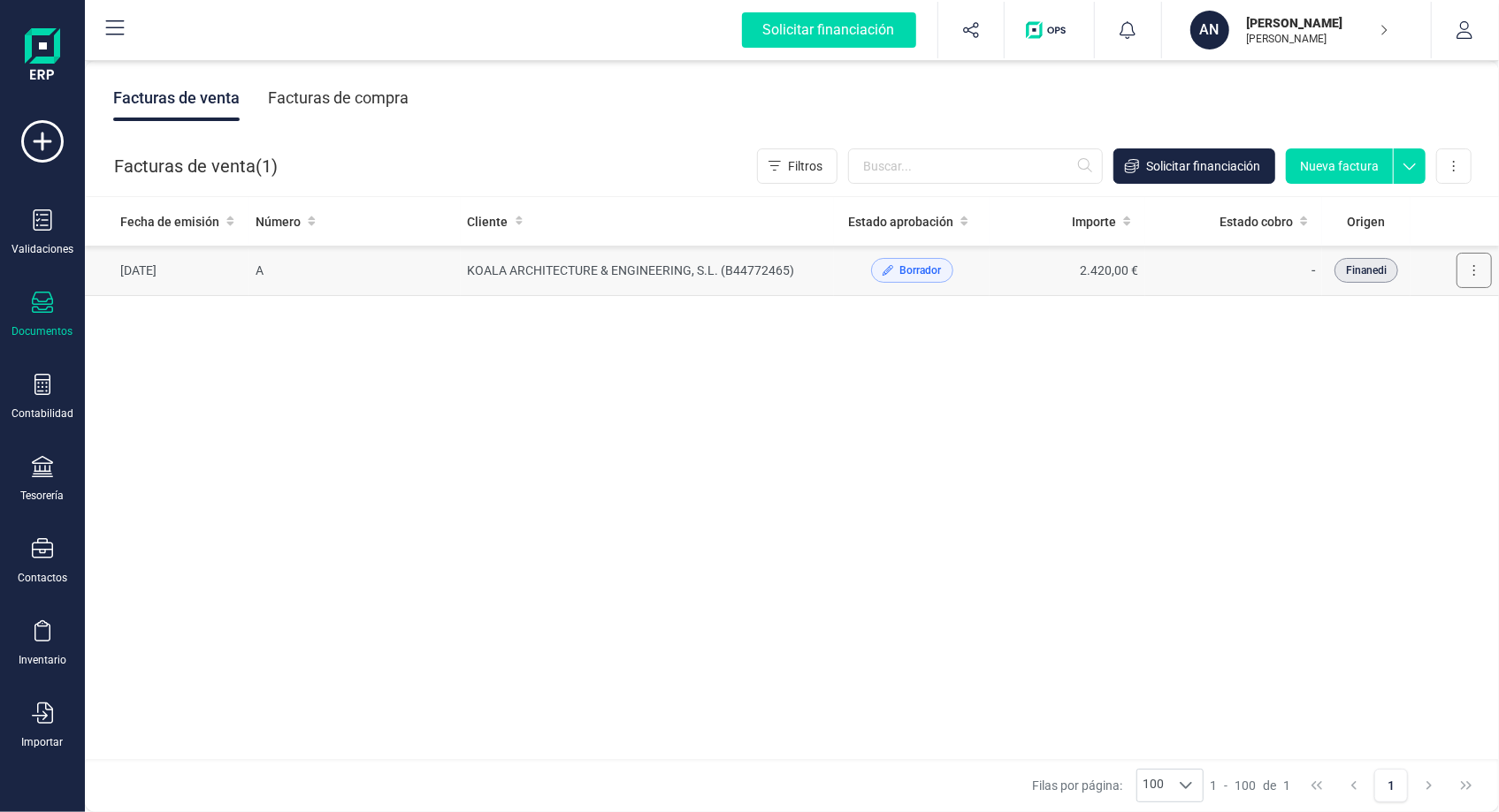
click at [1476, 278] on button at bounding box center [1474, 271] width 35 height 35
click at [1436, 307] on span "Descargar documento" at bounding box center [1415, 314] width 122 height 18
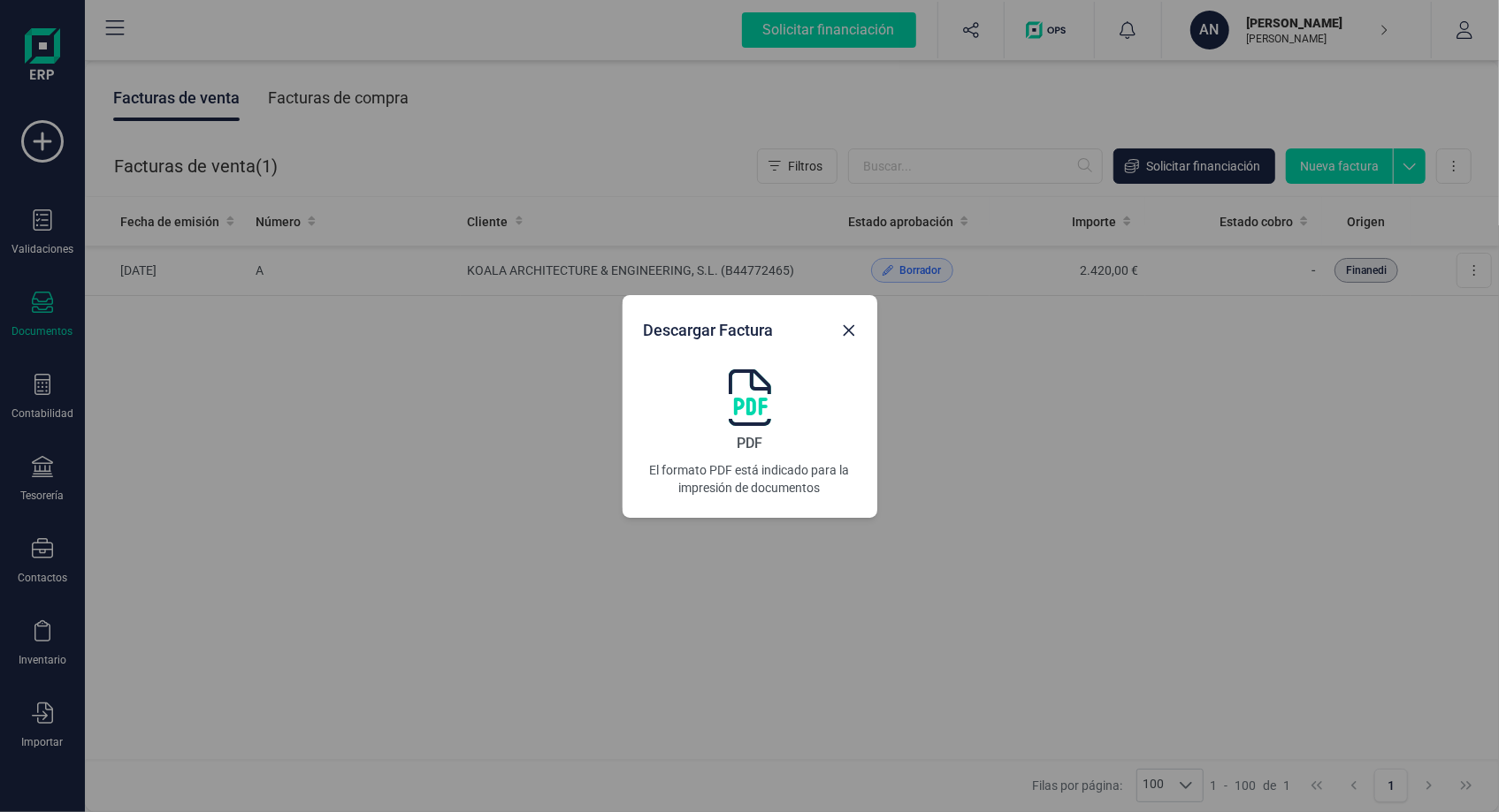
click at [845, 332] on icon "Close" at bounding box center [848, 330] width 12 height 12
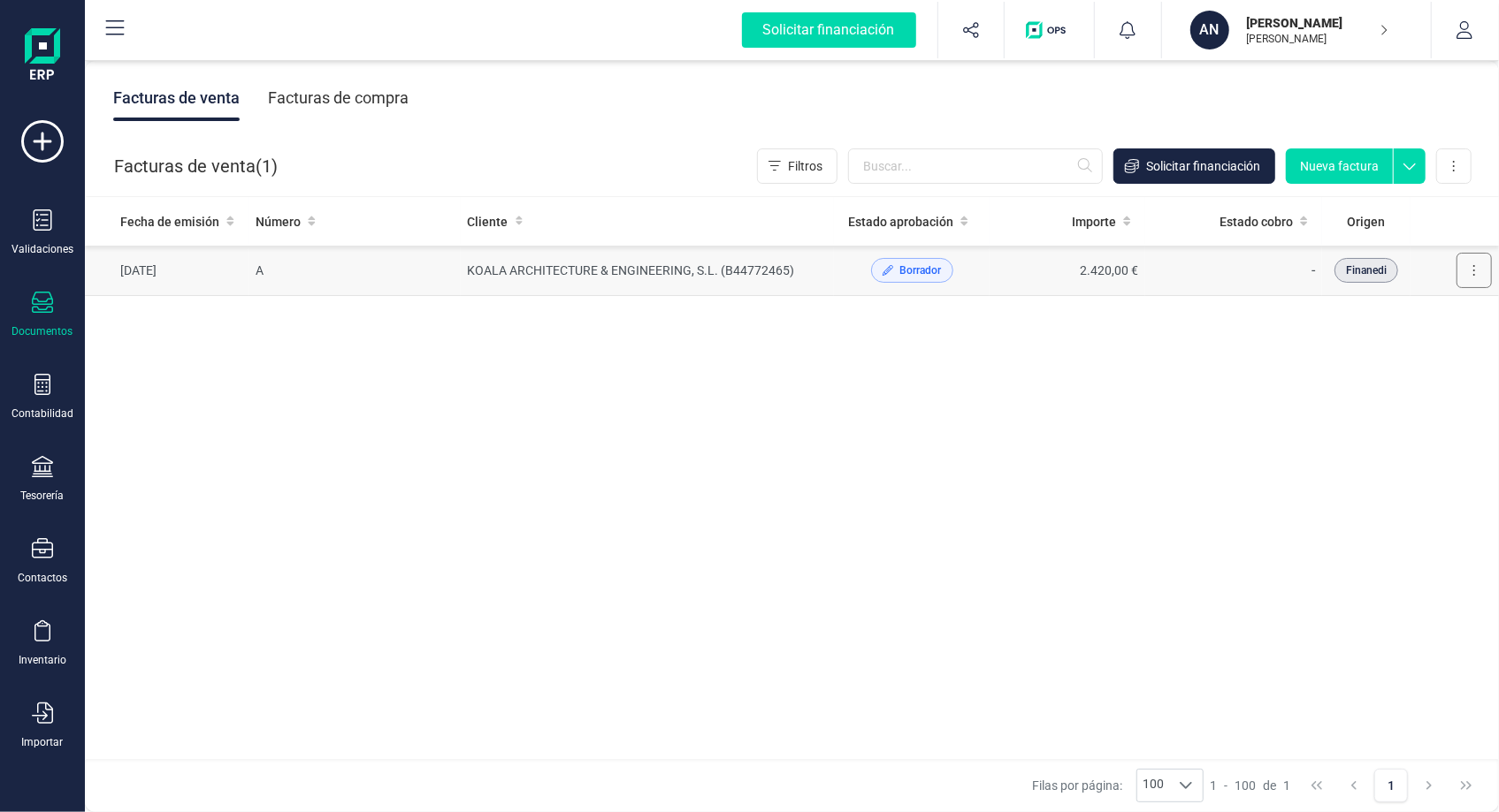
click at [1475, 263] on button at bounding box center [1474, 271] width 35 height 35
click at [1420, 350] on span "Editar borrador" at bounding box center [1397, 350] width 84 height 18
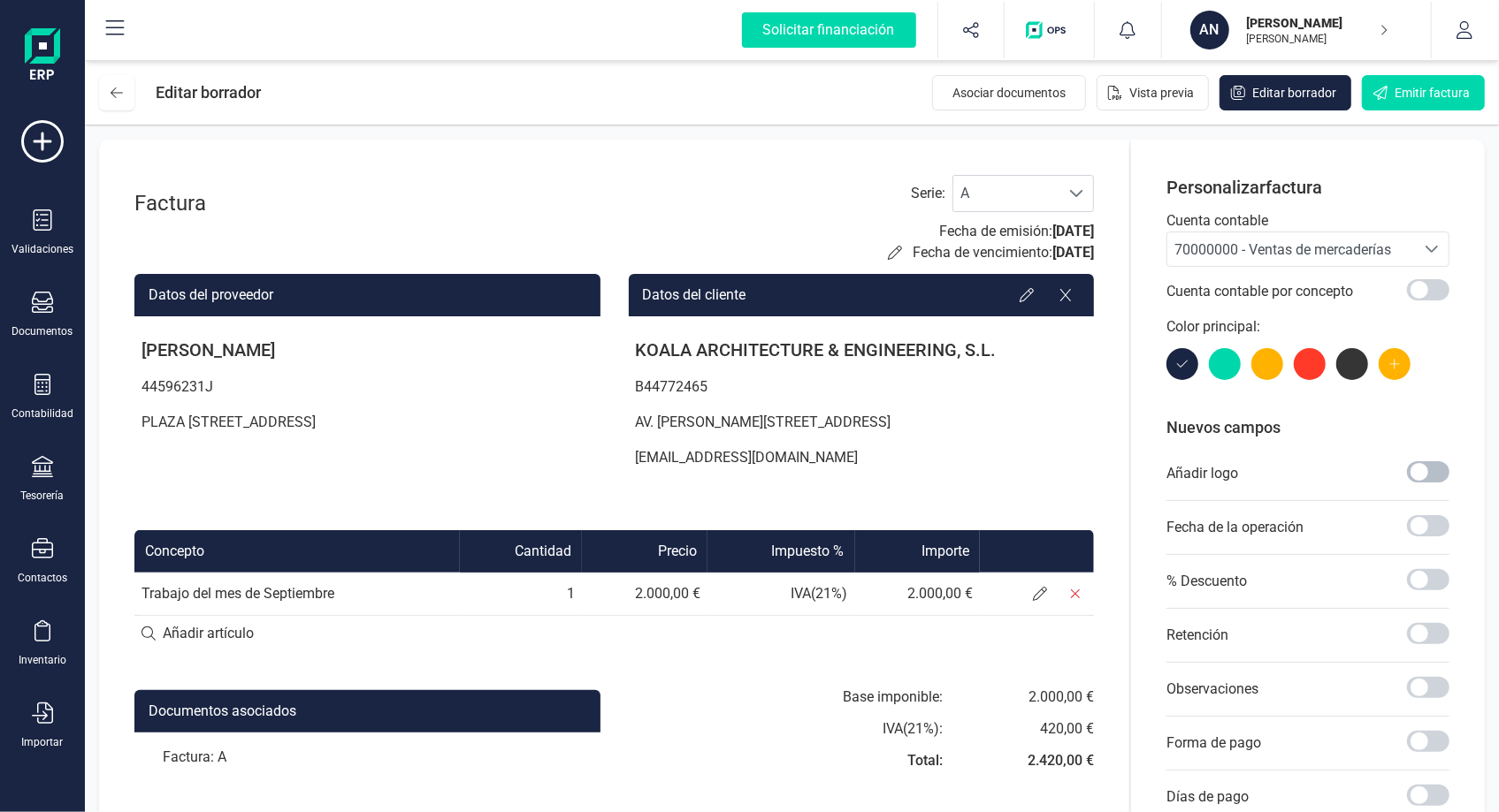
click at [1435, 471] on span at bounding box center [1429, 472] width 43 height 21
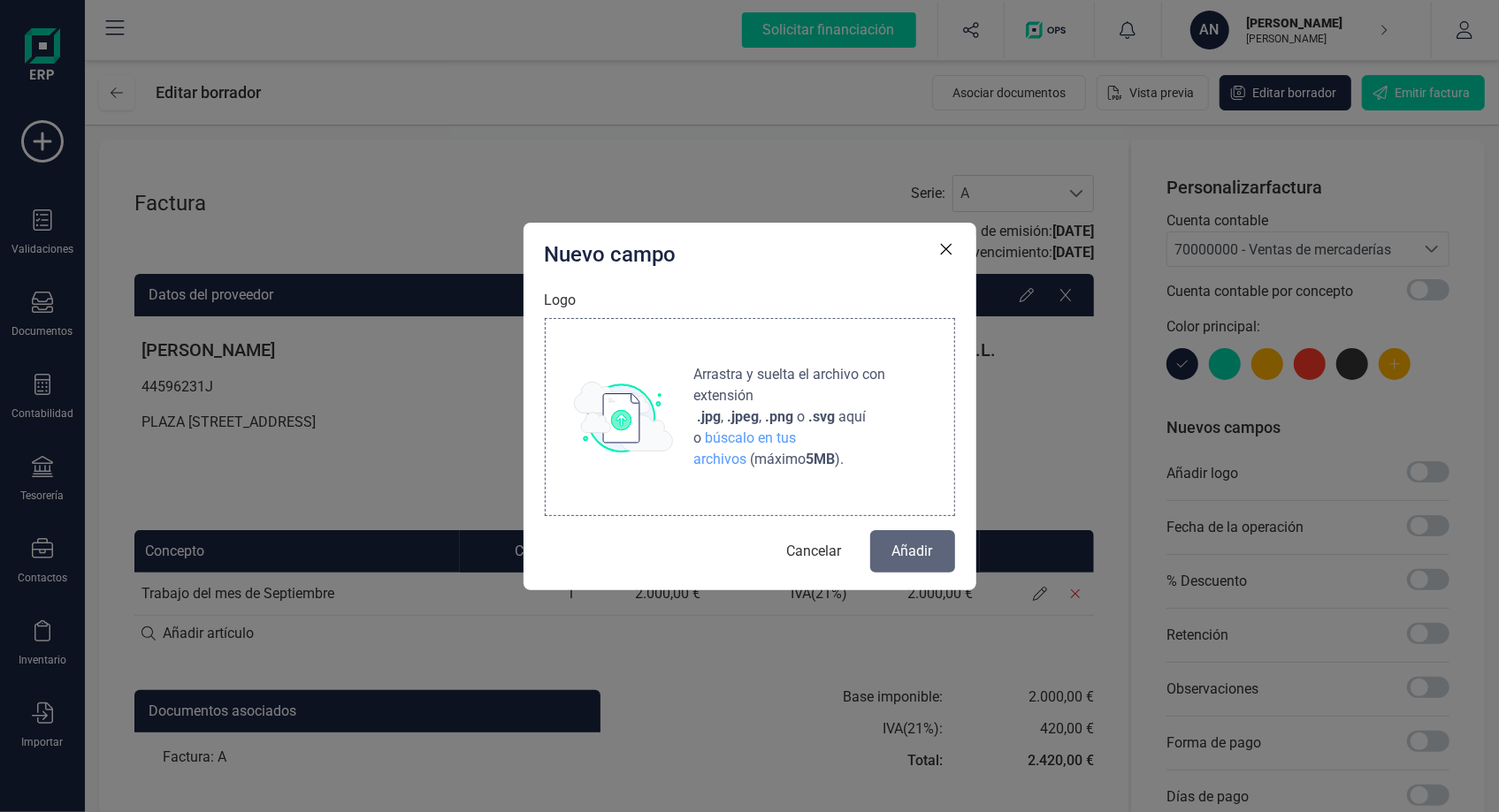
click at [637, 426] on img at bounding box center [623, 417] width 99 height 71
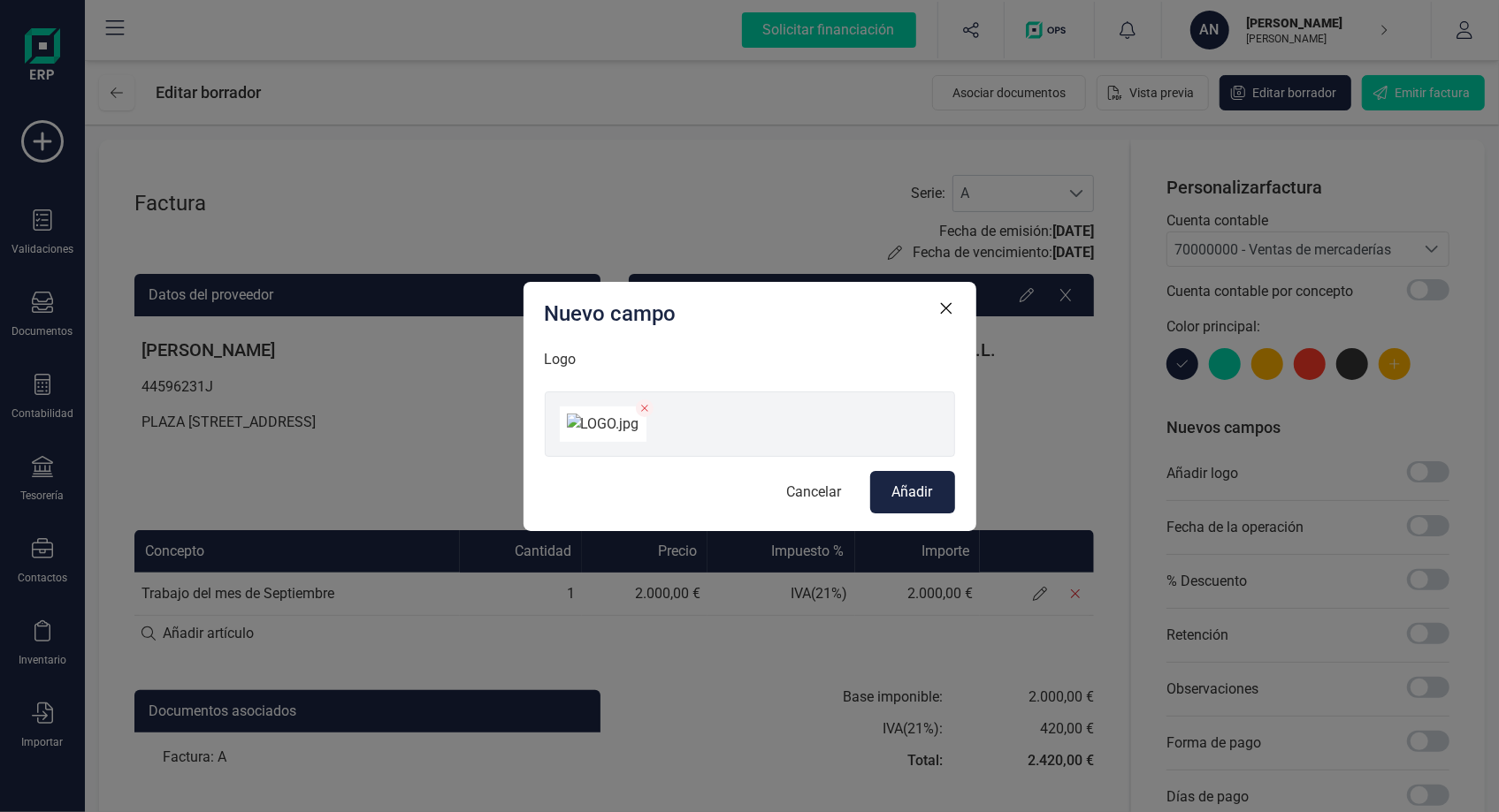
click at [897, 503] on span "Añadir" at bounding box center [913, 493] width 41 height 21
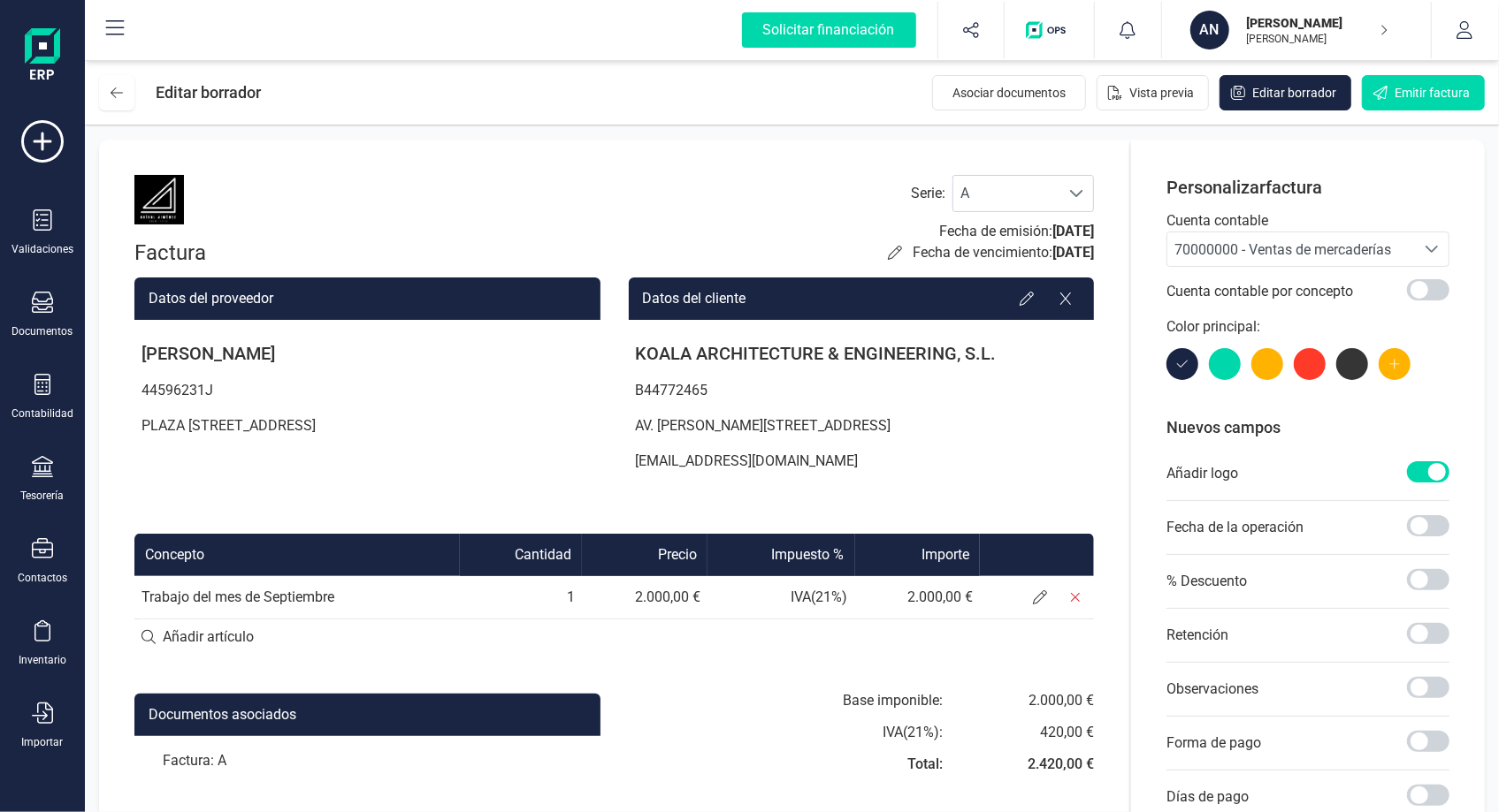
click at [1221, 367] on div at bounding box center [1224, 364] width 32 height 32
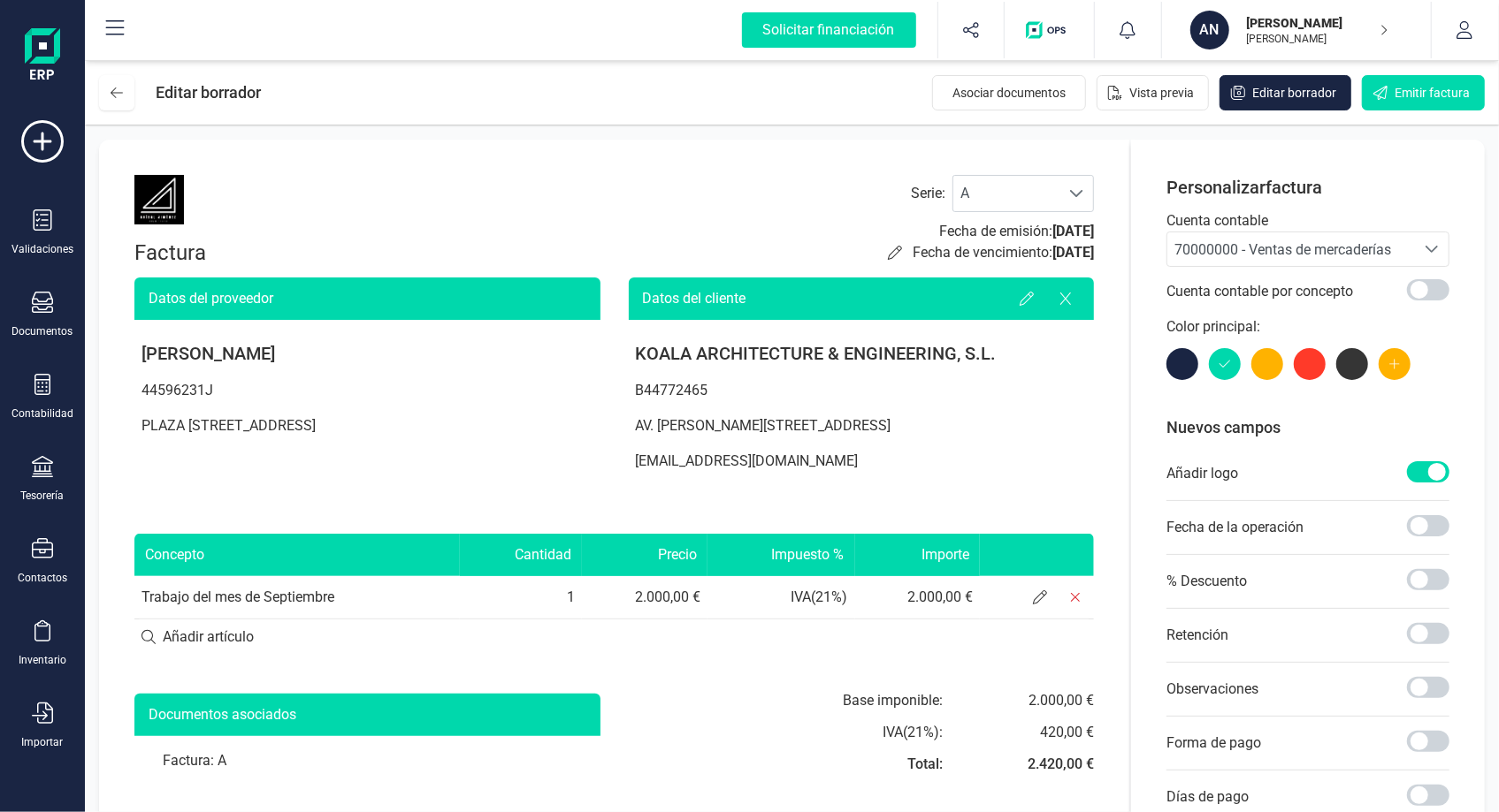
click at [1264, 364] on div at bounding box center [1267, 364] width 32 height 32
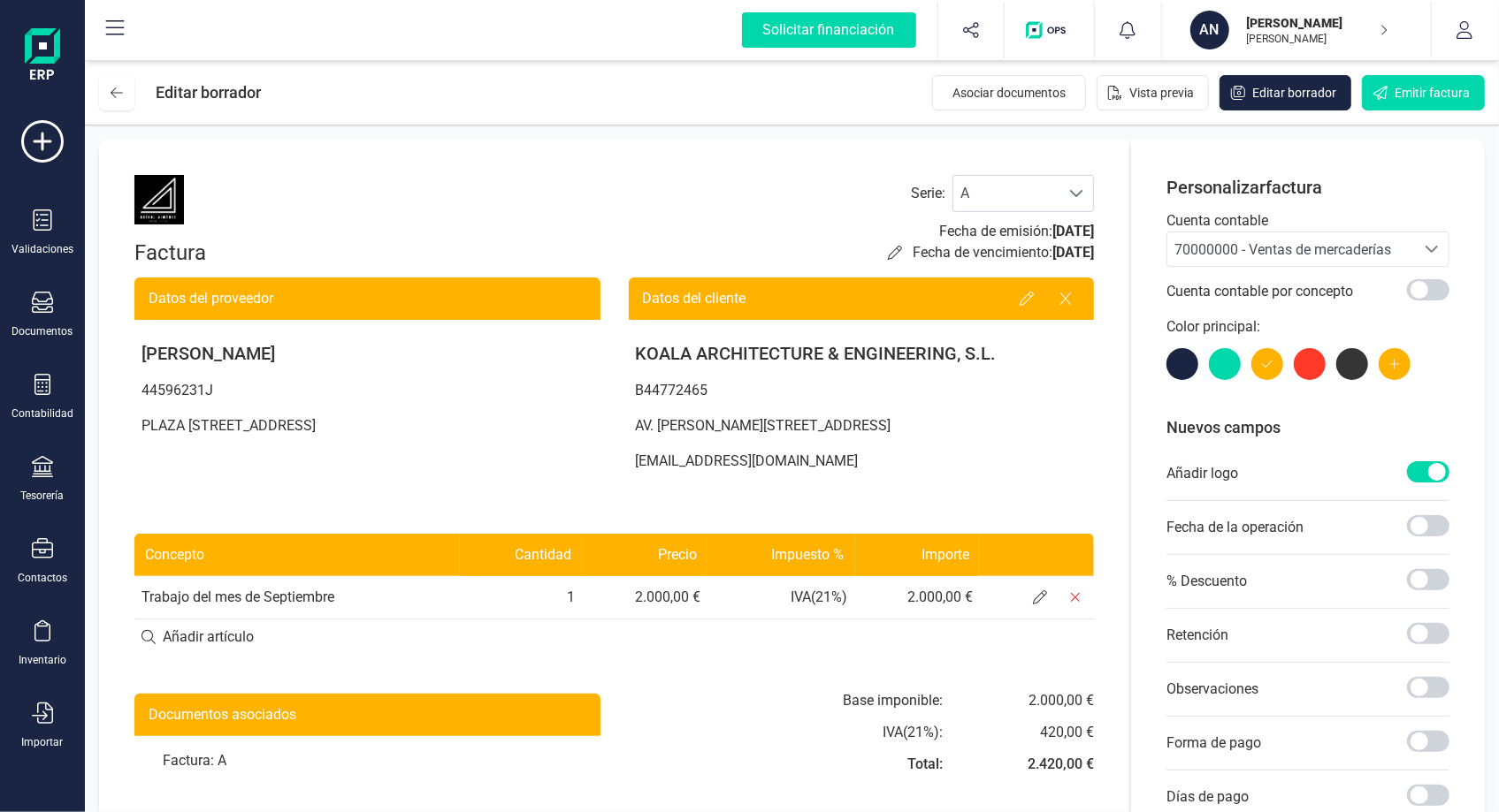
click at [1349, 360] on div at bounding box center [1352, 364] width 32 height 32
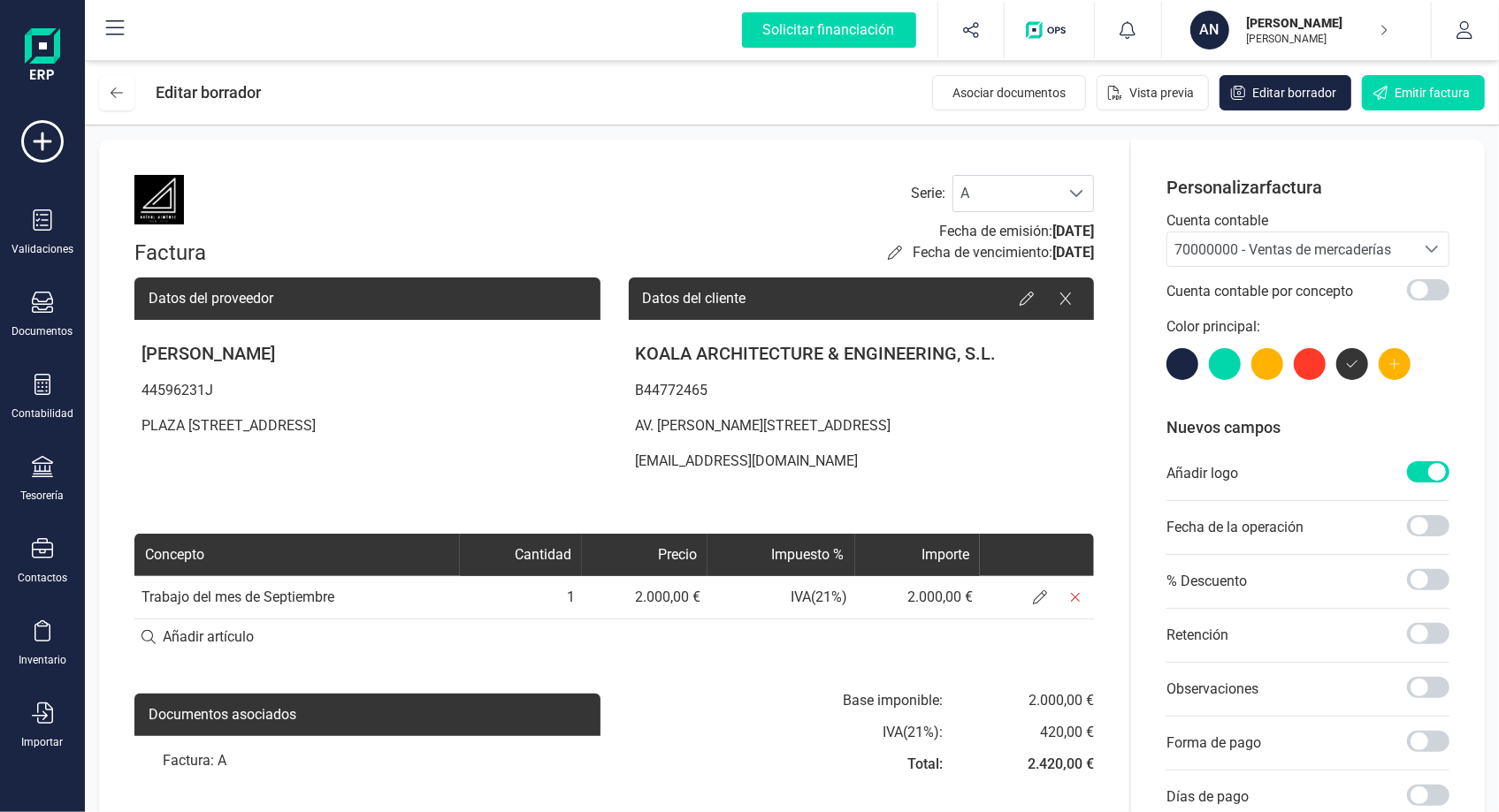
click at [172, 203] on img at bounding box center [159, 200] width 50 height 50
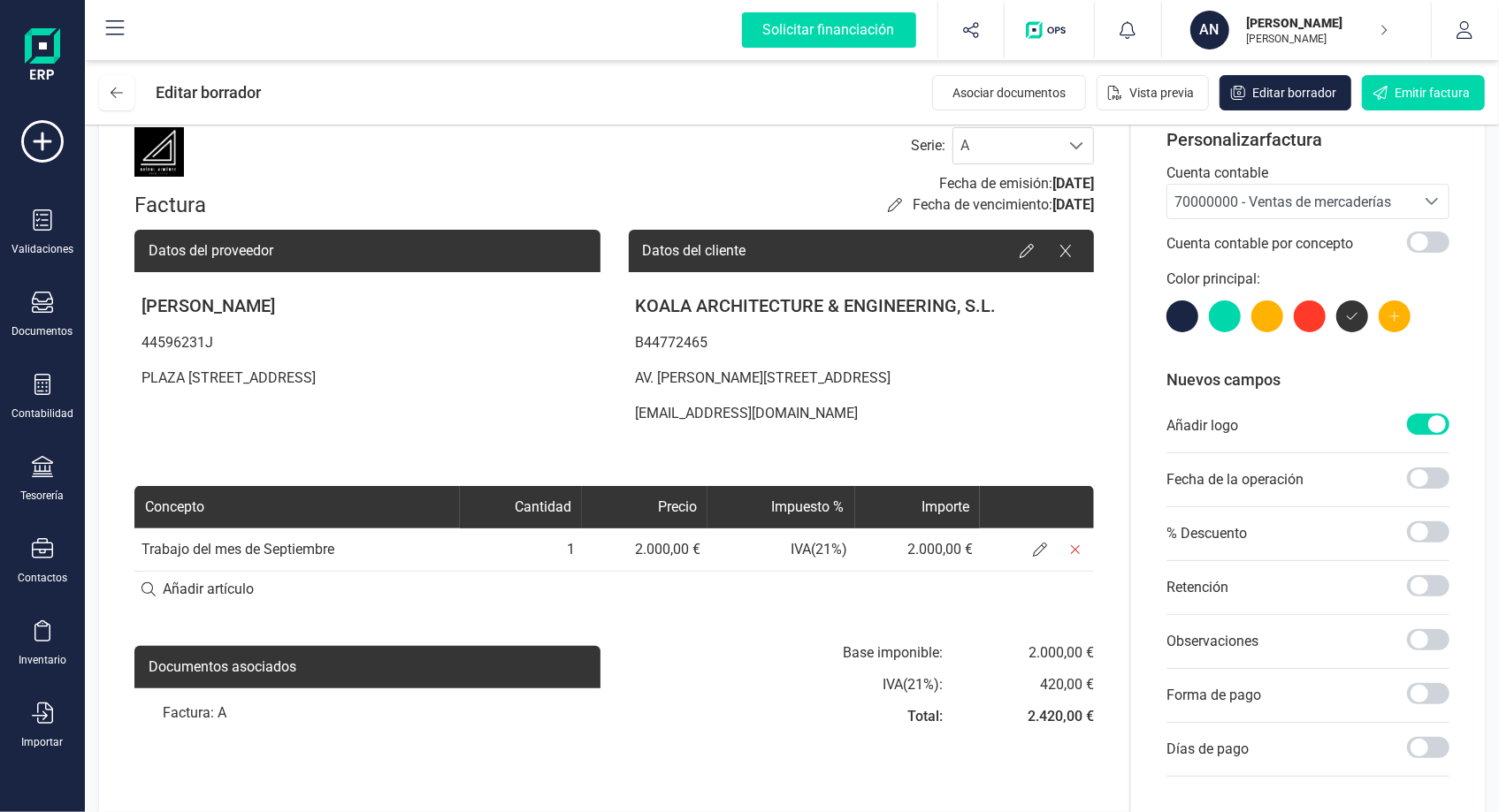
scroll to position [0, 0]
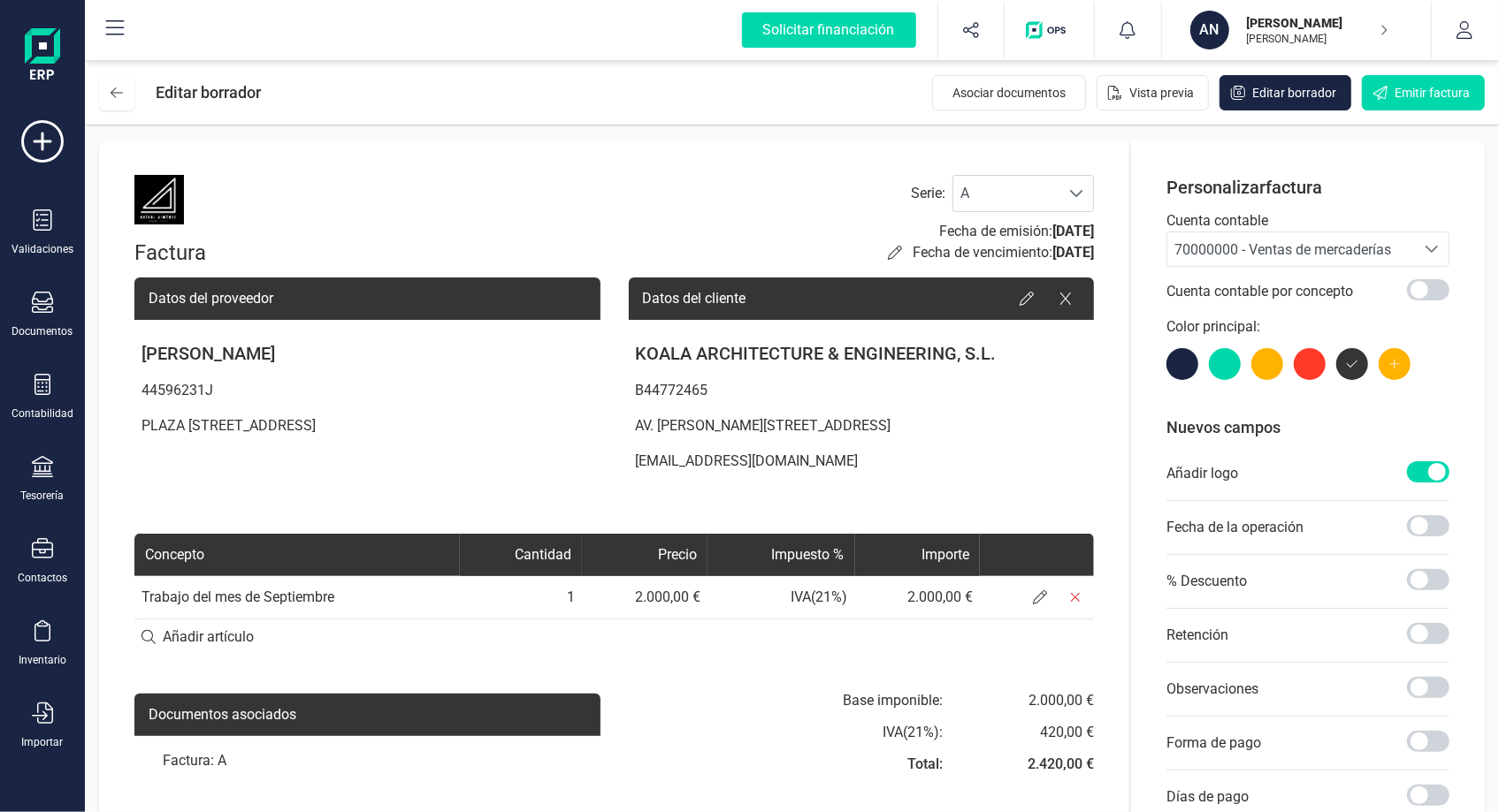
click at [1260, 365] on div at bounding box center [1267, 364] width 32 height 32
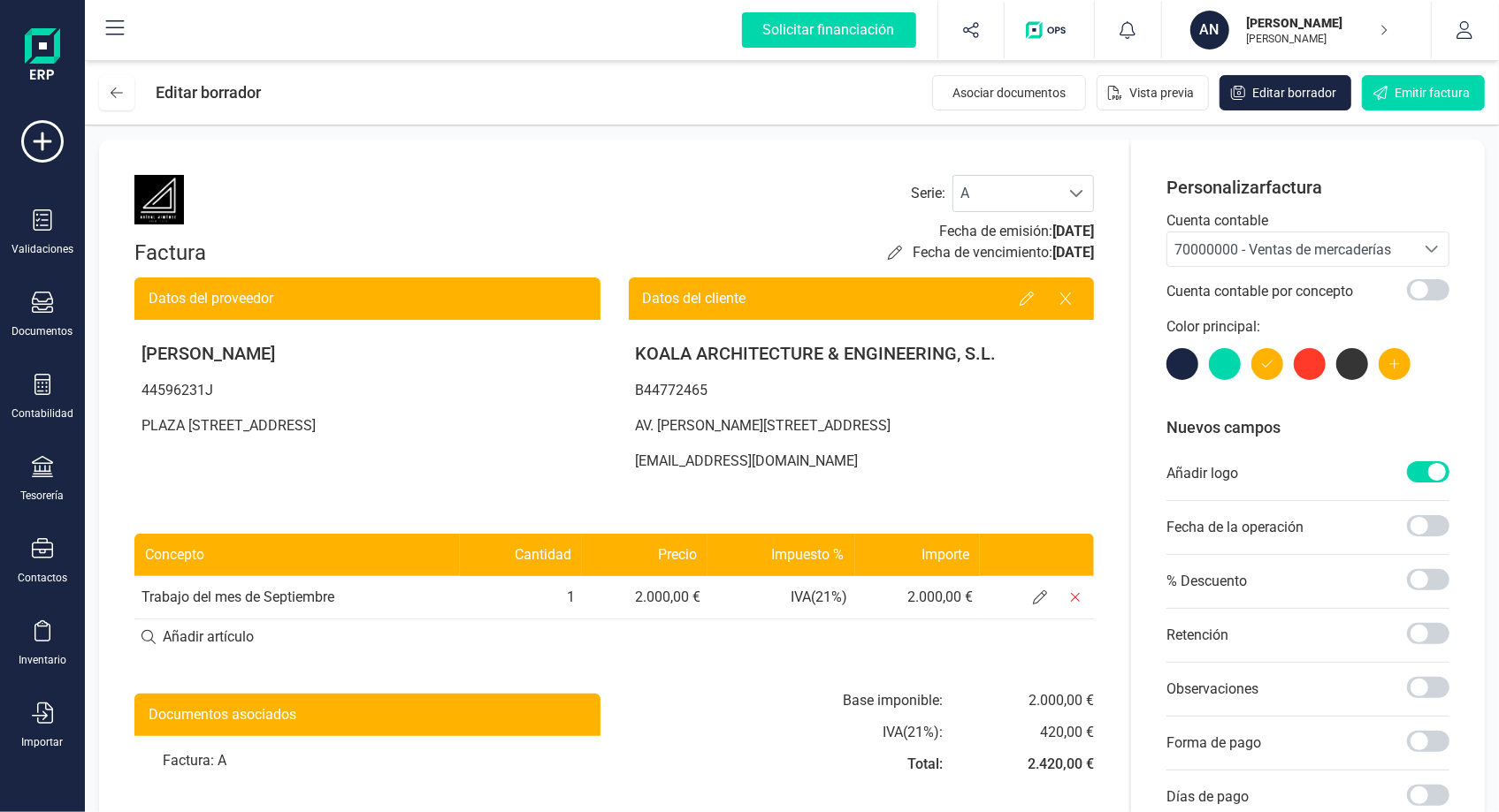
click at [1214, 358] on div at bounding box center [1224, 364] width 32 height 32
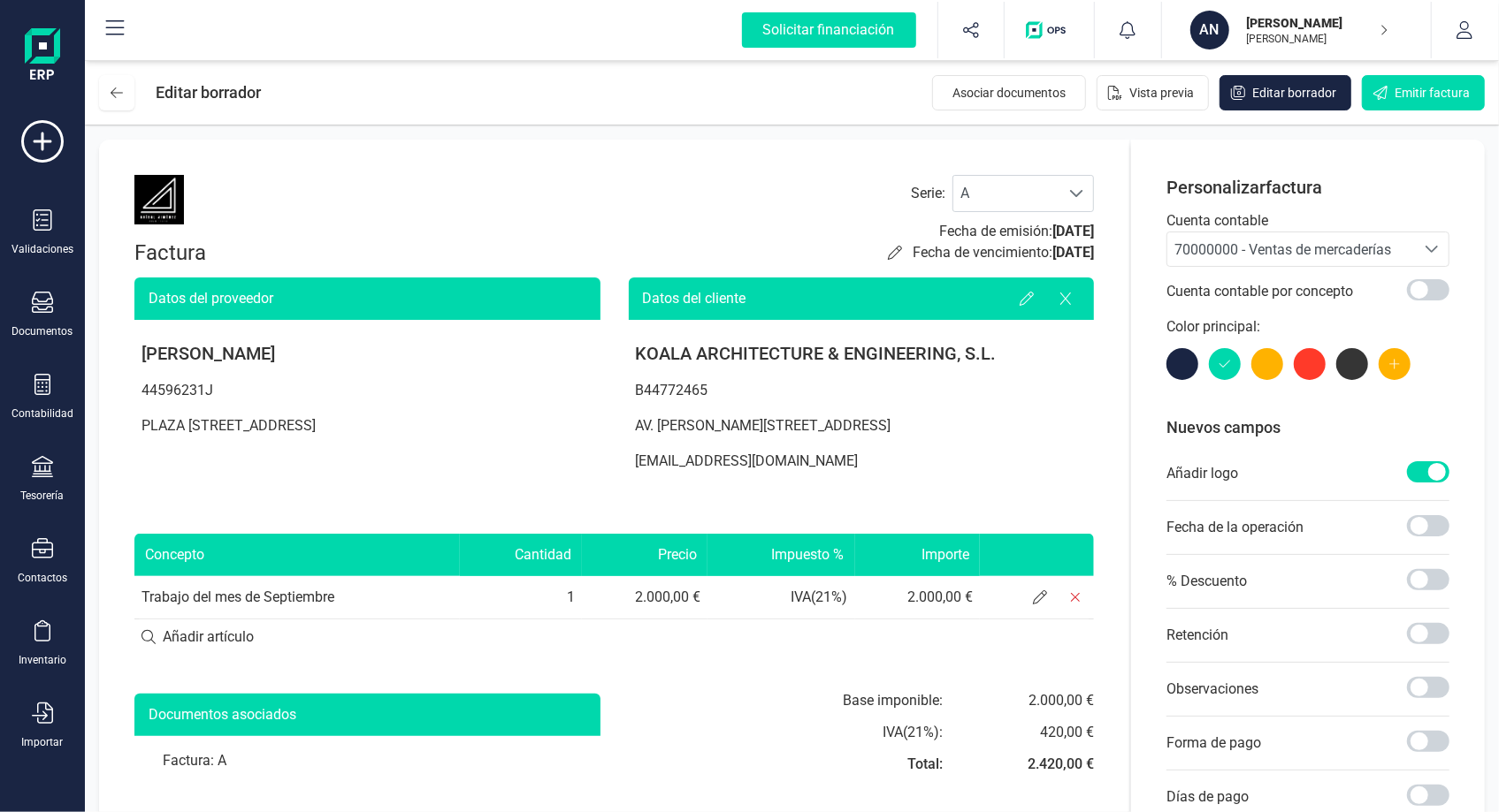
click at [1250, 366] on div at bounding box center [1308, 364] width 283 height 32
click at [1255, 370] on div at bounding box center [1267, 364] width 32 height 32
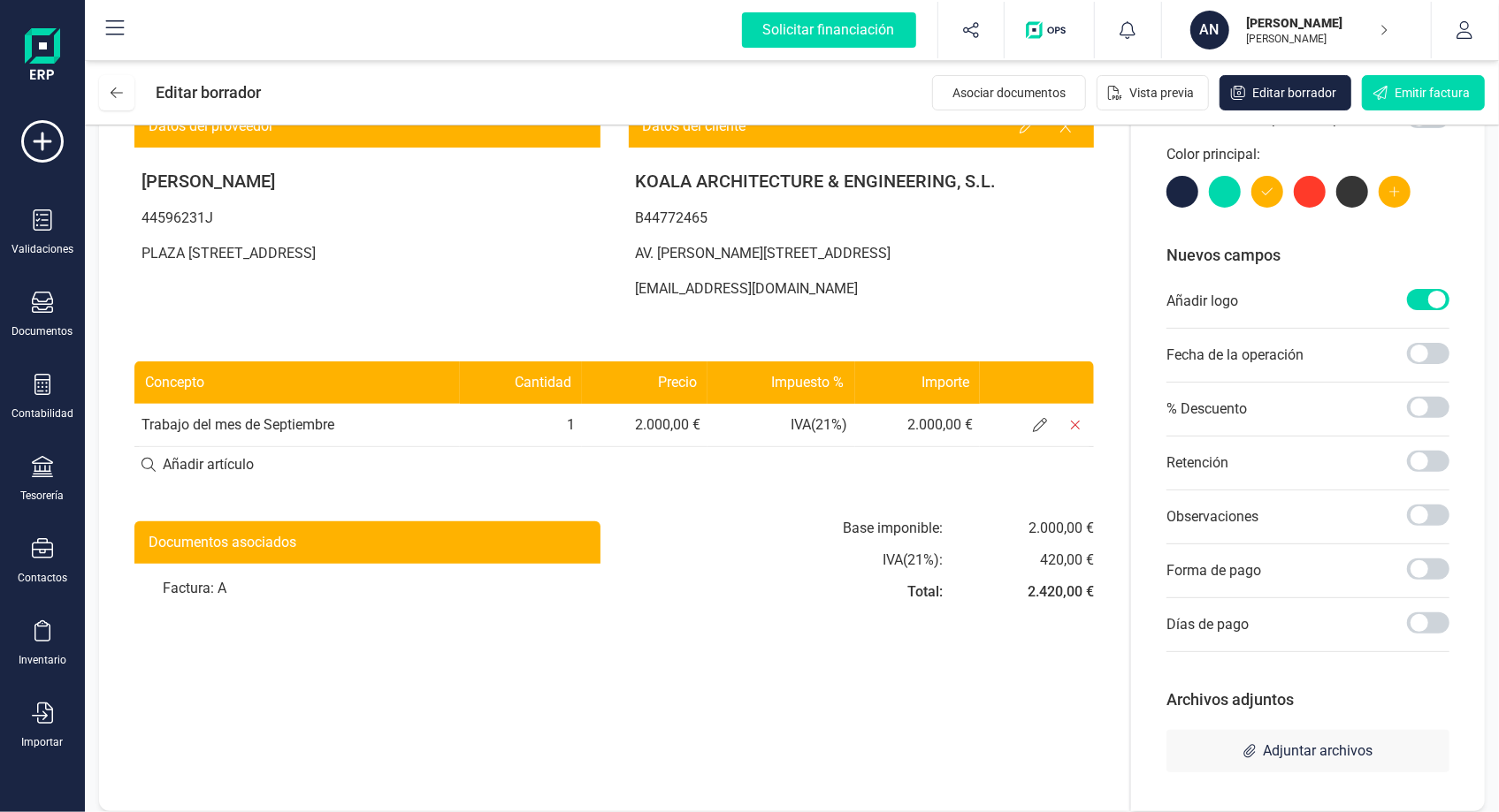
scroll to position [183, 0]
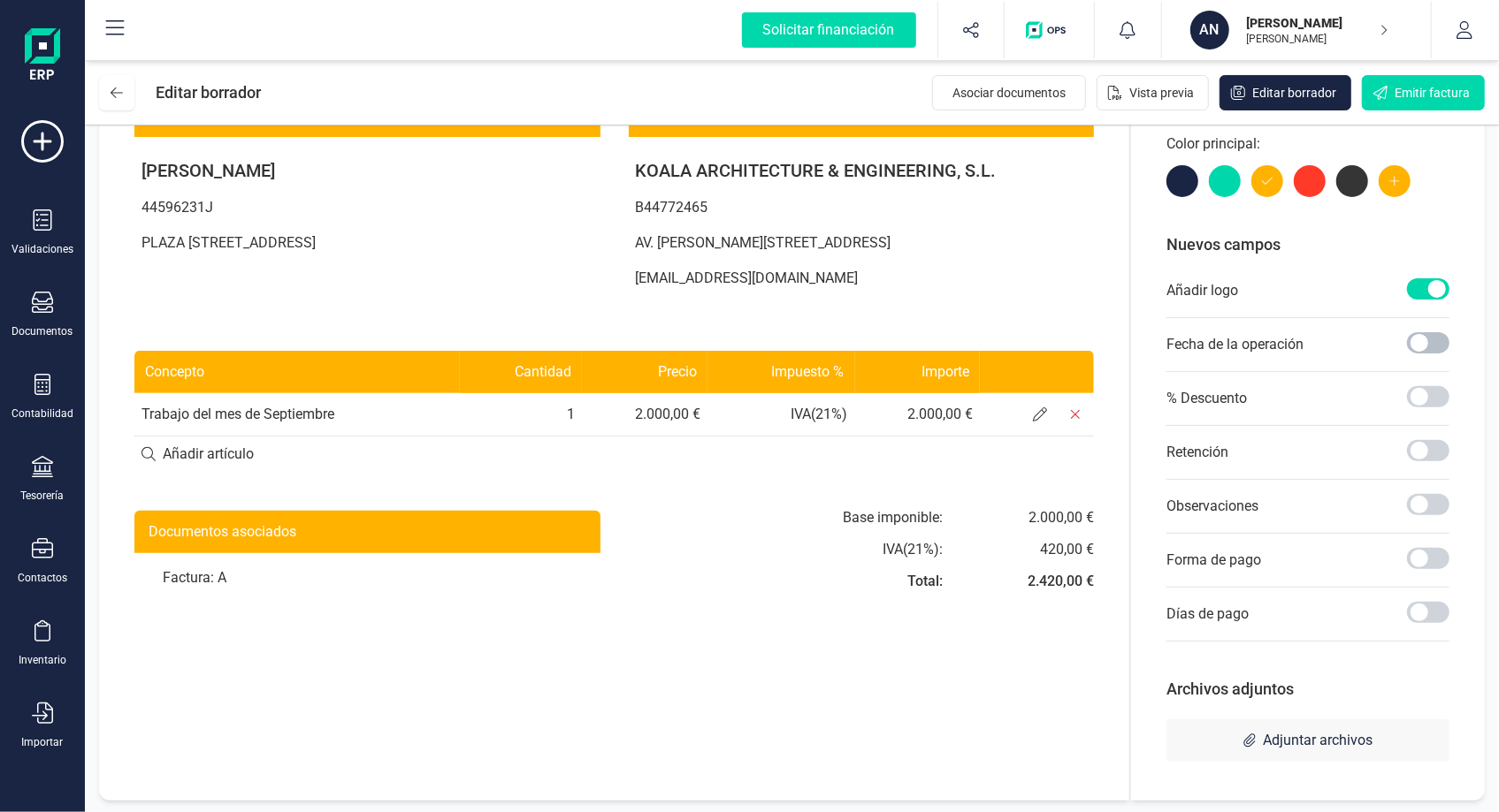
click at [1414, 341] on span at bounding box center [1429, 343] width 43 height 21
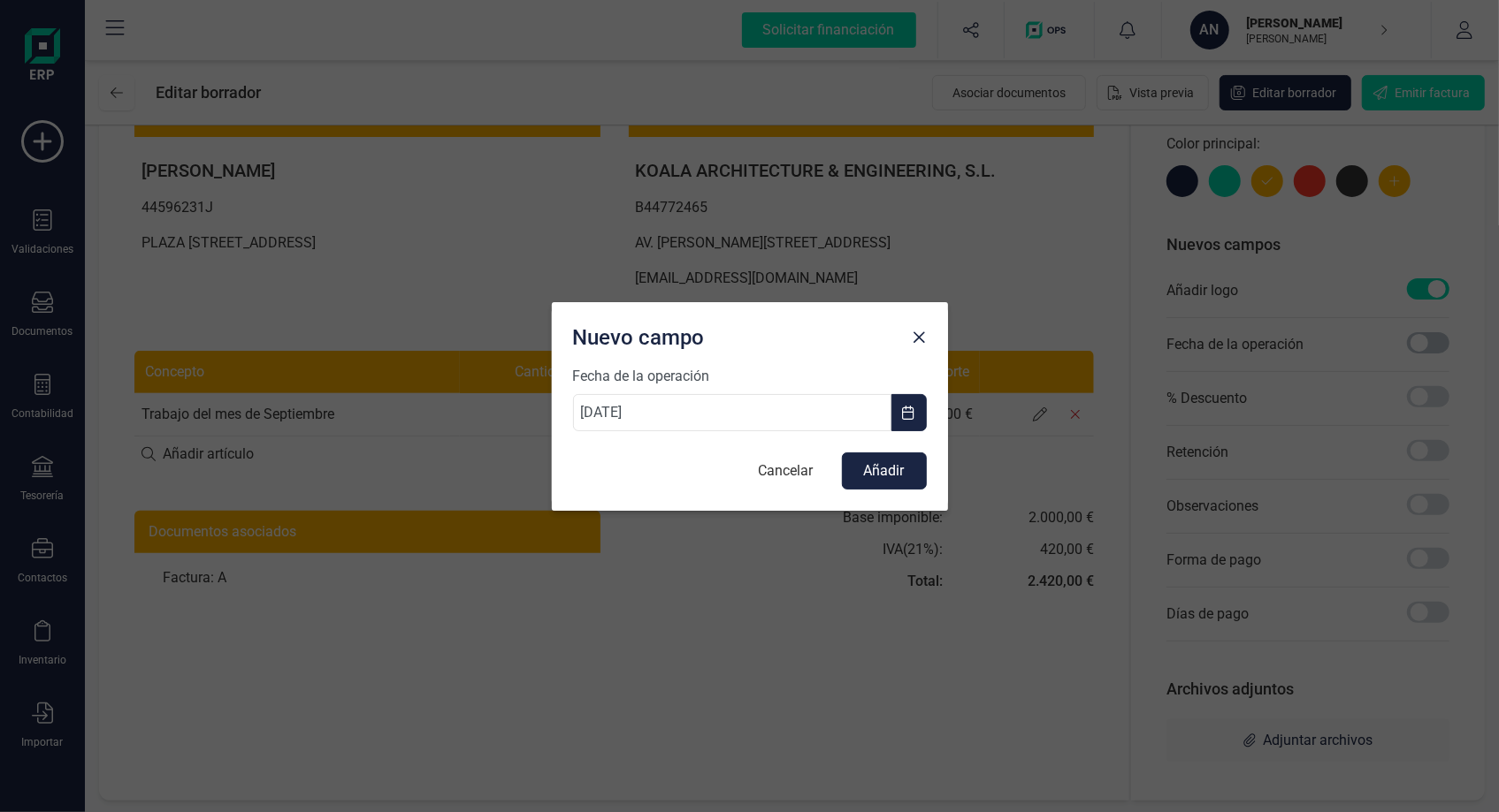
scroll to position [9, 5]
click at [927, 318] on div at bounding box center [919, 334] width 28 height 35
click at [923, 328] on button "Close" at bounding box center [919, 337] width 28 height 28
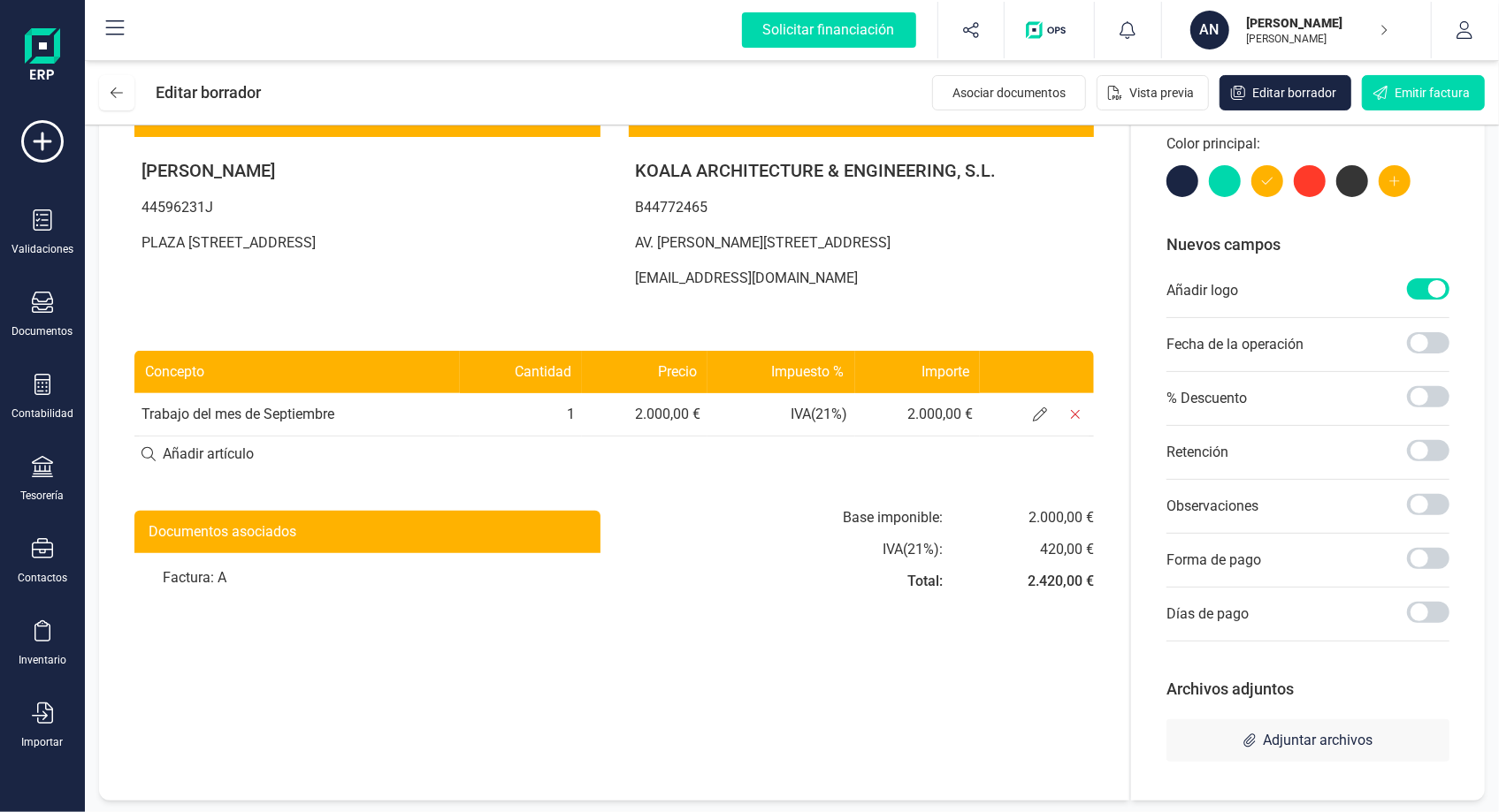
click at [1452, 452] on div "Personalizar factura Cuenta contable 70000000 - Ventas de mercaderías 70000000 …" at bounding box center [1307, 379] width 354 height 844
click at [1435, 452] on span at bounding box center [1429, 451] width 43 height 21
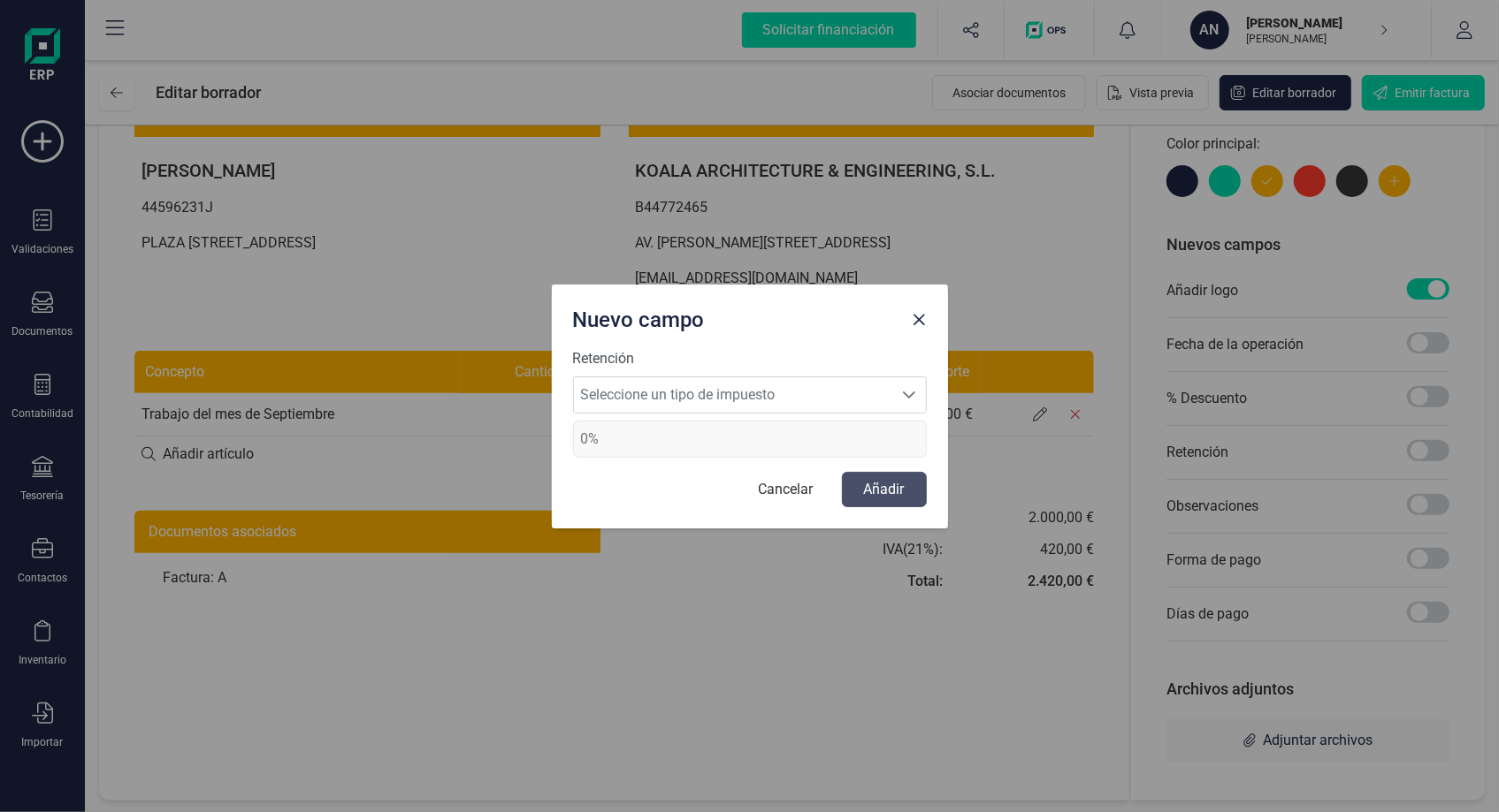
click at [685, 445] on span "0%" at bounding box center [749, 439] width 354 height 37
click at [722, 395] on span "Seleccione un tipo de impuesto" at bounding box center [732, 395] width 319 height 35
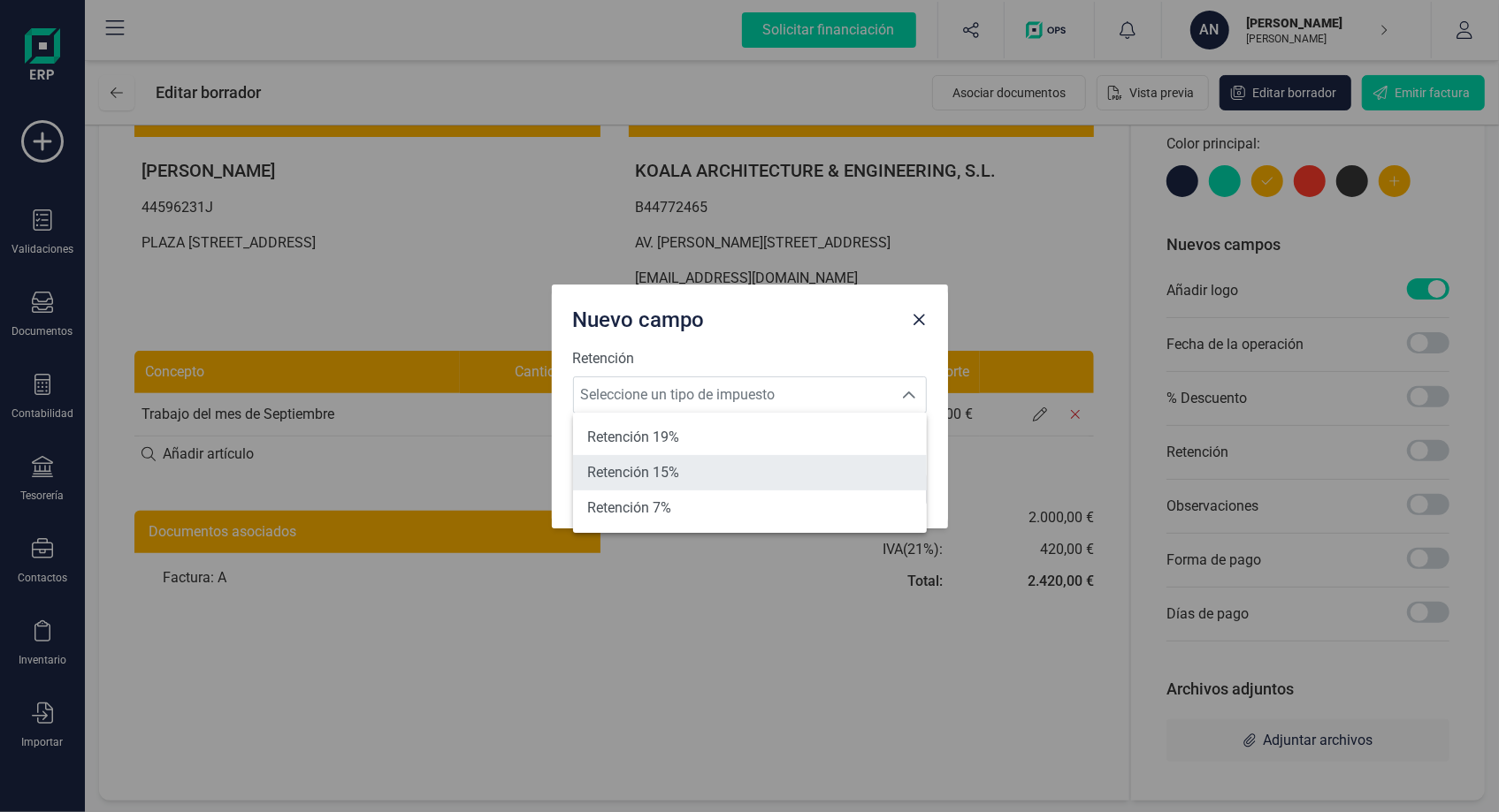
click at [682, 467] on li "Retención 15%" at bounding box center [749, 473] width 354 height 35
type input "15%"
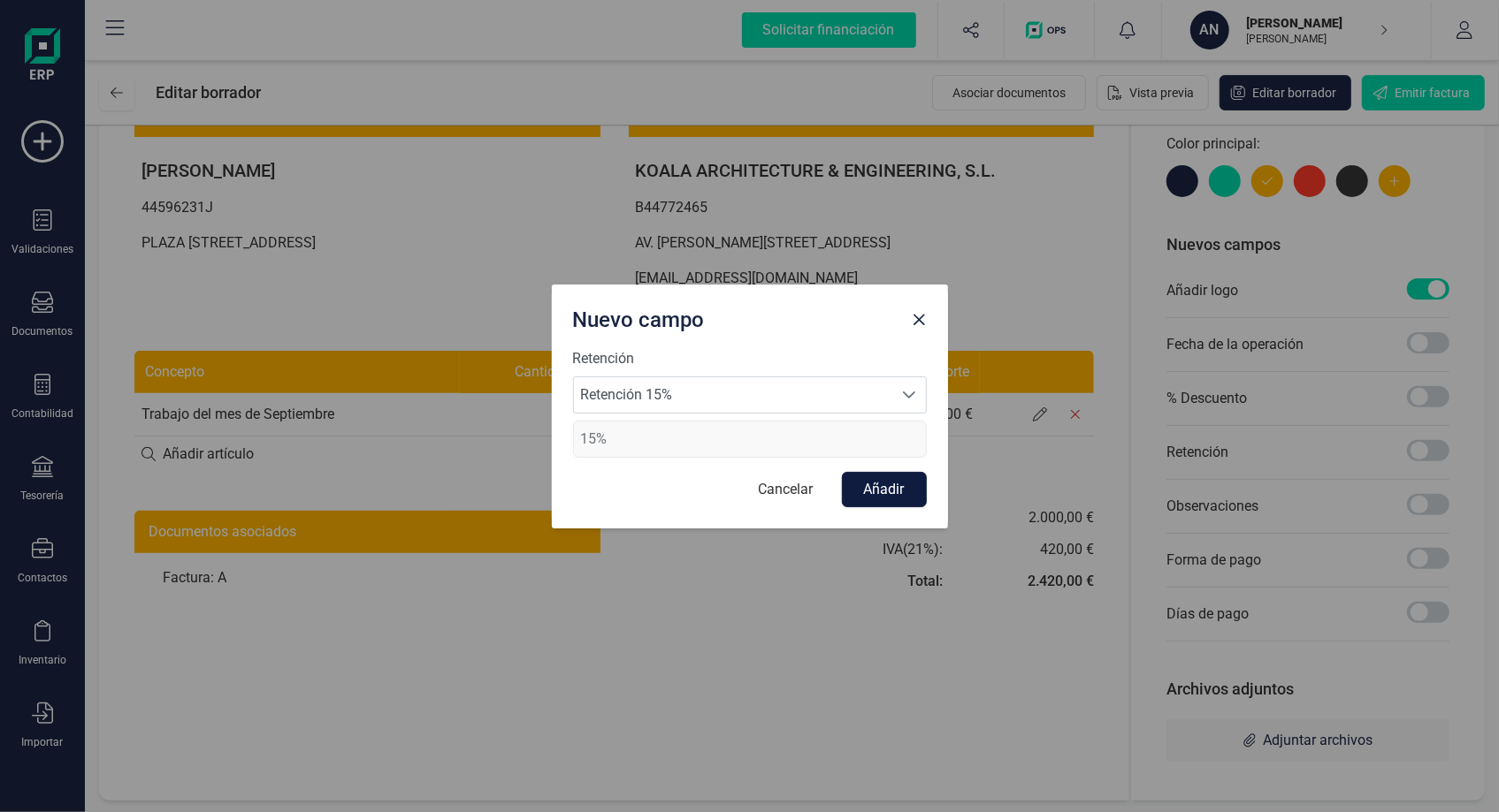
click at [893, 491] on button "Añadir" at bounding box center [883, 490] width 85 height 35
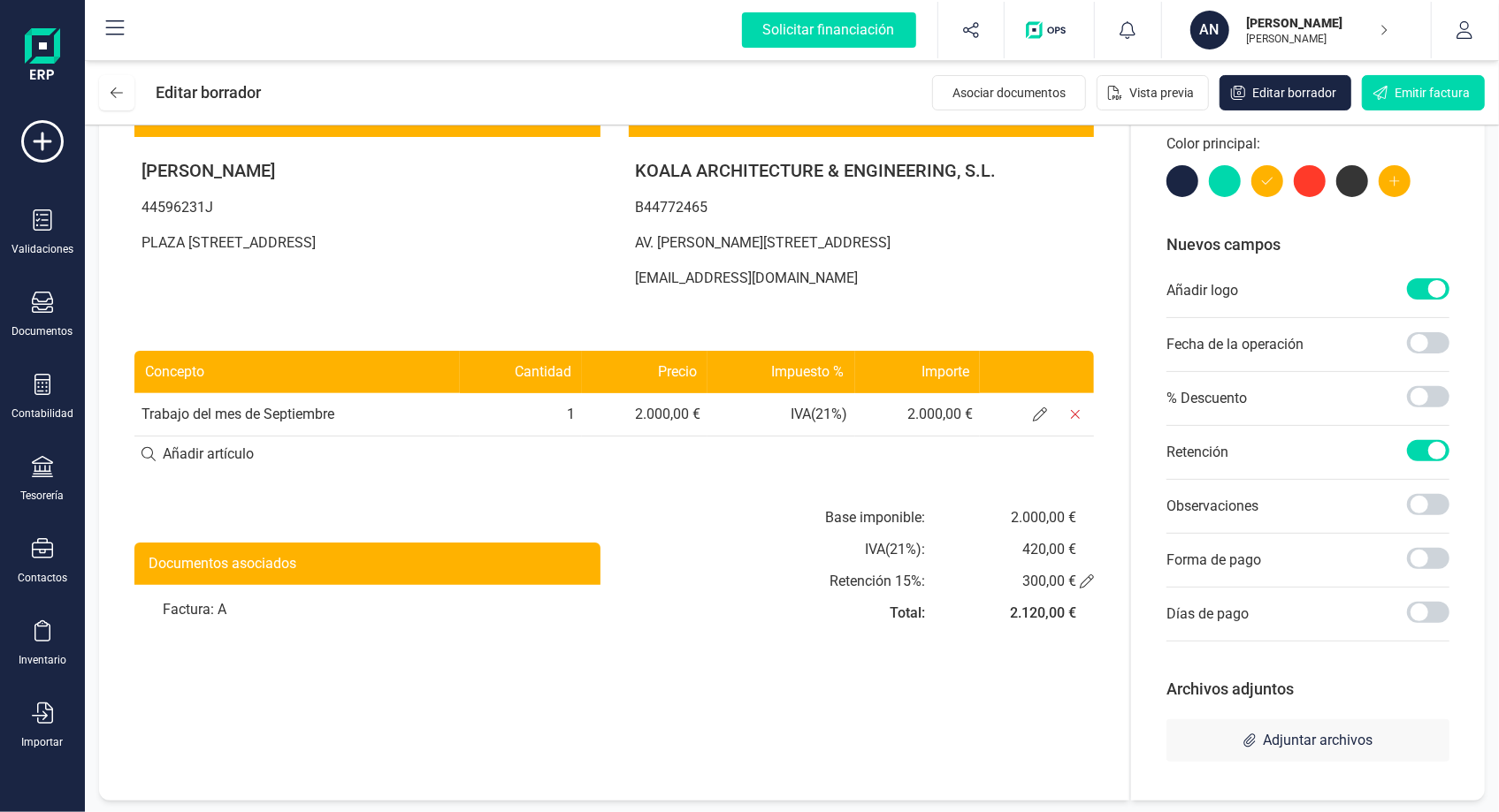
click at [1269, 504] on div "Observaciones" at bounding box center [1308, 506] width 283 height 54
click at [1403, 504] on div "Observaciones" at bounding box center [1308, 506] width 283 height 54
click at [1425, 504] on span at bounding box center [1429, 505] width 43 height 21
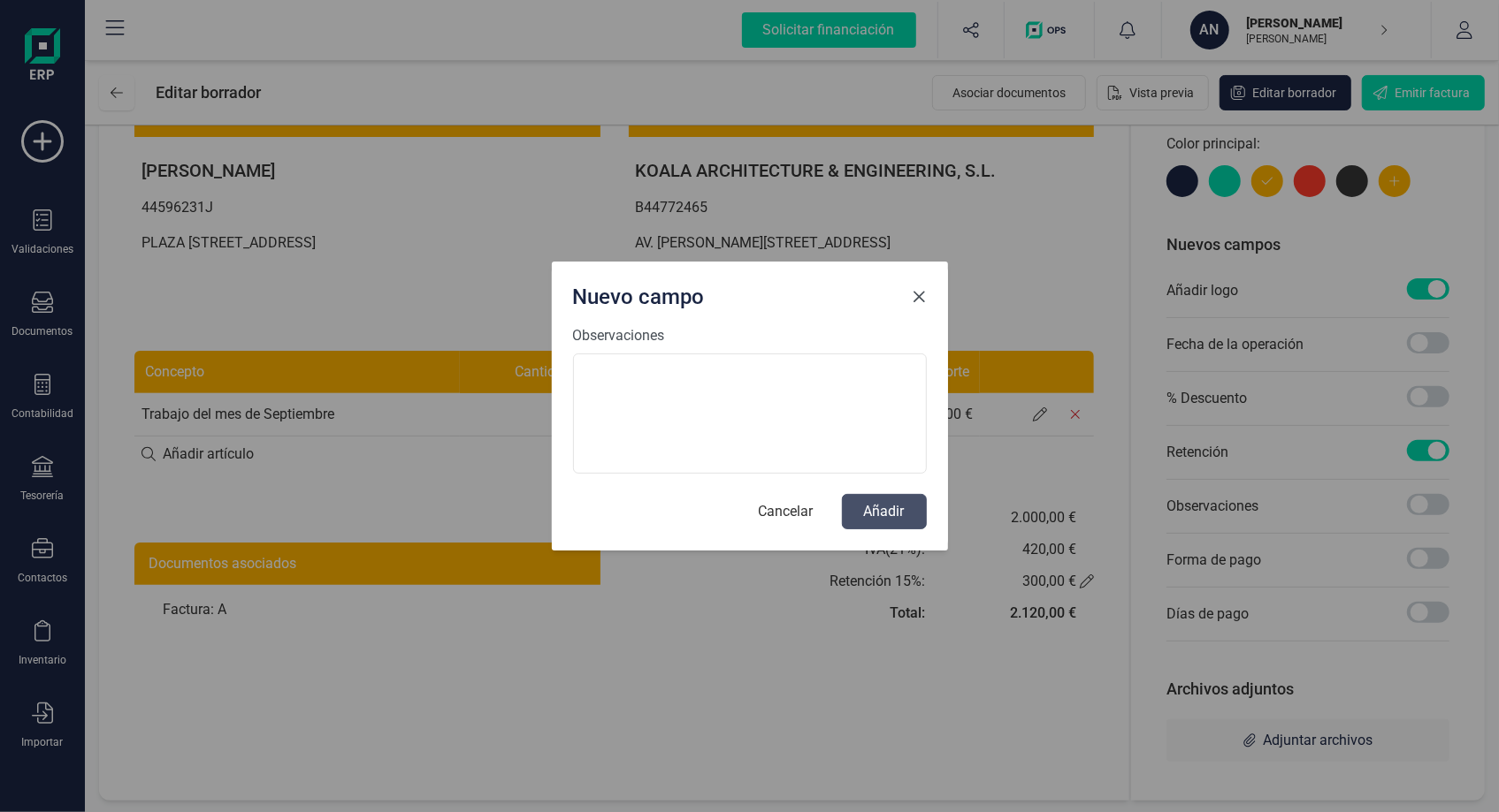
click at [916, 302] on span "Close" at bounding box center [919, 297] width 15 height 15
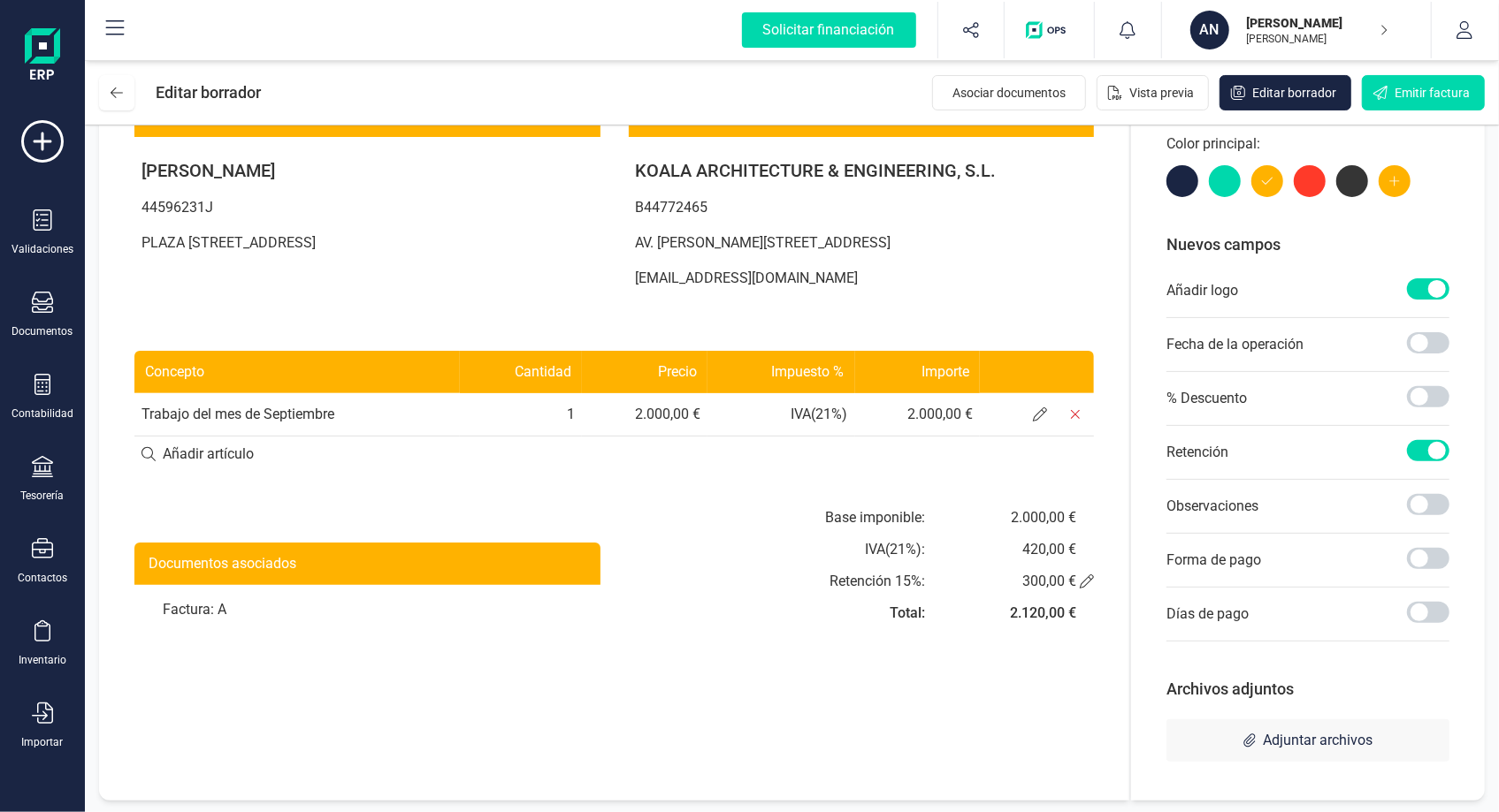
scroll to position [0, 0]
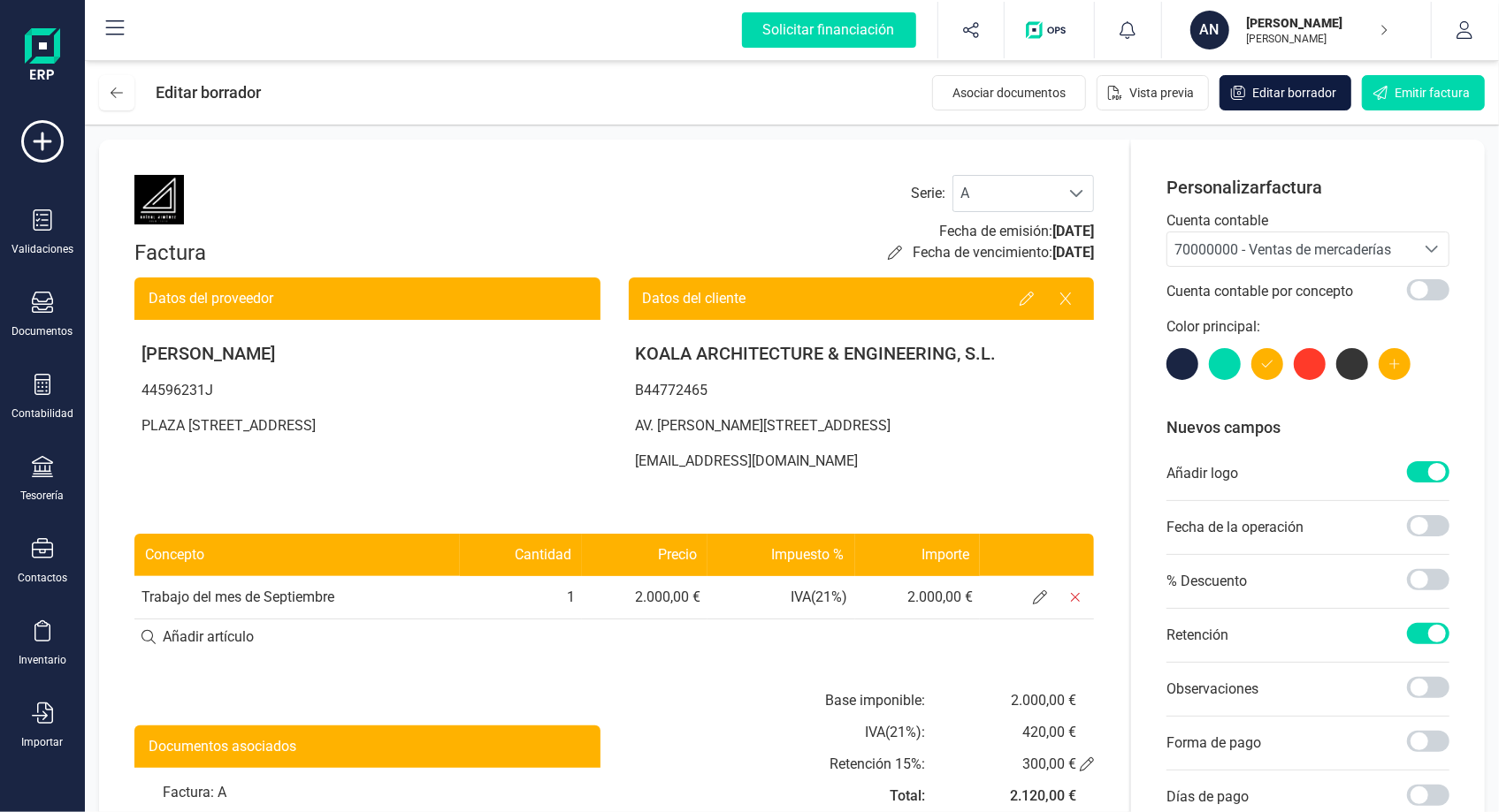
click at [1270, 92] on span "Editar borrador" at bounding box center [1294, 92] width 84 height 18
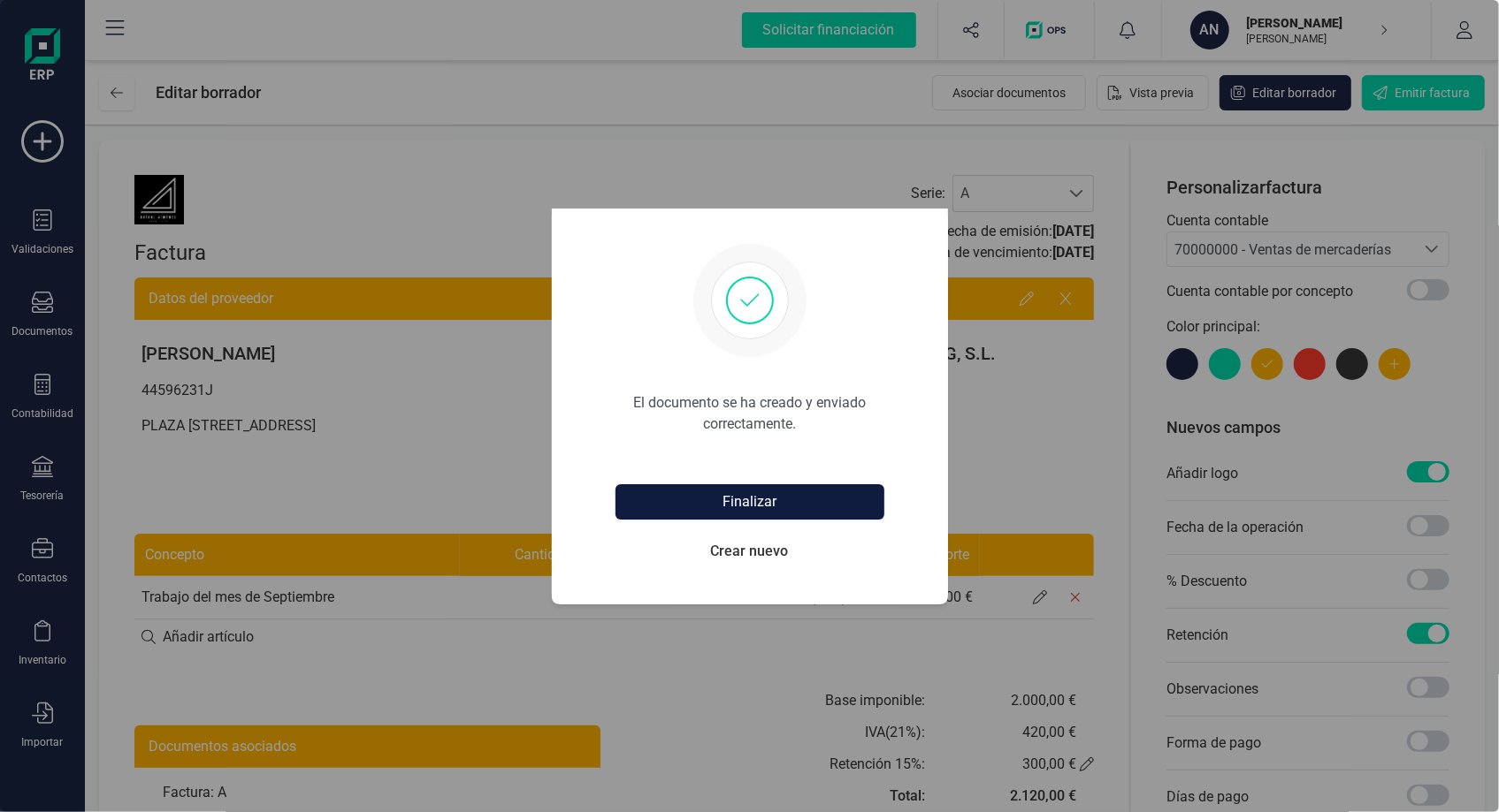
click at [750, 502] on button "Finalizar" at bounding box center [750, 502] width 269 height 35
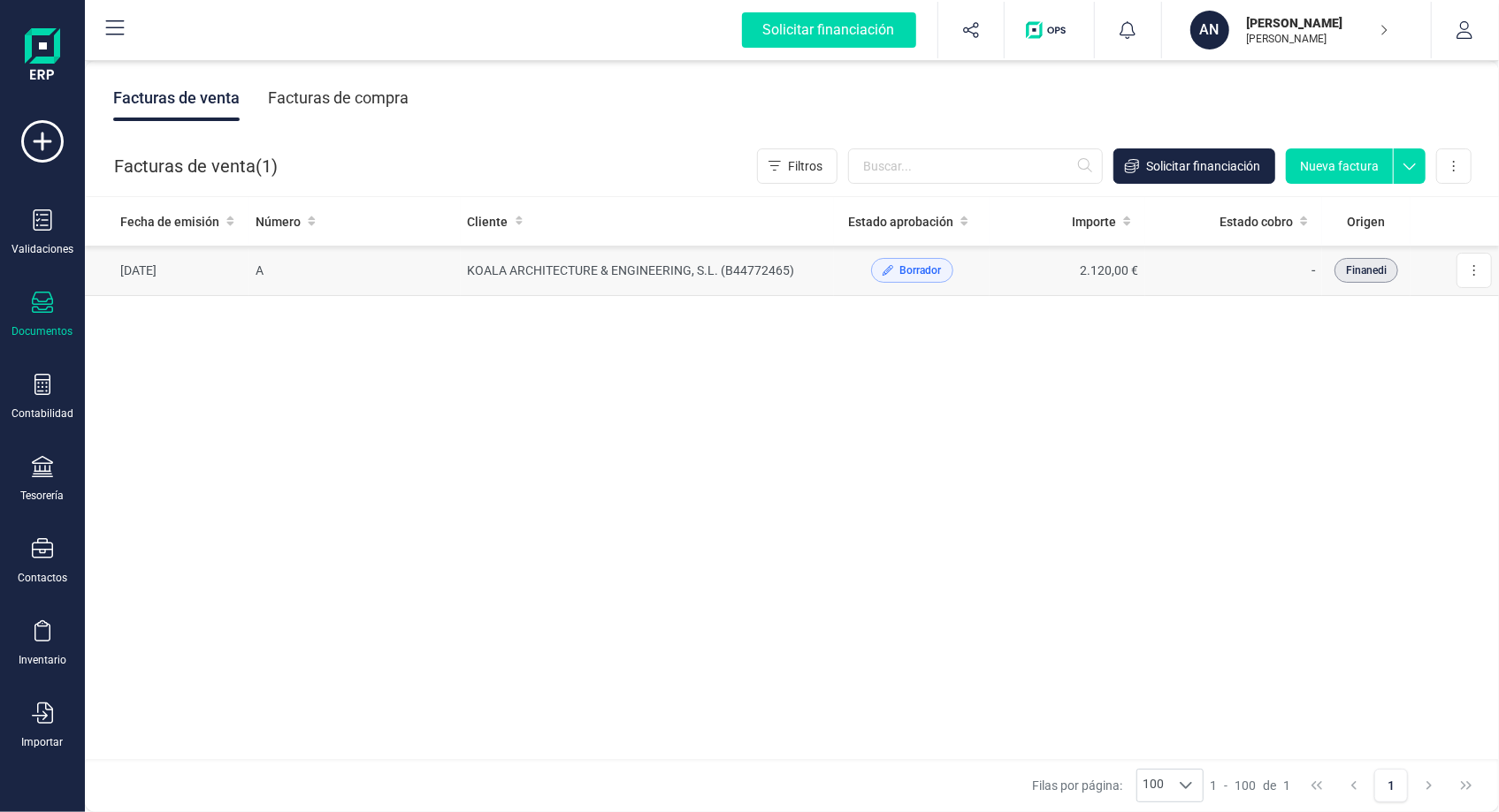
click at [1060, 268] on td "2.120,00 €" at bounding box center [1068, 271] width 156 height 51
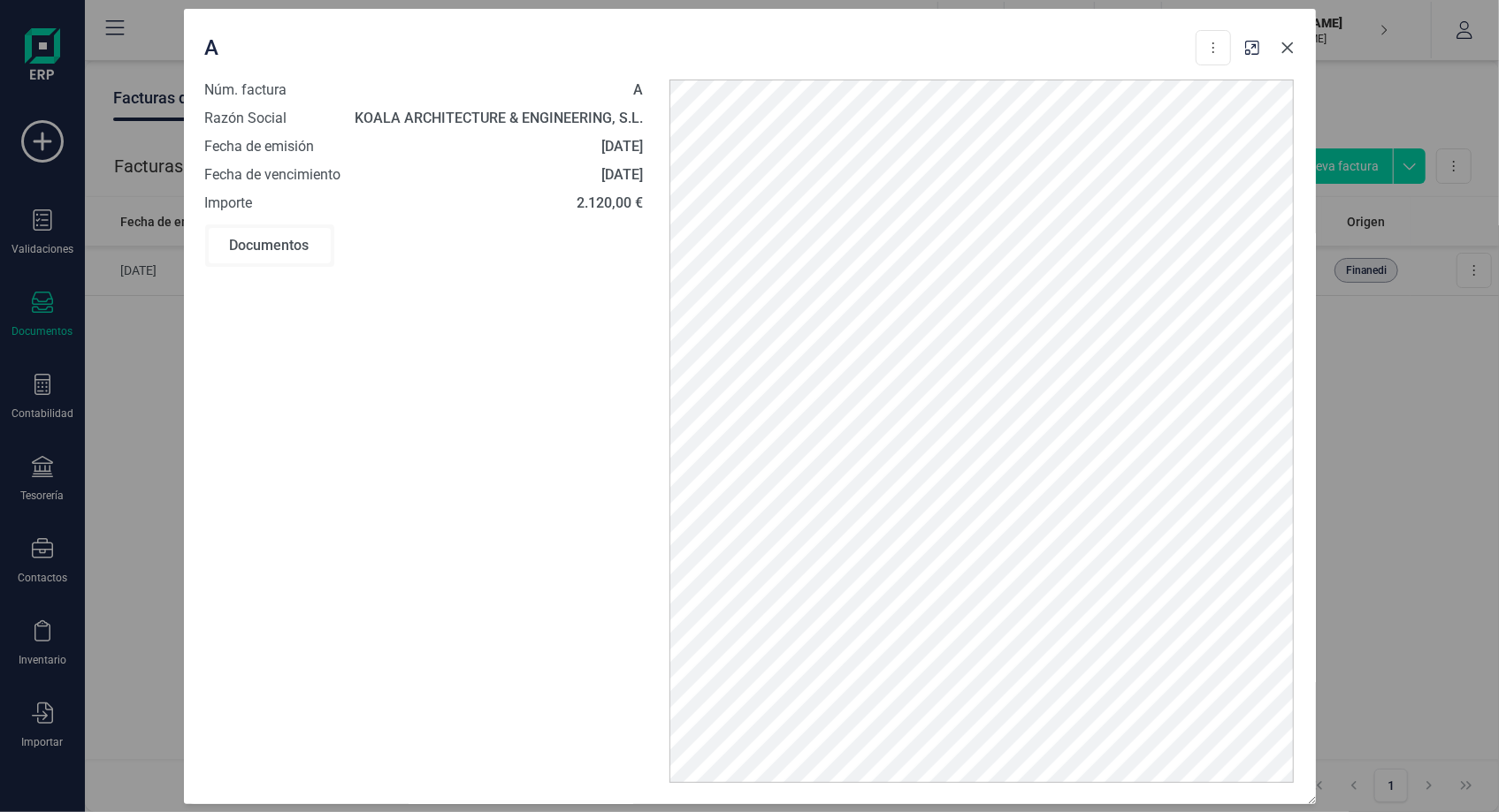
click at [1288, 51] on icon "Close" at bounding box center [1288, 48] width 15 height 15
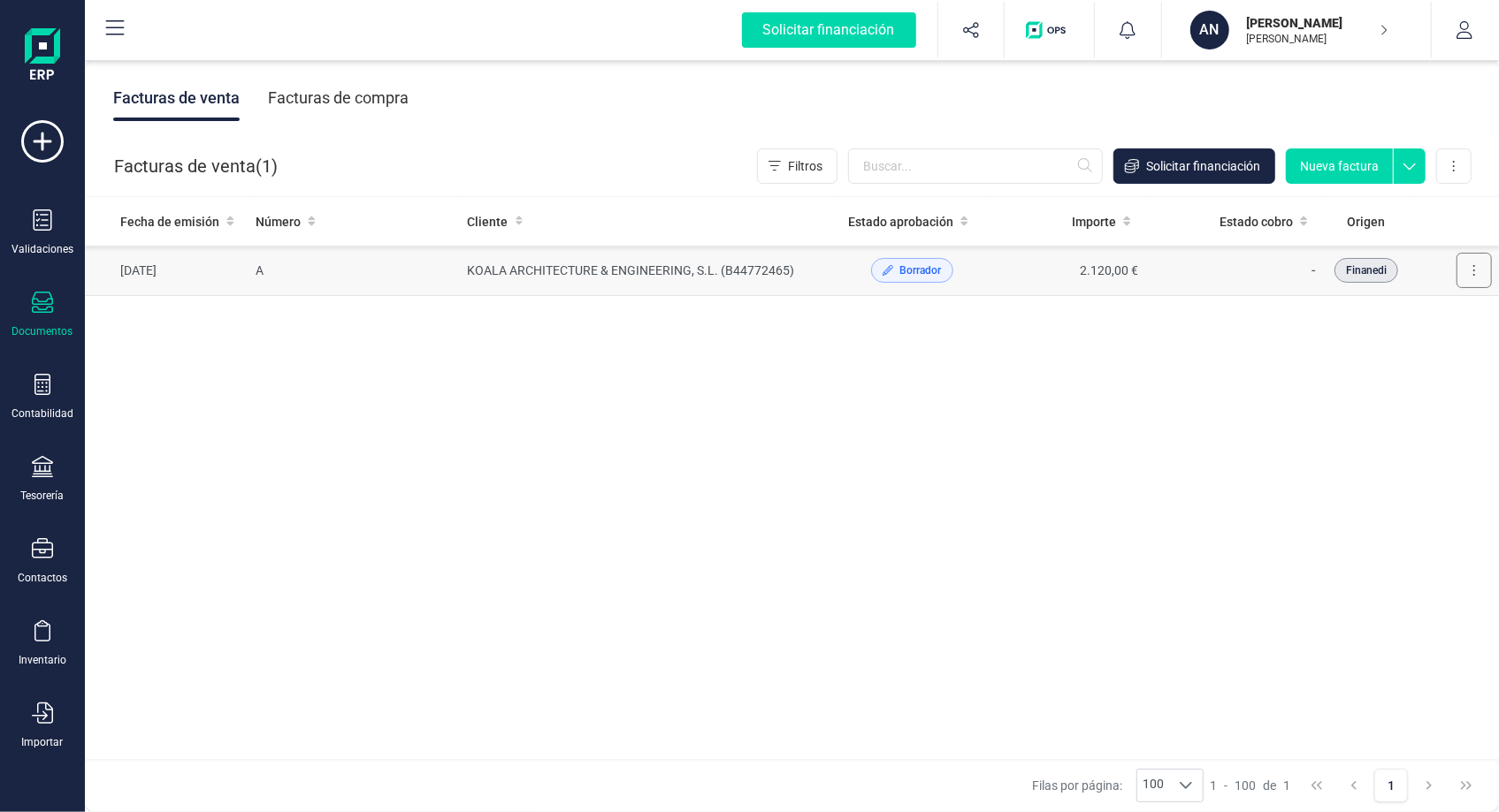
click at [1479, 263] on button at bounding box center [1474, 271] width 35 height 35
click at [1404, 346] on span "Editar borrador" at bounding box center [1397, 350] width 84 height 18
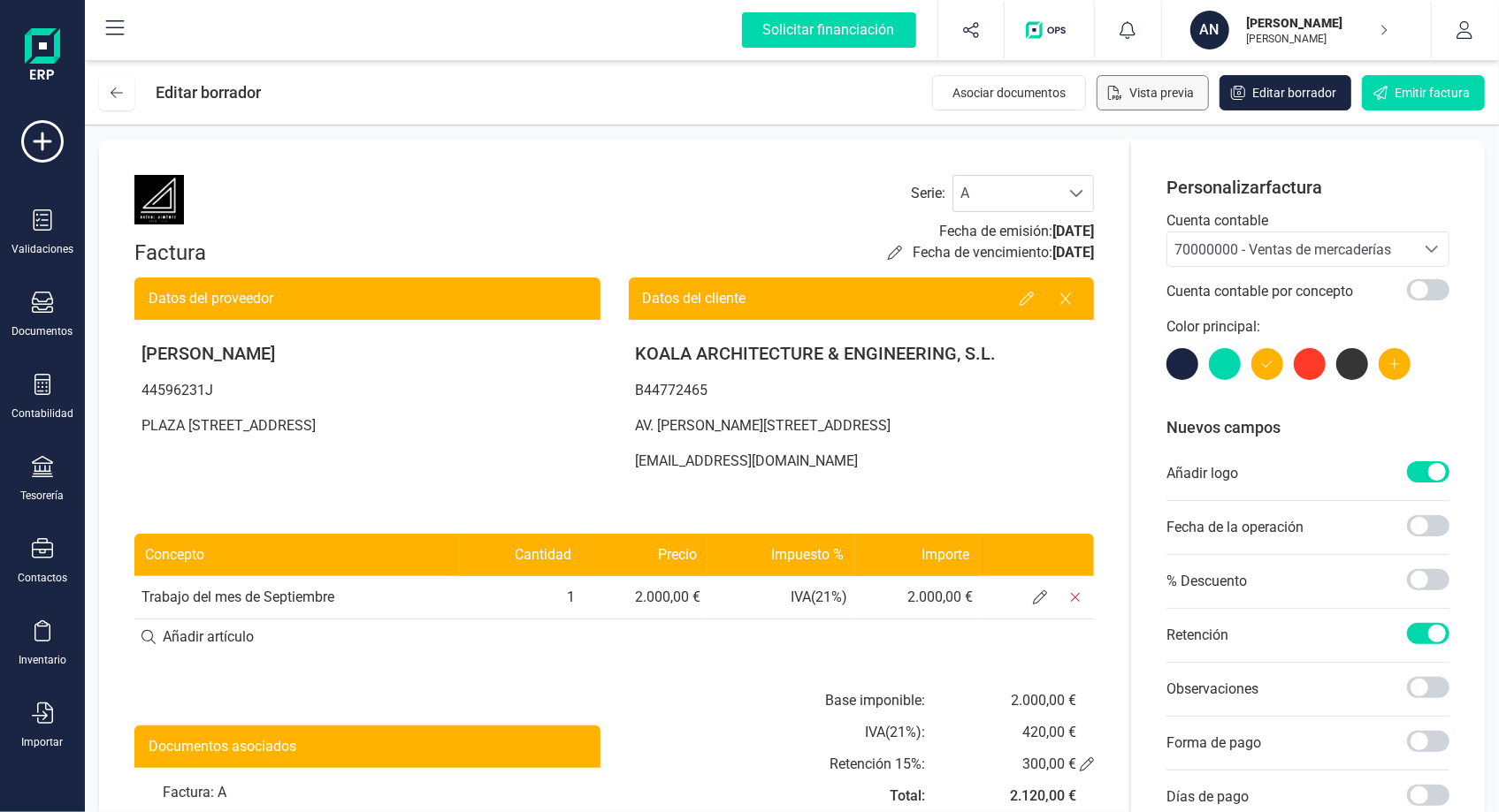
click at [1169, 90] on span "Vista previa" at bounding box center [1162, 92] width 64 height 18
